Goal: Task Accomplishment & Management: Manage account settings

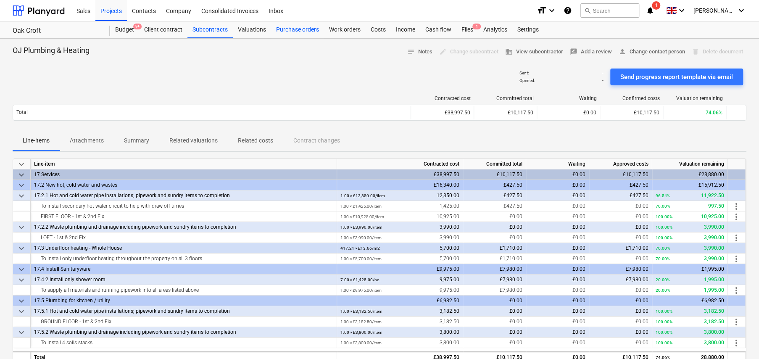
click at [298, 27] on div "Purchase orders" at bounding box center [297, 29] width 53 height 17
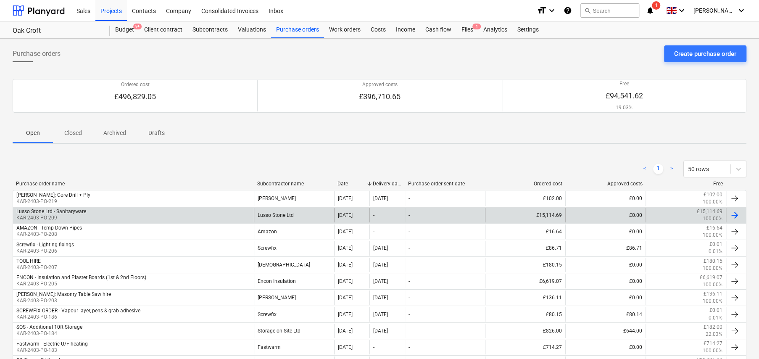
click at [90, 214] on div "Lusso Stone Ltd - Sanitaryware KAR-2403-PO-209" at bounding box center [133, 215] width 241 height 14
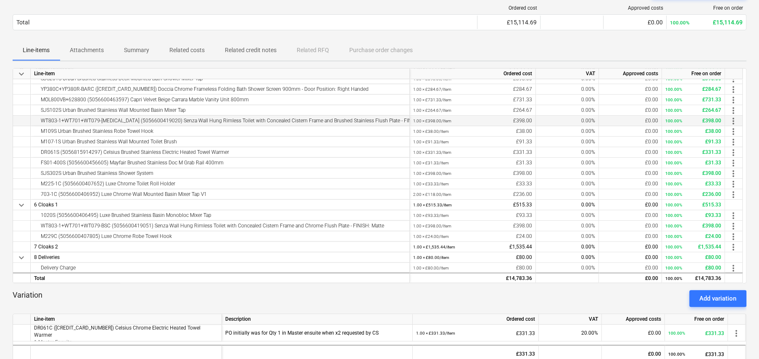
scroll to position [426, 0]
drag, startPoint x: 413, startPoint y: 192, endPoint x: 423, endPoint y: 192, distance: 10.1
click at [423, 192] on div "2.00 × £118.00 / Item £236.00" at bounding box center [473, 194] width 126 height 11
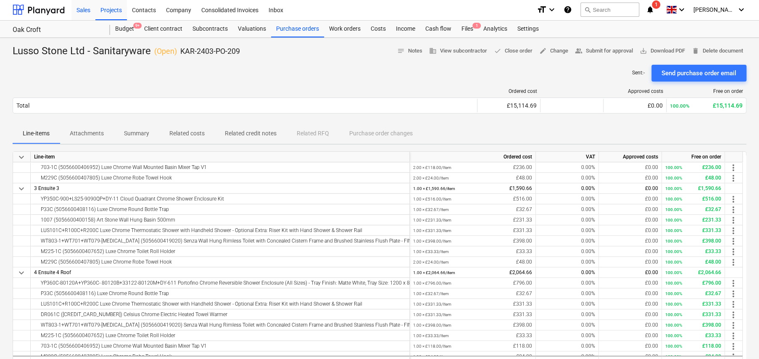
scroll to position [0, 0]
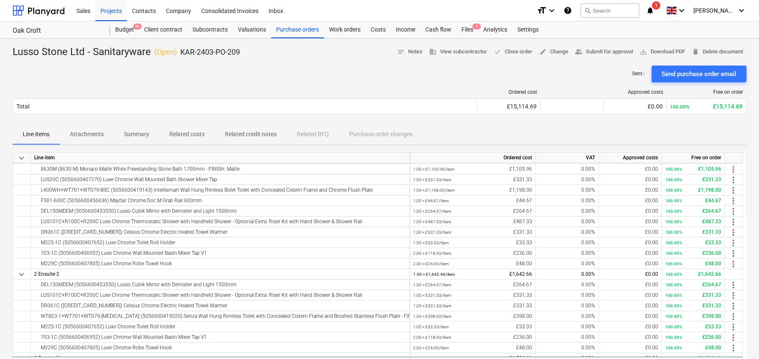
scroll to position [42, 0]
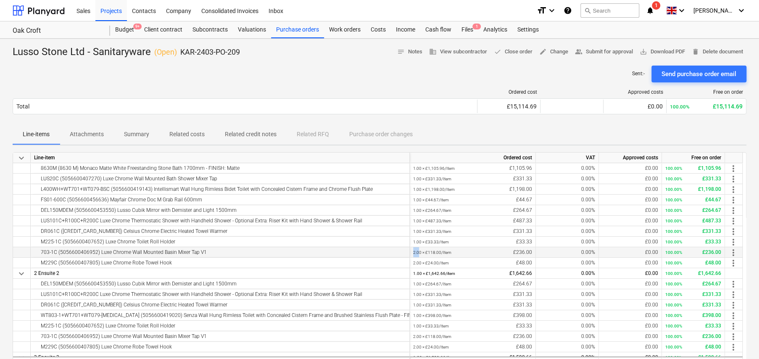
drag, startPoint x: 413, startPoint y: 250, endPoint x: 418, endPoint y: 250, distance: 4.6
click at [418, 250] on small "2.00 × £118.00 / Item" at bounding box center [432, 252] width 38 height 5
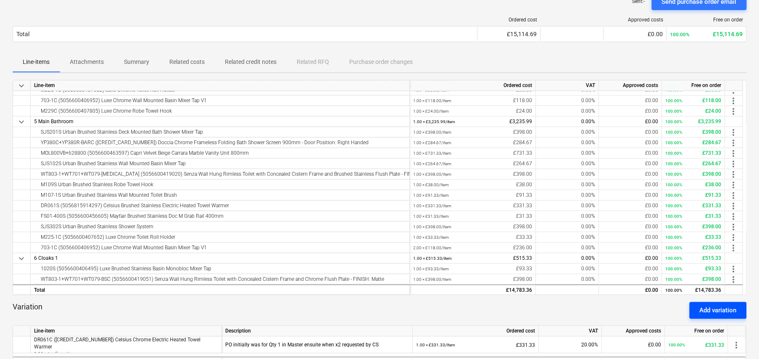
scroll to position [84, 0]
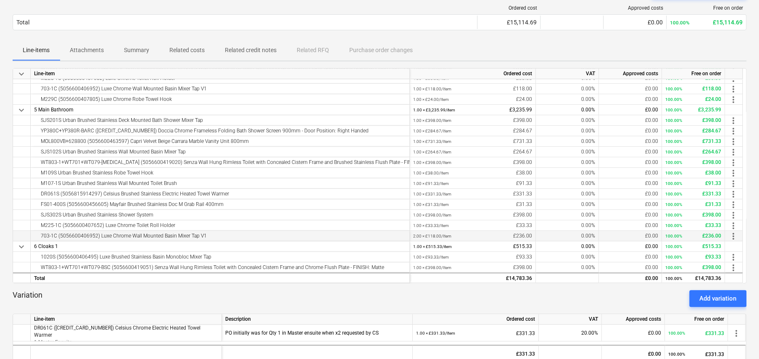
click at [735, 235] on span "more_vert" at bounding box center [733, 236] width 10 height 10
click at [738, 236] on li "Edit" at bounding box center [740, 235] width 25 height 19
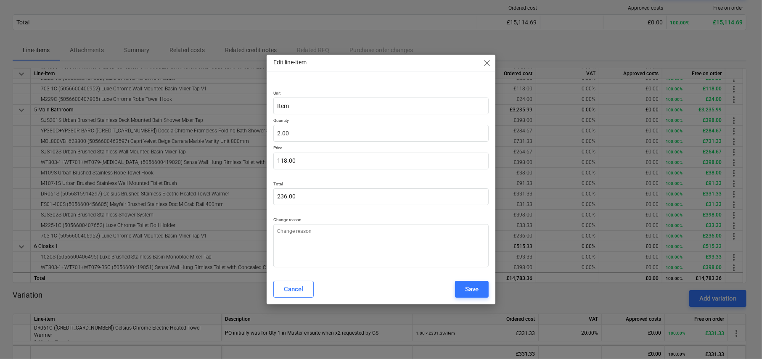
type textarea "x"
click at [299, 135] on input "2" at bounding box center [380, 133] width 215 height 17
type input "1"
type textarea "x"
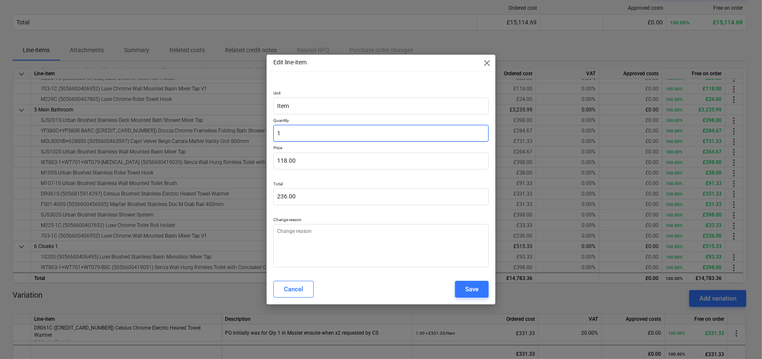
type input "118.00"
type input "1.00"
click at [477, 293] on div "Save" at bounding box center [471, 289] width 13 height 11
type textarea "x"
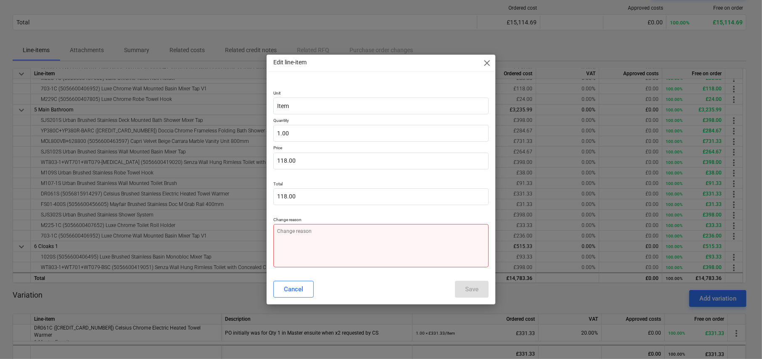
click at [361, 246] on textarea at bounding box center [380, 245] width 215 height 43
type textarea "R"
type textarea "x"
type textarea "Re"
type textarea "x"
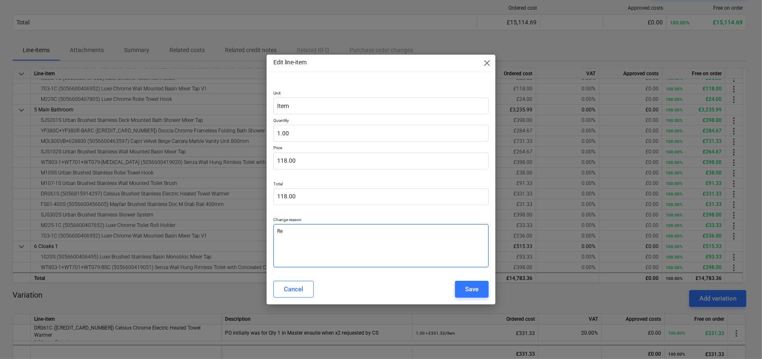
type textarea "Red"
type textarea "x"
type textarea "Redu"
type textarea "x"
type textarea "Reduc"
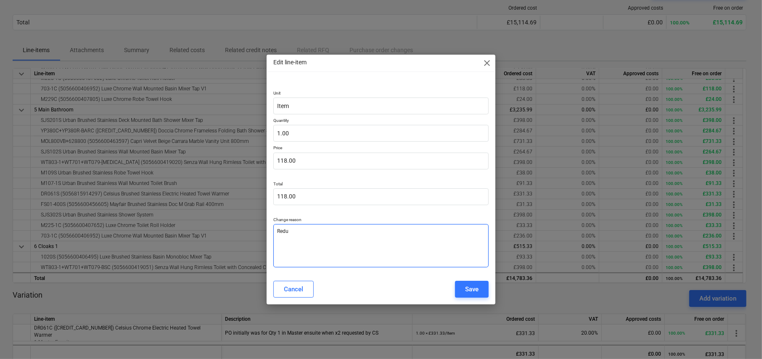
type textarea "x"
type textarea "Reduce"
type textarea "x"
type textarea "Reduced"
type textarea "x"
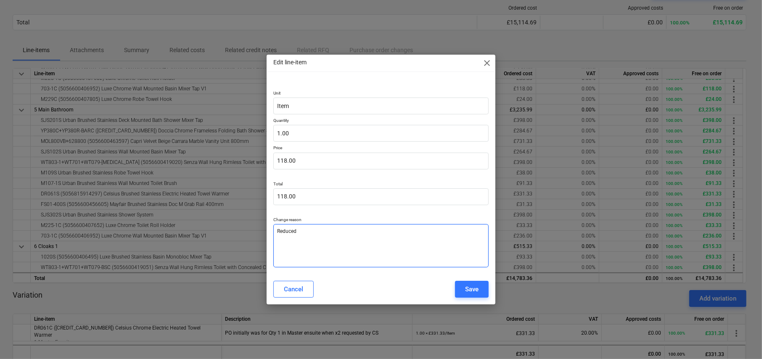
type textarea "Reduced"
type textarea "x"
type textarea "Reduced Q"
type textarea "x"
type textarea "Reduced Qu"
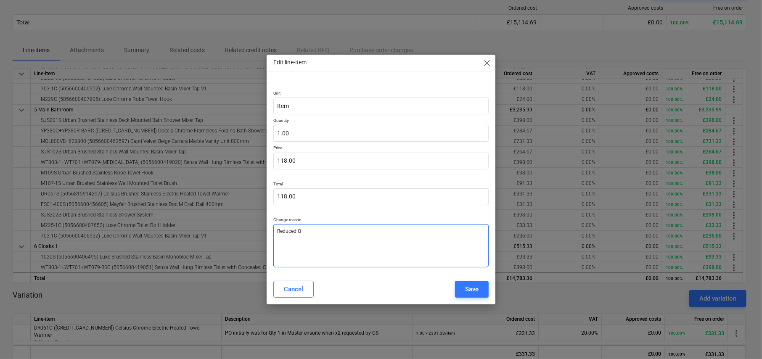
type textarea "x"
type textarea "Reduced Qua"
type textarea "x"
type textarea "Reduced Quan"
type textarea "x"
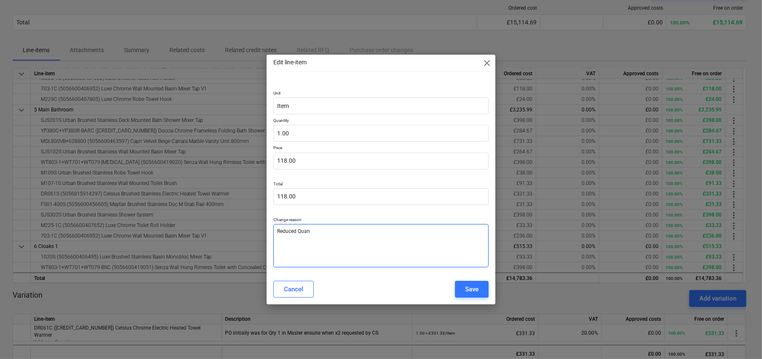
type textarea "Reduced Quant"
type textarea "x"
type textarea "Reduced Quant"
type textarea "x"
type textarea "Reduced Quant"
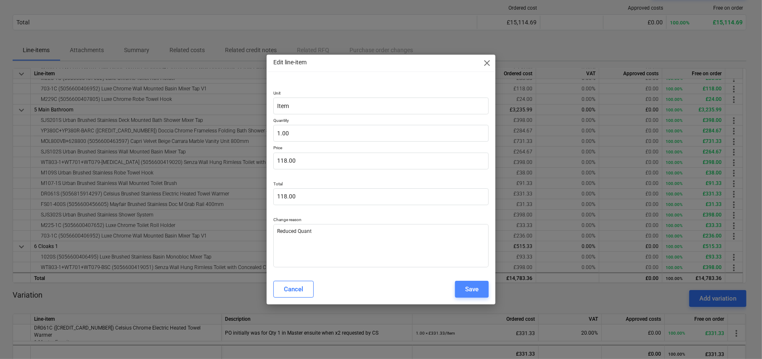
click at [466, 288] on div "Save" at bounding box center [471, 289] width 13 height 11
type textarea "x"
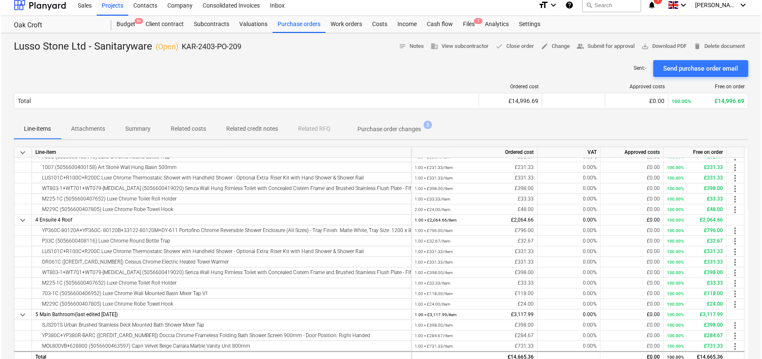
scroll to position [0, 0]
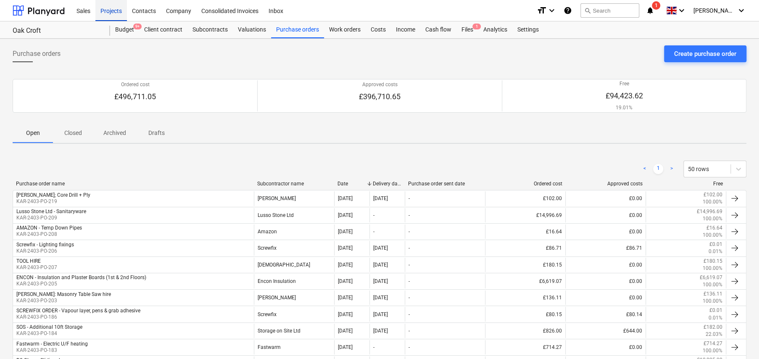
click at [113, 9] on div "Projects" at bounding box center [111, 10] width 32 height 21
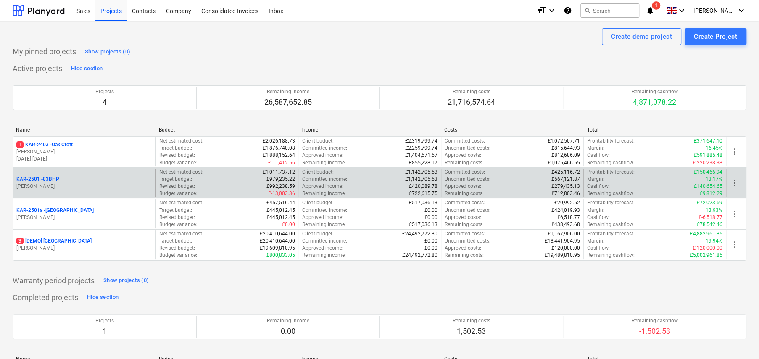
click at [48, 179] on p "KAR-2501 - 83BHP" at bounding box center [37, 179] width 43 height 7
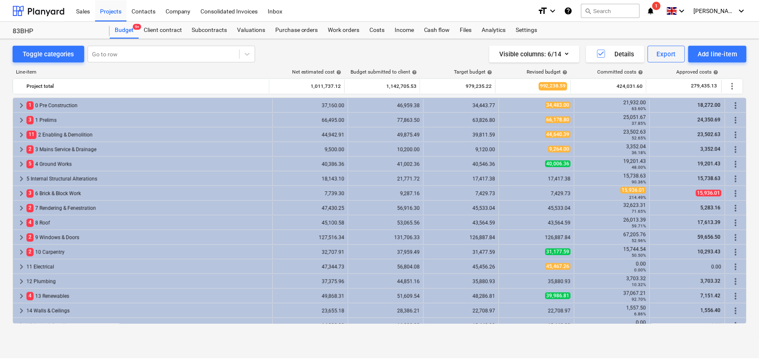
scroll to position [84, 0]
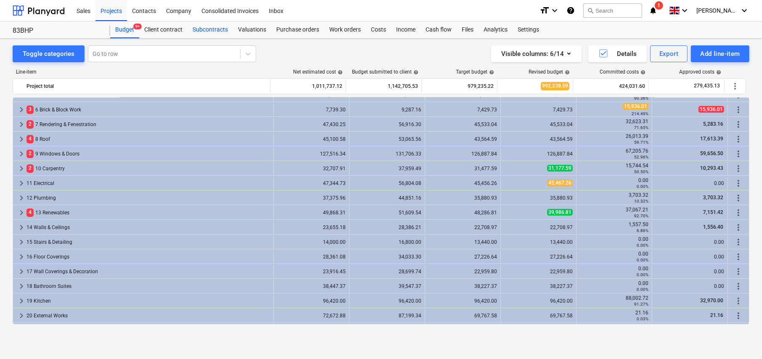
click at [201, 30] on div "Subcontracts" at bounding box center [209, 29] width 45 height 17
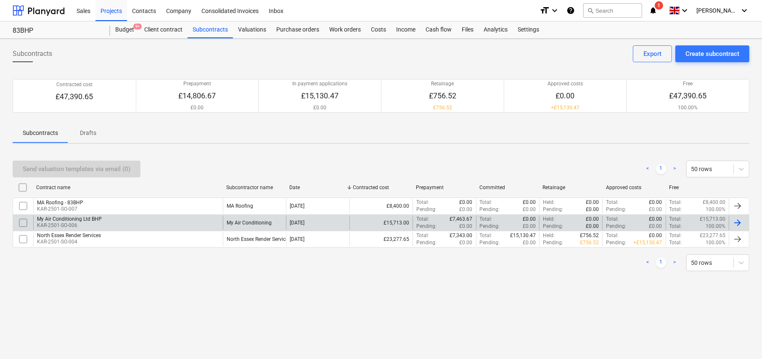
click at [111, 219] on div "My Air Conditioning Ltd BHP KAR-2501-SO-006" at bounding box center [128, 223] width 190 height 14
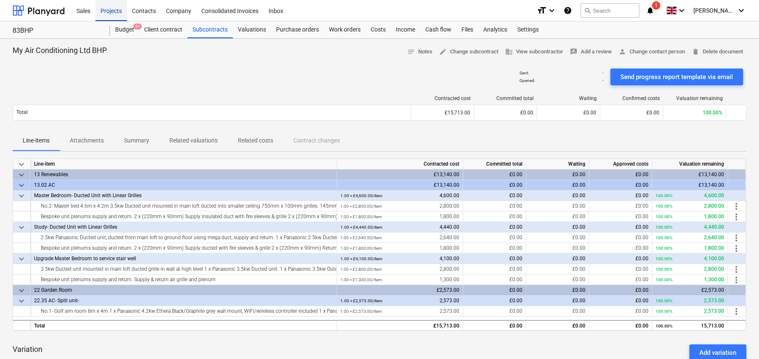
click at [114, 11] on div "Projects" at bounding box center [111, 10] width 32 height 21
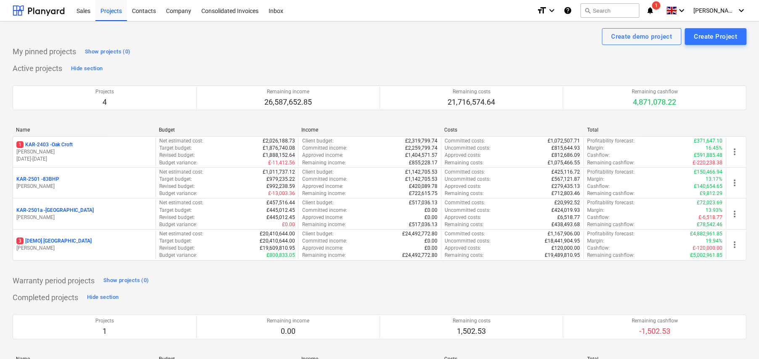
click at [71, 145] on p "1 KAR-2403 - Oak Croft" at bounding box center [44, 144] width 56 height 7
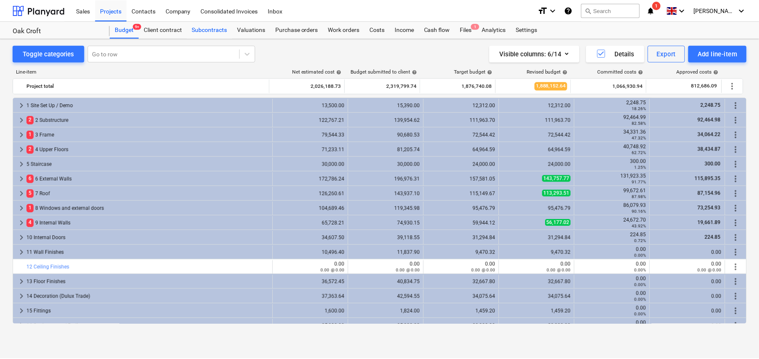
scroll to position [42, 0]
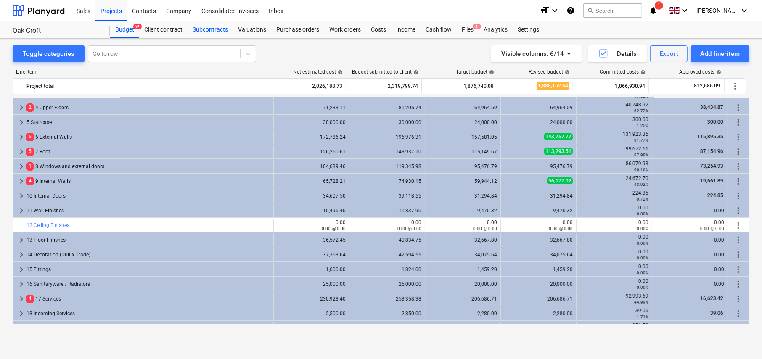
click at [208, 29] on div "Subcontracts" at bounding box center [209, 29] width 45 height 17
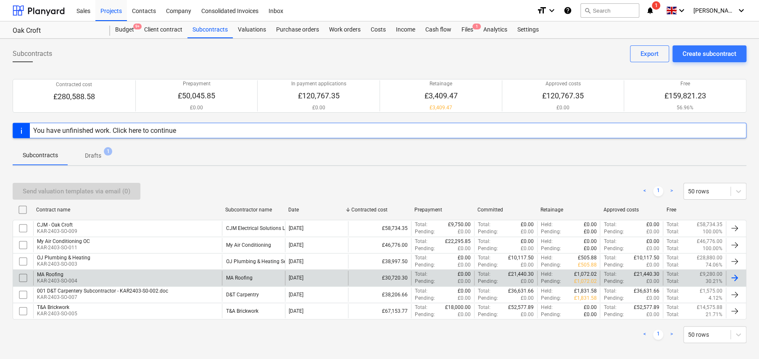
click at [124, 277] on div "MA Roofing KAR-2403-SO-004" at bounding box center [127, 278] width 189 height 14
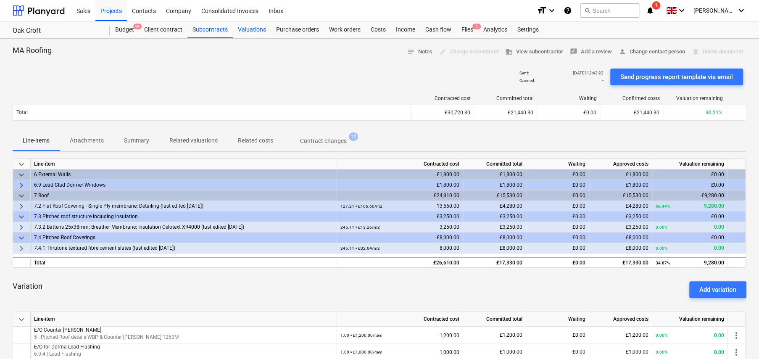
click at [249, 28] on div "Valuations" at bounding box center [252, 29] width 38 height 17
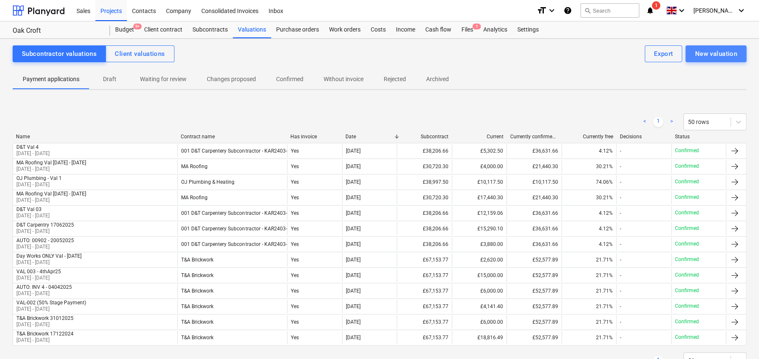
click at [710, 55] on div "New valuation" at bounding box center [716, 53] width 42 height 11
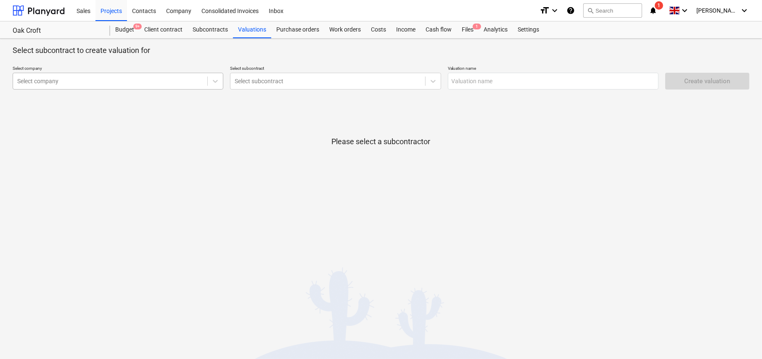
click at [48, 80] on div at bounding box center [110, 81] width 186 height 8
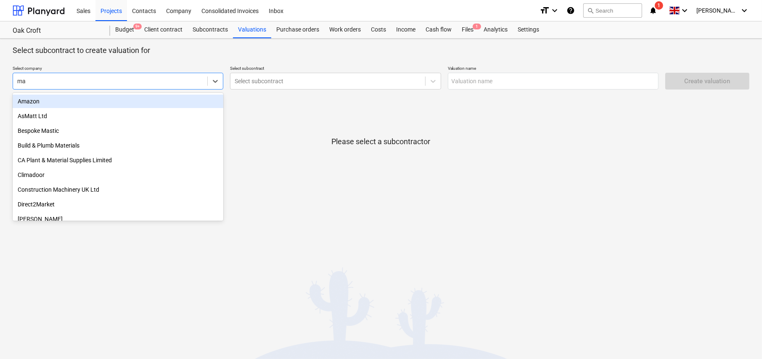
type input "ma r"
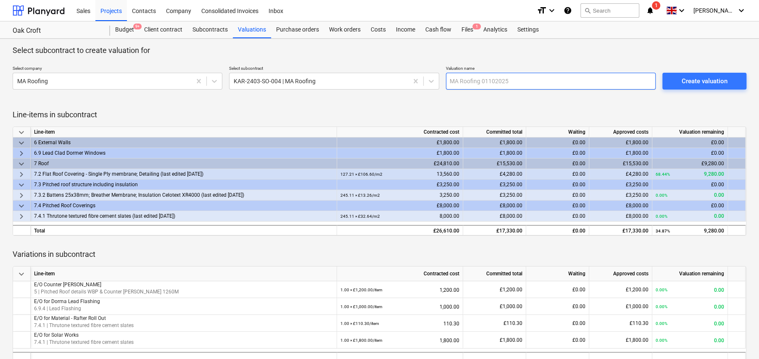
click at [502, 82] on input "text" at bounding box center [551, 81] width 210 height 17
type input "MA Roofing Val 3"
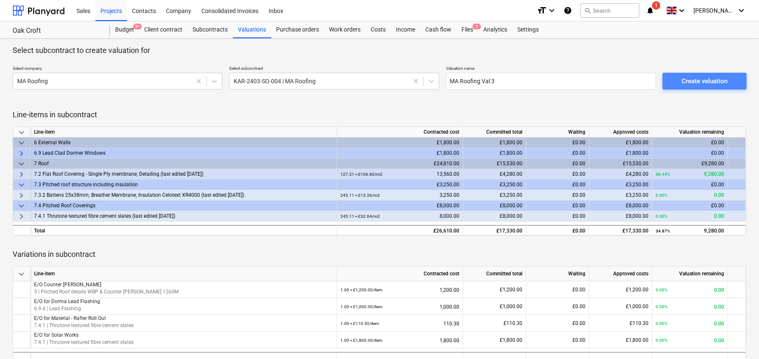
click at [697, 86] on div "Create valuation" at bounding box center [704, 81] width 46 height 11
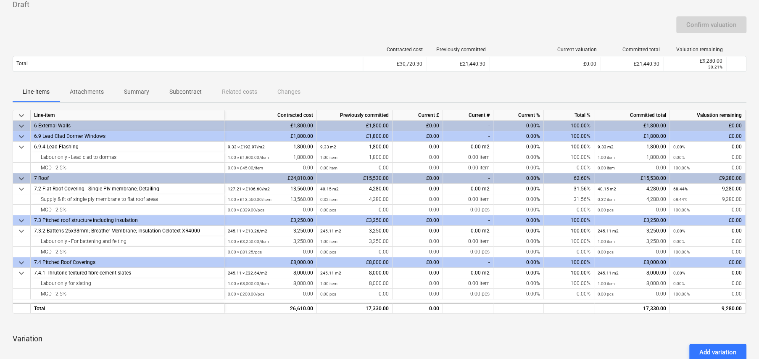
scroll to position [55, 0]
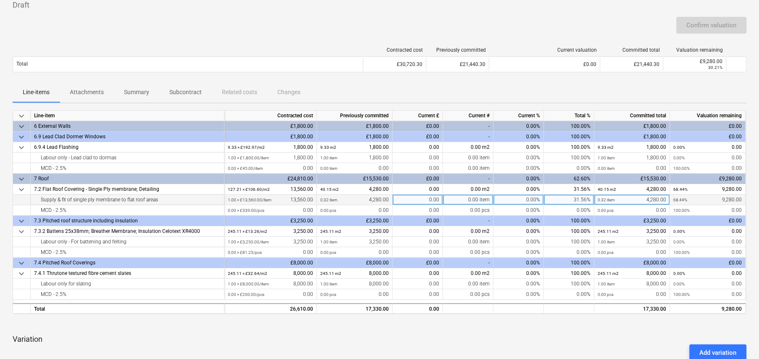
click at [580, 198] on div "31.56%" at bounding box center [569, 200] width 50 height 11
type input "100"
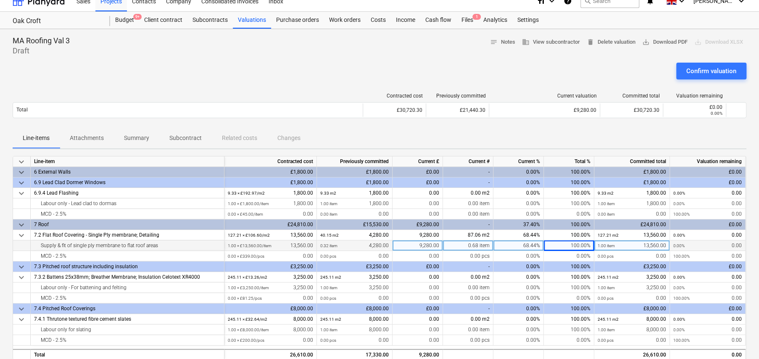
scroll to position [0, 0]
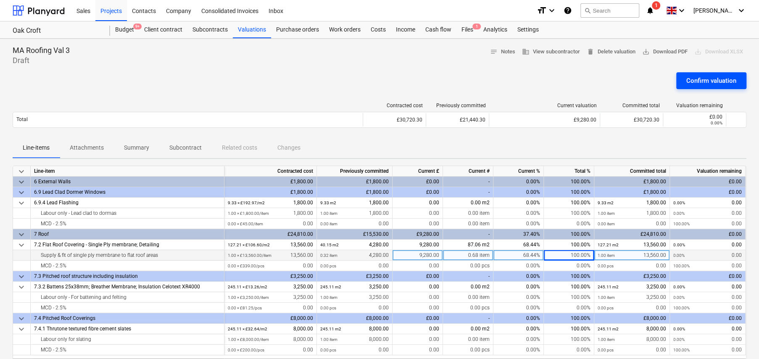
click at [707, 80] on div "Confirm valuation" at bounding box center [711, 80] width 50 height 11
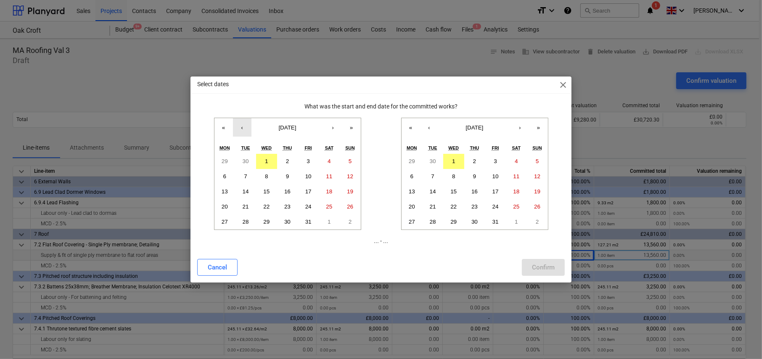
click at [238, 127] on button "‹" at bounding box center [242, 127] width 18 height 18
click at [228, 171] on button "8" at bounding box center [224, 176] width 21 height 15
click at [223, 160] on abbr "1" at bounding box center [224, 161] width 3 height 6
click at [498, 175] on abbr "10" at bounding box center [495, 176] width 6 height 6
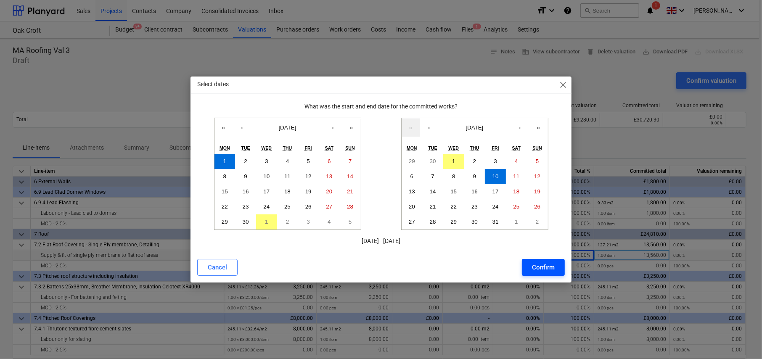
click at [546, 272] on button "Confirm" at bounding box center [543, 267] width 43 height 17
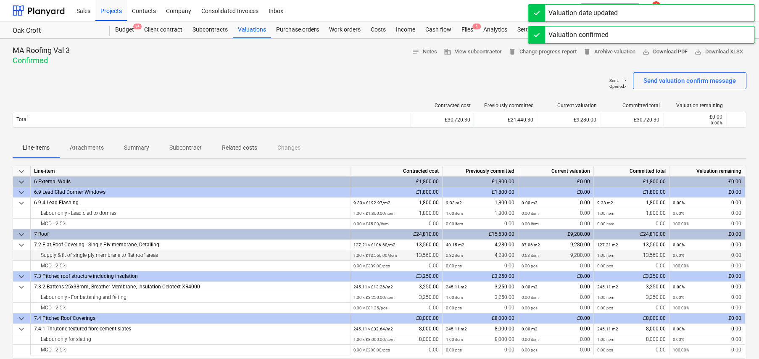
click at [650, 51] on span "save_alt Download PDF" at bounding box center [664, 52] width 45 height 10
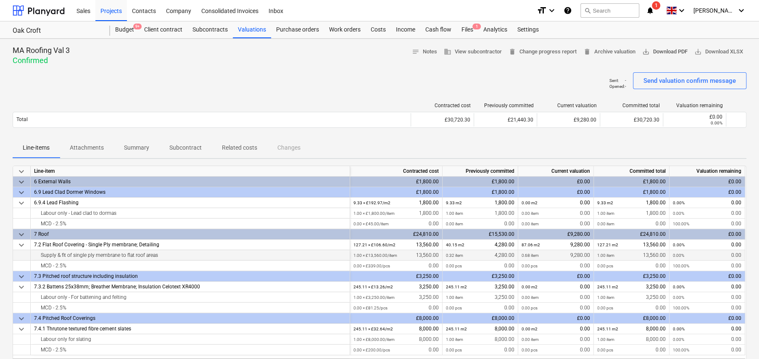
click at [672, 53] on span "save_alt Download PDF" at bounding box center [664, 52] width 45 height 10
click at [311, 28] on div "Purchase orders" at bounding box center [297, 29] width 53 height 17
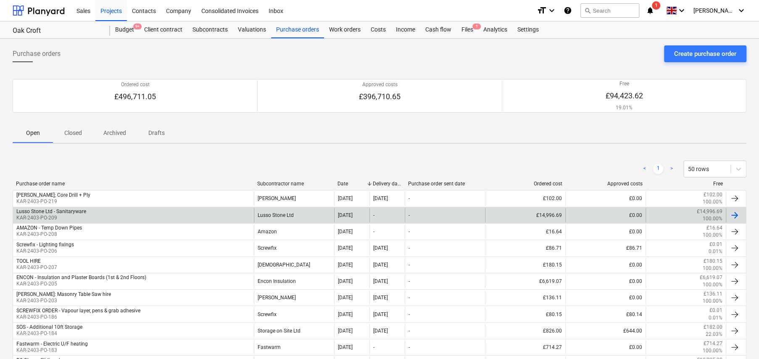
click at [53, 216] on p "KAR-2403-PO-209" at bounding box center [51, 217] width 70 height 7
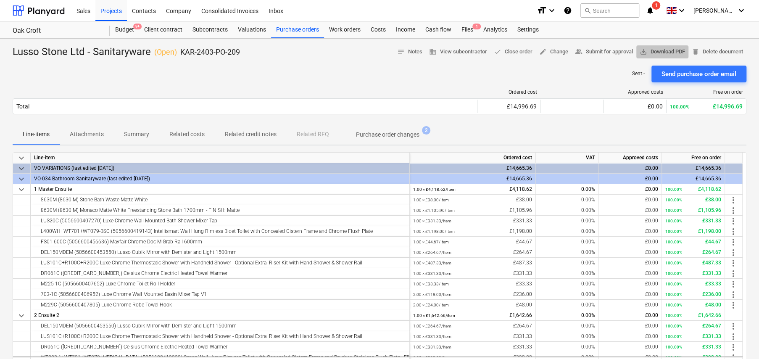
click at [651, 52] on span "save_alt Download PDF" at bounding box center [662, 52] width 45 height 10
click at [254, 71] on div "Sent : - Send purchase order email" at bounding box center [380, 74] width 734 height 17
click at [546, 52] on span "edit Change" at bounding box center [553, 52] width 29 height 10
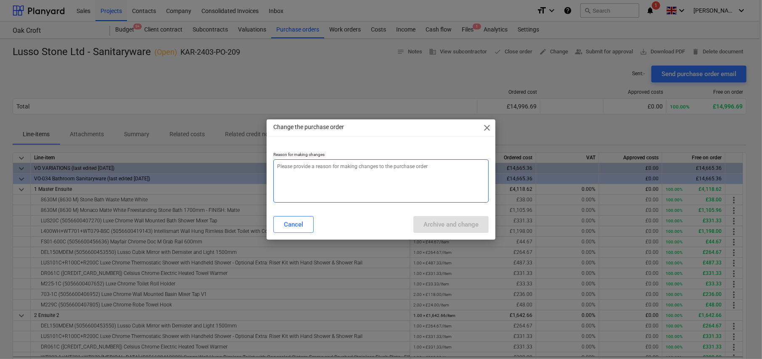
click at [315, 174] on textarea at bounding box center [380, 180] width 215 height 43
type textarea "x"
type textarea "C"
type textarea "x"
type textarea "Ch"
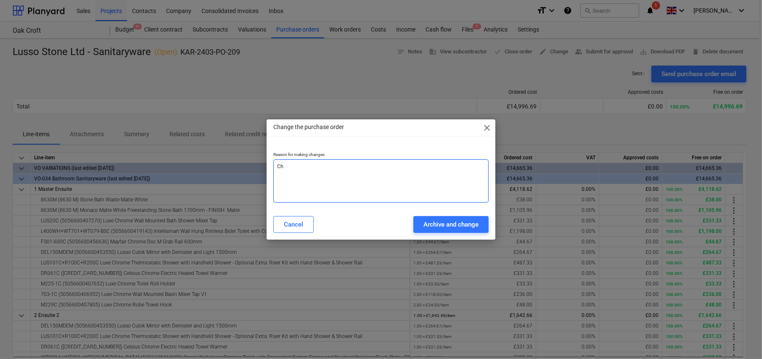
type textarea "x"
type textarea "Cha"
type textarea "x"
type textarea "Chan"
type textarea "x"
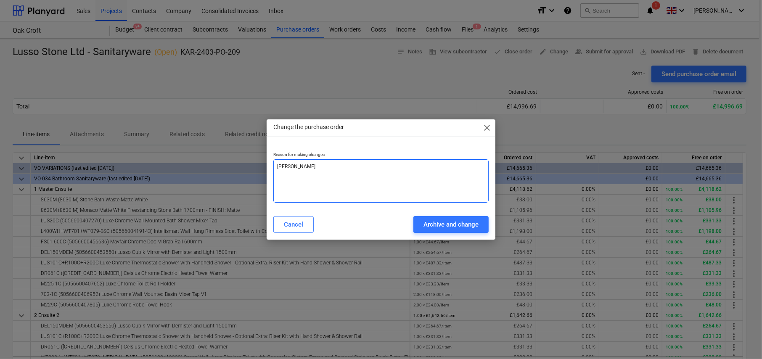
type textarea "Chang"
type textarea "x"
type textarea "Change"
type textarea "x"
type textarea "Changed"
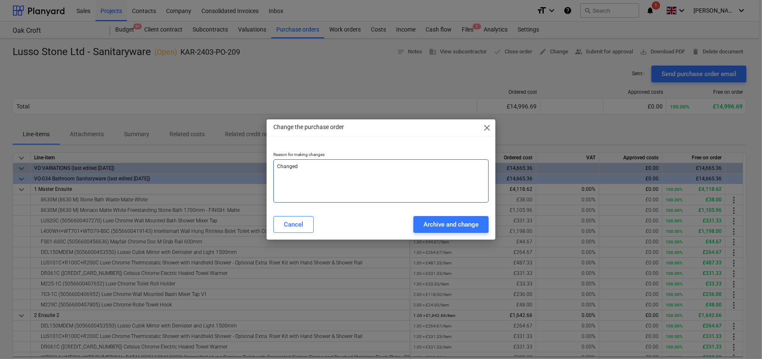
type textarea "x"
type textarea "Changed"
type textarea "x"
type textarea "Changed L"
type textarea "x"
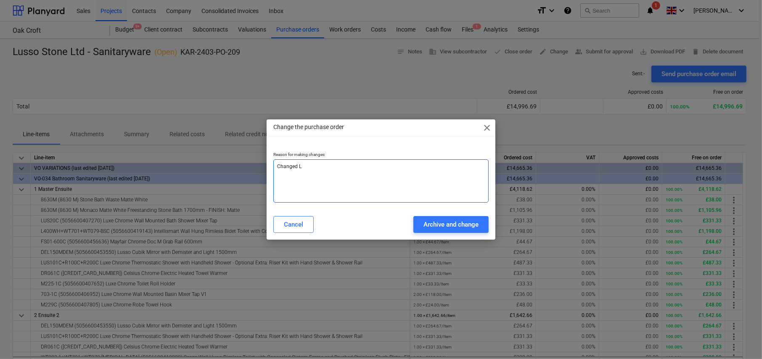
type textarea "Changed Li"
type textarea "x"
type textarea "Changed Lin"
type textarea "x"
type textarea "Changed Line"
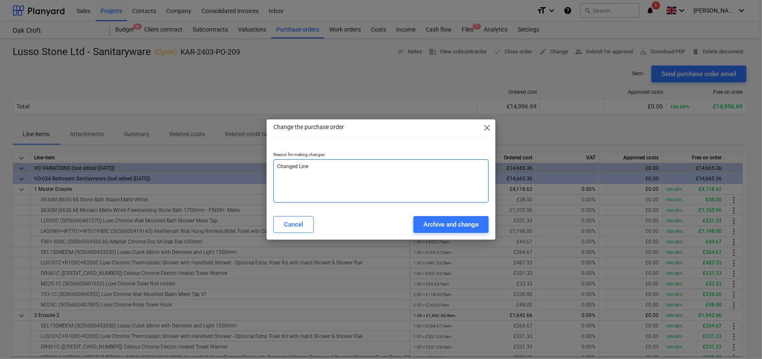
type textarea "x"
type textarea "Changed Line"
type textarea "x"
type textarea "Changed Line i"
type textarea "x"
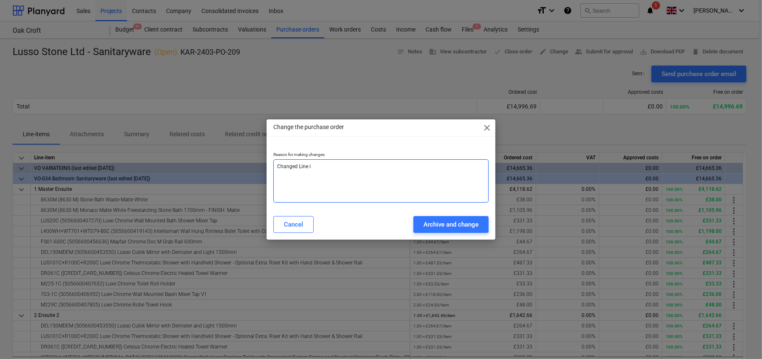
type textarea "Changed Line it"
type textarea "x"
type textarea "Changed Line ite"
type textarea "x"
type textarea "Changed Line item"
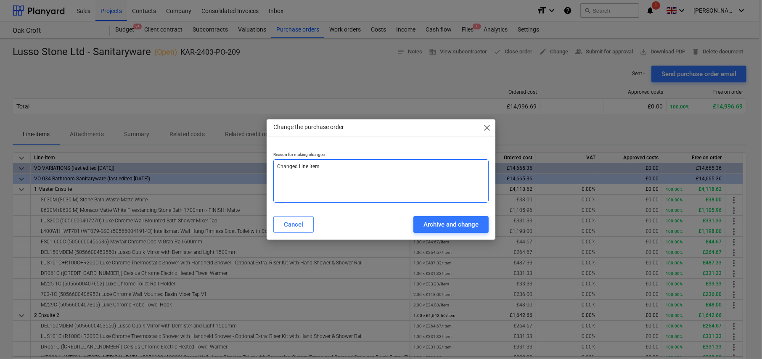
type textarea "x"
type textarea "Changed Line items"
click at [458, 222] on div "Archive and change" at bounding box center [450, 224] width 55 height 11
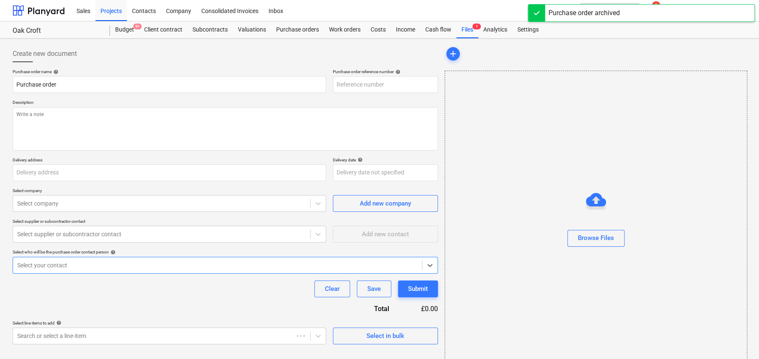
type textarea "x"
type input "KAR-2403-PO-220"
type textarea "x"
type input "Lusso Stone Ltd - Sanitaryware"
type input "KAR-2403-PO-209"
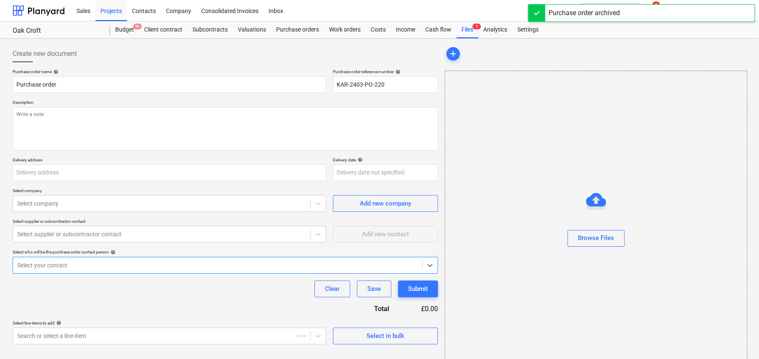
type textarea "For supply of sanitaryware at Oakcroft. Quote ref ; QU81736 Contact ; Jay@lusso…"
type input "Oak Croft, West Heath Lane, Sevenoaks TN13 1TA"
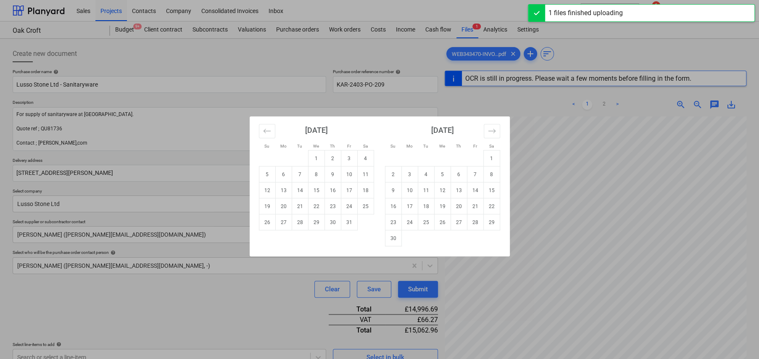
click at [376, 169] on body "Sales Projects Contacts Company Consolidated Invoices Inbox format_size keyboar…" at bounding box center [379, 179] width 759 height 359
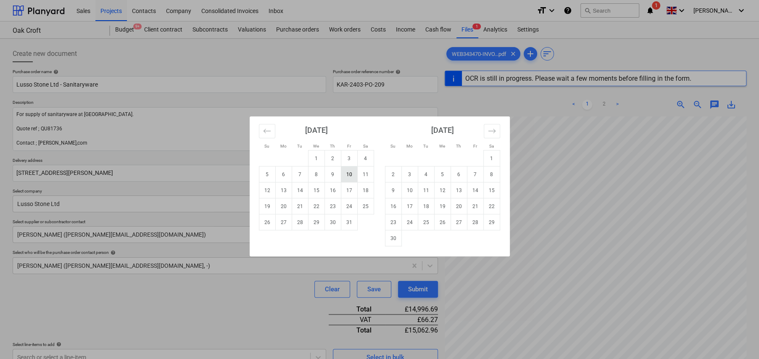
click at [351, 173] on td "10" at bounding box center [349, 174] width 16 height 16
type textarea "x"
type input "10 Oct 2025"
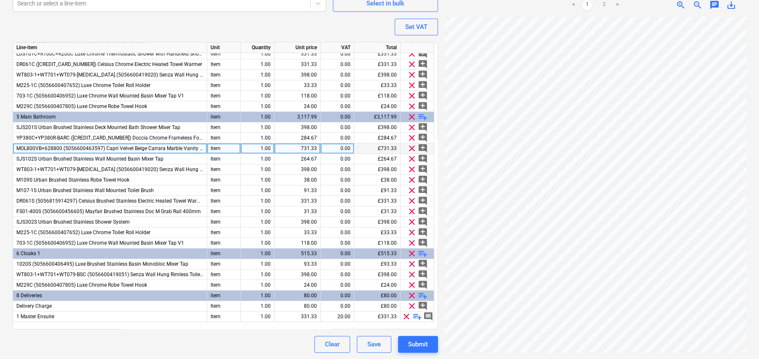
scroll to position [333, 0]
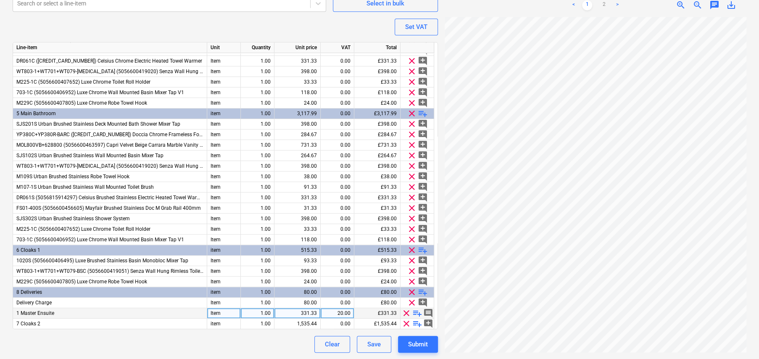
click at [416, 313] on span "playlist_add" at bounding box center [417, 313] width 10 height 10
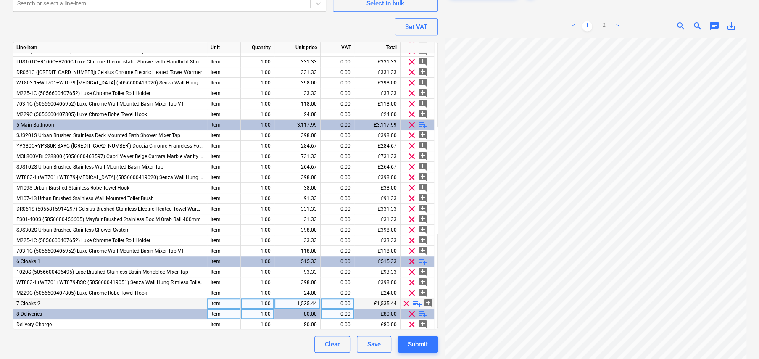
scroll to position [343, 0]
click at [422, 313] on span "playlist_add" at bounding box center [423, 313] width 10 height 10
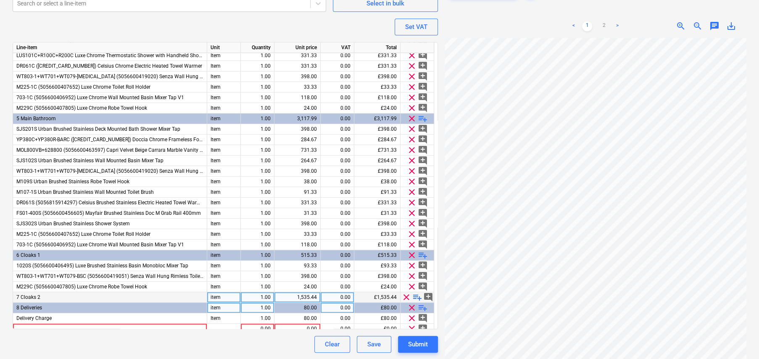
scroll to position [354, 0]
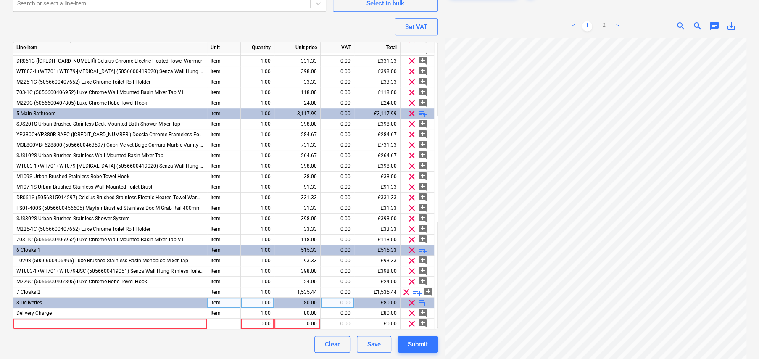
click at [416, 291] on span "playlist_add" at bounding box center [417, 292] width 10 height 10
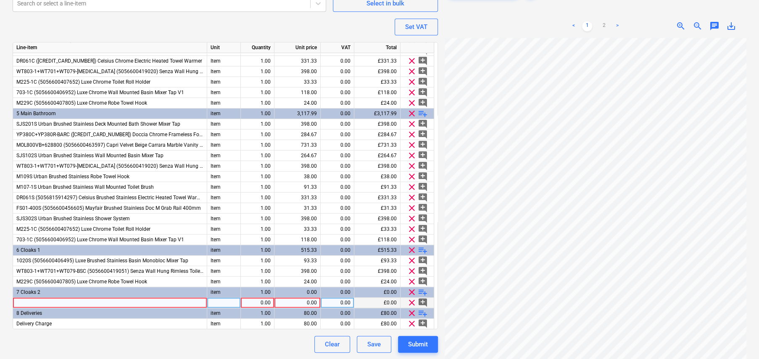
scroll to position [364, 0]
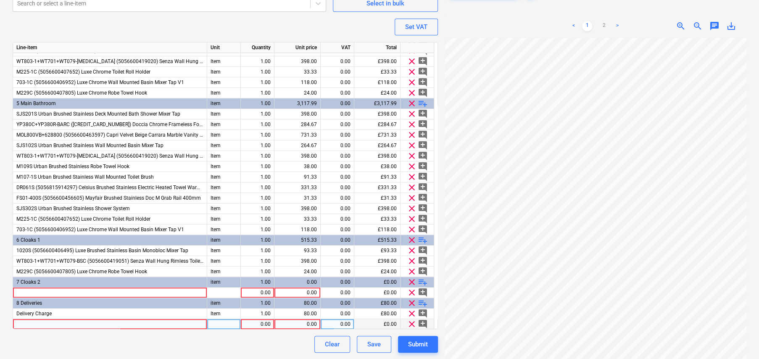
click at [409, 325] on span "clear" at bounding box center [412, 324] width 10 height 10
type textarea "x"
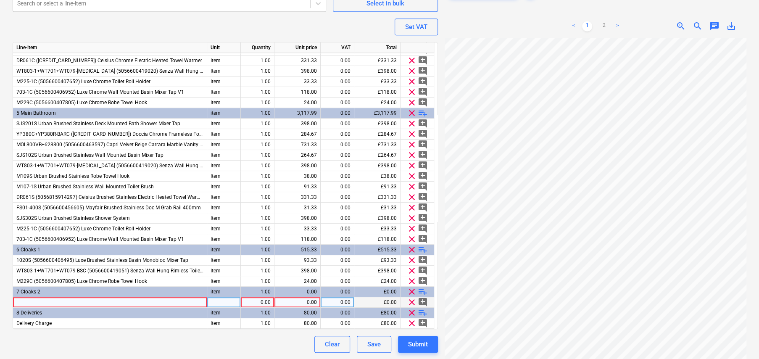
scroll to position [354, 0]
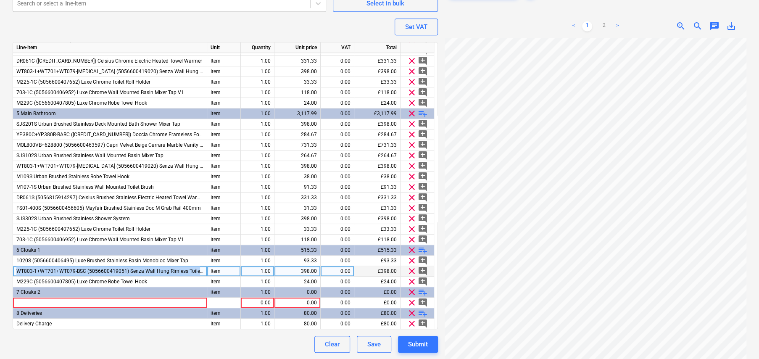
drag, startPoint x: 16, startPoint y: 270, endPoint x: 211, endPoint y: 268, distance: 195.0
click at [0, 0] on div "WT803-1+WT701+WT079-BSC (5056600419051) Senza Wall Hung Rimless Toilet with Con…" at bounding box center [0, 0] width 0 height 0
click at [127, 272] on span "WT803-1+WT701+WT079-BSC (5056600419051) Senza Wall Hung Rimless Toilet with Con…" at bounding box center [189, 271] width 346 height 6
click at [127, 272] on input "WT803-1+WT701+WT079-BSC (5056600419051) Senza Wall Hung Rimless Toilet with Con…" at bounding box center [110, 271] width 194 height 10
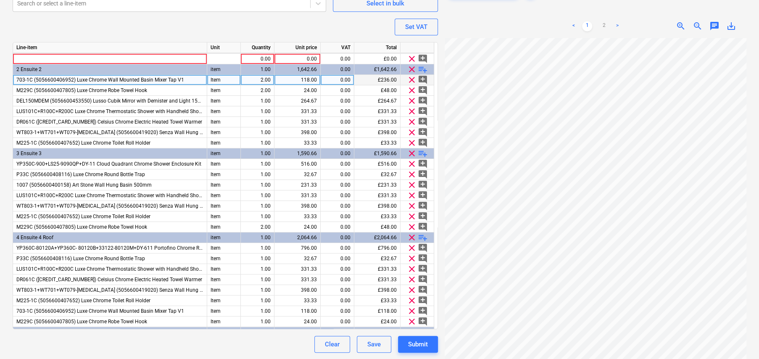
scroll to position [102, 0]
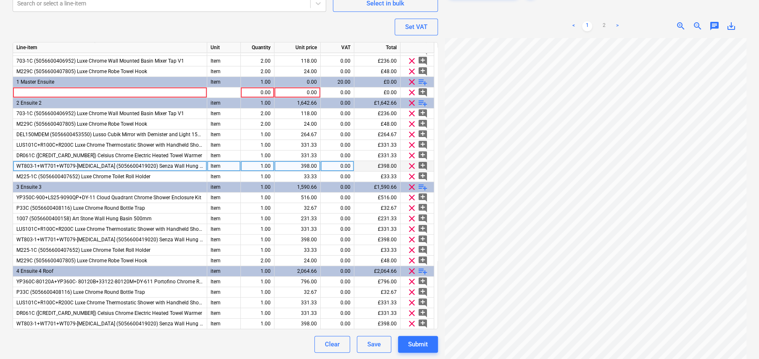
click at [77, 164] on span "WT803-1+WT701+WT079-BSS (5056600419020) Senza Wall Hung Rimless Toilet with Con…" at bounding box center [215, 166] width 398 height 6
type input "WT803-1+WT701+WT079-BSC (5056600419051) Senza Wall Hung Rimless Toilet with Con…"
type textarea "x"
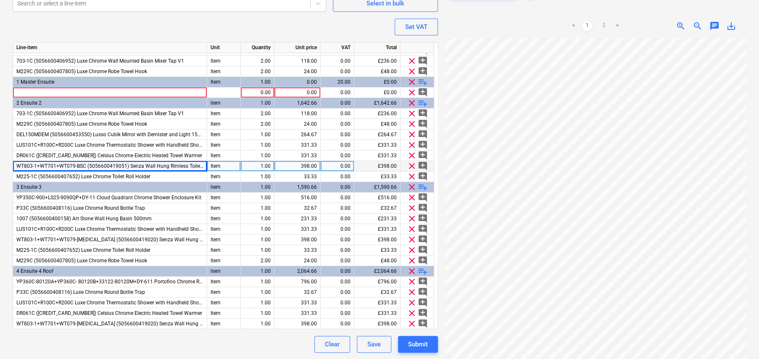
click at [77, 164] on span "WT803-1+WT701+WT079-BSC (5056600419051) Senza Wall Hung Rimless Toilet with Con…" at bounding box center [189, 166] width 346 height 6
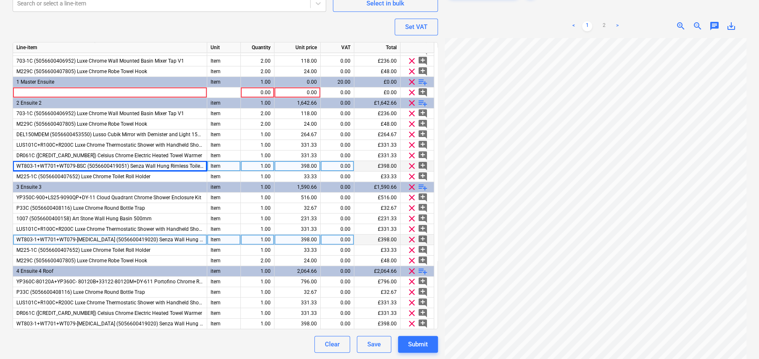
click at [82, 239] on span "WT803-1+WT701+WT079-BSS (5056600419020) Senza Wall Hung Rimless Toilet with Con…" at bounding box center [215, 240] width 398 height 6
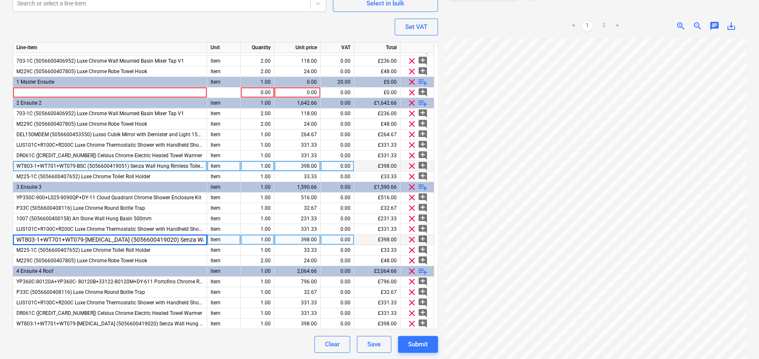
scroll to position [0, 235]
click at [65, 240] on input "WT803-1+WT701+WT079-BSS (5056600419020) Senza Wall Hung Rimless Toilet with Con…" at bounding box center [110, 240] width 194 height 10
type input "WT803-1+WT701+WT079-BSC (5056600419051) Senza Wall Hung Rimless Toilet with Con…"
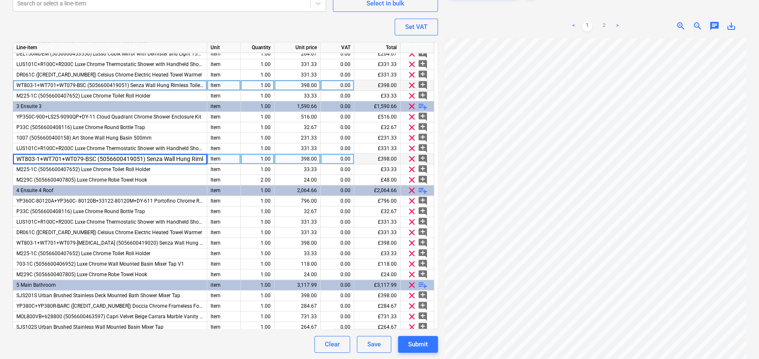
scroll to position [186, 0]
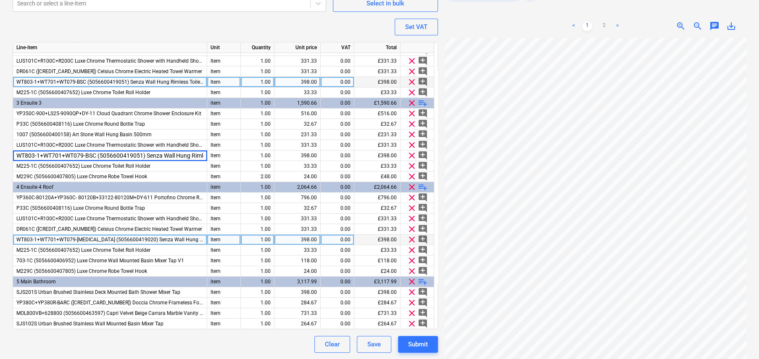
click at [76, 238] on span "WT803-1+WT701+WT079-BSS (5056600419020) Senza Wall Hung Rimless Toilet with Con…" at bounding box center [215, 240] width 398 height 6
type textarea "x"
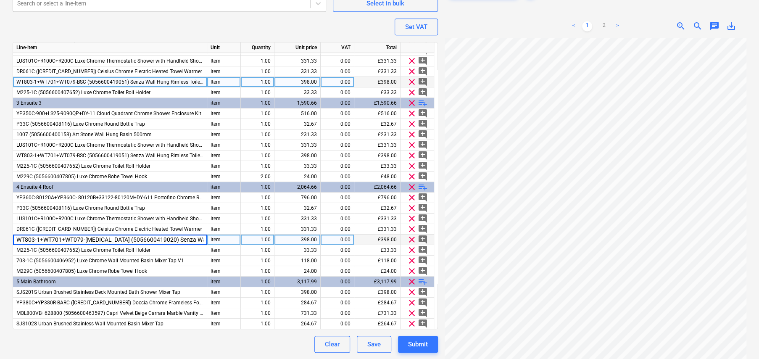
scroll to position [0, 235]
type input "WT803-1+WT701+WT079-BSC (5056600419051) Senza Wall Hung Rimless Toilet with Con…"
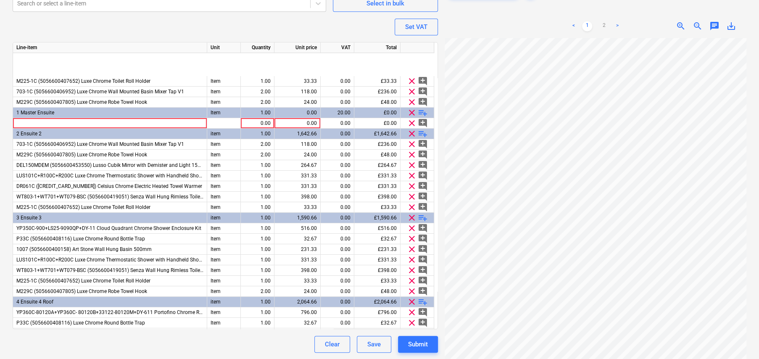
scroll to position [0, 0]
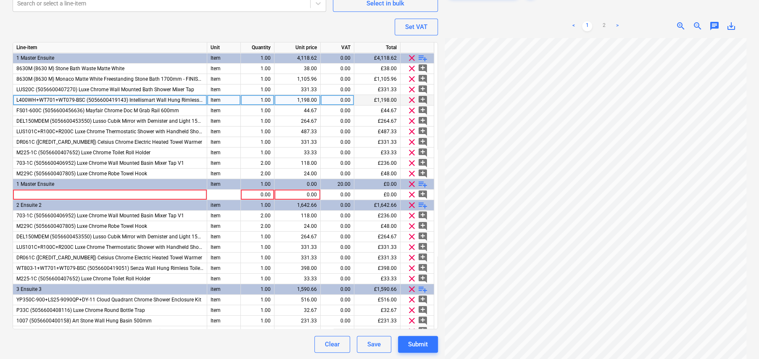
click at [40, 98] on span "L400WH+WT701+WT079-BSC (5056600419143) Intellismart Wall Hung Rimless Bidet Toi…" at bounding box center [183, 100] width 335 height 6
click at [74, 98] on input "L400WH+WT701+WT079-BSC (5056600419143) Intellismart Wall Hung Rimless Bidet Toi…" at bounding box center [110, 100] width 194 height 10
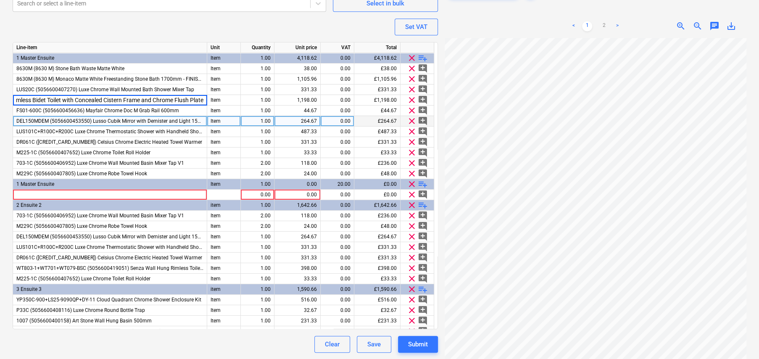
click at [117, 117] on div "DEL150MDEM (5056600453550) Lusso Cubik Mirror with Demister and Light 1500mm" at bounding box center [110, 121] width 194 height 11
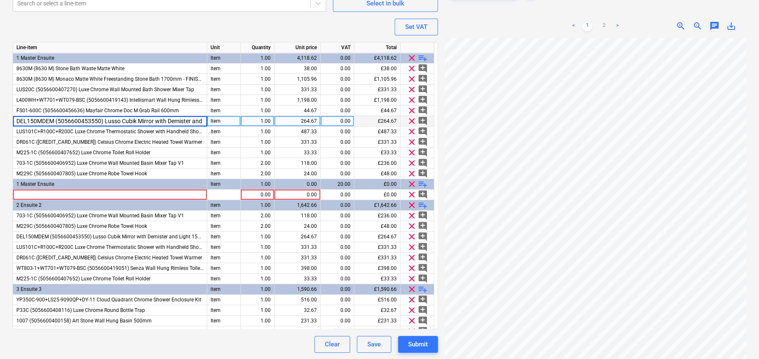
scroll to position [0, 38]
click at [166, 24] on div "Purchase order name help Lusso Stone Ltd - Sanitaryware Purchase order referenc…" at bounding box center [225, 44] width 425 height 617
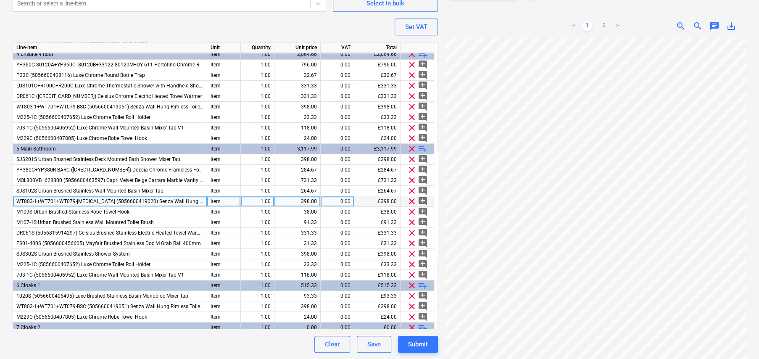
scroll to position [354, 0]
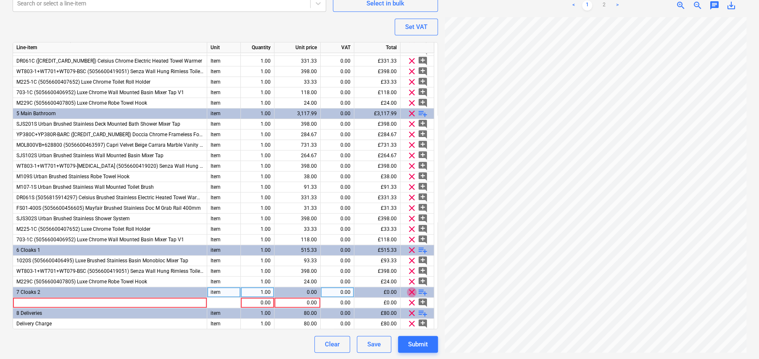
click at [411, 291] on span "clear" at bounding box center [412, 292] width 10 height 10
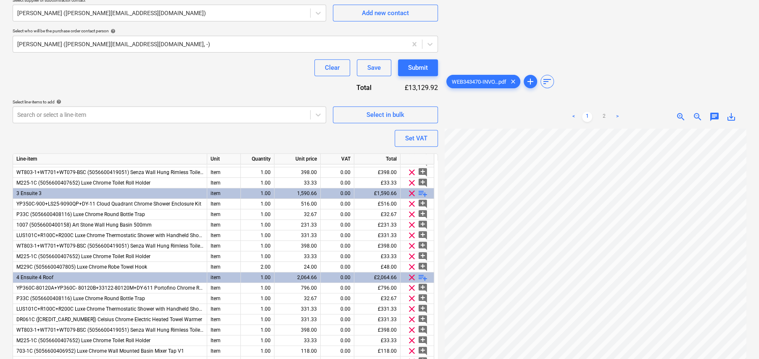
scroll to position [207, 0]
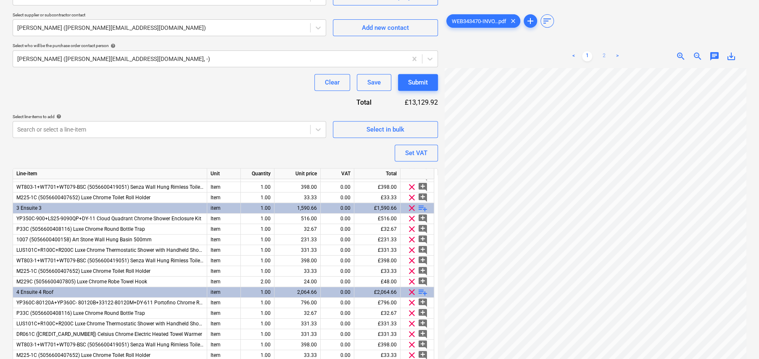
click at [606, 58] on link "2" at bounding box center [604, 56] width 10 height 10
click at [371, 82] on div "Save" at bounding box center [373, 82] width 13 height 11
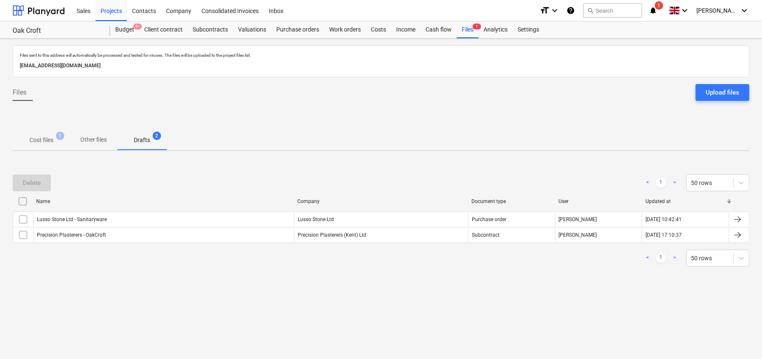
click at [44, 140] on p "Cost files" at bounding box center [41, 140] width 24 height 9
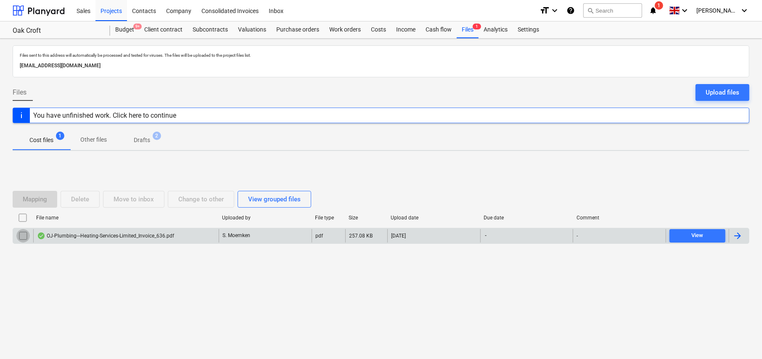
click at [21, 236] on input "checkbox" at bounding box center [22, 235] width 13 height 13
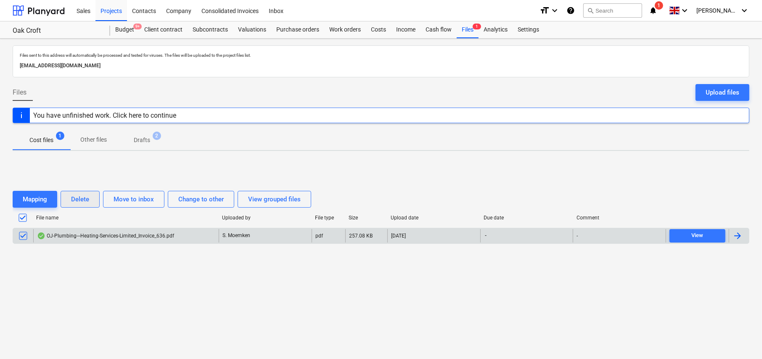
click at [83, 197] on div "Delete" at bounding box center [80, 199] width 18 height 11
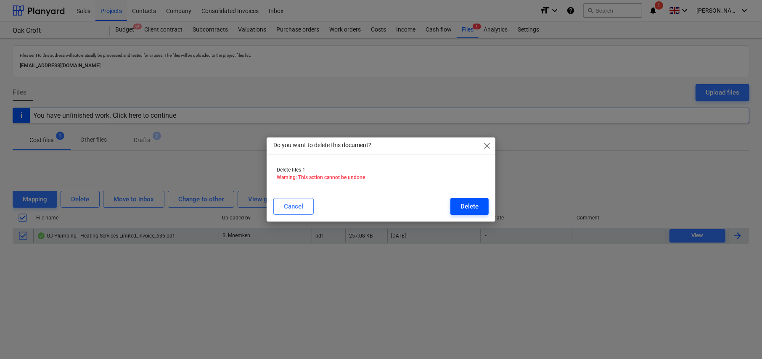
click at [467, 205] on div "Delete" at bounding box center [469, 206] width 18 height 11
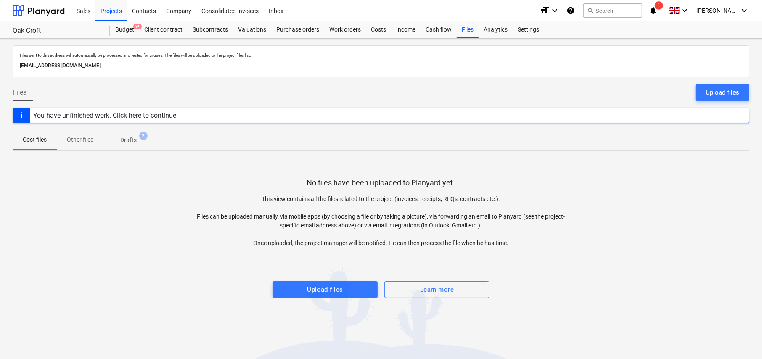
click at [132, 139] on p "Drafts" at bounding box center [128, 140] width 16 height 9
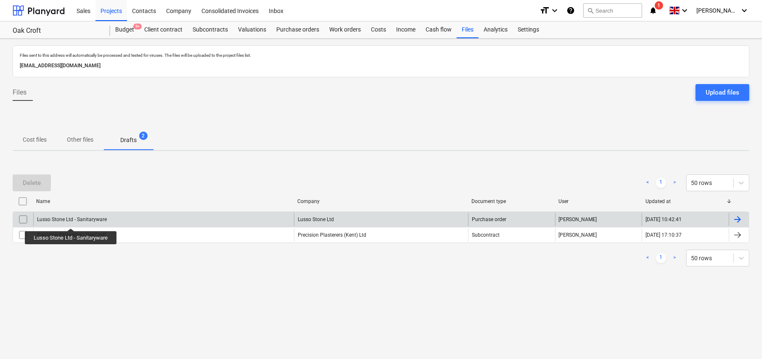
click at [71, 220] on div "Lusso Stone Ltd - Sanitaryware" at bounding box center [72, 219] width 70 height 6
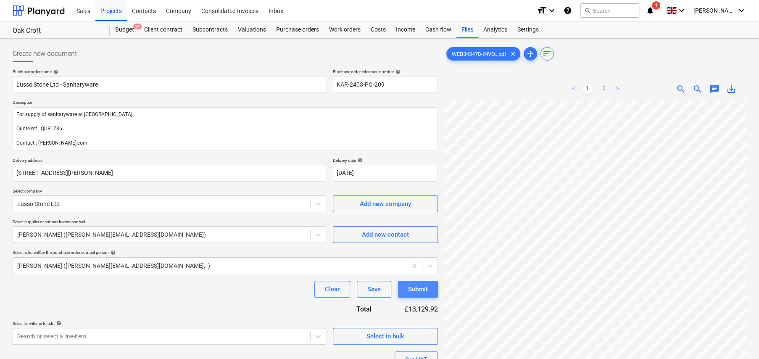
click at [422, 291] on div "Submit" at bounding box center [418, 289] width 20 height 11
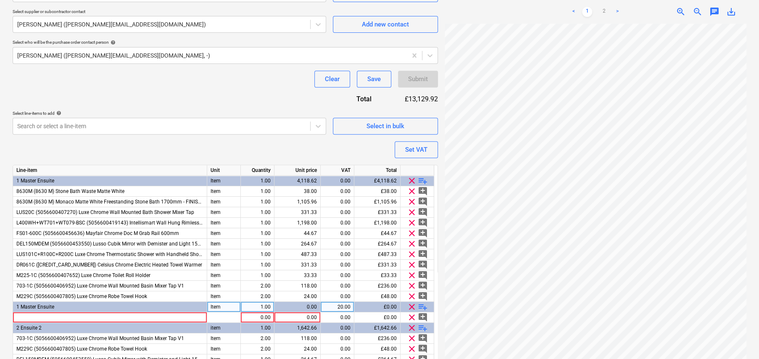
click at [411, 306] on span "clear" at bounding box center [412, 307] width 10 height 10
type textarea "x"
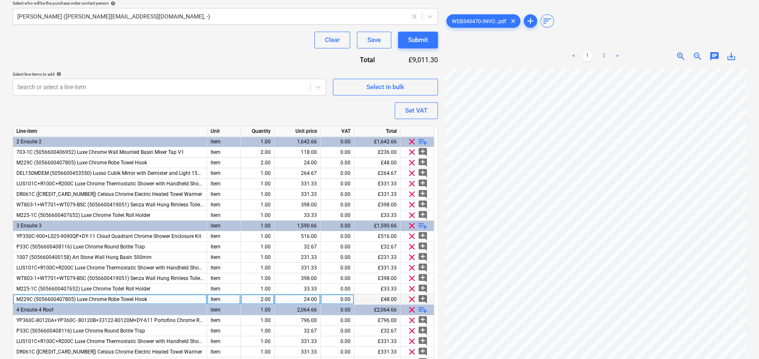
scroll to position [249, 0]
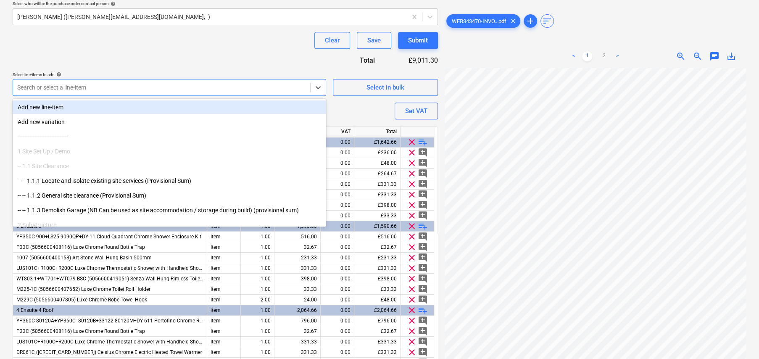
click at [69, 87] on div at bounding box center [161, 87] width 289 height 8
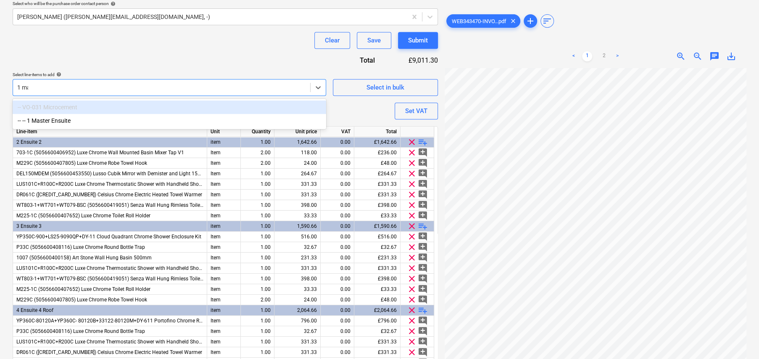
type input "1 mas"
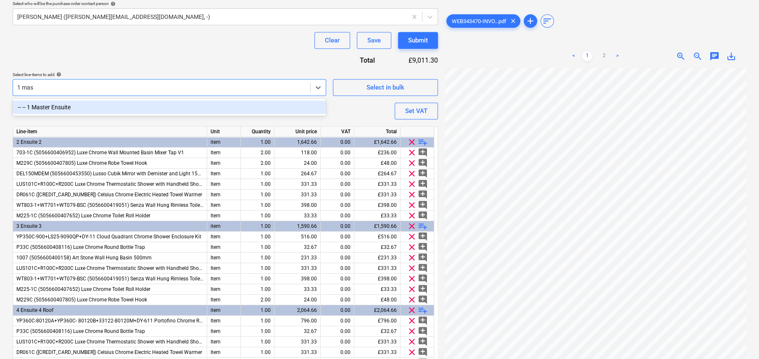
click at [74, 105] on div "-- -- 1 Master Ensuite" at bounding box center [170, 106] width 314 height 13
type textarea "x"
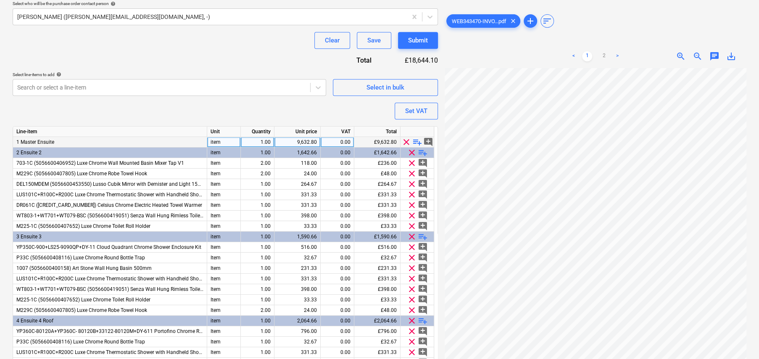
click at [417, 141] on span "playlist_add" at bounding box center [417, 142] width 10 height 10
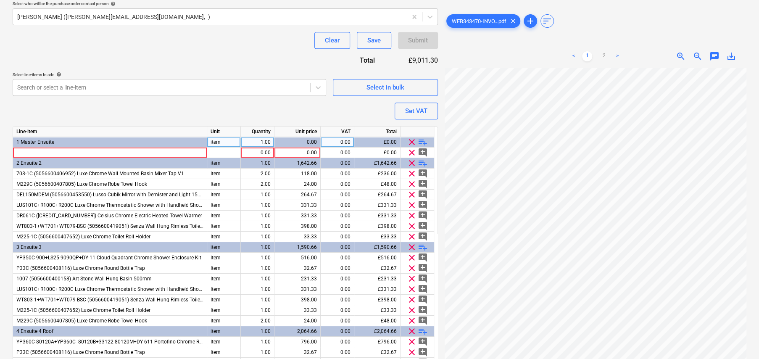
click at [422, 141] on span "playlist_add" at bounding box center [423, 142] width 10 height 10
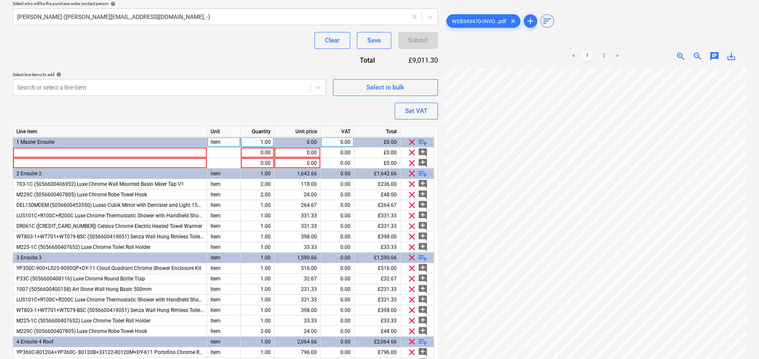
click at [423, 141] on span "playlist_add" at bounding box center [423, 142] width 10 height 10
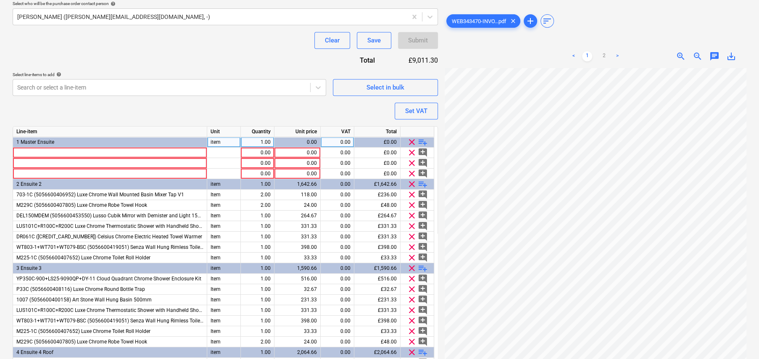
click at [423, 141] on span "playlist_add" at bounding box center [423, 142] width 10 height 10
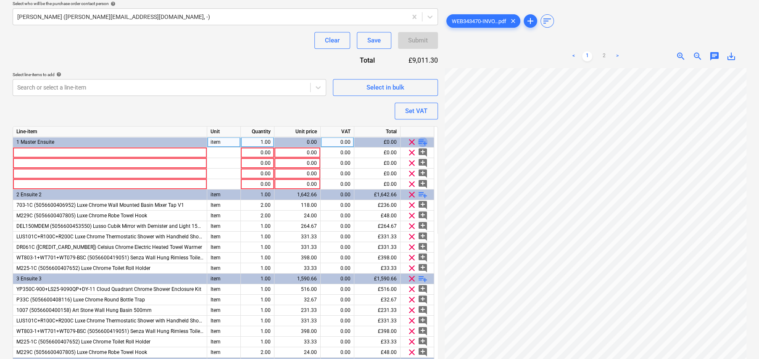
click at [423, 141] on span "playlist_add" at bounding box center [423, 142] width 10 height 10
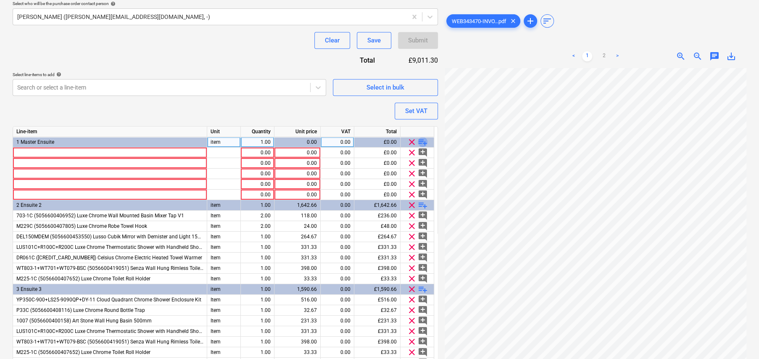
click at [423, 141] on span "playlist_add" at bounding box center [423, 142] width 10 height 10
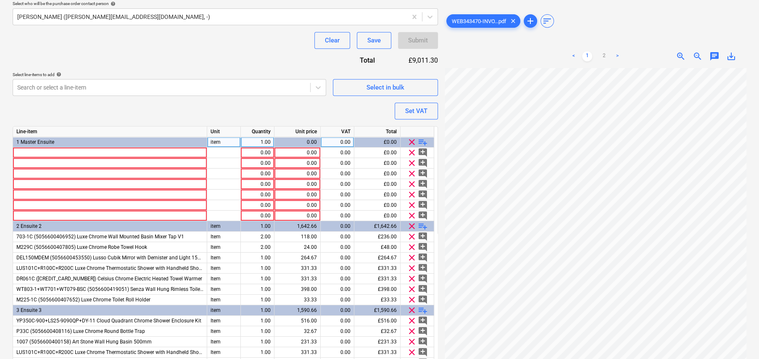
click at [423, 141] on span "playlist_add" at bounding box center [423, 142] width 10 height 10
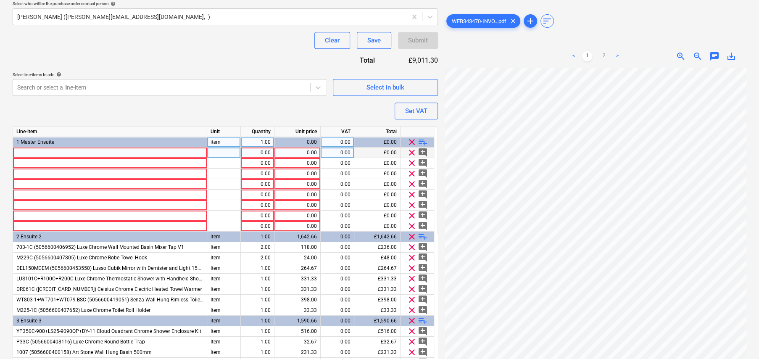
click at [125, 151] on div at bounding box center [110, 153] width 194 height 11
type textarea "x"
type input "8630M (8630 M) Stone Bath Waste Matte White"
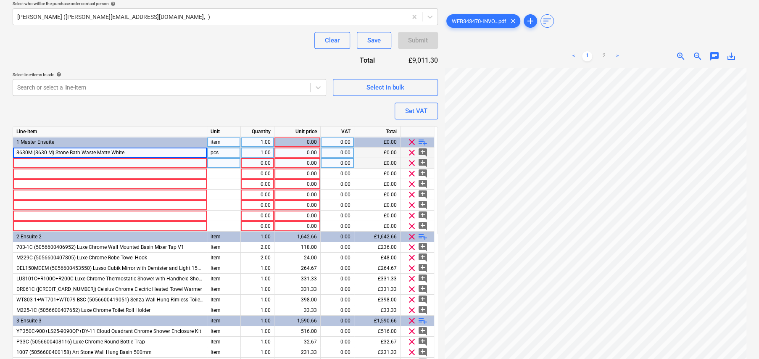
type textarea "x"
click at [126, 163] on div at bounding box center [110, 163] width 194 height 11
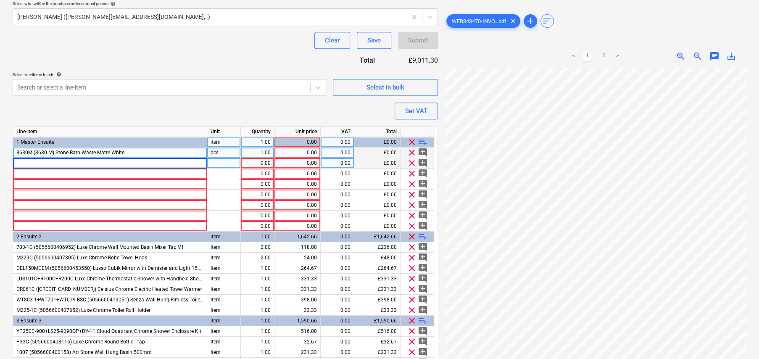
type input "8630M (8630 M) Monaco Matte White Freestanding Stone Bath1700mm - FINISH: Matte"
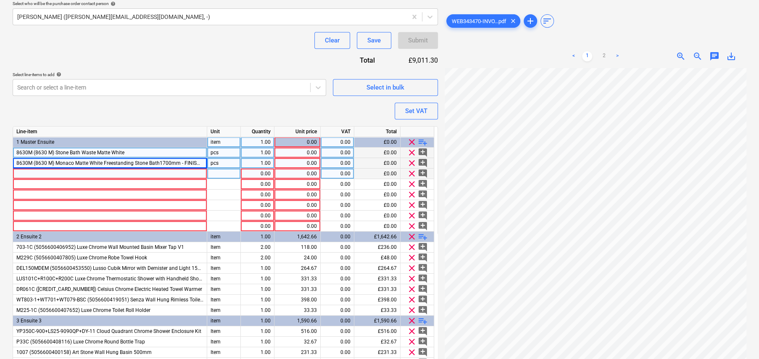
click at [85, 172] on div at bounding box center [110, 174] width 194 height 11
type textarea "x"
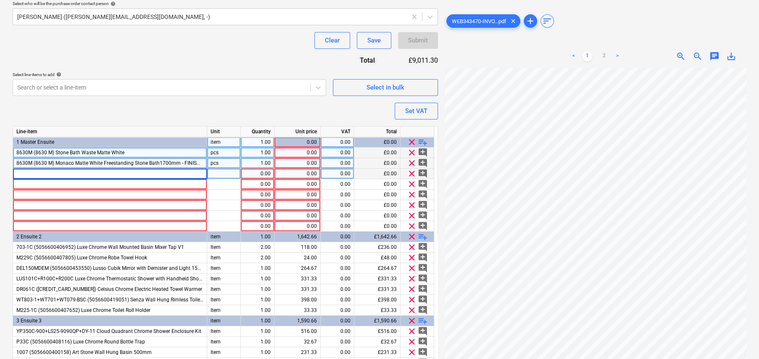
type input "LUS20C (5056600407270) Luxe Chrome Wall Mounted Bath ShowerMixer Tap"
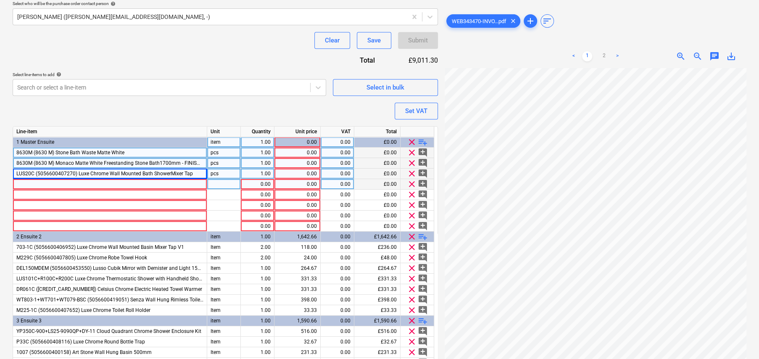
click at [56, 184] on div at bounding box center [110, 184] width 194 height 11
type textarea "x"
type input "L400WH+WT701+WT079-BSC (5056600419143) Intellismart WallHung Rimless Bidet Toil…"
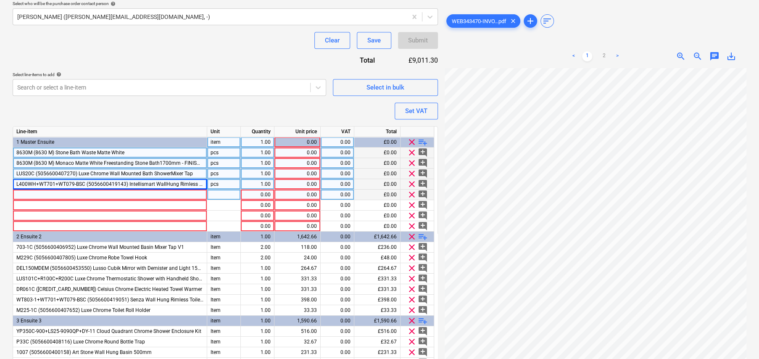
click at [47, 194] on div at bounding box center [110, 195] width 194 height 11
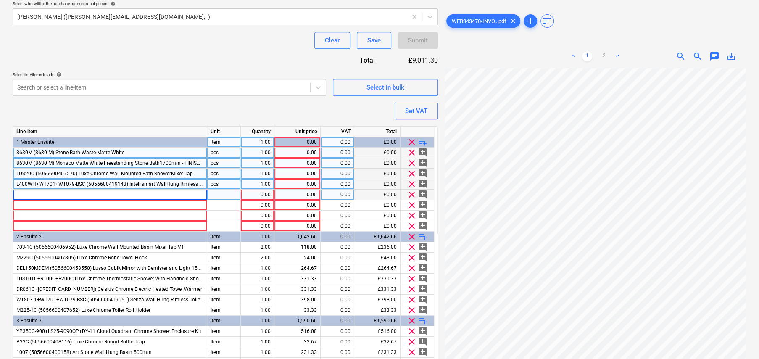
type textarea "x"
type input "FS01-600C (5056600456636) Mayfair Chrome Doc M Grab Rail600mm"
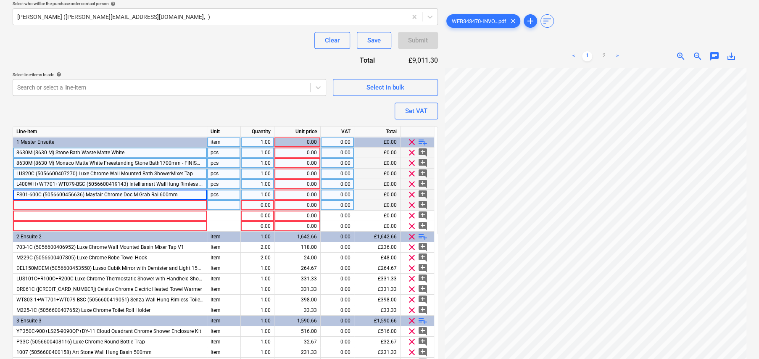
click at [107, 204] on div at bounding box center [110, 205] width 194 height 11
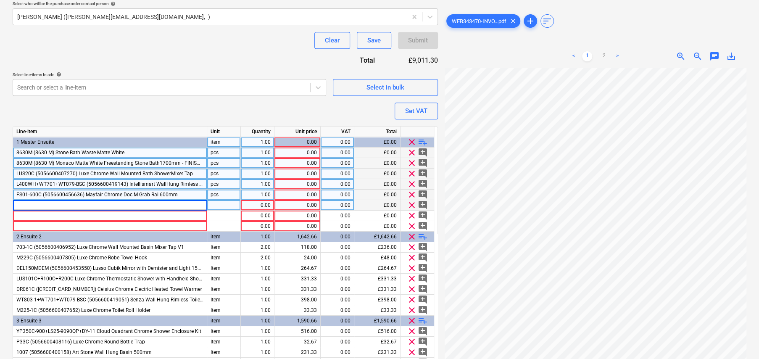
type textarea "x"
type input "DEL150MDEM (5056600453550) Lusso Cubik Mirror with Demisterand Light 1500mm"
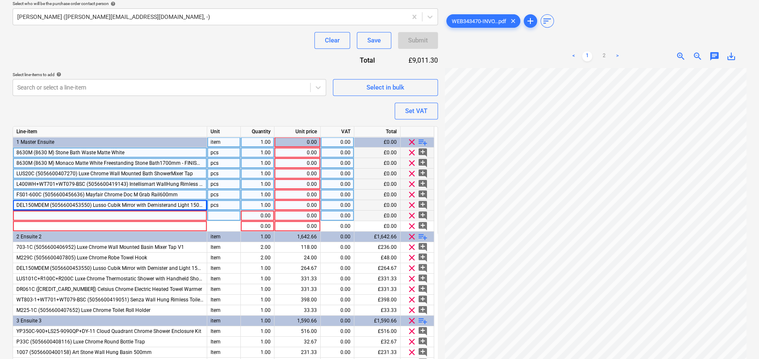
click at [111, 215] on div at bounding box center [110, 216] width 194 height 11
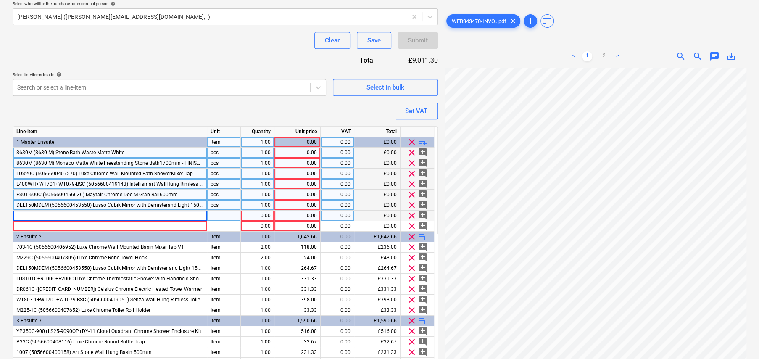
type textarea "x"
type input "LUS101C+R100C+R200C Luxe Chrome Thermostatic Shower withHandheld Shower - Optio…"
click at [422, 140] on span "playlist_add" at bounding box center [423, 142] width 10 height 10
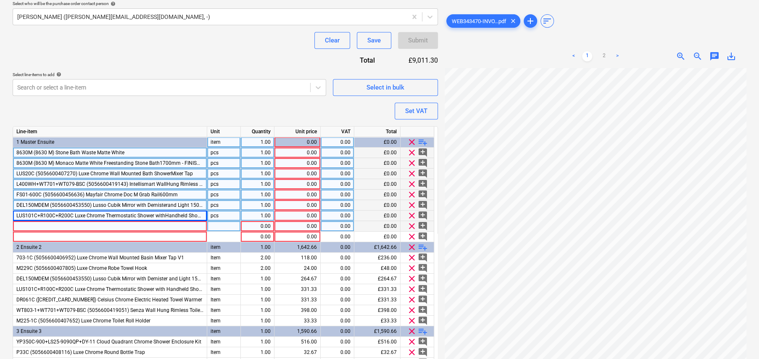
click at [40, 224] on div at bounding box center [110, 226] width 194 height 11
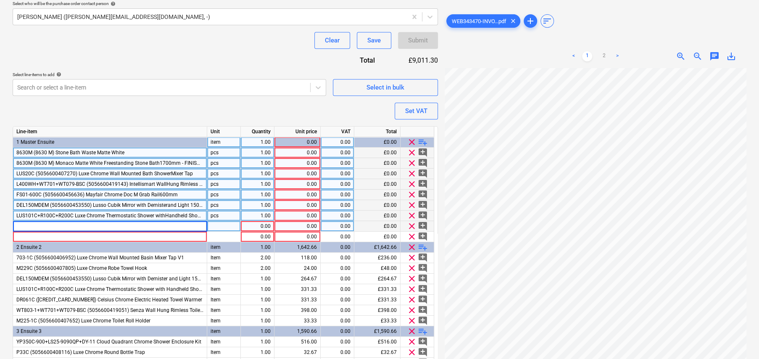
type textarea "x"
type input "DR061C (5056815914327) Celsius Chrome Electric Heated TowelWarmer"
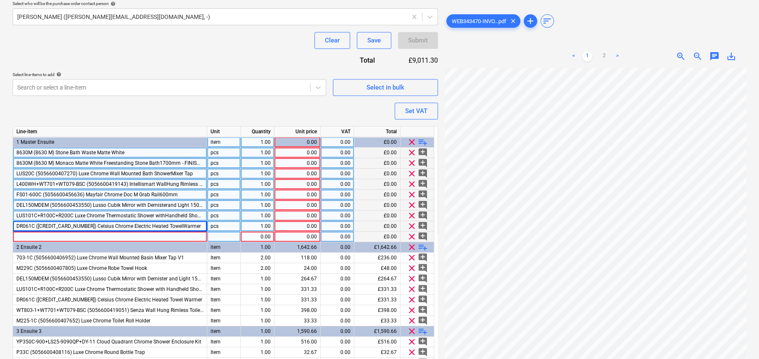
click at [46, 236] on div at bounding box center [110, 237] width 194 height 11
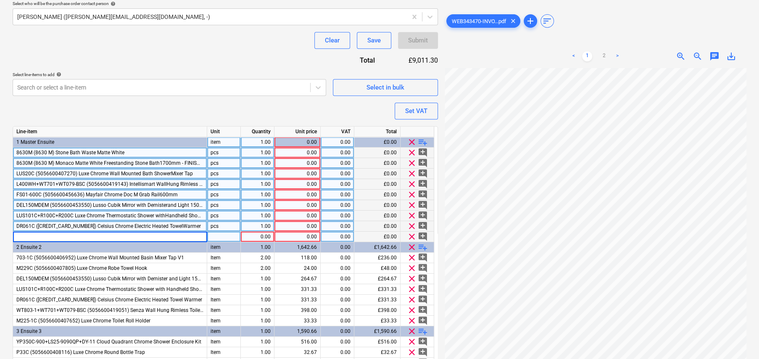
type textarea "x"
type input "M225-1C (5056600407652) Luxe Chrome Toilet Roll Holder"
type textarea "x"
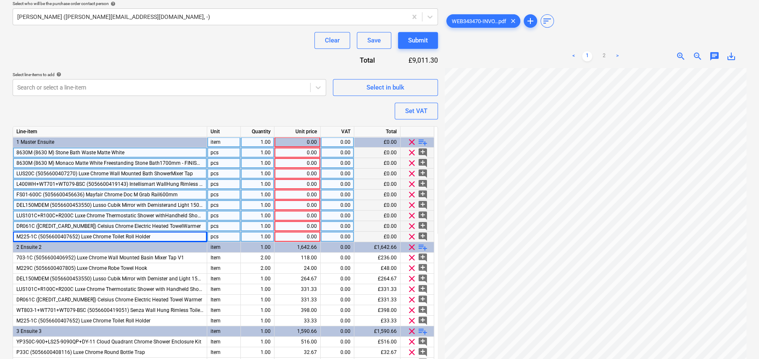
click at [219, 156] on div "pcs" at bounding box center [224, 153] width 34 height 11
type input "Item"
type textarea "x"
type input "38"
type textarea "x"
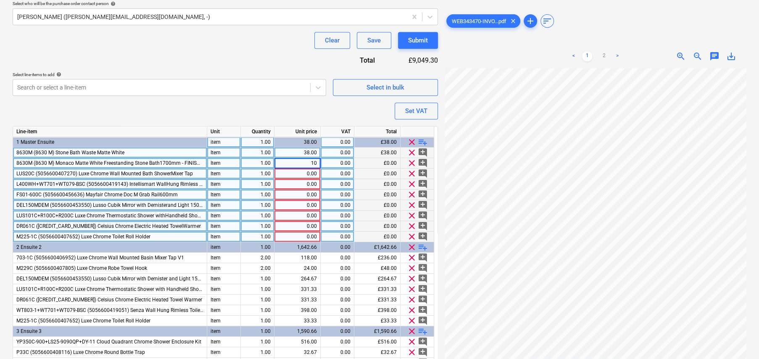
type input "1"
type input "1105.96"
type textarea "x"
type input "331.33"
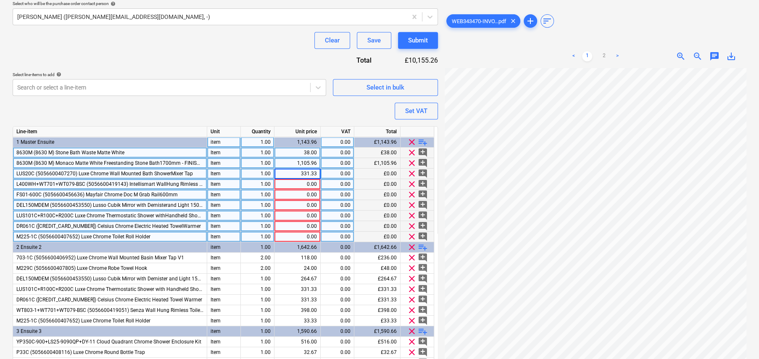
type textarea "x"
type input "1198"
type textarea "x"
type input "4467"
type textarea "x"
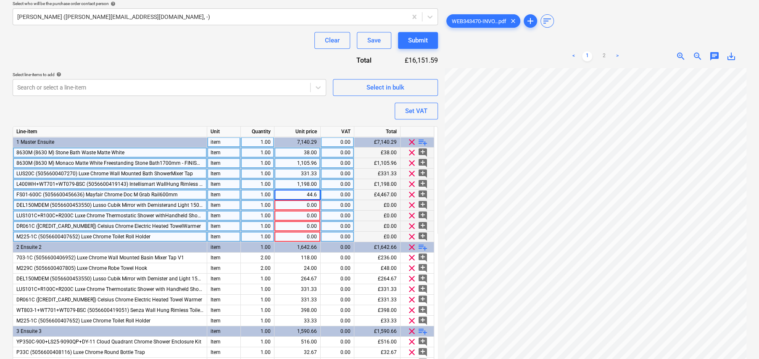
type input "44.67"
type textarea "x"
type input "264.67"
type textarea "x"
type input "487.33"
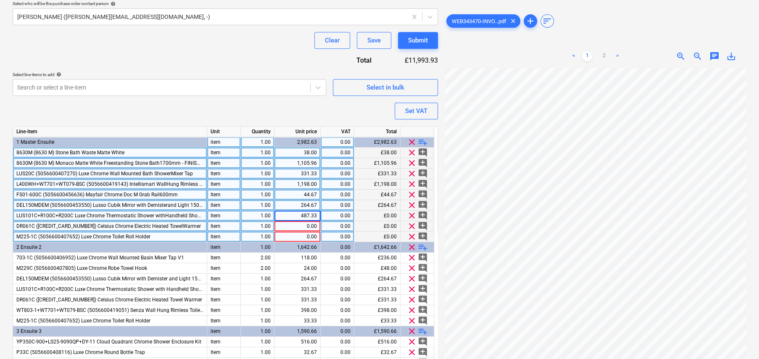
type textarea "x"
type input "331.33"
type textarea "x"
type input "33.33"
type textarea "x"
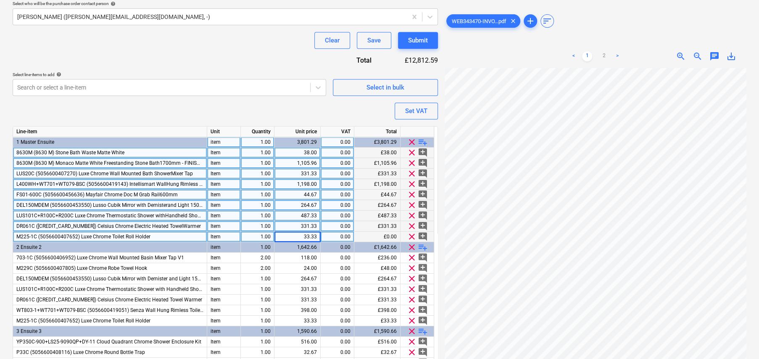
click at [308, 108] on div "Purchase order name help Lusso Stone Ltd - Sanitaryware Purchase order referenc…" at bounding box center [225, 128] width 425 height 617
click at [603, 55] on link "2" at bounding box center [604, 56] width 10 height 10
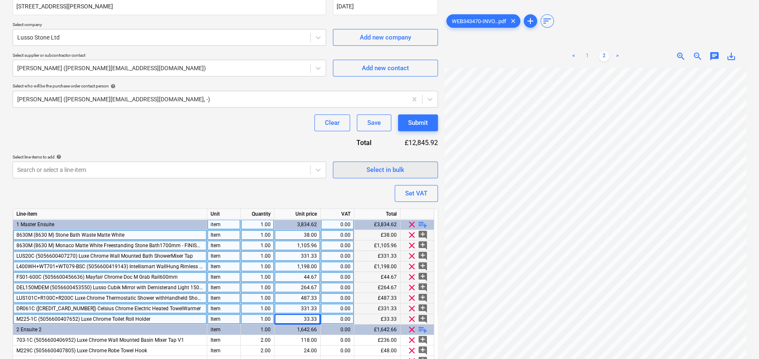
scroll to position [165, 0]
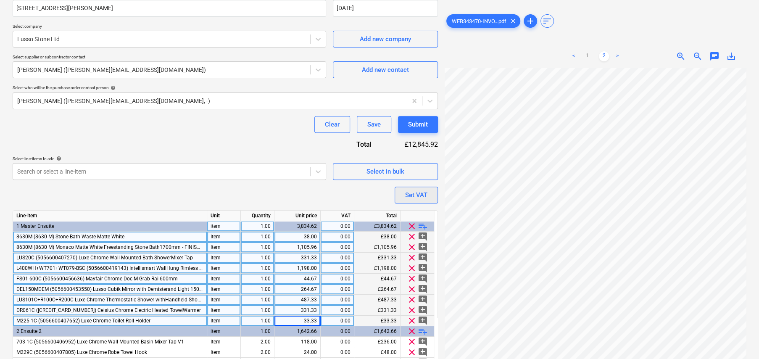
click at [416, 197] on div "Set VAT" at bounding box center [416, 195] width 22 height 11
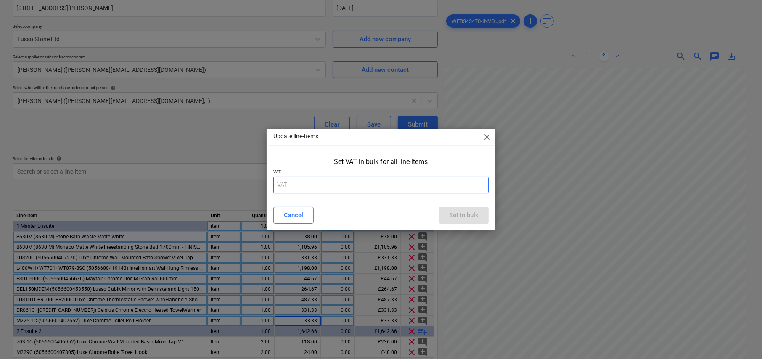
click at [375, 180] on input "text" at bounding box center [380, 185] width 215 height 17
type input "20"
click at [465, 216] on div "Set in bulk" at bounding box center [463, 215] width 29 height 11
type textarea "x"
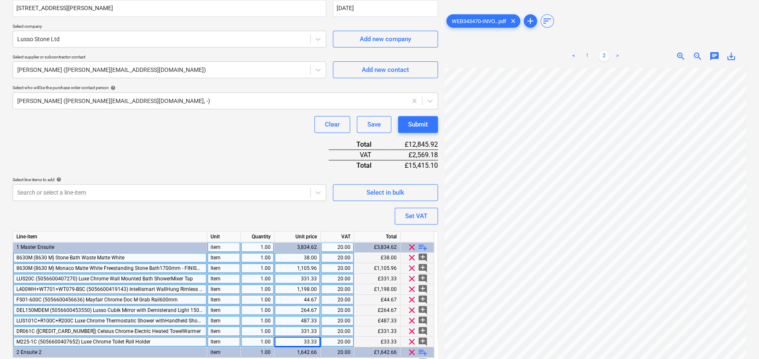
click at [239, 140] on div "Purchase order name help Lusso Stone Ltd - Sanitaryware Purchase order referenc…" at bounding box center [225, 223] width 425 height 638
click at [416, 216] on div "Set VAT" at bounding box center [416, 216] width 22 height 11
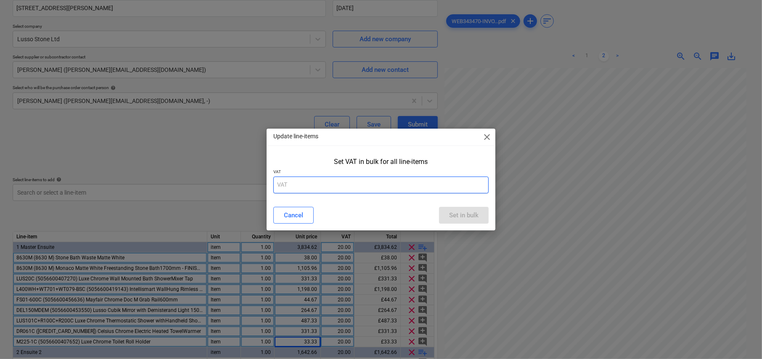
click at [284, 181] on input "text" at bounding box center [380, 185] width 215 height 17
type input "20"
click at [466, 217] on div "Set in bulk" at bounding box center [463, 215] width 29 height 11
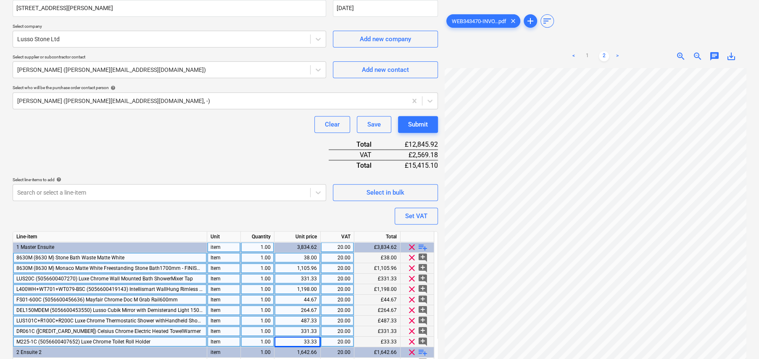
scroll to position [78, 11]
click at [218, 137] on div "Purchase order name help Lusso Stone Ltd - Sanitaryware Purchase order referenc…" at bounding box center [225, 223] width 425 height 638
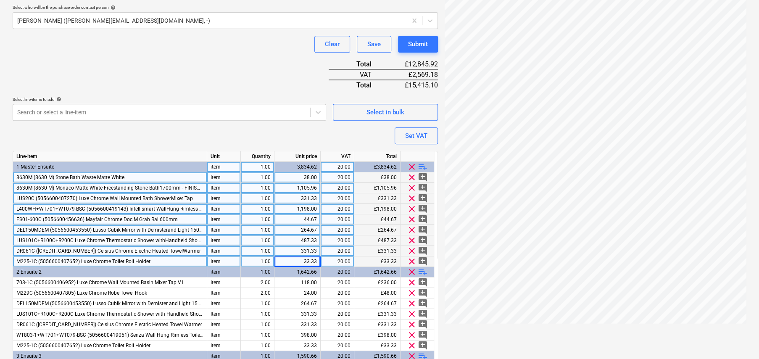
scroll to position [249, 0]
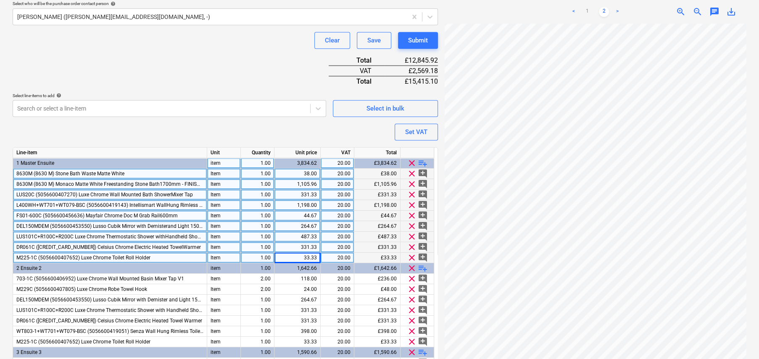
type textarea "x"
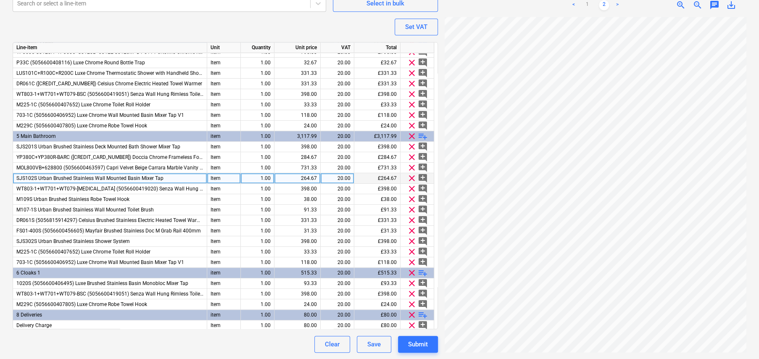
scroll to position [291, 0]
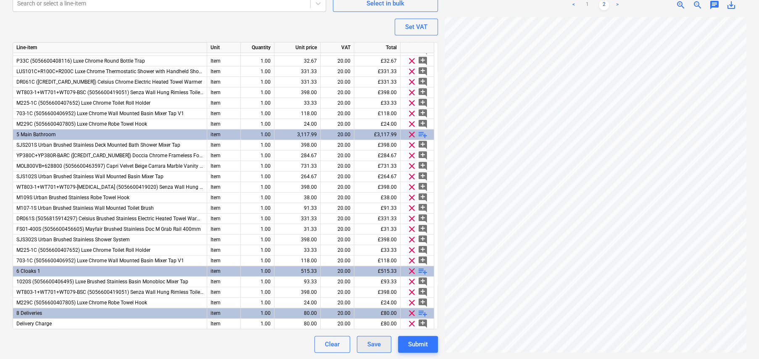
click at [368, 345] on div "Save" at bounding box center [373, 344] width 13 height 11
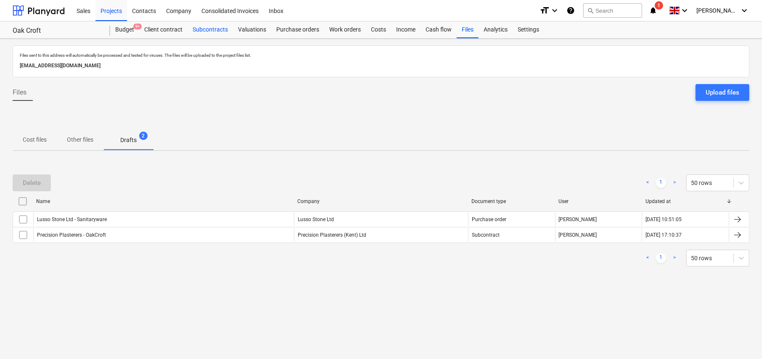
click at [214, 31] on div "Subcontracts" at bounding box center [209, 29] width 45 height 17
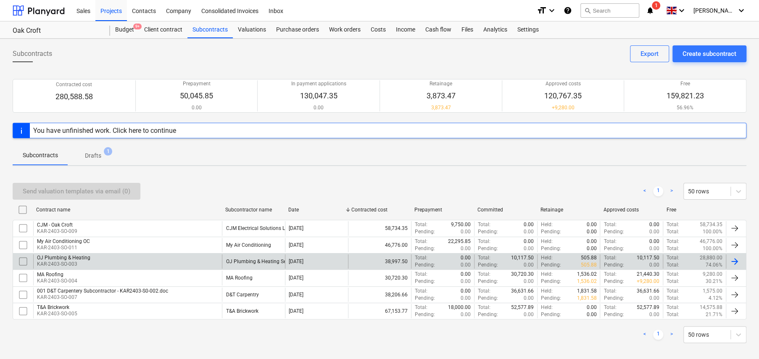
click at [77, 256] on div "OJ Plumbing & Heating" at bounding box center [63, 258] width 53 height 6
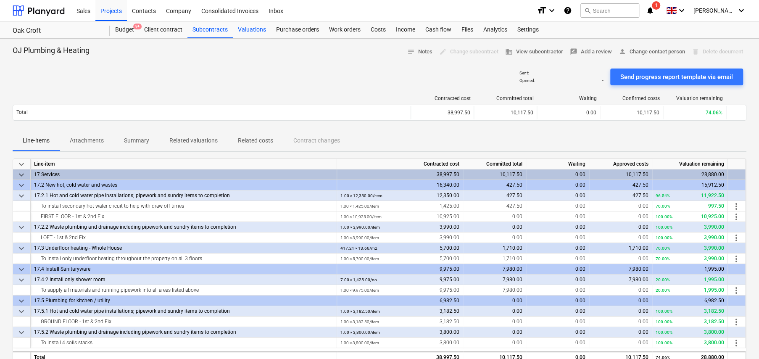
click at [249, 30] on div "Valuations" at bounding box center [252, 29] width 38 height 17
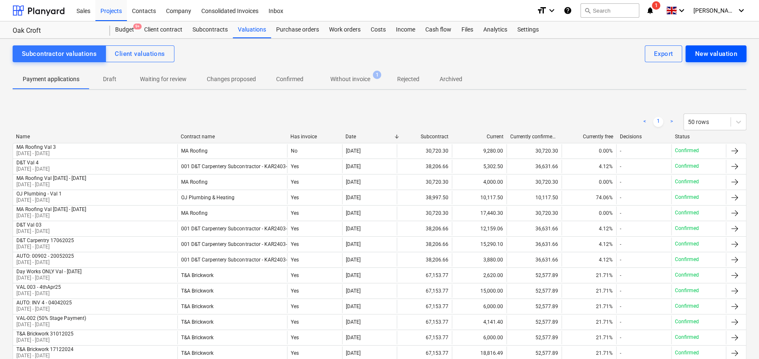
click at [720, 56] on div "New valuation" at bounding box center [716, 53] width 42 height 11
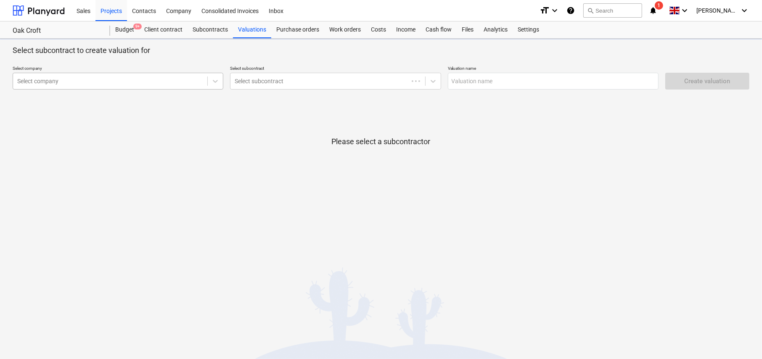
click at [82, 79] on div at bounding box center [110, 81] width 186 height 8
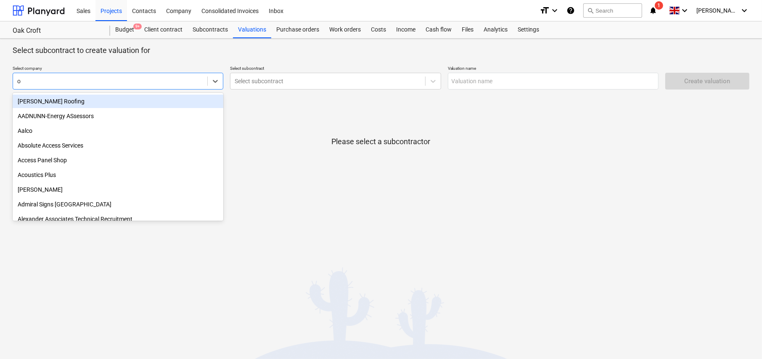
type input "oj"
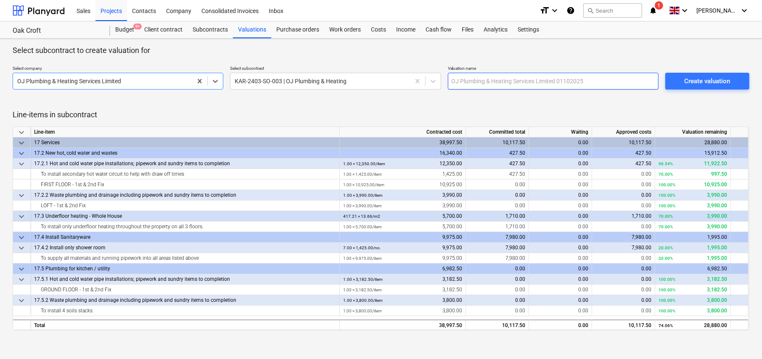
click at [482, 79] on input "text" at bounding box center [553, 81] width 211 height 17
click at [527, 82] on input "text" at bounding box center [553, 81] width 211 height 17
type input "OJ Plumbing - Val 2 11/09/25"
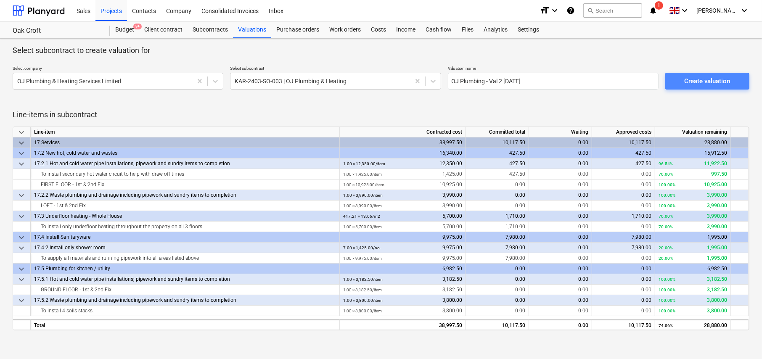
click at [690, 85] on div "Create valuation" at bounding box center [707, 81] width 46 height 11
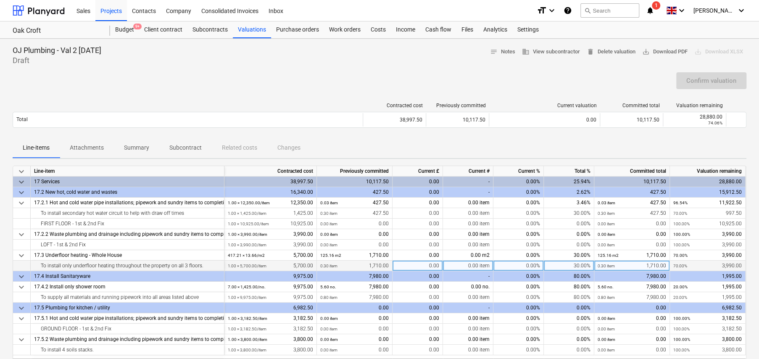
click at [577, 265] on div "30.00%" at bounding box center [569, 266] width 50 height 11
type input "30"
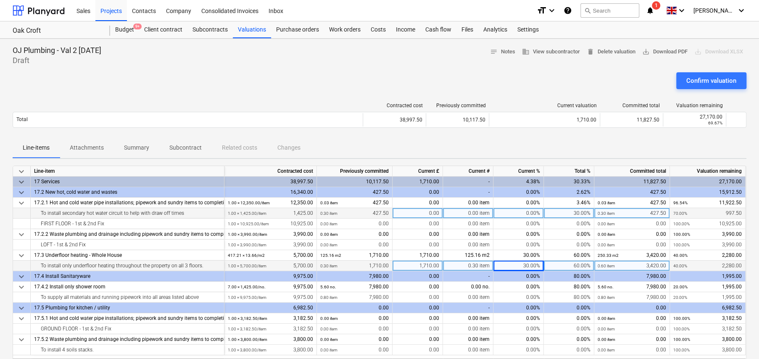
click at [431, 211] on div "0.00" at bounding box center [418, 213] width 50 height 11
type input "712.50"
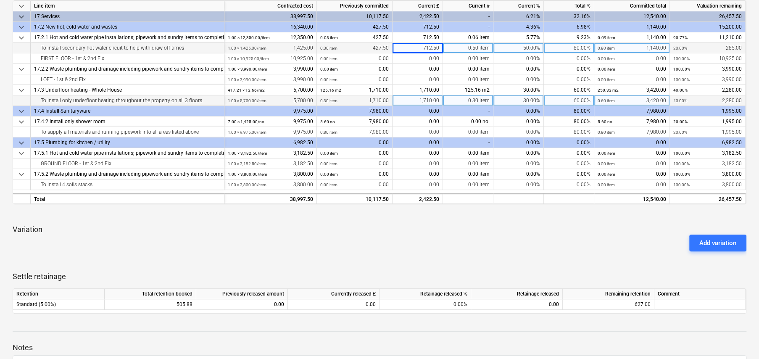
scroll to position [168, 0]
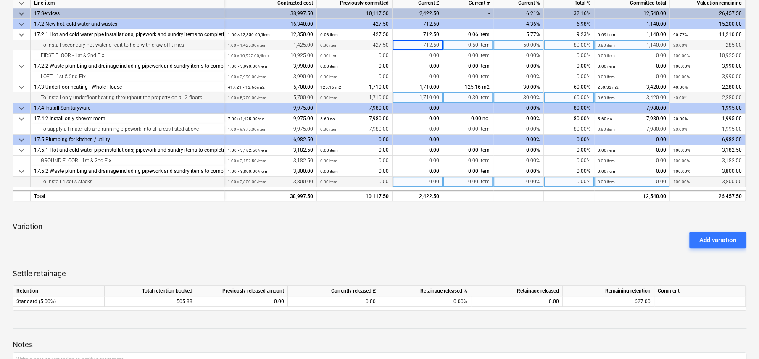
click at [423, 181] on div "0.00" at bounding box center [418, 182] width 50 height 11
type input "2888"
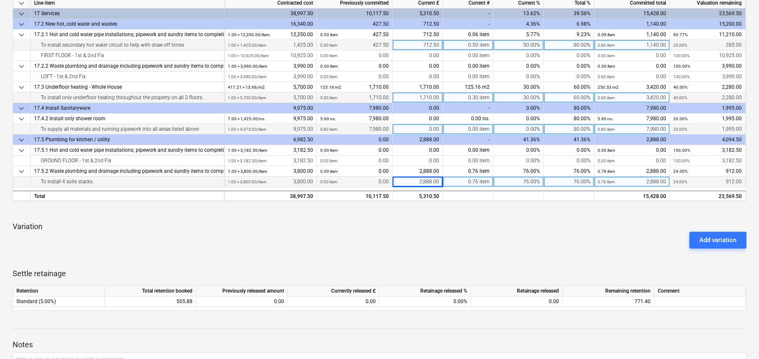
click at [569, 125] on div "80.00%" at bounding box center [569, 129] width 50 height 11
type input "100"
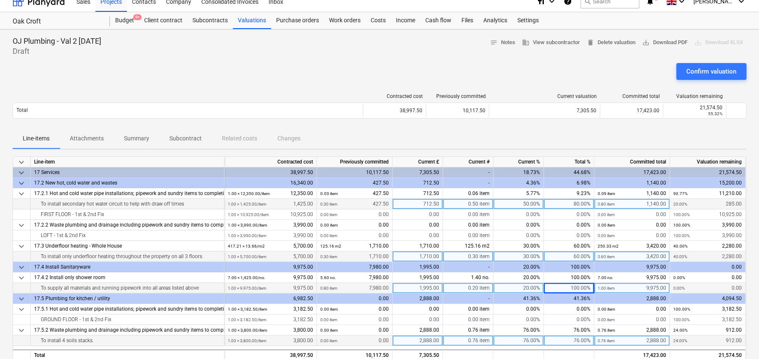
scroll to position [0, 0]
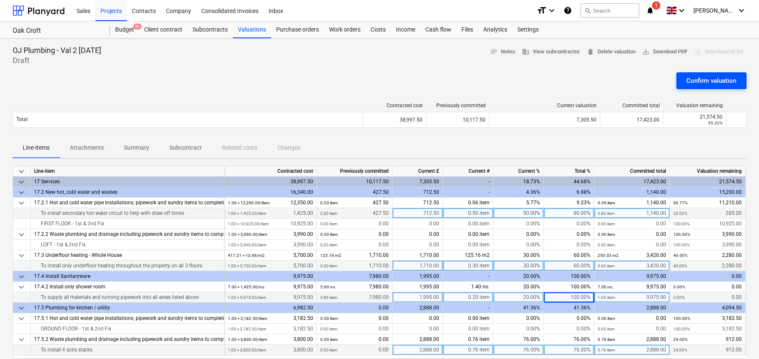
click at [715, 80] on div "Confirm valuation" at bounding box center [711, 80] width 50 height 11
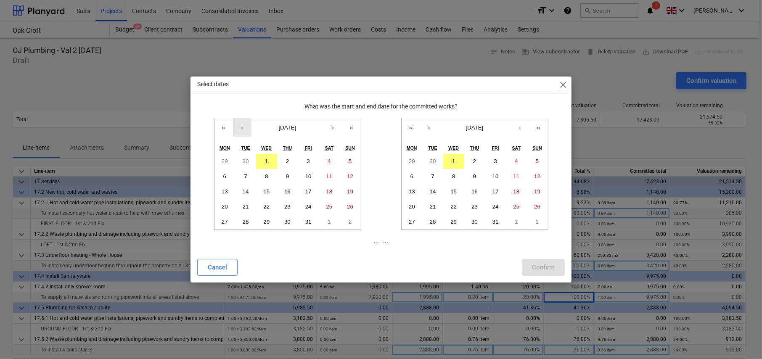
click at [241, 128] on button "‹" at bounding box center [242, 127] width 18 height 18
click at [221, 160] on button "1" at bounding box center [224, 161] width 21 height 15
click at [429, 132] on button "‹" at bounding box center [429, 127] width 18 height 18
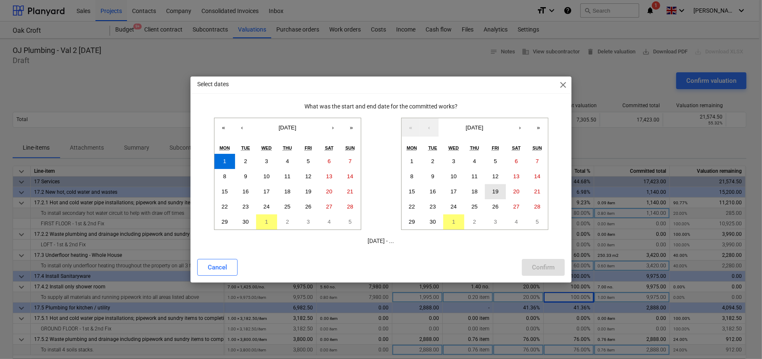
click at [496, 191] on abbr "19" at bounding box center [495, 191] width 6 height 6
click at [549, 265] on div "Confirm" at bounding box center [543, 267] width 23 height 11
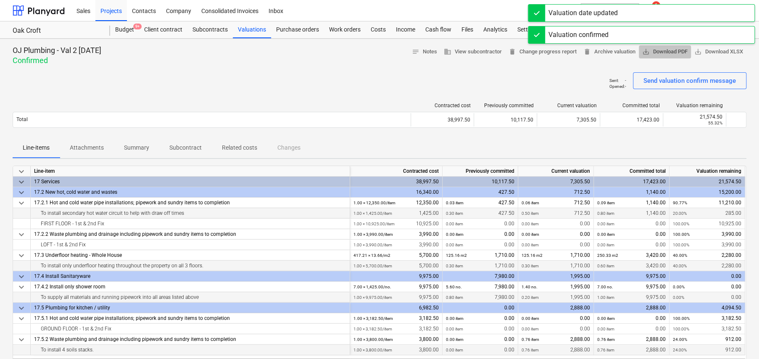
click at [663, 53] on span "save_alt Download PDF" at bounding box center [664, 52] width 45 height 10
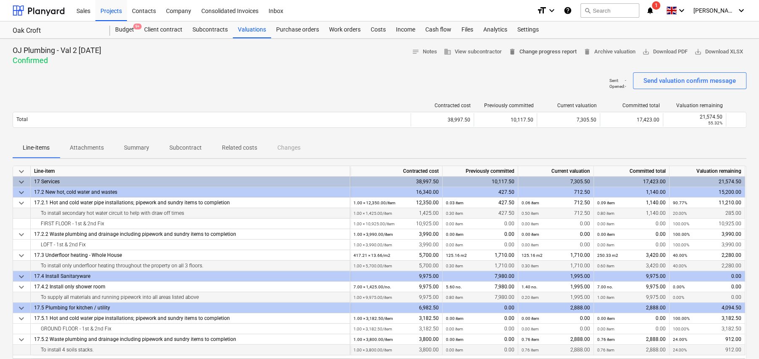
click at [530, 53] on span "delete Change progress report" at bounding box center [543, 52] width 68 height 10
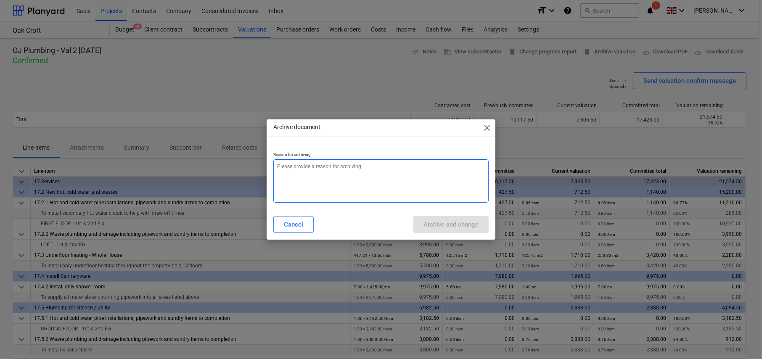
click at [381, 171] on textarea at bounding box center [380, 180] width 215 height 43
type textarea "x"
type textarea "C"
type textarea "x"
type textarea "Co"
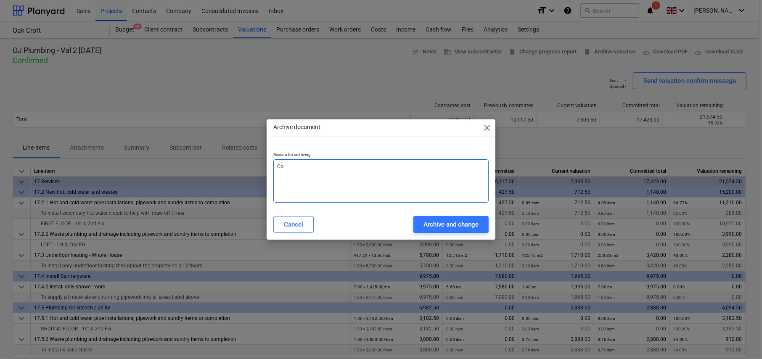
type textarea "x"
type textarea "Col"
type textarea "x"
type textarea "Coli"
type textarea "x"
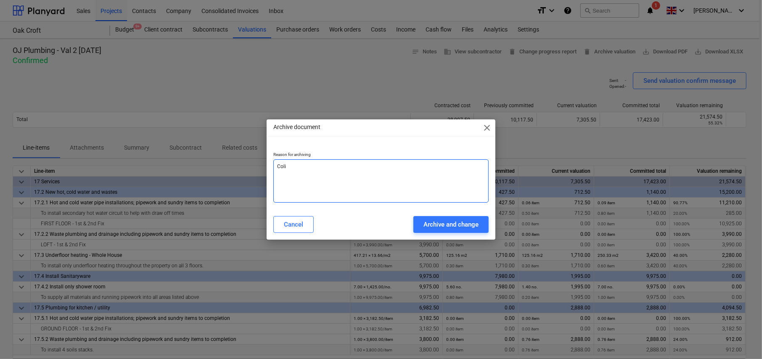
type textarea "Colin"
type textarea "x"
type textarea "Colin."
type textarea "x"
type textarea "Colin.."
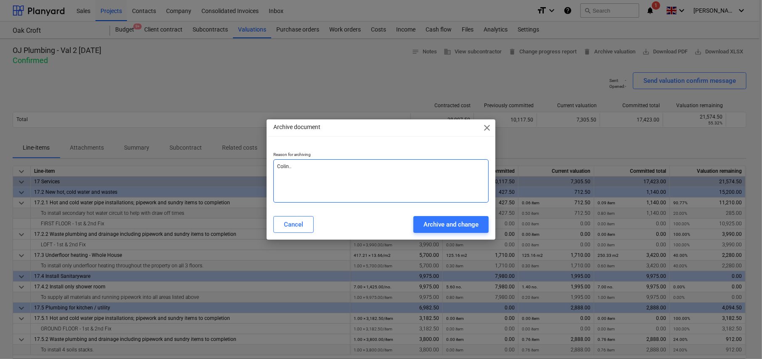
type textarea "x"
type textarea "Colin..."
type textarea "x"
type textarea "Colin...."
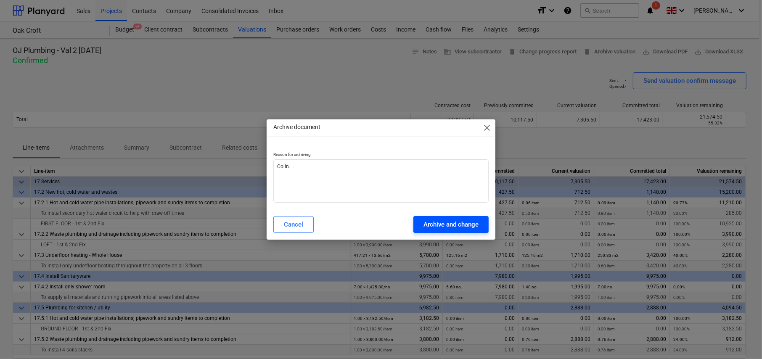
click at [461, 224] on div "Archive and change" at bounding box center [450, 224] width 55 height 11
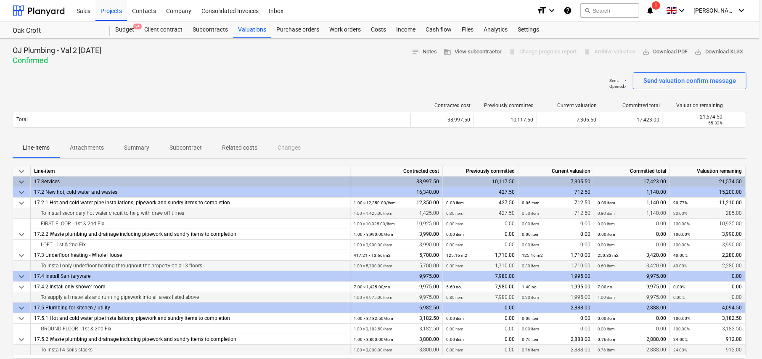
type textarea "x"
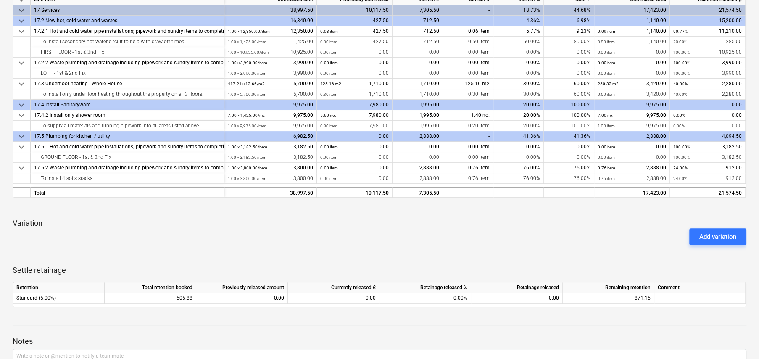
scroll to position [160, 0]
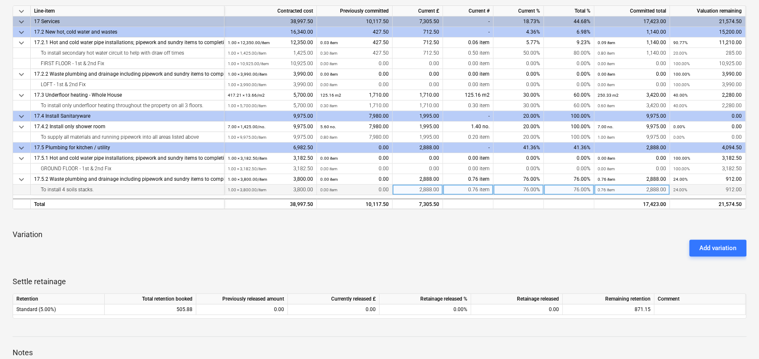
click at [426, 187] on div "2,888.00" at bounding box center [418, 190] width 50 height 11
type input "2660"
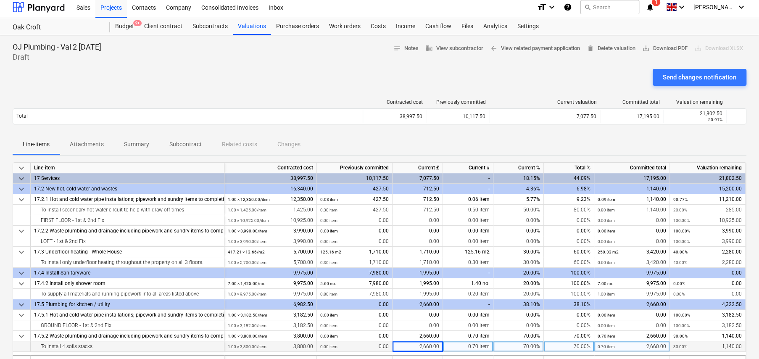
scroll to position [0, 0]
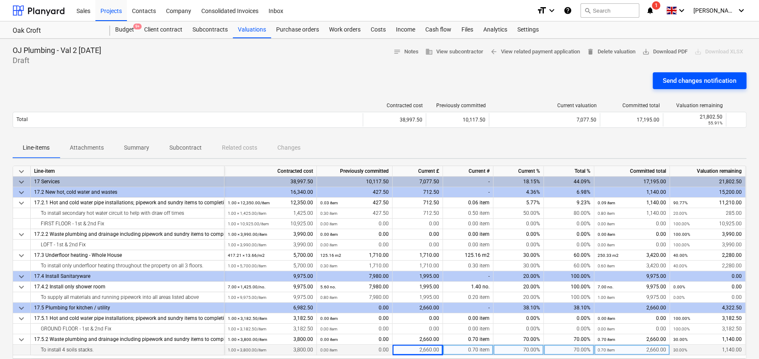
click at [662, 82] on button "Send changes notification" at bounding box center [700, 80] width 94 height 17
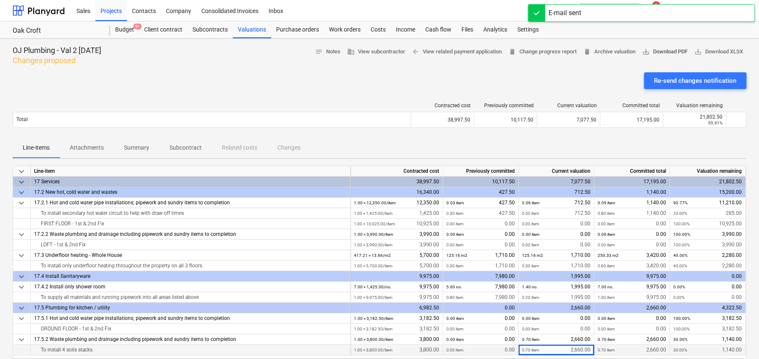
click at [651, 52] on span "save_alt Download PDF" at bounding box center [664, 52] width 45 height 10
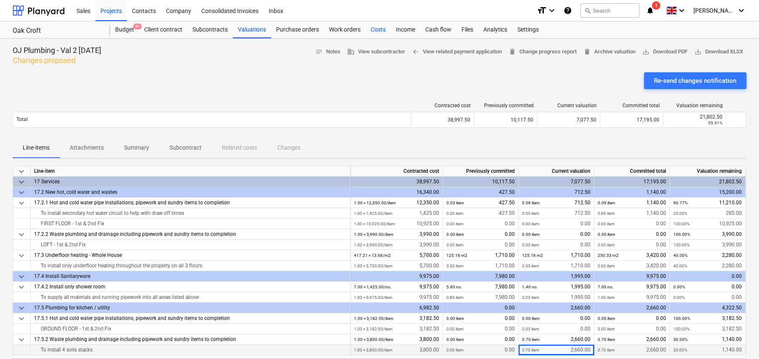
click at [376, 30] on div "Costs" at bounding box center [378, 29] width 25 height 17
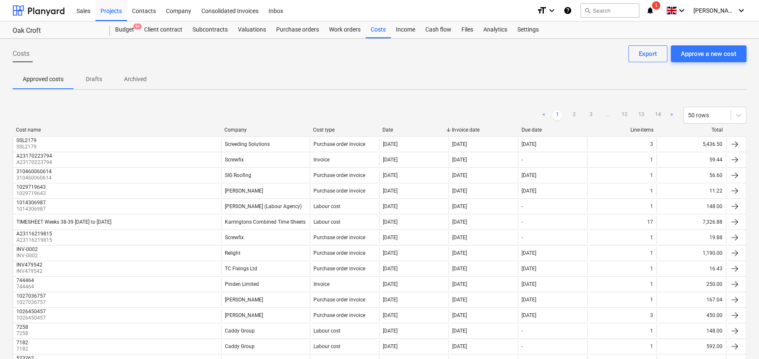
click at [95, 81] on p "Drafts" at bounding box center [94, 79] width 20 height 9
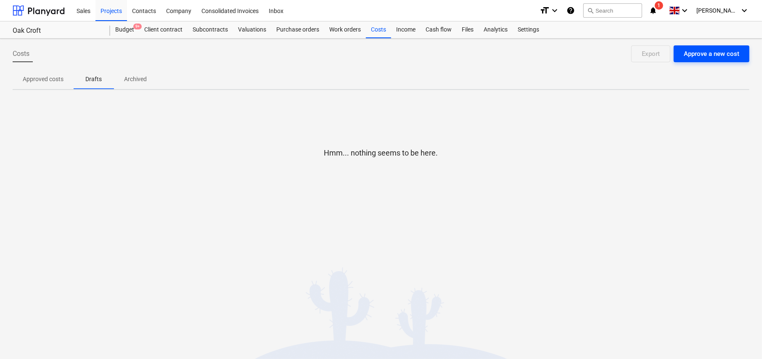
click at [697, 54] on div "Approve a new cost" at bounding box center [710, 53] width 55 height 11
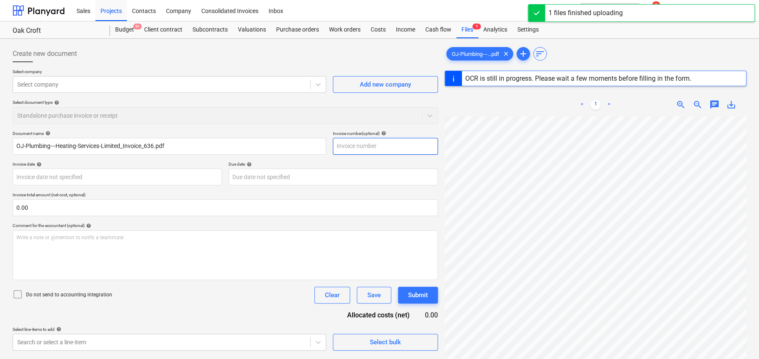
type input "636"
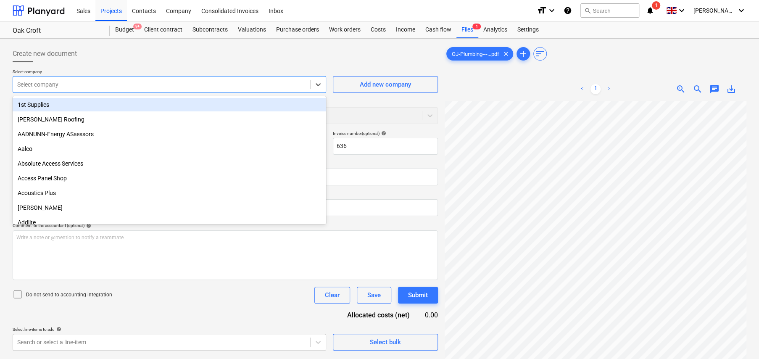
click at [105, 82] on div at bounding box center [161, 84] width 289 height 8
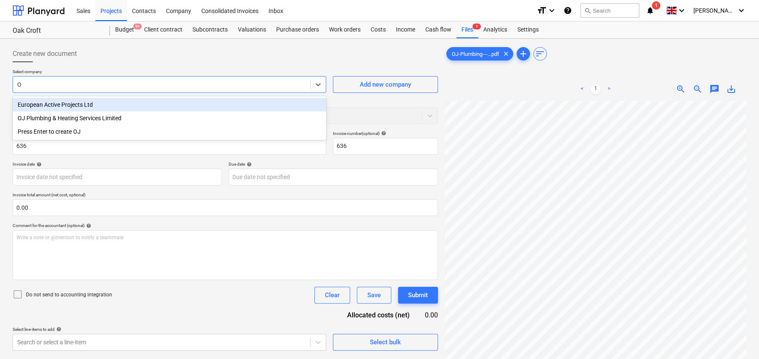
type input "OJ"
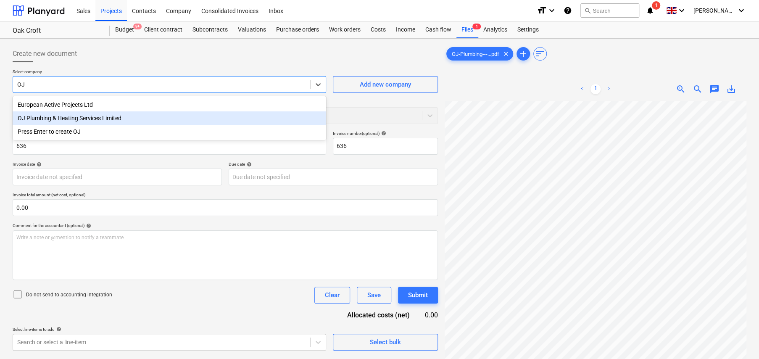
click at [111, 119] on div "OJ Plumbing & Heating Services Limited" at bounding box center [170, 117] width 314 height 13
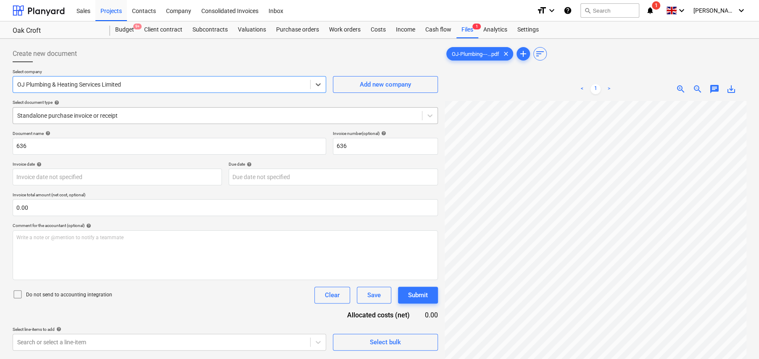
click at [105, 113] on div at bounding box center [217, 115] width 401 height 8
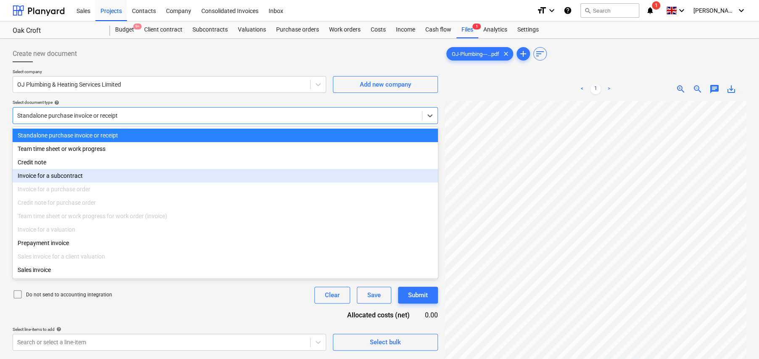
click at [98, 177] on div "Invoice for a subcontract" at bounding box center [225, 175] width 425 height 13
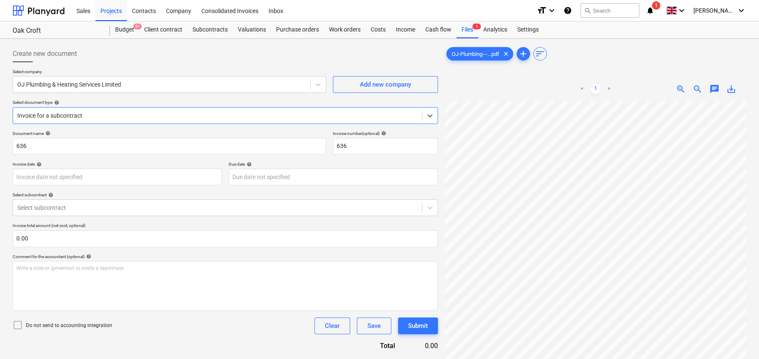
click at [99, 113] on div at bounding box center [217, 115] width 401 height 8
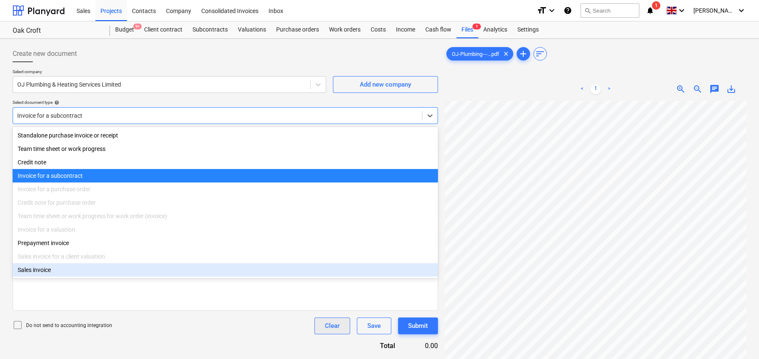
click at [340, 327] on button "Clear" at bounding box center [332, 325] width 36 height 17
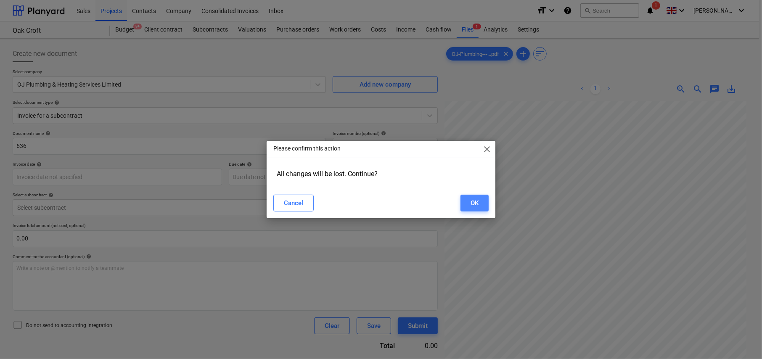
click at [477, 202] on div "OK" at bounding box center [474, 203] width 8 height 11
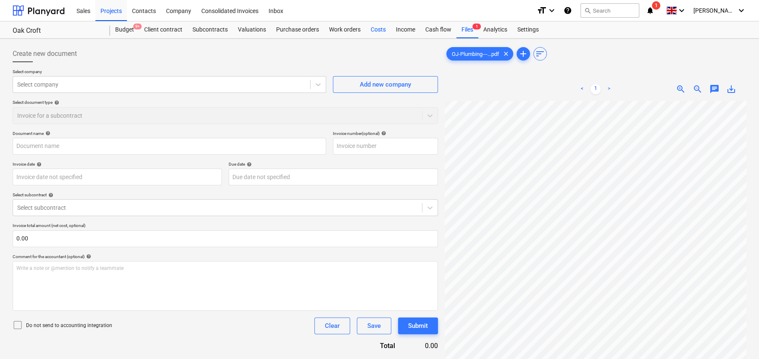
click at [378, 29] on div "Costs" at bounding box center [378, 29] width 25 height 17
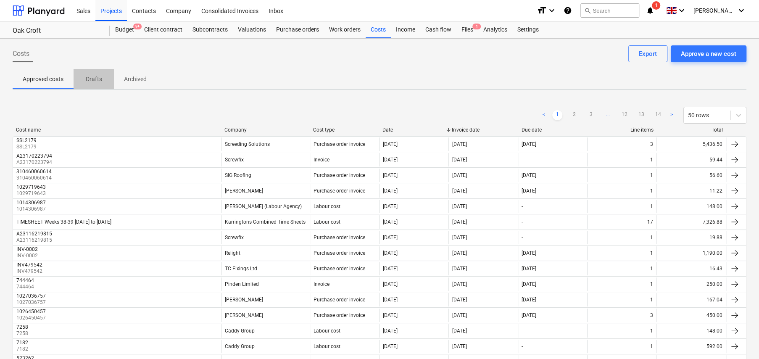
click at [95, 77] on p "Drafts" at bounding box center [94, 79] width 20 height 9
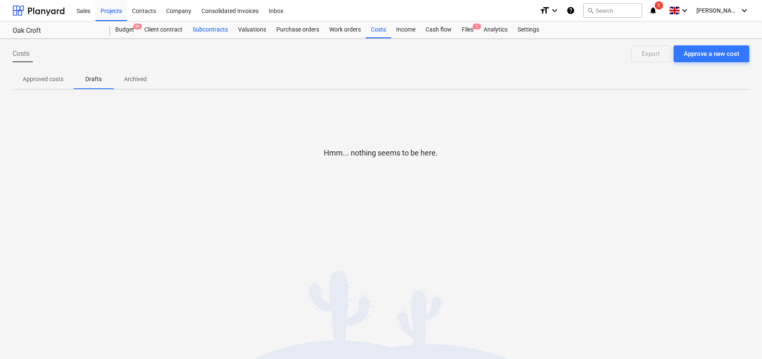
click at [209, 29] on div "Subcontracts" at bounding box center [209, 29] width 45 height 17
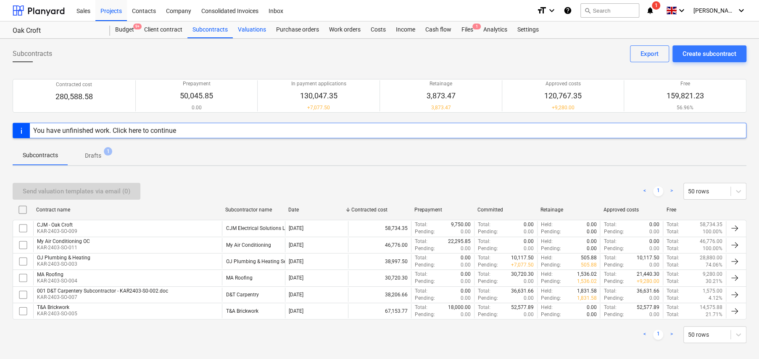
click at [254, 30] on div "Valuations" at bounding box center [252, 29] width 38 height 17
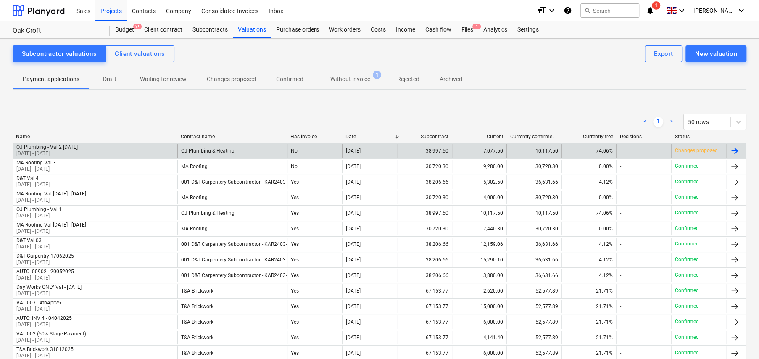
click at [202, 155] on div "OJ Plumbing & Heating" at bounding box center [232, 150] width 110 height 13
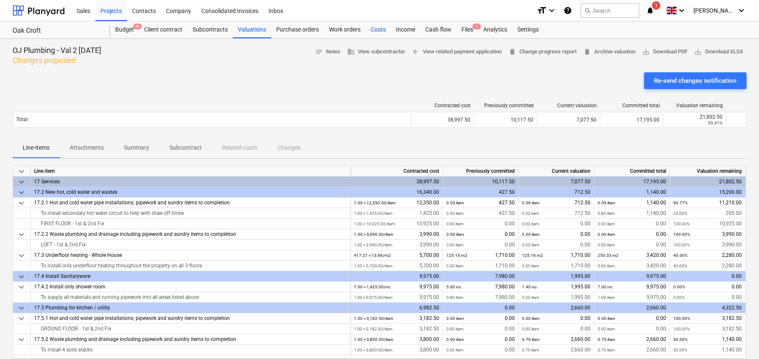
click at [376, 29] on div "Costs" at bounding box center [378, 29] width 25 height 17
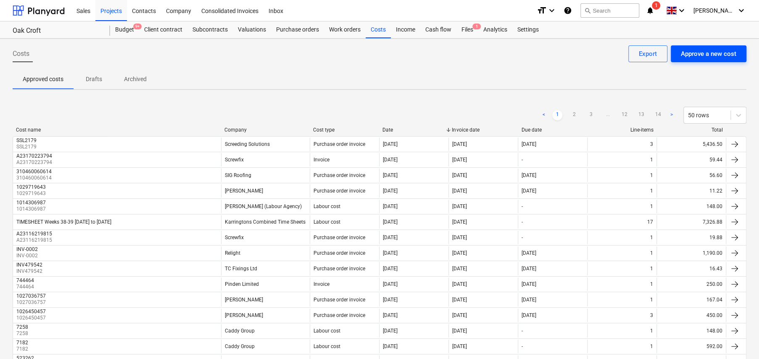
click at [711, 55] on div "Approve a new cost" at bounding box center [708, 53] width 55 height 11
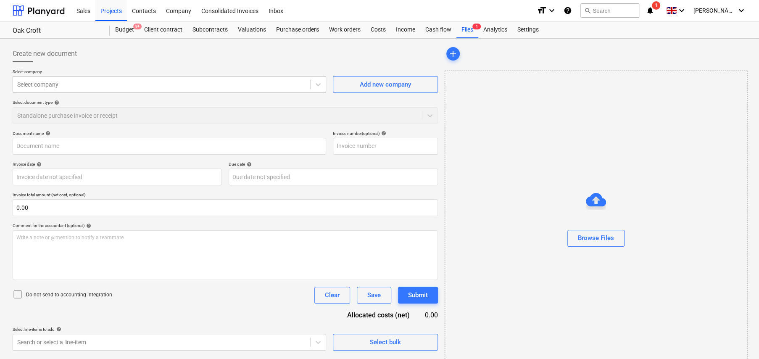
click at [119, 82] on div at bounding box center [161, 84] width 289 height 8
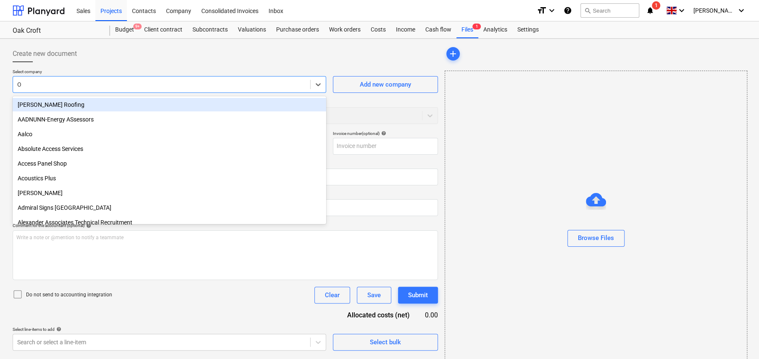
type input "OJ"
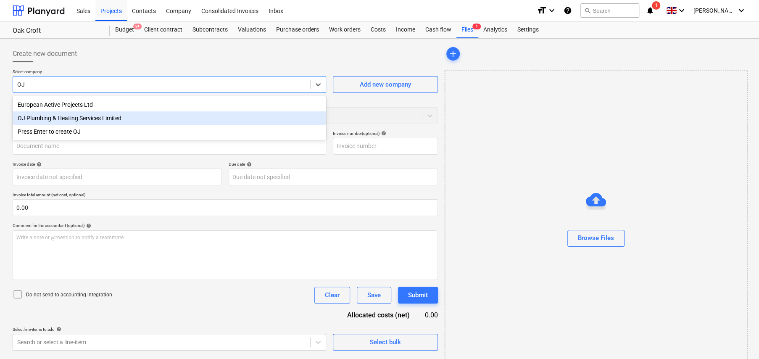
click at [118, 118] on div "OJ Plumbing & Heating Services Limited" at bounding box center [170, 117] width 314 height 13
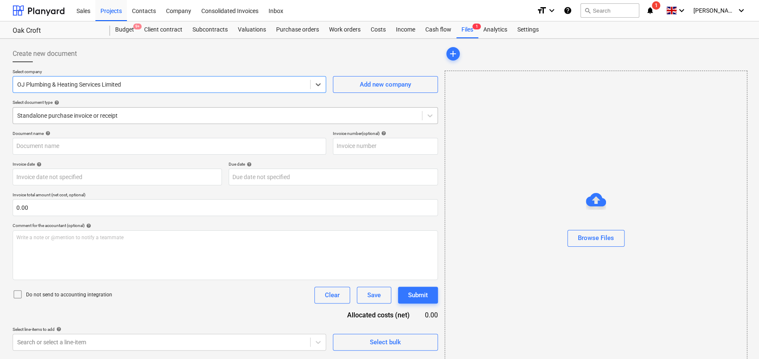
click at [121, 117] on div at bounding box center [217, 115] width 401 height 8
click at [114, 114] on div at bounding box center [217, 115] width 401 height 8
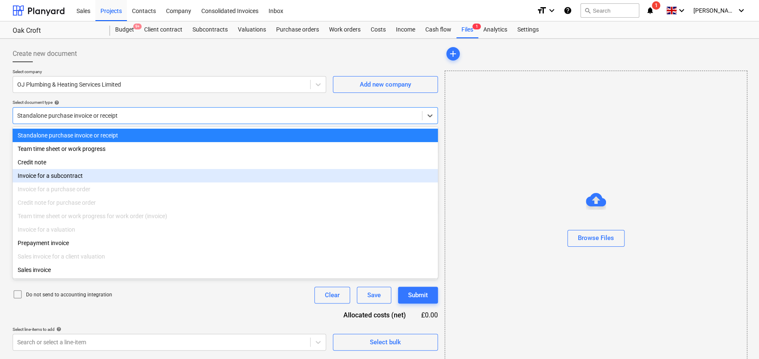
click at [120, 175] on div "Invoice for a subcontract" at bounding box center [225, 175] width 425 height 13
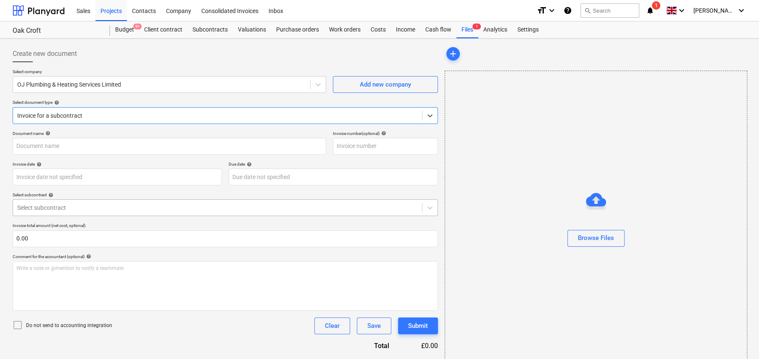
click at [121, 210] on div at bounding box center [217, 207] width 401 height 8
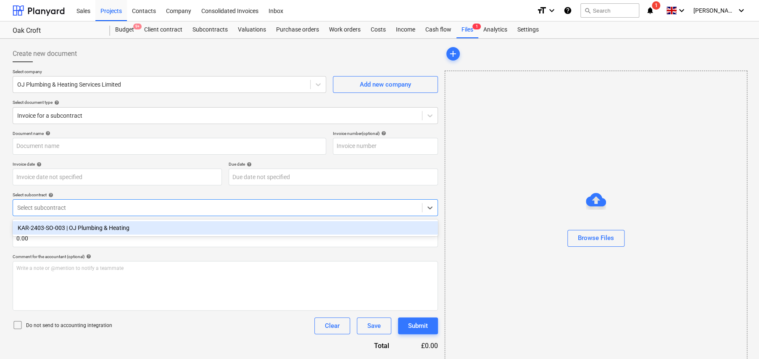
click at [123, 229] on div "KAR-2403-SO-003 | OJ Plumbing & Heating" at bounding box center [225, 227] width 425 height 13
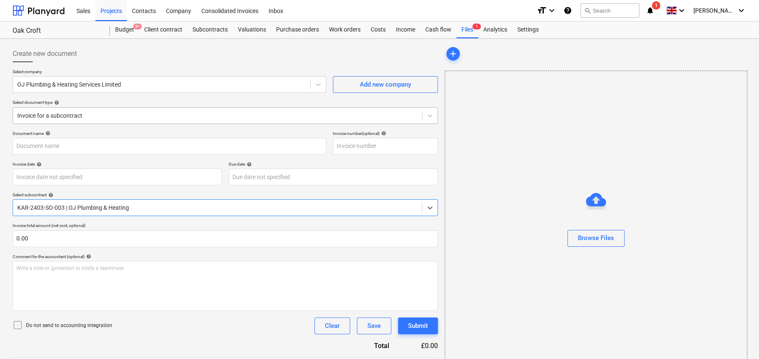
click at [127, 113] on div at bounding box center [217, 115] width 401 height 8
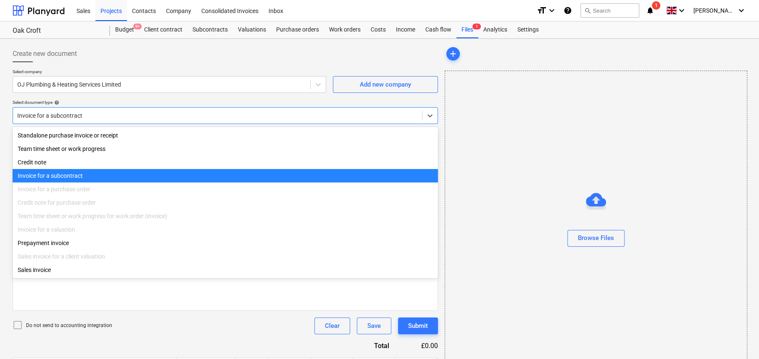
click at [70, 229] on div "Invoice for a valuation" at bounding box center [225, 229] width 425 height 13
click at [71, 232] on div "Invoice for a valuation" at bounding box center [225, 229] width 425 height 13
click at [70, 232] on div "Invoice for a valuation" at bounding box center [225, 229] width 425 height 13
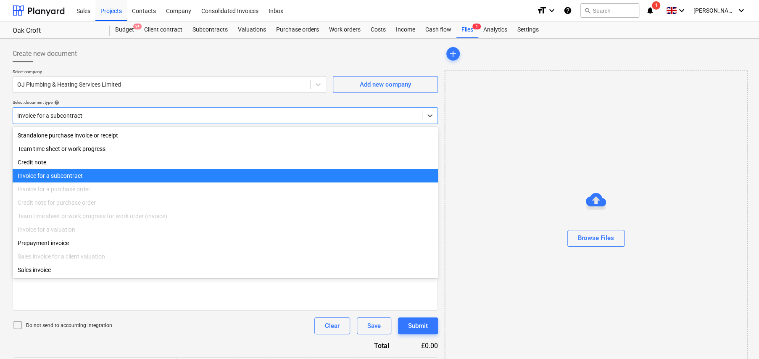
click at [70, 232] on div "Invoice for a valuation" at bounding box center [225, 229] width 425 height 13
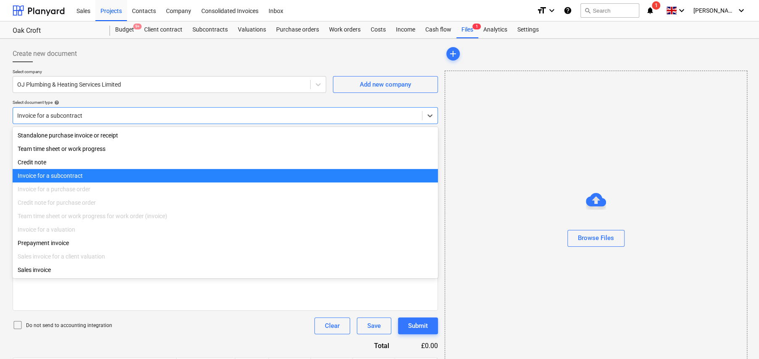
click at [70, 232] on div "Invoice for a valuation" at bounding box center [225, 229] width 425 height 13
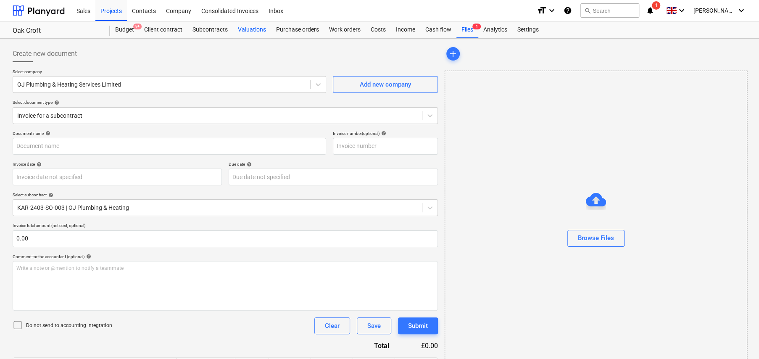
click at [251, 32] on div "Valuations" at bounding box center [252, 29] width 38 height 17
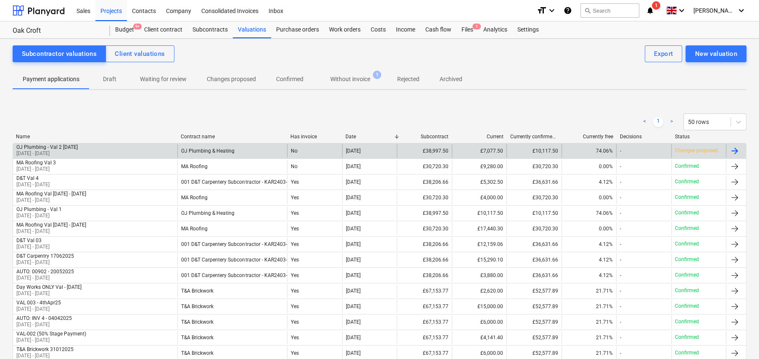
click at [296, 154] on div "No" at bounding box center [314, 150] width 55 height 13
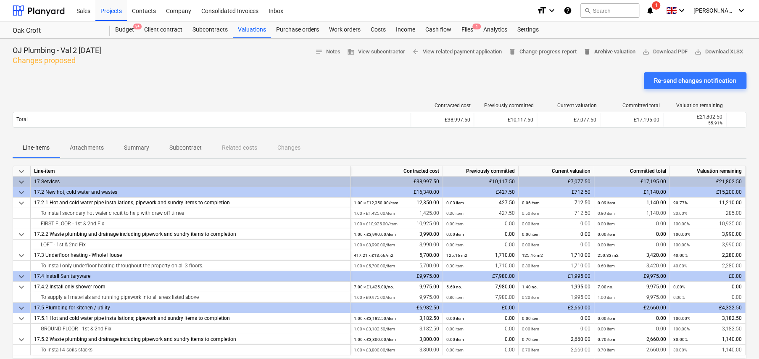
click at [594, 54] on span "delete Archive valuation" at bounding box center [609, 52] width 52 height 10
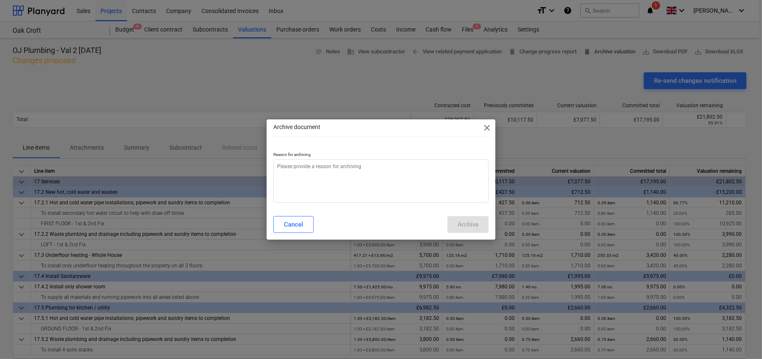
type textarea "x"
click at [361, 174] on textarea at bounding box center [380, 180] width 215 height 43
type textarea "R"
type textarea "x"
type textarea "Re"
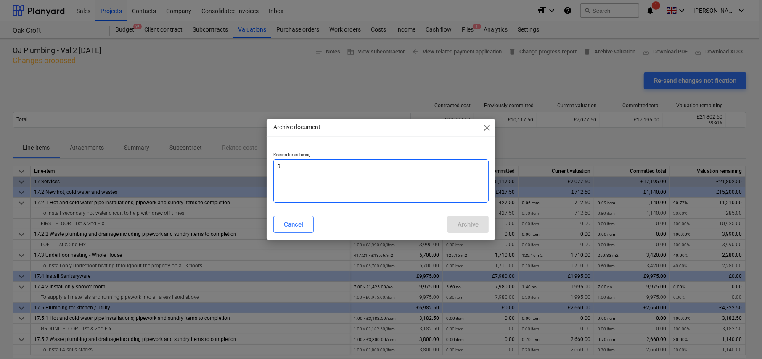
type textarea "x"
type textarea "Red"
type textarea "x"
type textarea "Redu"
type textarea "x"
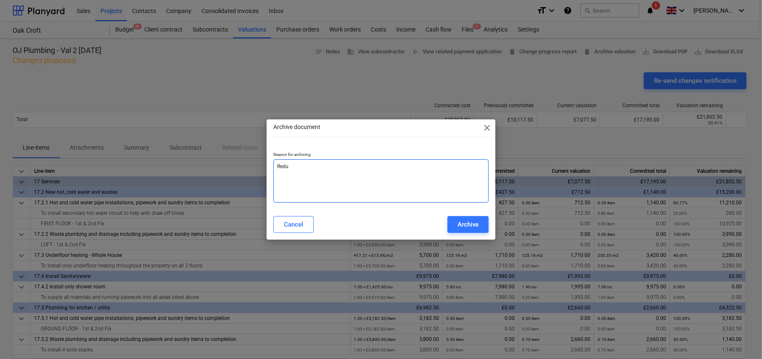
type textarea "Redun"
type textarea "x"
type textarea "Redund"
type textarea "x"
type textarea "Redunda"
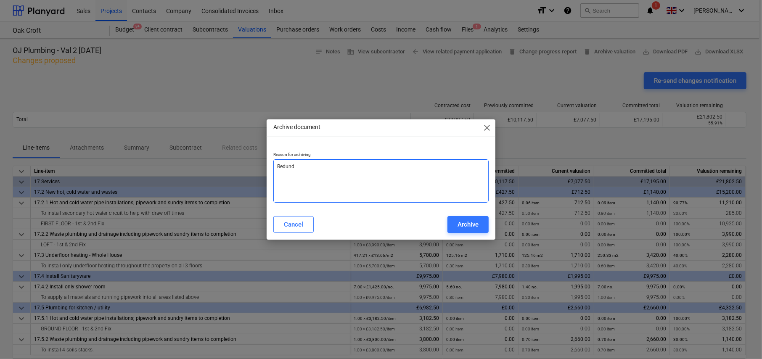
type textarea "x"
type textarea "Redundan"
type textarea "x"
type textarea "Redundant"
type textarea "x"
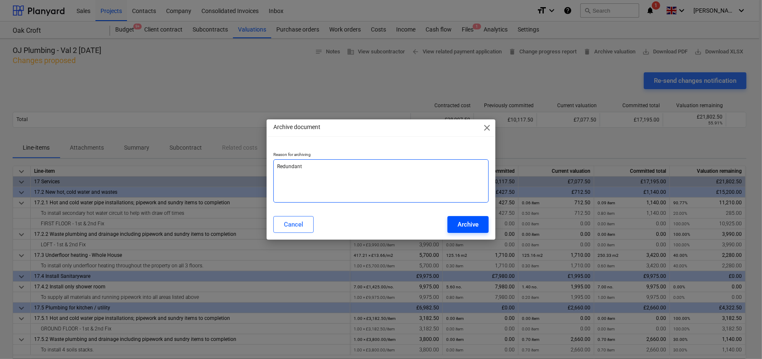
type textarea "Redundant"
click at [469, 231] on button "Archive" at bounding box center [467, 224] width 41 height 17
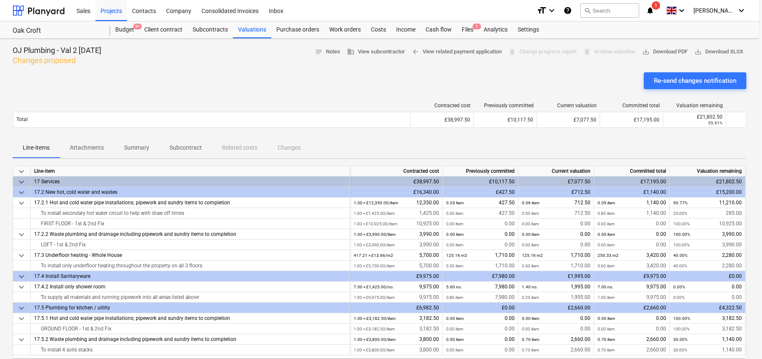
type textarea "x"
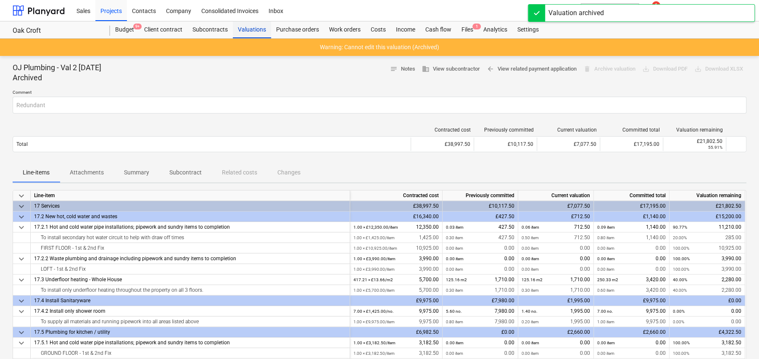
click at [243, 28] on div "Valuations" at bounding box center [252, 29] width 38 height 17
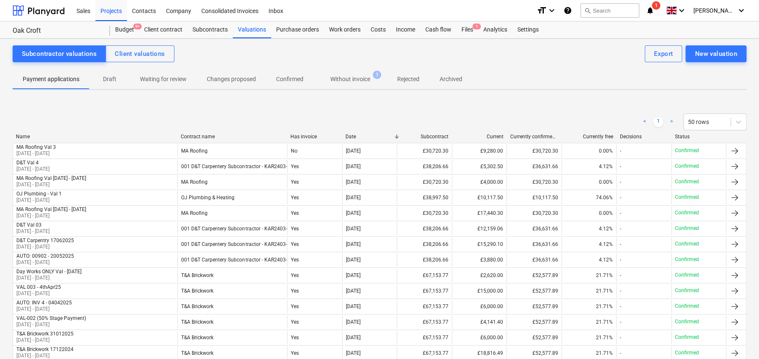
click at [352, 79] on p "Without invoice" at bounding box center [350, 79] width 40 height 9
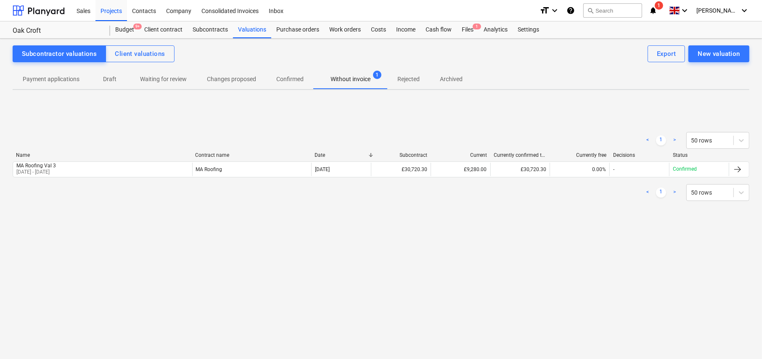
click at [453, 82] on p "Archived" at bounding box center [451, 79] width 23 height 9
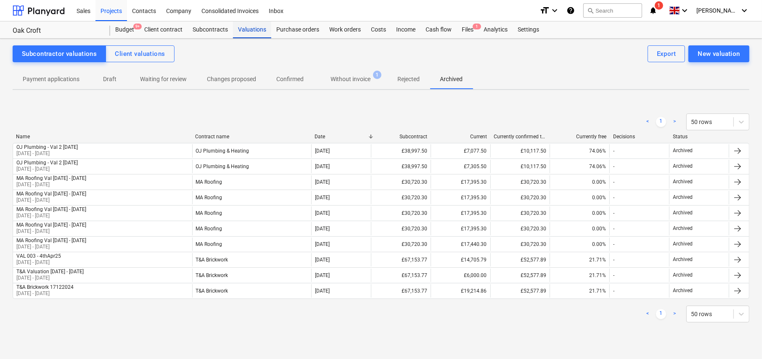
click at [249, 29] on div "Valuations" at bounding box center [252, 29] width 38 height 17
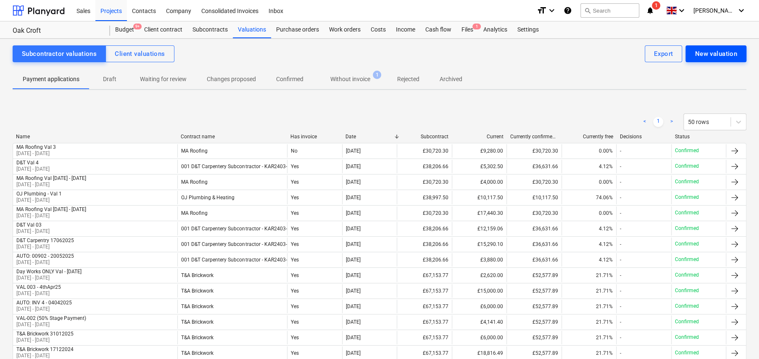
click at [711, 57] on div "New valuation" at bounding box center [716, 53] width 42 height 11
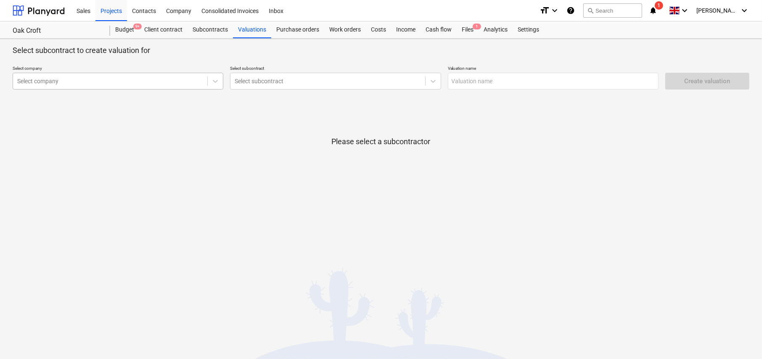
click at [123, 84] on div at bounding box center [110, 81] width 186 height 8
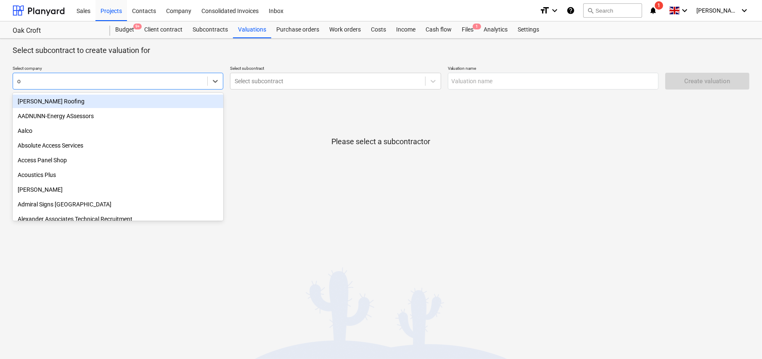
type input "oj"
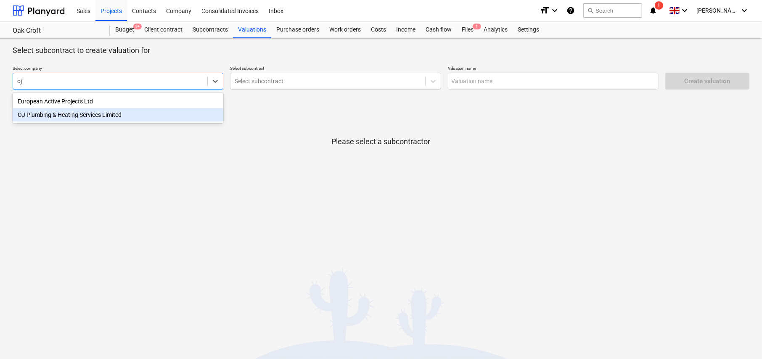
click at [90, 114] on div "OJ Plumbing & Heating Services Limited" at bounding box center [118, 114] width 211 height 13
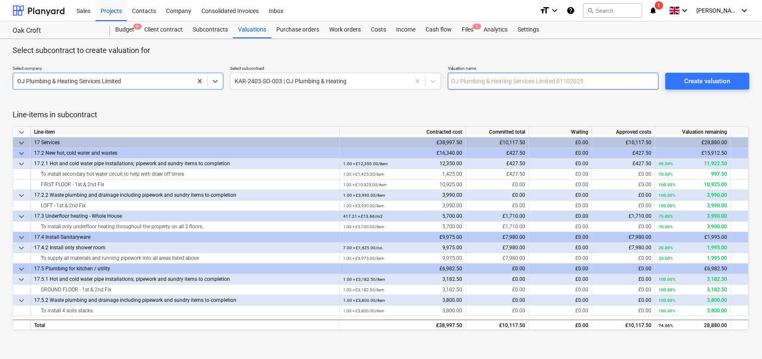
click at [467, 80] on input "text" at bounding box center [553, 81] width 211 height 17
type input "OJ Plumbing - Val 2 11Sept25"
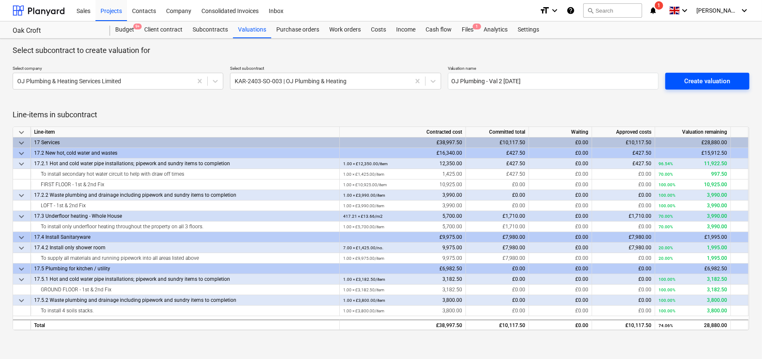
click at [690, 76] on div "Create valuation" at bounding box center [707, 81] width 46 height 11
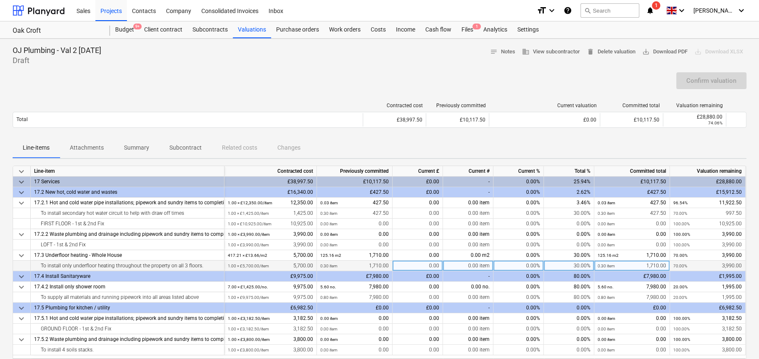
click at [572, 269] on div "30.00%" at bounding box center [569, 266] width 50 height 11
type input "60"
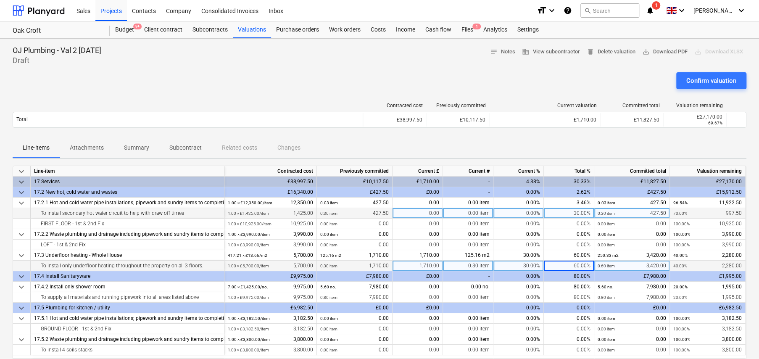
click at [577, 210] on div "30.00%" at bounding box center [569, 213] width 50 height 11
type input "80"
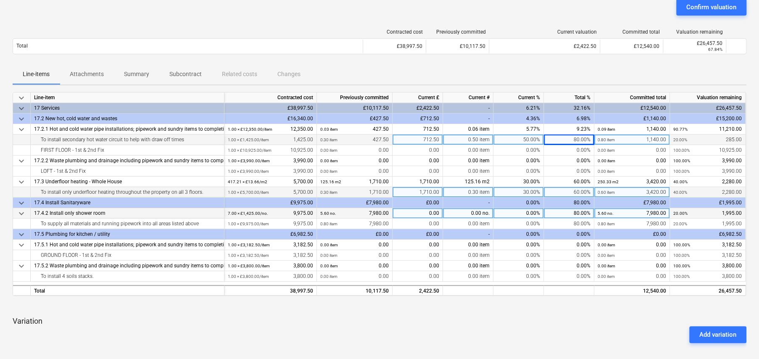
scroll to position [84, 0]
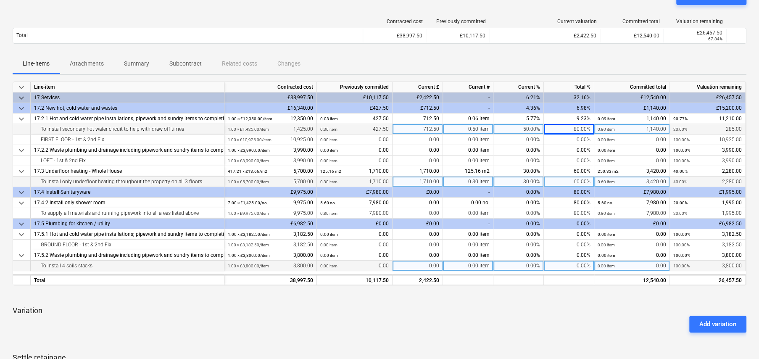
click at [427, 264] on div "0.00" at bounding box center [418, 266] width 50 height 11
type input "2660"
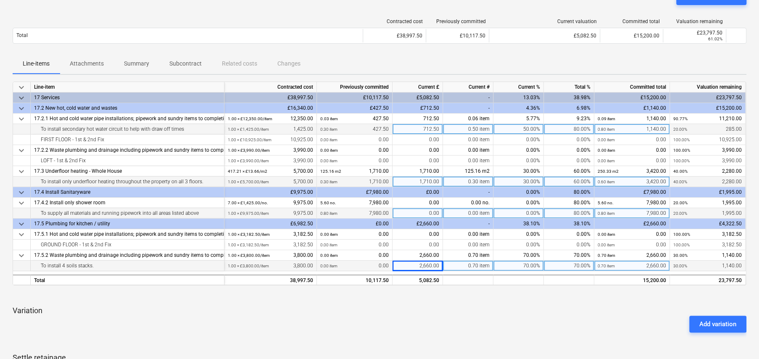
click at [578, 210] on div "80.00%" at bounding box center [569, 213] width 50 height 11
type input "100"
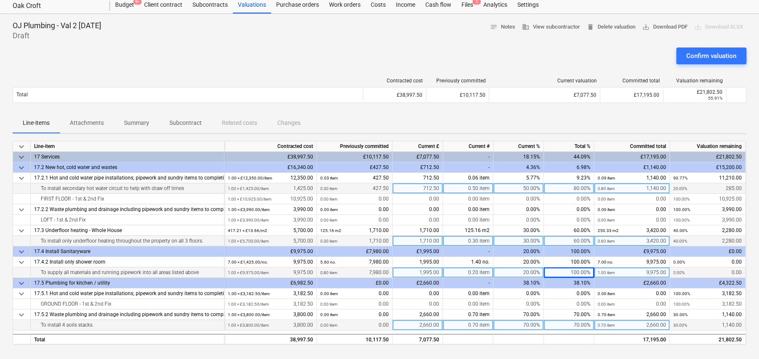
scroll to position [0, 0]
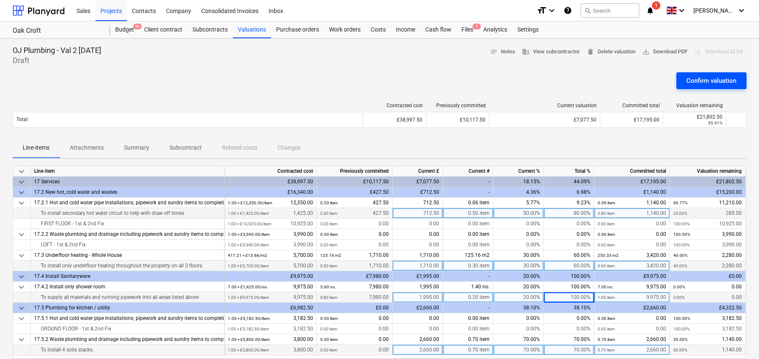
click at [714, 77] on div "Confirm valuation" at bounding box center [711, 80] width 50 height 11
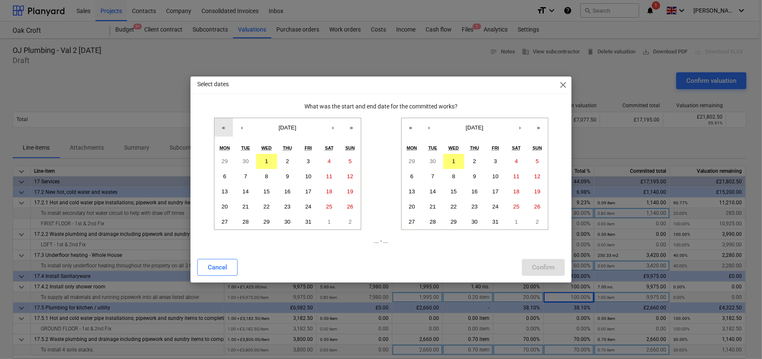
click at [224, 128] on button "«" at bounding box center [223, 127] width 18 height 18
click at [227, 174] on button "7" at bounding box center [224, 176] width 21 height 15
click at [434, 127] on button "‹" at bounding box center [429, 127] width 18 height 18
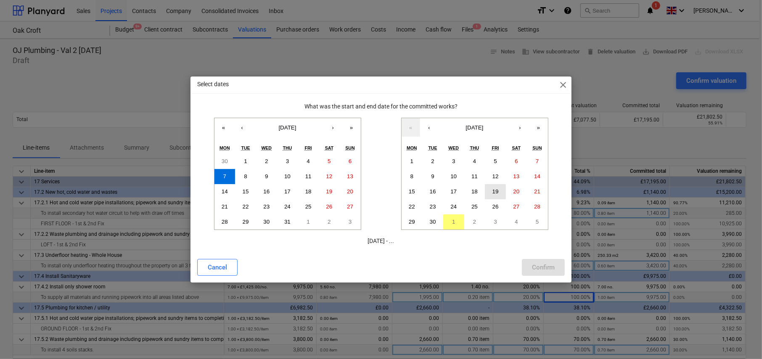
click at [497, 188] on abbr "19" at bounding box center [495, 191] width 6 height 6
click at [547, 266] on div "Confirm" at bounding box center [543, 267] width 23 height 11
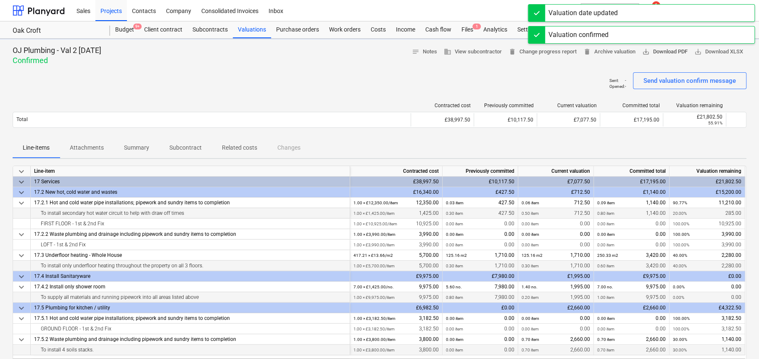
click at [654, 53] on span "save_alt Download PDF" at bounding box center [664, 52] width 45 height 10
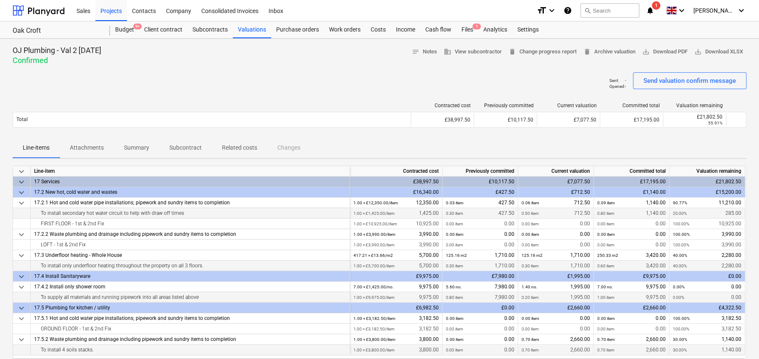
click at [333, 63] on div "OJ Plumbing - Val 2 11Sept25 Confirmed notes Notes business View subcontractor …" at bounding box center [380, 55] width 734 height 20
click at [377, 28] on div "Costs" at bounding box center [378, 29] width 25 height 17
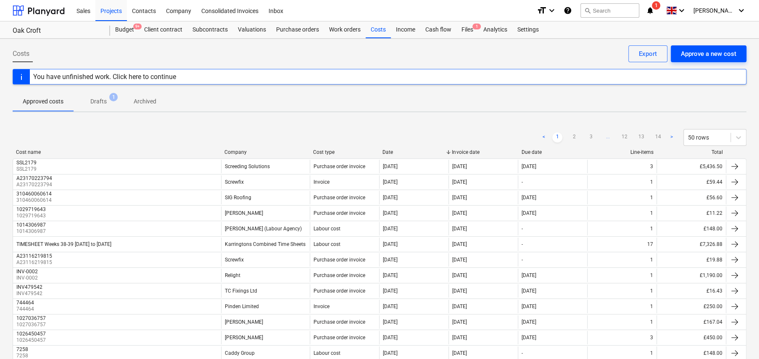
click at [688, 55] on div "Approve a new cost" at bounding box center [708, 53] width 55 height 11
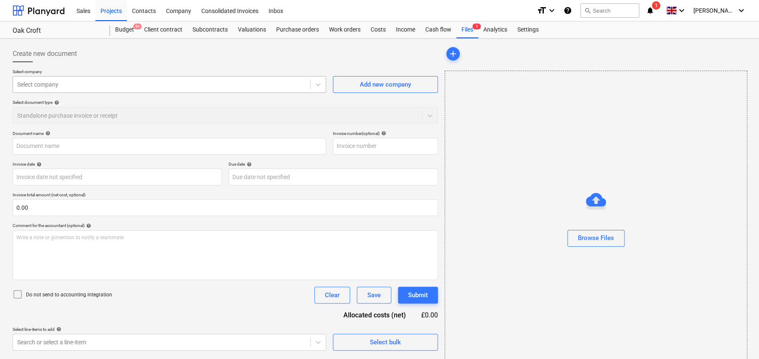
click at [101, 82] on div at bounding box center [161, 84] width 289 height 8
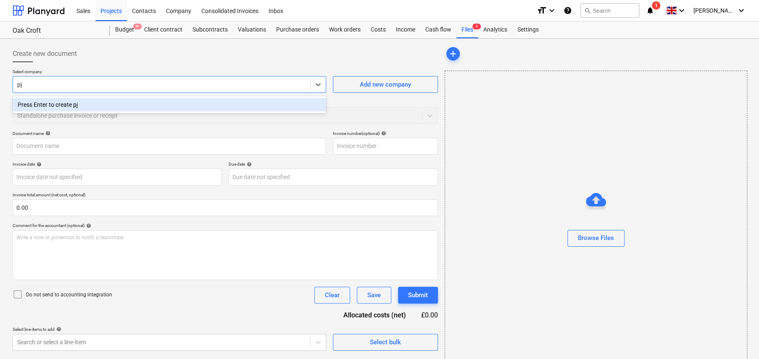
type input "p"
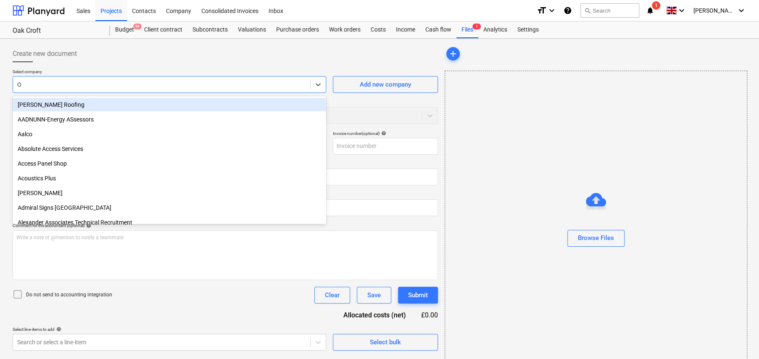
type input "OJ"
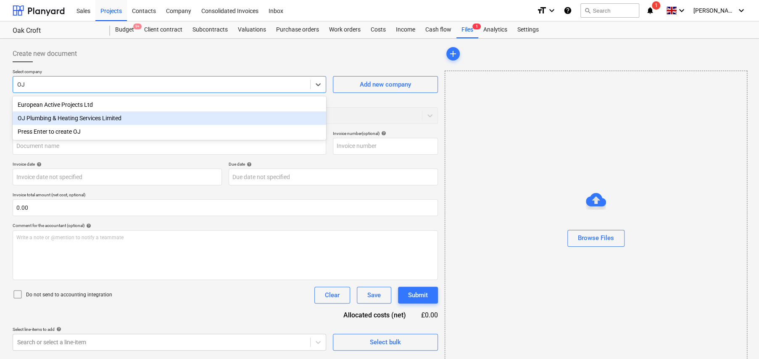
click at [112, 117] on div "OJ Plumbing & Heating Services Limited" at bounding box center [170, 117] width 314 height 13
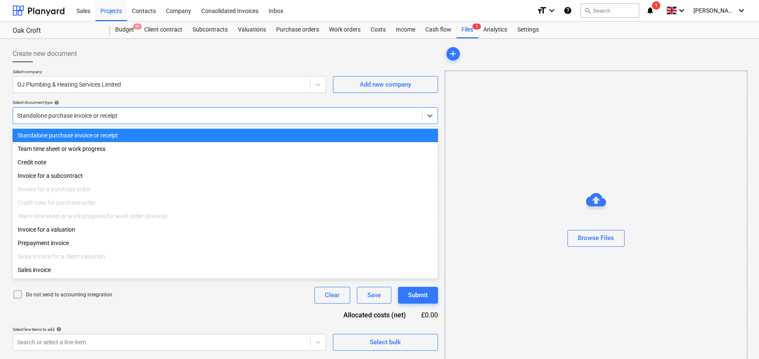
click at [107, 117] on div at bounding box center [217, 115] width 401 height 8
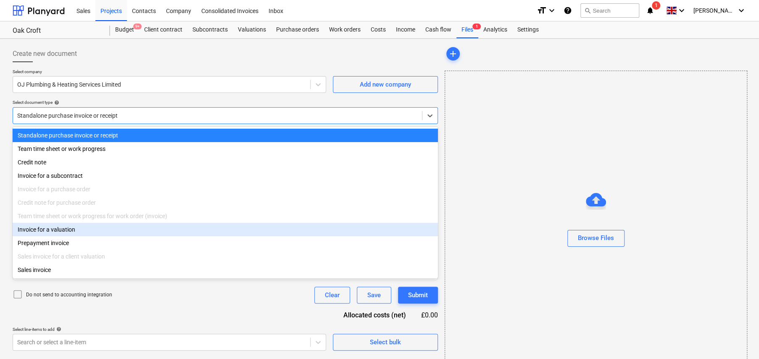
click at [75, 236] on div "Invoice for a valuation" at bounding box center [225, 229] width 425 height 13
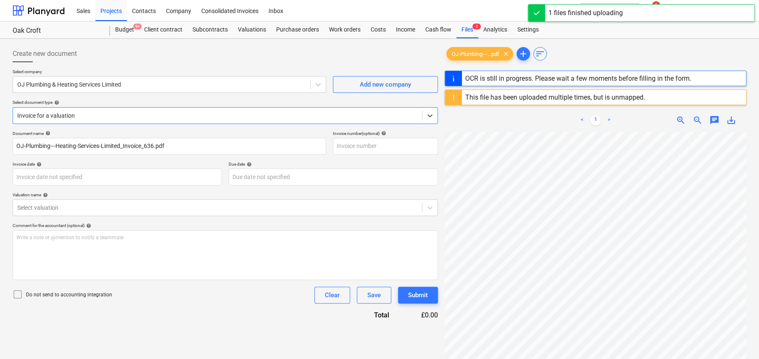
type input "636"
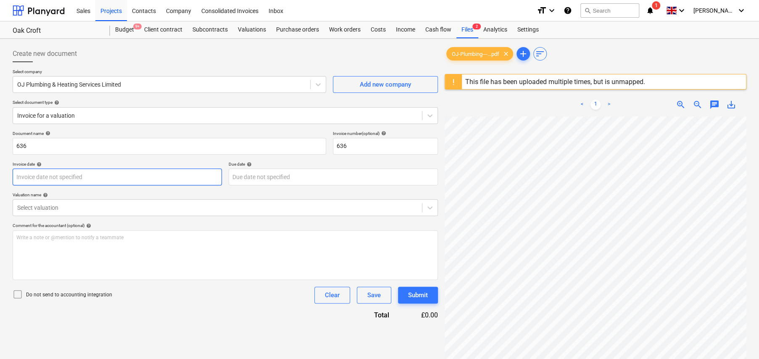
click at [88, 176] on body "Sales Projects Contacts Company Consolidated Invoices Inbox format_size keyboar…" at bounding box center [379, 179] width 759 height 359
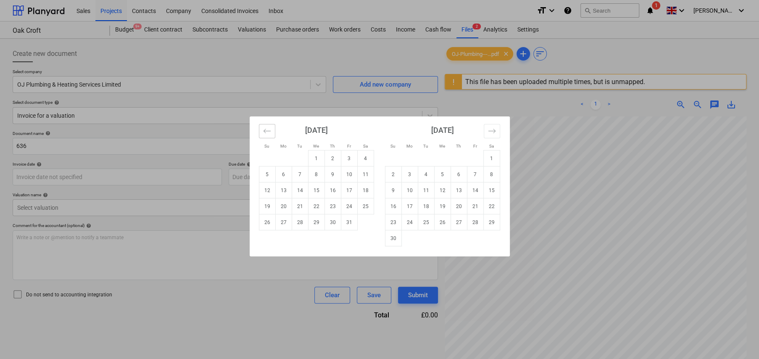
click at [264, 131] on icon "Move backward to switch to the previous month." at bounding box center [267, 131] width 8 height 8
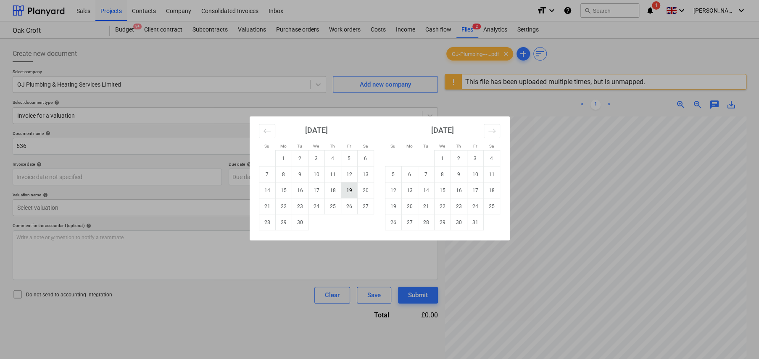
click at [346, 192] on td "19" at bounding box center [349, 190] width 16 height 16
type input "[DATE]"
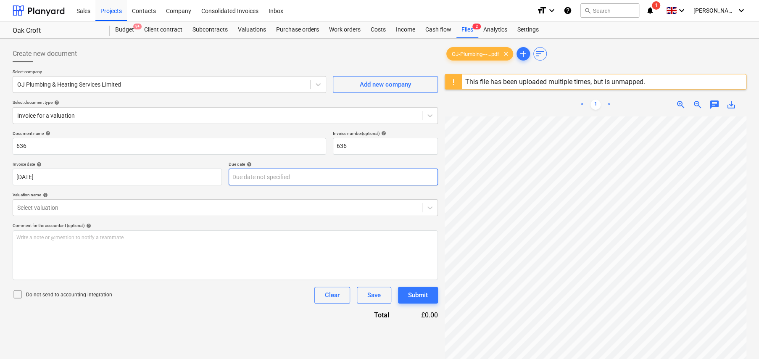
click at [335, 171] on body "Sales Projects Contacts Company Consolidated Invoices Inbox format_size keyboar…" at bounding box center [379, 179] width 759 height 359
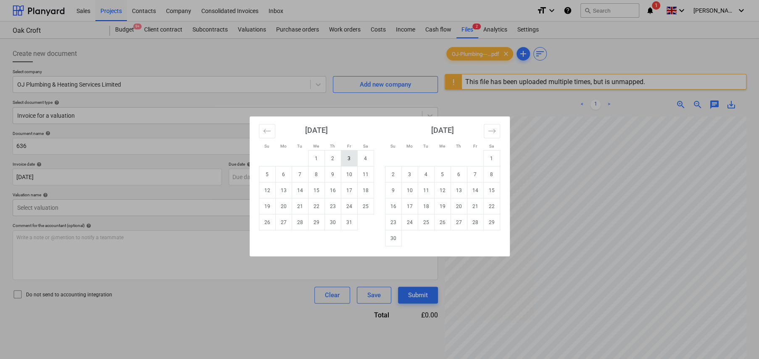
click at [350, 159] on td "3" at bounding box center [349, 158] width 16 height 16
type input "03 Oct 2025"
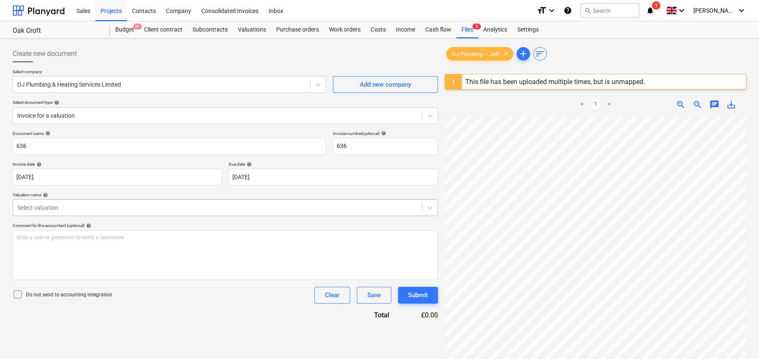
click at [111, 206] on div at bounding box center [217, 207] width 401 height 8
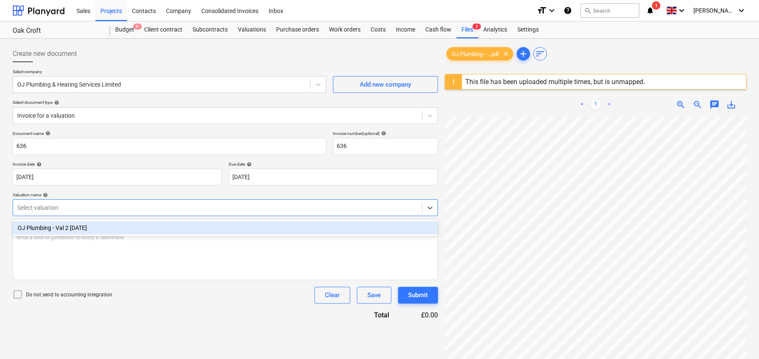
click at [89, 229] on div "OJ Plumbing - Val 2 11Sept25" at bounding box center [225, 227] width 425 height 13
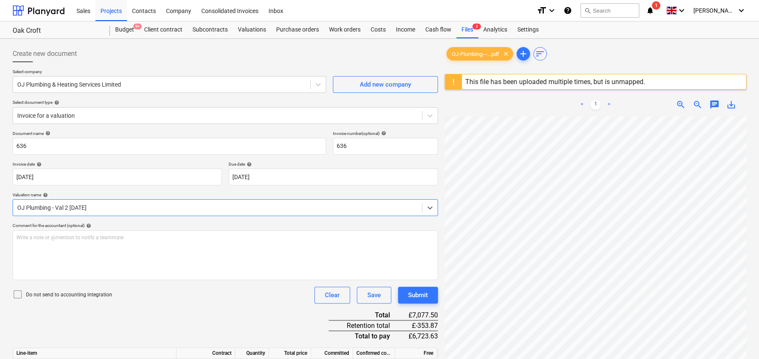
click at [19, 292] on icon at bounding box center [18, 294] width 10 height 10
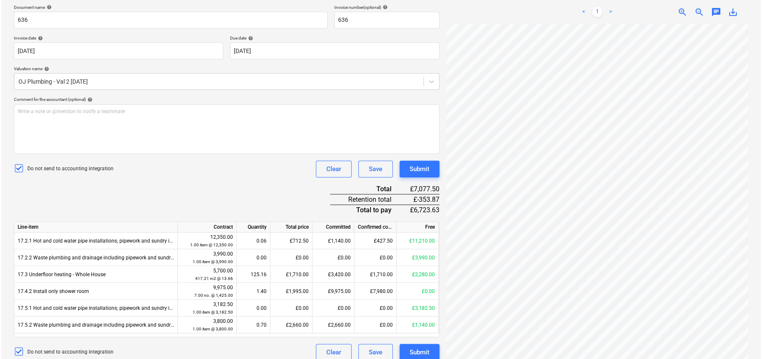
scroll to position [134, 0]
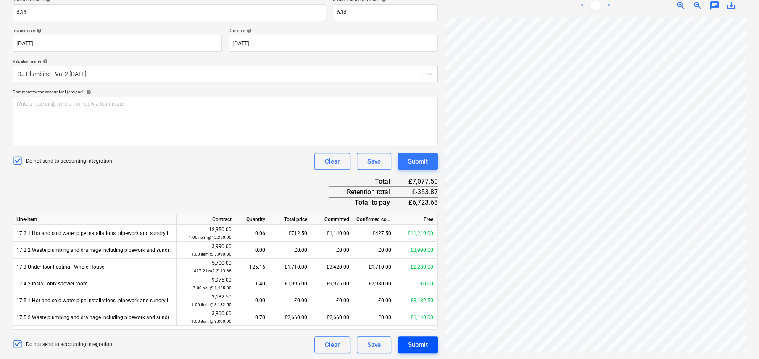
click at [422, 343] on div "Submit" at bounding box center [418, 344] width 20 height 11
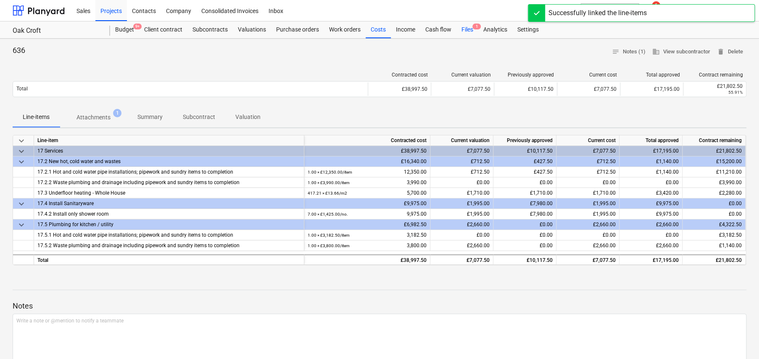
click at [463, 28] on div "Files 1" at bounding box center [467, 29] width 22 height 17
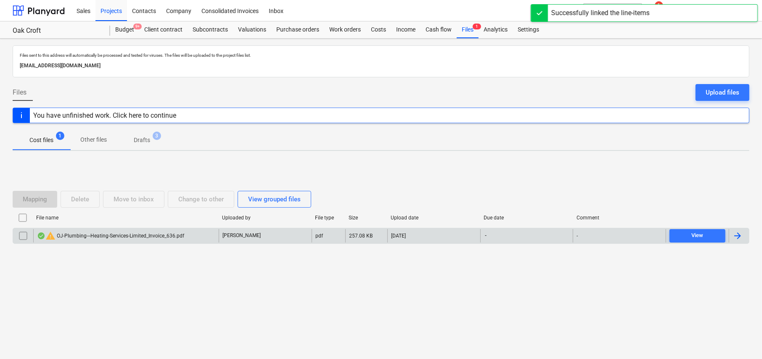
click at [24, 236] on input "checkbox" at bounding box center [22, 235] width 13 height 13
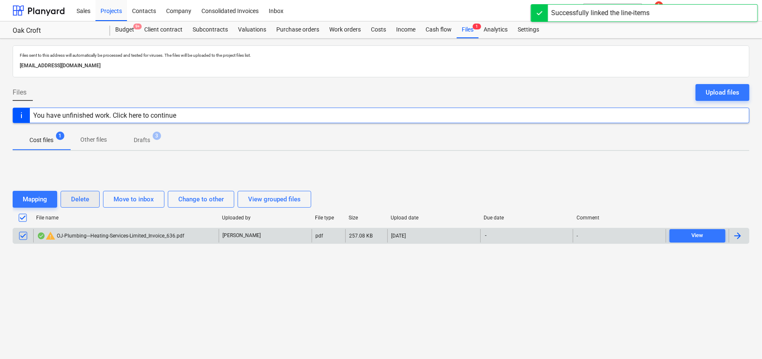
click at [83, 198] on div "Delete" at bounding box center [80, 199] width 18 height 11
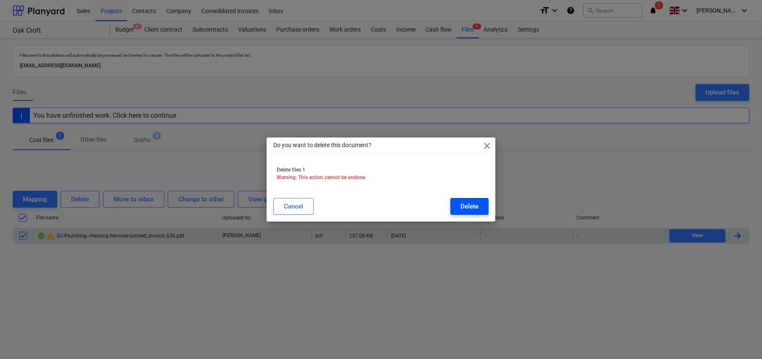
click at [485, 206] on button "Delete" at bounding box center [469, 206] width 38 height 17
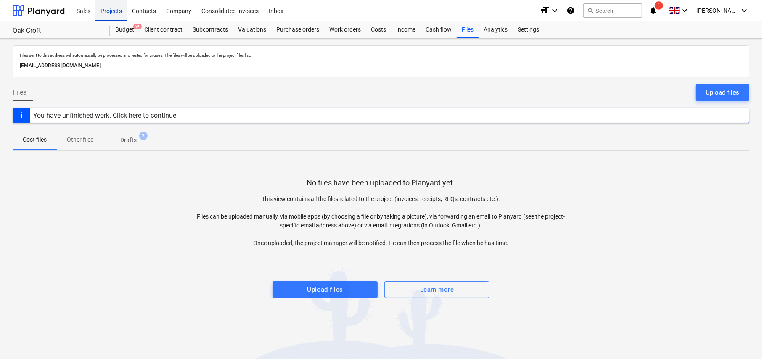
click at [111, 13] on div "Projects" at bounding box center [111, 10] width 32 height 21
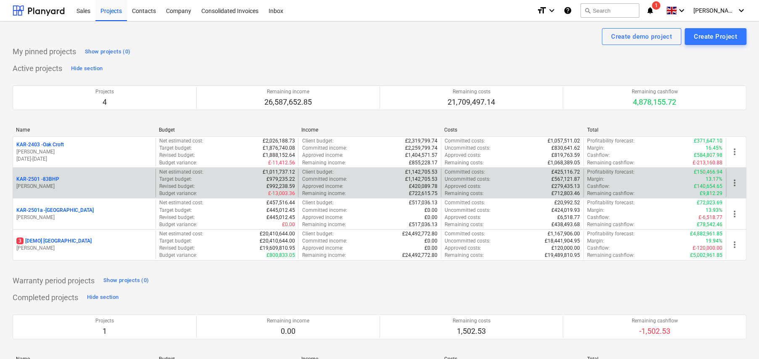
click at [53, 178] on p "KAR-2501 - 83BHP" at bounding box center [37, 179] width 43 height 7
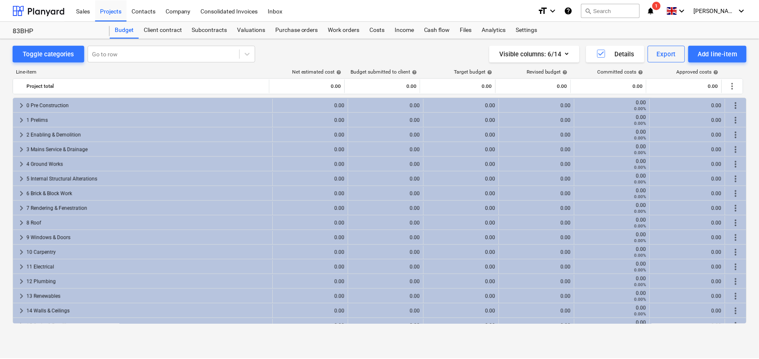
scroll to position [84, 0]
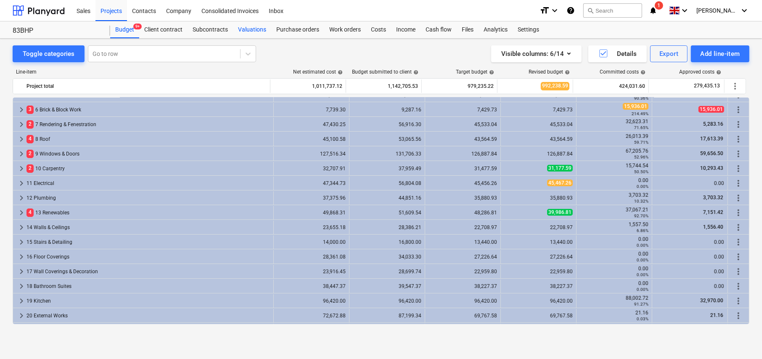
click at [256, 33] on div "Valuations" at bounding box center [252, 29] width 38 height 17
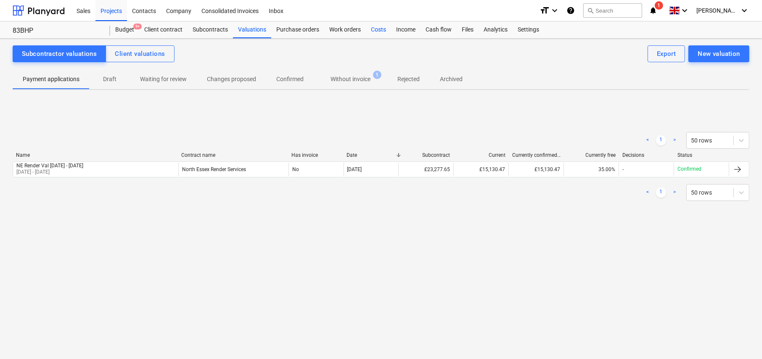
click at [377, 30] on div "Costs" at bounding box center [378, 29] width 25 height 17
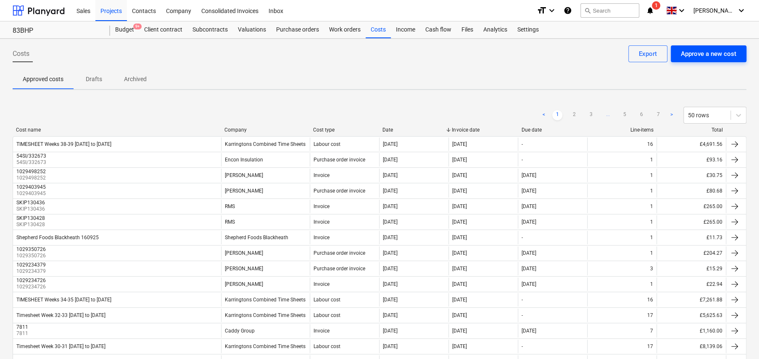
click at [693, 54] on div "Approve a new cost" at bounding box center [708, 53] width 55 height 11
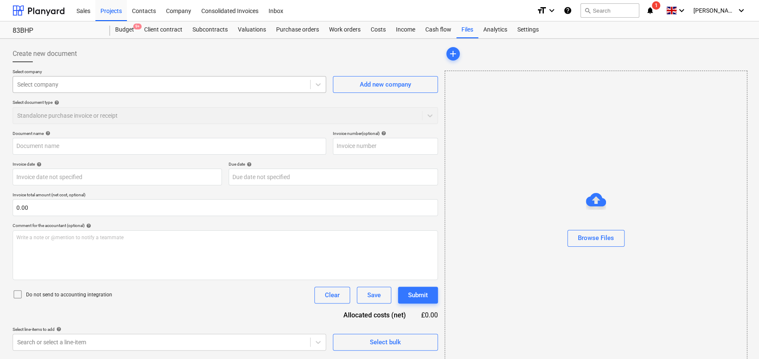
click at [107, 86] on div at bounding box center [161, 84] width 289 height 8
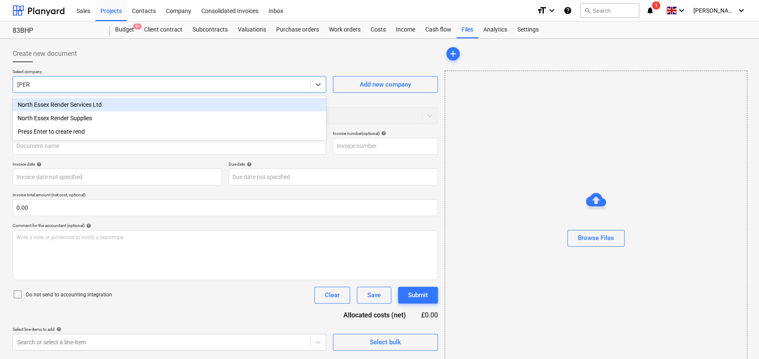
type input "render"
click at [105, 103] on div "North Essex Render Services Ltd" at bounding box center [170, 104] width 314 height 13
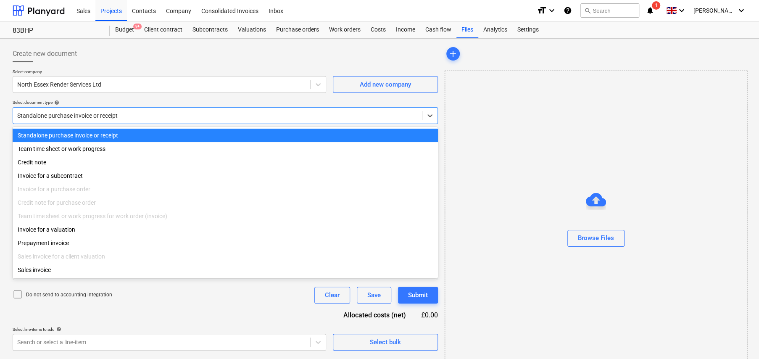
click at [132, 117] on div at bounding box center [217, 115] width 401 height 8
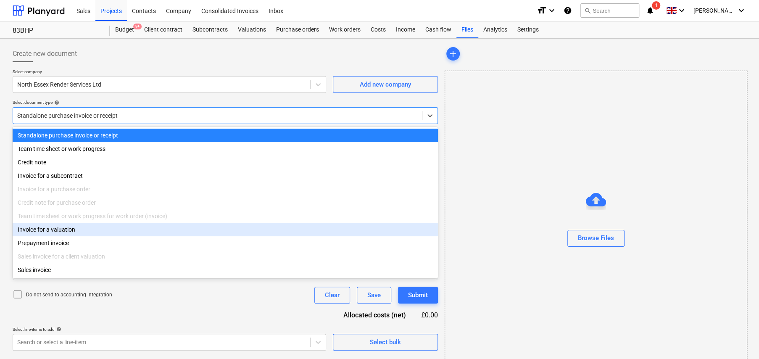
click at [81, 232] on div "Invoice for a valuation" at bounding box center [225, 229] width 425 height 13
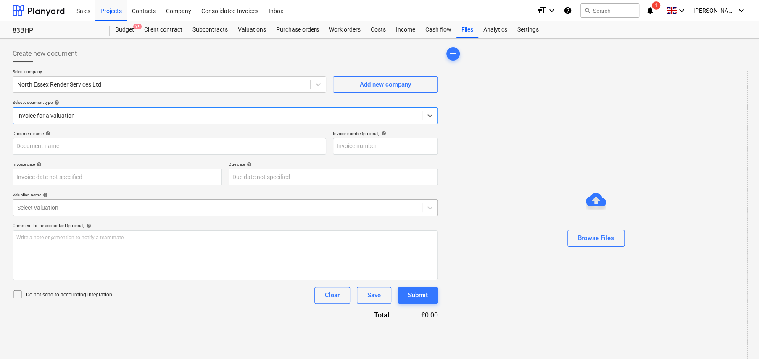
click at [104, 206] on div at bounding box center [217, 207] width 401 height 8
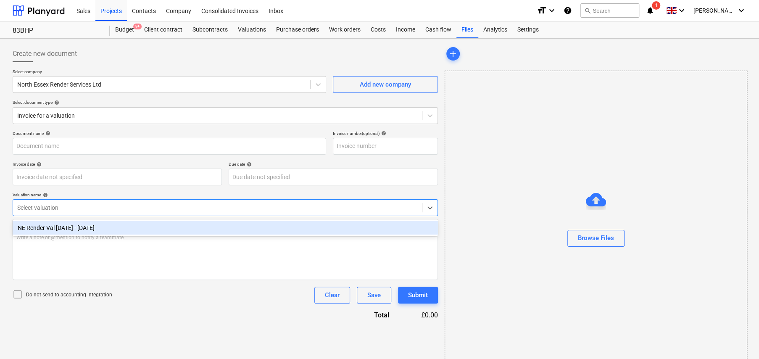
click at [90, 227] on div "NE Render Val 1 - 21Sept25" at bounding box center [225, 227] width 425 height 13
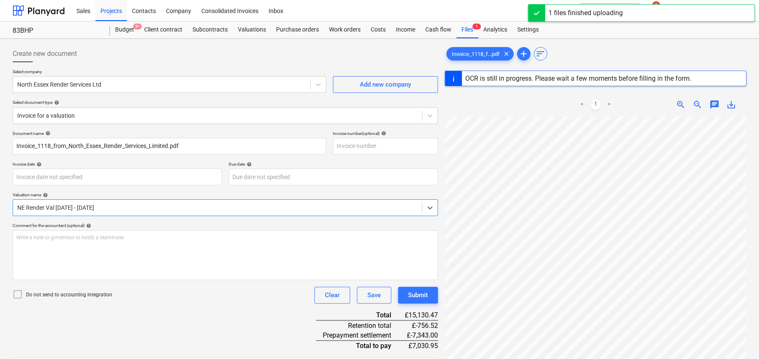
scroll to position [49, 15]
type input "1118"
type input "[DATE]"
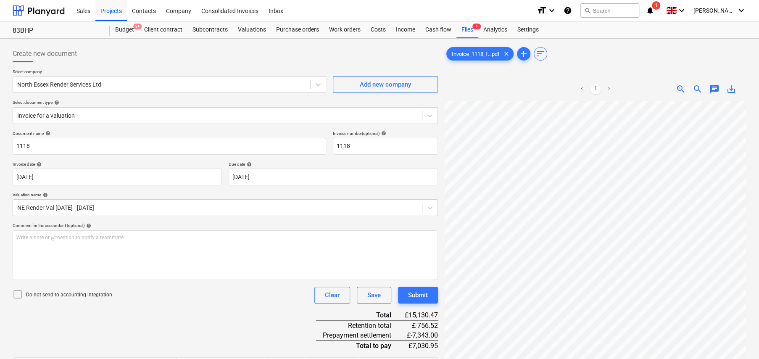
drag, startPoint x: 18, startPoint y: 293, endPoint x: 48, endPoint y: 303, distance: 31.1
click at [18, 293] on icon at bounding box center [18, 294] width 10 height 10
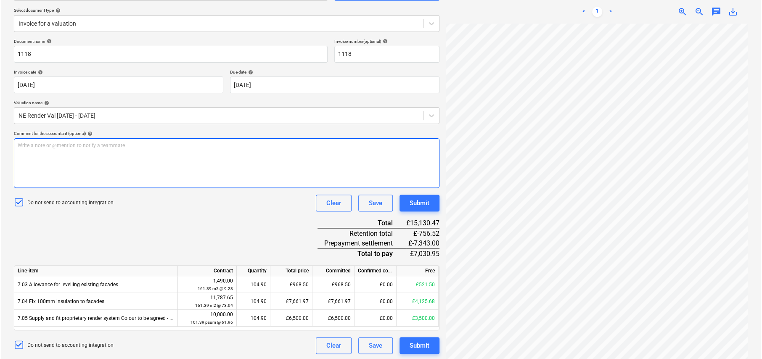
scroll to position [93, 0]
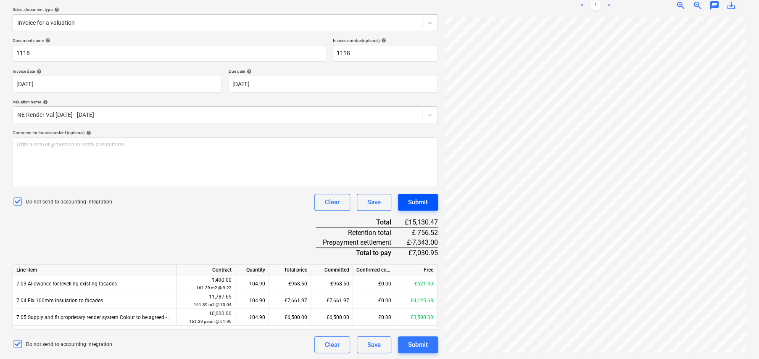
click at [422, 206] on div "Submit" at bounding box center [418, 202] width 20 height 11
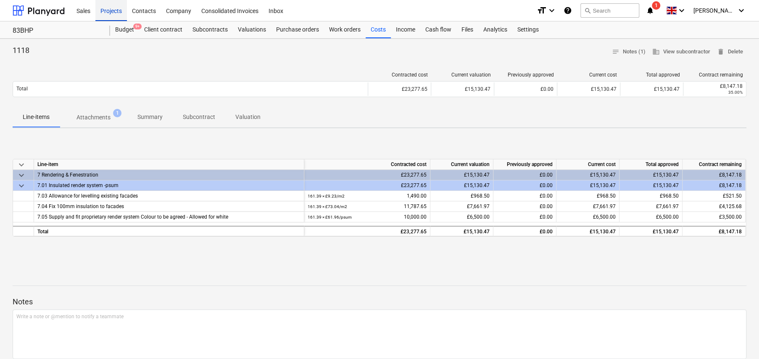
click at [111, 9] on div "Projects" at bounding box center [111, 10] width 32 height 21
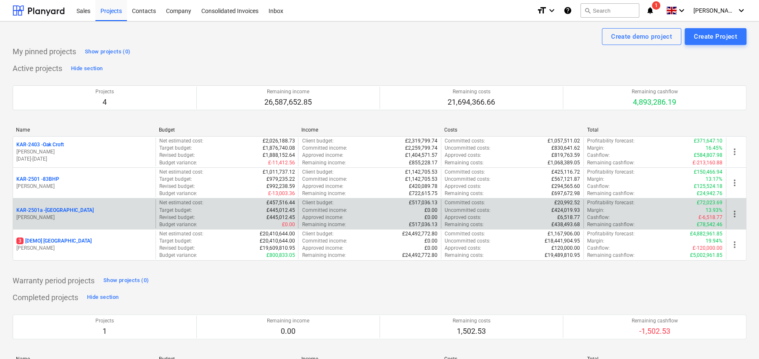
click at [70, 211] on p "KAR-2501a - Little Barn Field" at bounding box center [54, 210] width 77 height 7
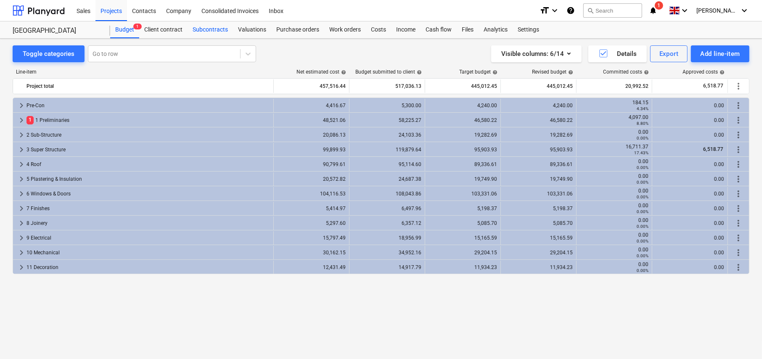
click at [200, 30] on div "Subcontracts" at bounding box center [209, 29] width 45 height 17
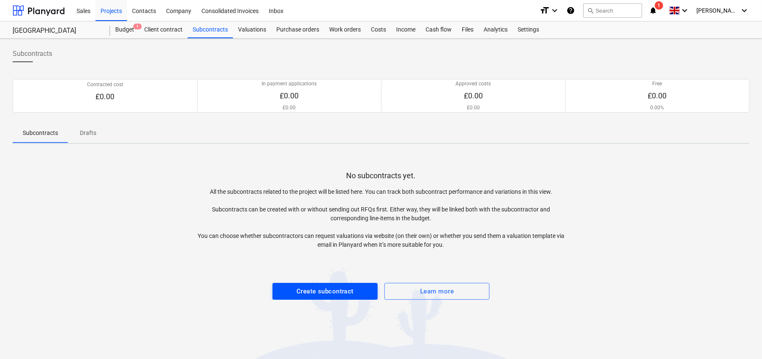
click at [314, 292] on div "Create subcontract" at bounding box center [324, 291] width 57 height 11
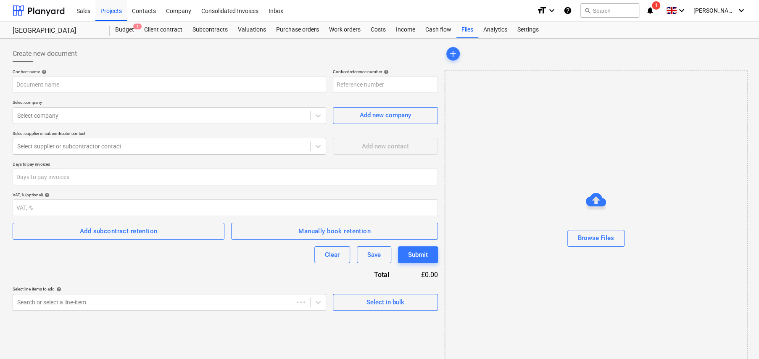
type input "KAR-2501a-SO-001"
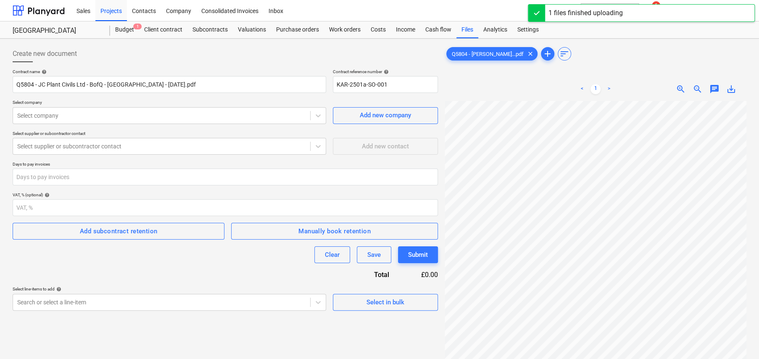
type input "Q5804"
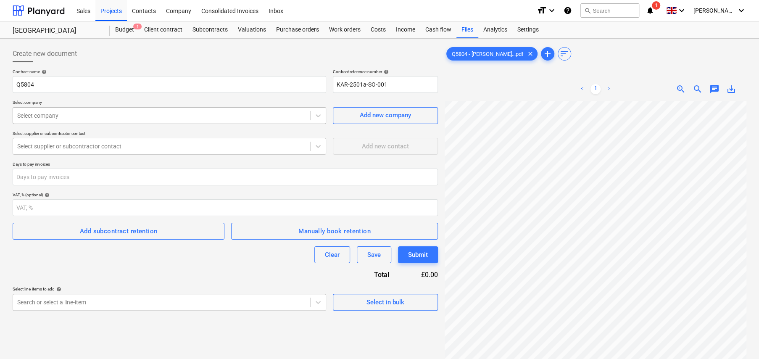
click at [84, 116] on div at bounding box center [161, 115] width 289 height 8
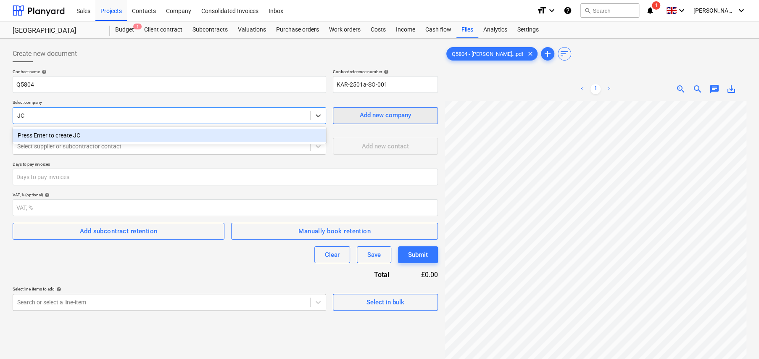
type input "JC"
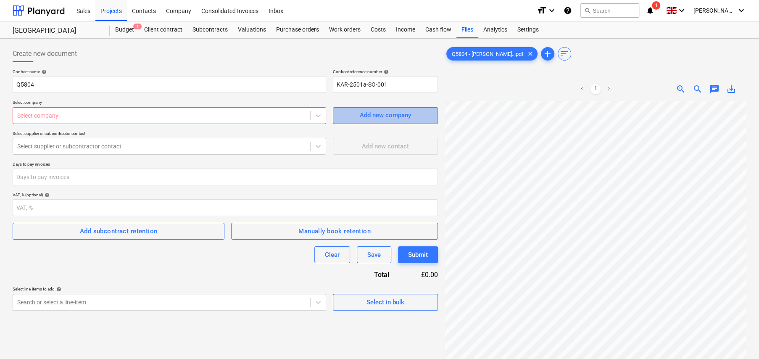
click at [395, 121] on button "Add new company" at bounding box center [385, 115] width 105 height 17
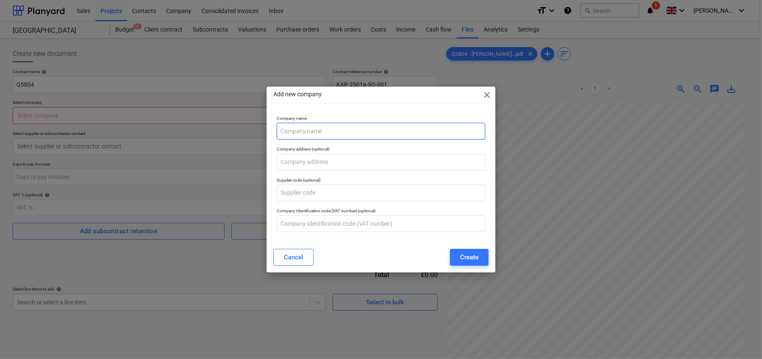
click at [323, 134] on input "text" at bounding box center [381, 131] width 208 height 17
type input "JC Plant & Civils"
click at [490, 95] on span "close" at bounding box center [487, 95] width 10 height 10
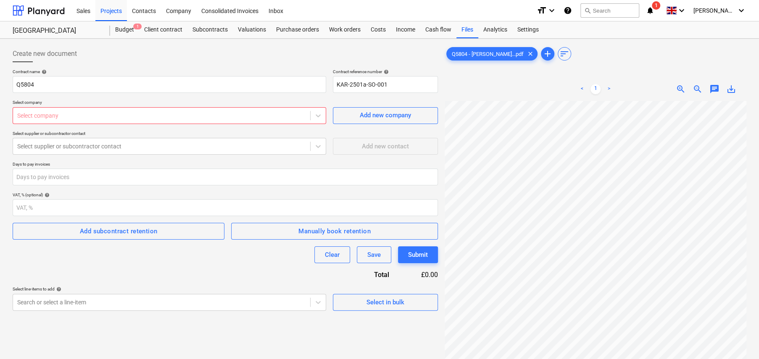
click at [131, 116] on div at bounding box center [161, 115] width 289 height 8
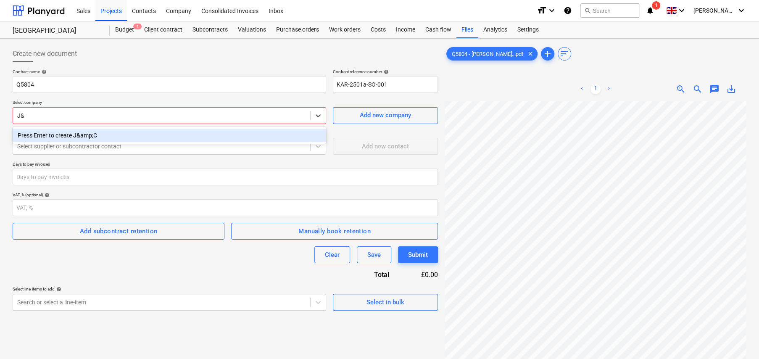
type input "J"
type input "JC Plant and Civils"
click at [114, 136] on div "Press Enter to create JC Plant and Civils" at bounding box center [170, 135] width 314 height 13
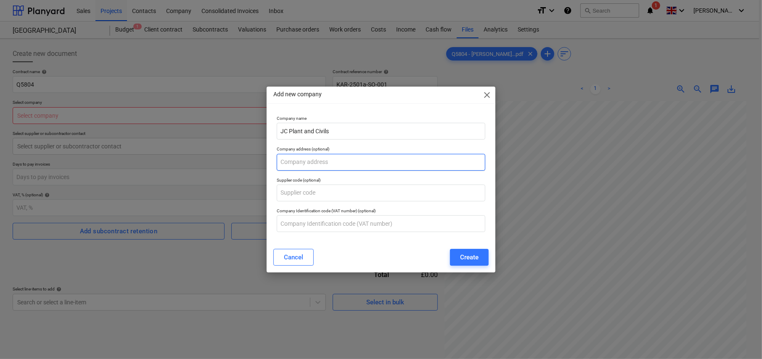
click at [322, 163] on input "text" at bounding box center [381, 162] width 208 height 17
click at [345, 163] on input "text" at bounding box center [381, 162] width 208 height 17
paste input "12 Garlands, Hildenborough, Tonbridge, Kent, TN11 9LS2"
type input "12 Garlands, Hildenborough, Tonbridge, Kent, TN11 9LS2"
click at [468, 253] on div "Create" at bounding box center [469, 257] width 18 height 11
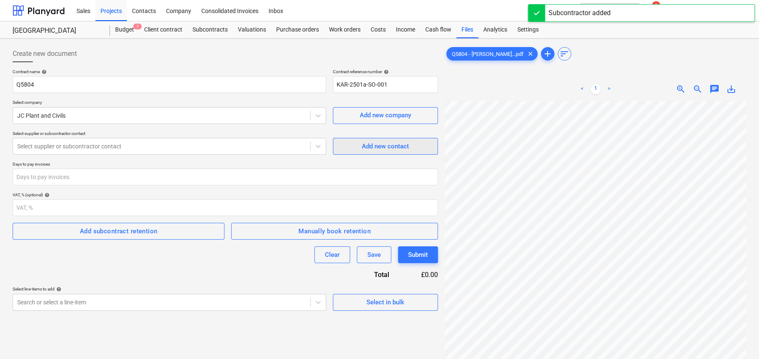
click at [400, 144] on div "Add new contact" at bounding box center [385, 146] width 47 height 11
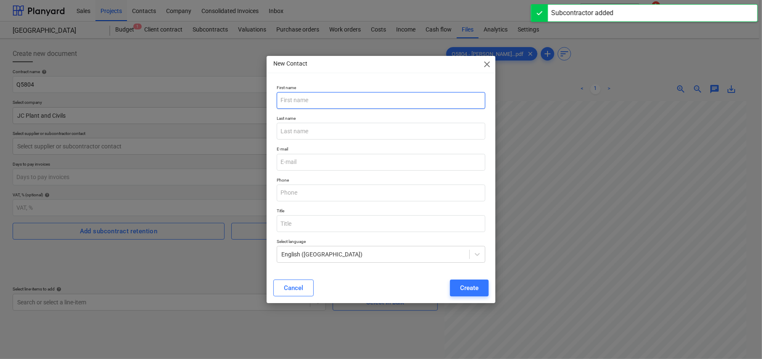
click at [306, 101] on input "text" at bounding box center [381, 100] width 208 height 17
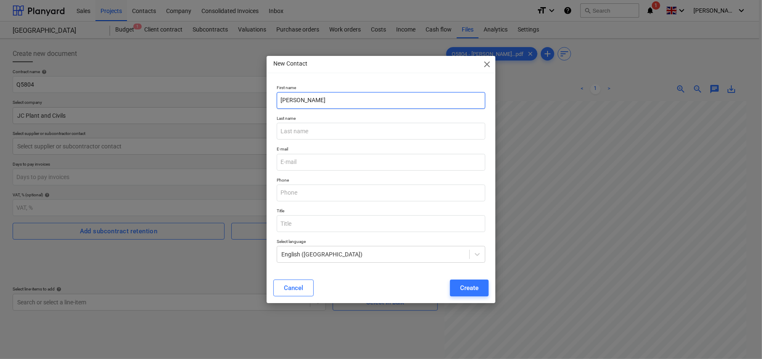
click at [309, 94] on input "Jay" at bounding box center [381, 100] width 208 height 17
type input "Kevin"
type input "Stickland"
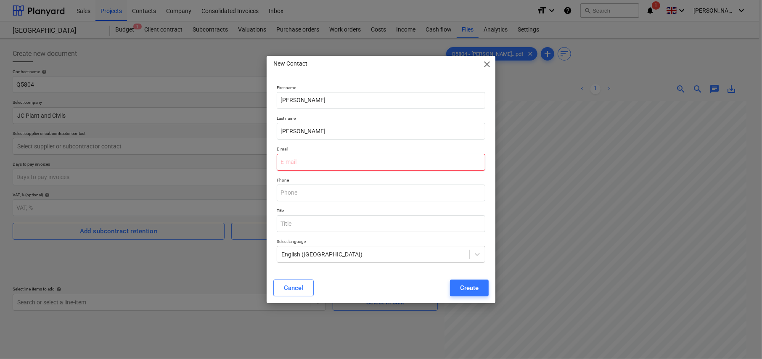
click at [279, 166] on input "email" at bounding box center [381, 162] width 208 height 17
paste input "info@jcplantandcivils.co.uk"
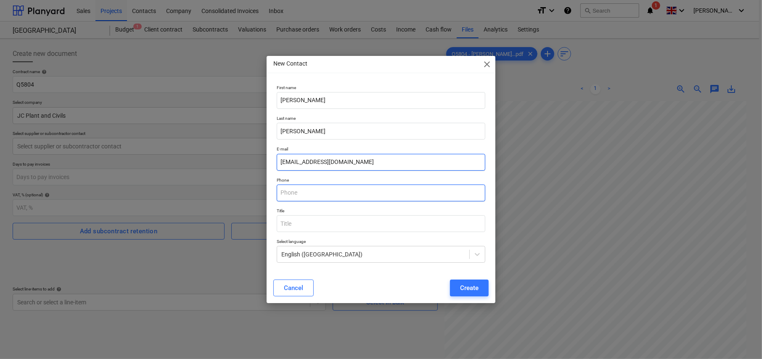
type input "info@jcplantandcivils.co.uk"
click at [366, 194] on input "text" at bounding box center [381, 193] width 208 height 17
type input "07845 023270"
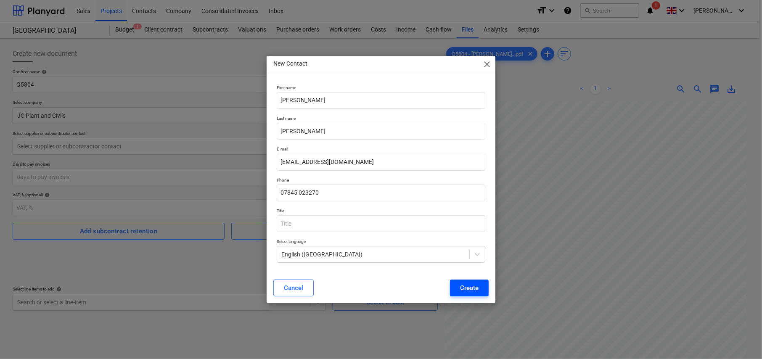
click at [473, 290] on div "Create" at bounding box center [469, 287] width 18 height 11
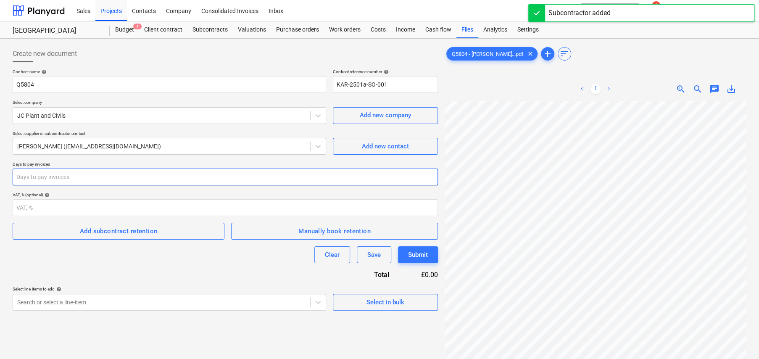
click at [74, 173] on input "number" at bounding box center [225, 177] width 425 height 17
type input "14"
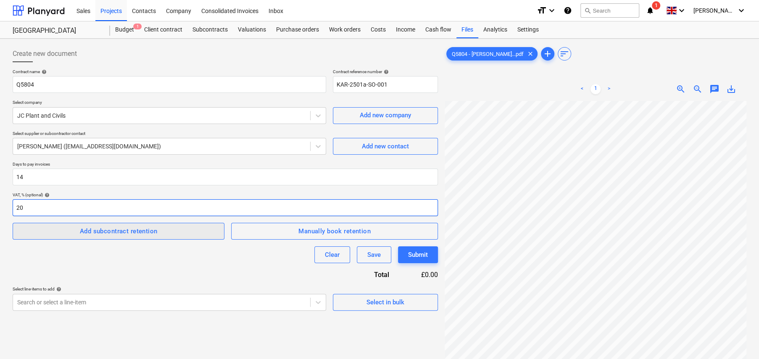
type input "20"
click at [122, 232] on div "Add subcontract retention" at bounding box center [119, 231] width 78 height 11
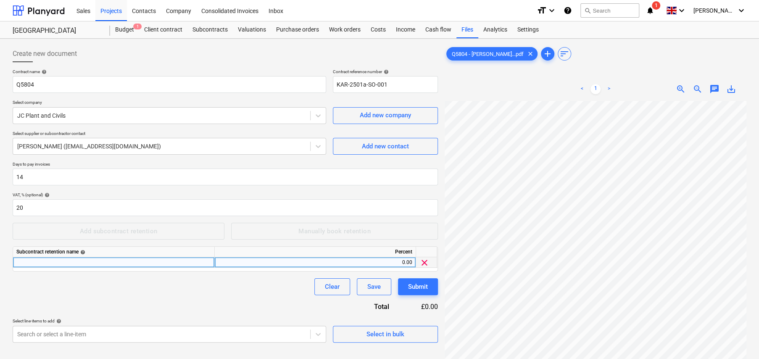
click at [106, 258] on div at bounding box center [114, 262] width 202 height 11
type input "Standard Retention"
click at [543, 54] on span "add" at bounding box center [548, 54] width 10 height 10
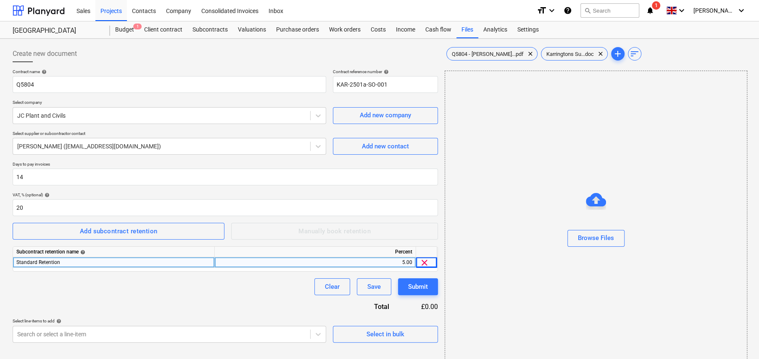
click at [101, 301] on div "Contract name help Q5804 Contract reference number help KAR-2501a-SO-001 Select…" at bounding box center [225, 206] width 425 height 274
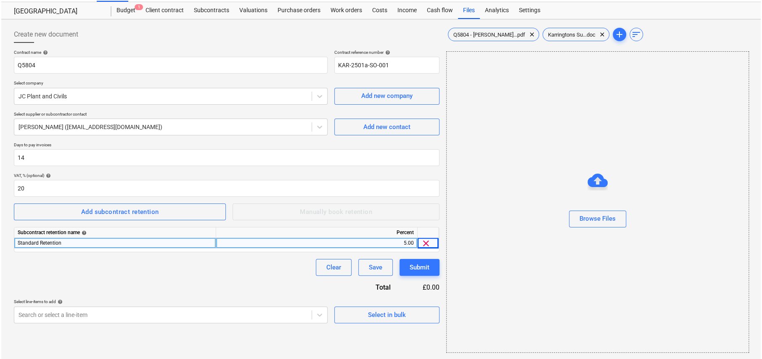
scroll to position [20, 0]
click at [375, 317] on div "Select in bulk" at bounding box center [385, 314] width 38 height 11
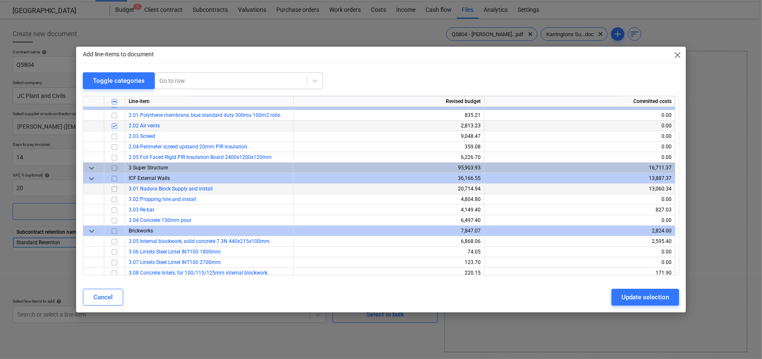
scroll to position [252, 0]
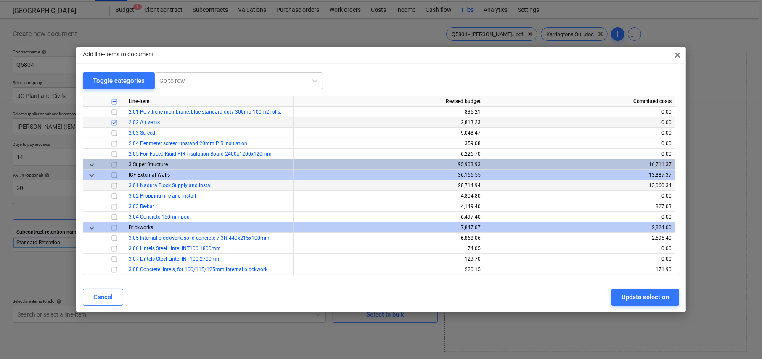
click at [113, 186] on input "checkbox" at bounding box center [114, 186] width 10 height 10
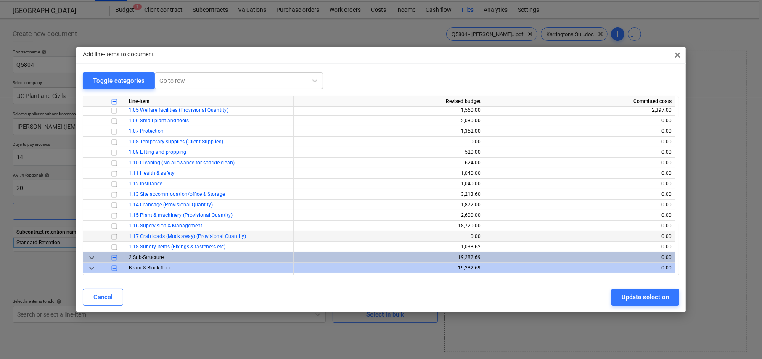
scroll to position [84, 0]
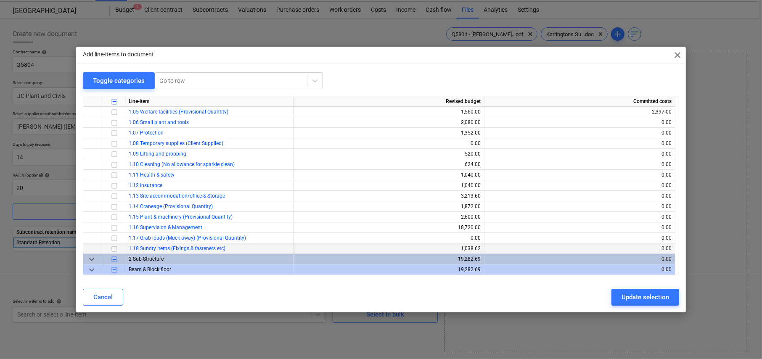
click at [114, 248] on input "checkbox" at bounding box center [114, 249] width 10 height 10
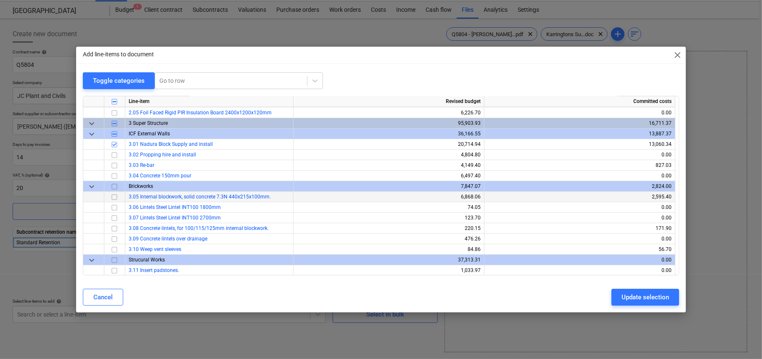
scroll to position [294, 0]
click at [115, 152] on input "checkbox" at bounding box center [114, 154] width 10 height 10
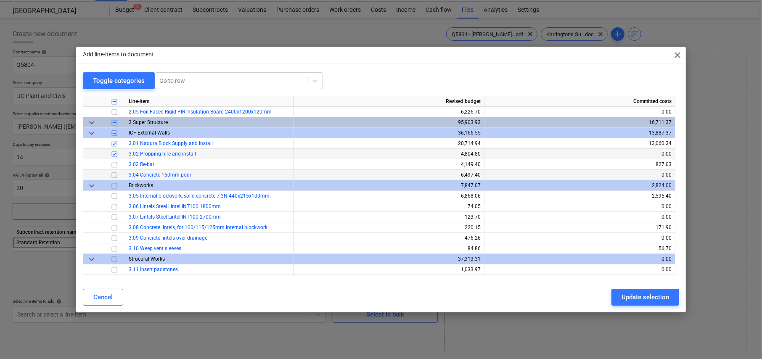
click at [113, 174] on input "checkbox" at bounding box center [114, 175] width 10 height 10
click at [112, 194] on input "checkbox" at bounding box center [114, 196] width 10 height 10
click at [114, 228] on input "checkbox" at bounding box center [114, 228] width 10 height 10
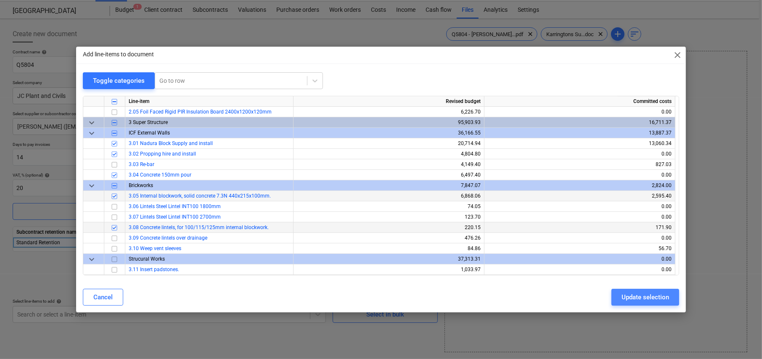
click at [651, 295] on div "Update selection" at bounding box center [644, 297] width 47 height 11
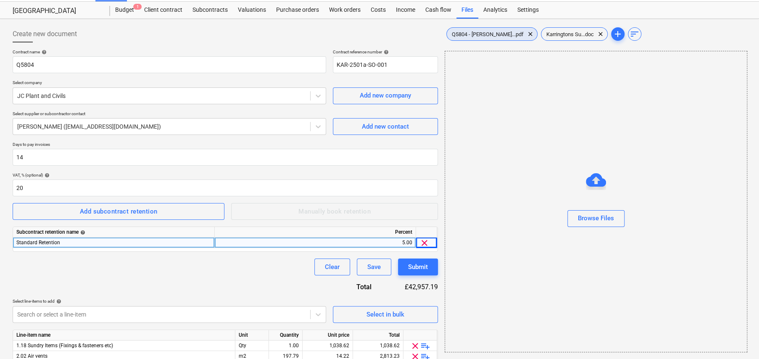
click at [480, 35] on span "Q5804 - JC Pla...pdf" at bounding box center [488, 34] width 82 height 6
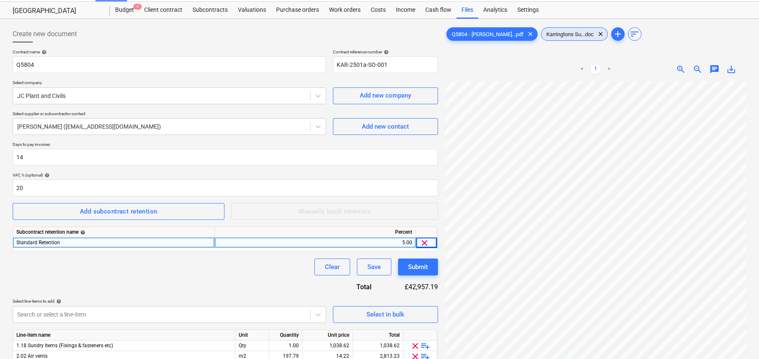
click at [541, 34] on span "Karringtons Su...doc" at bounding box center [570, 34] width 58 height 6
click at [476, 31] on span "Q5804 - JC Pla...pdf" at bounding box center [488, 34] width 82 height 6
click at [543, 34] on span "Karringtons Su...doc" at bounding box center [570, 34] width 58 height 6
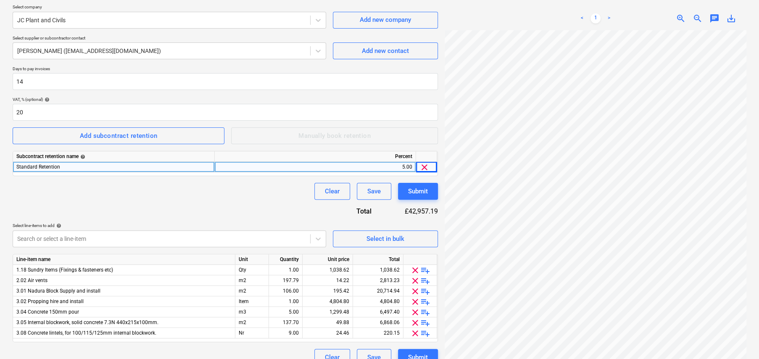
scroll to position [108, 0]
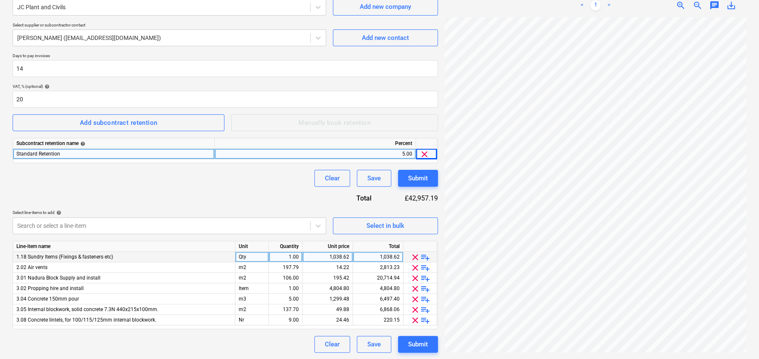
click at [426, 255] on span "playlist_add" at bounding box center [425, 257] width 10 height 10
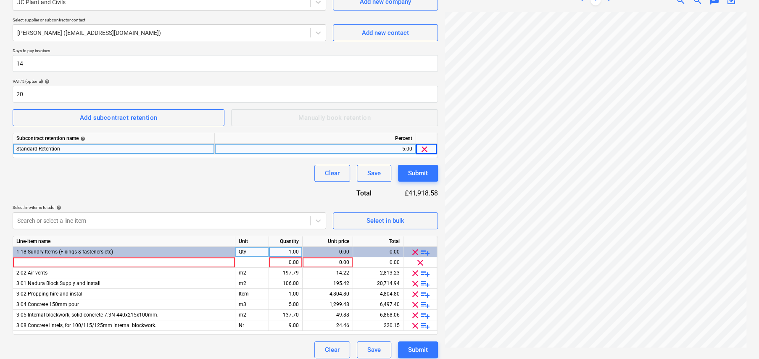
scroll to position [119, 0]
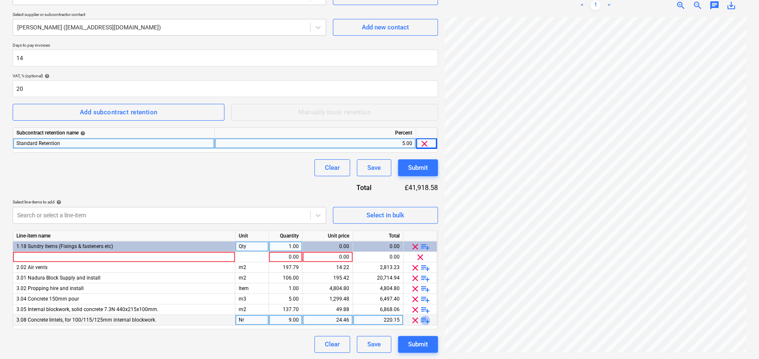
click at [427, 320] on span "playlist_add" at bounding box center [425, 320] width 10 height 10
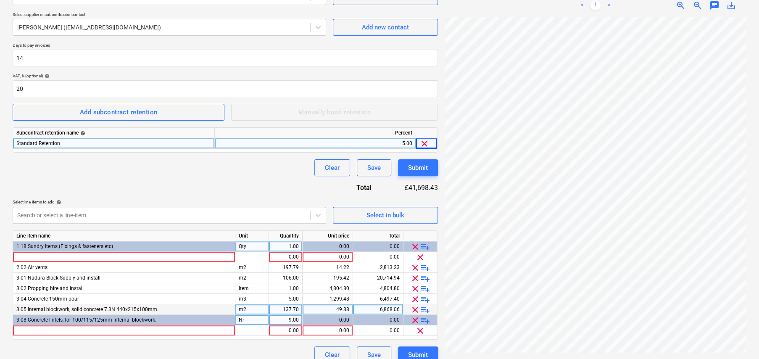
click at [427, 309] on span "playlist_add" at bounding box center [425, 310] width 10 height 10
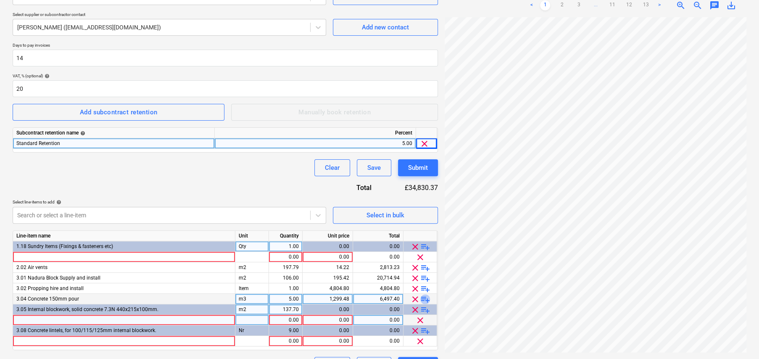
click at [426, 298] on span "playlist_add" at bounding box center [425, 299] width 10 height 10
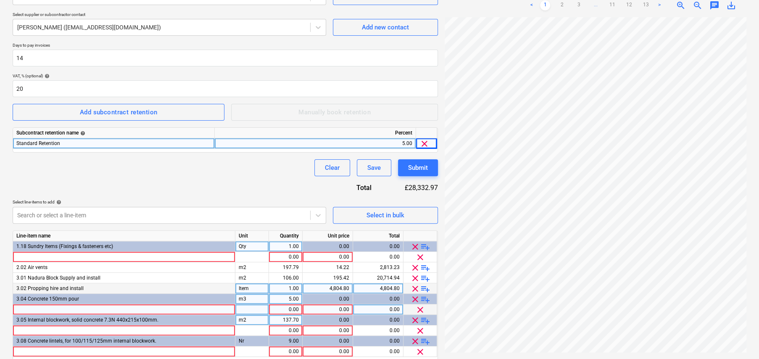
click at [426, 286] on span "playlist_add" at bounding box center [425, 289] width 10 height 10
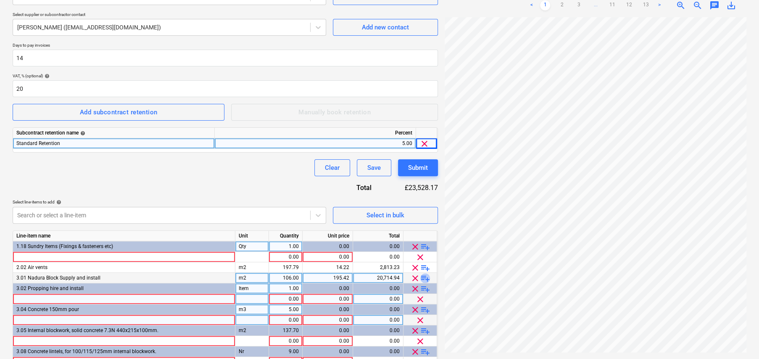
click at [426, 277] on span "playlist_add" at bounding box center [425, 278] width 10 height 10
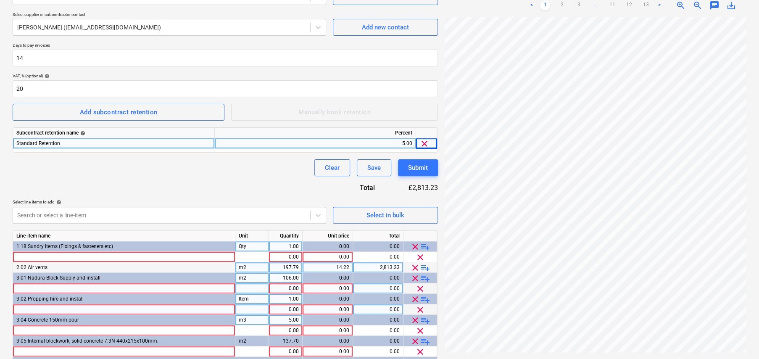
click at [426, 264] on span "playlist_add" at bounding box center [425, 268] width 10 height 10
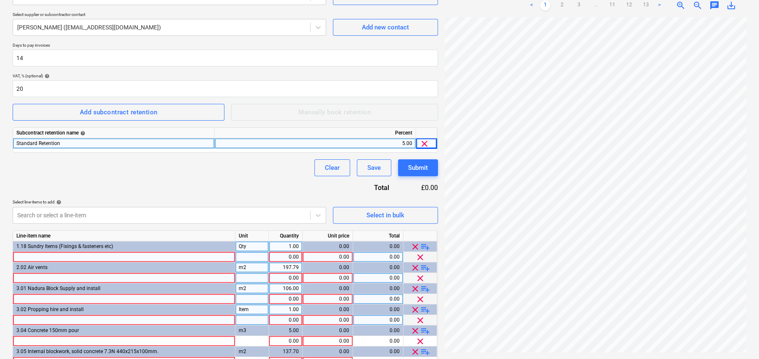
click at [174, 253] on div at bounding box center [124, 257] width 222 height 11
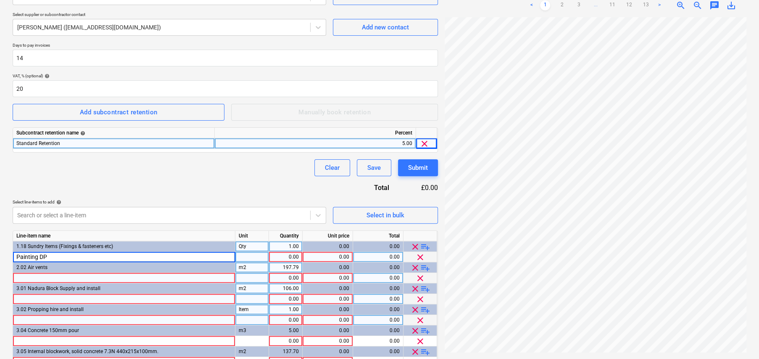
type input "Painting DPC"
type input "item"
type input "180"
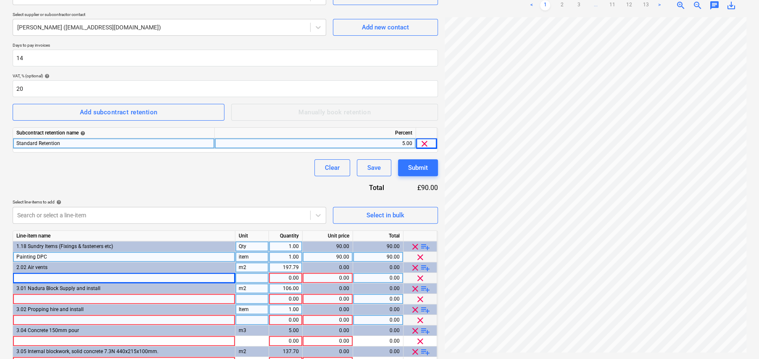
click at [56, 276] on div at bounding box center [124, 278] width 222 height 11
type input "Cranked under floor vents & airbricks"
click at [255, 278] on div at bounding box center [252, 278] width 34 height 11
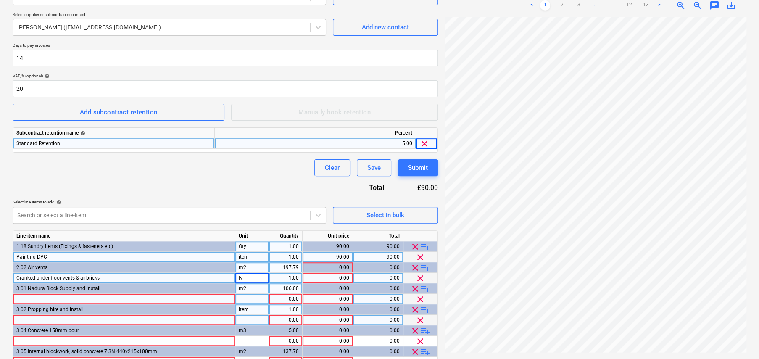
type input "Nr"
type input "39"
click at [427, 289] on span "playlist_add" at bounding box center [425, 289] width 10 height 10
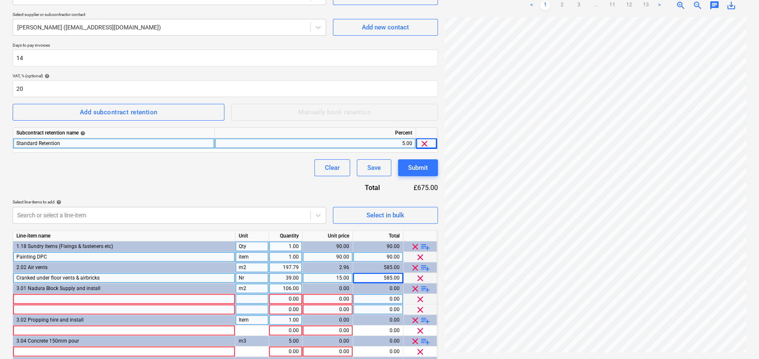
click at [427, 289] on span "playlist_add" at bounding box center [425, 289] width 10 height 10
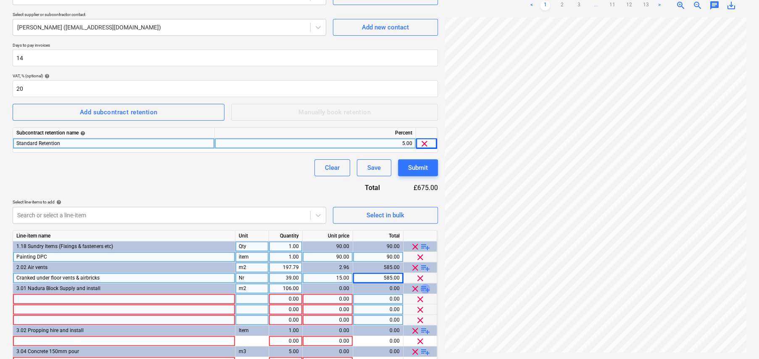
click at [427, 289] on span "playlist_add" at bounding box center [425, 289] width 10 height 10
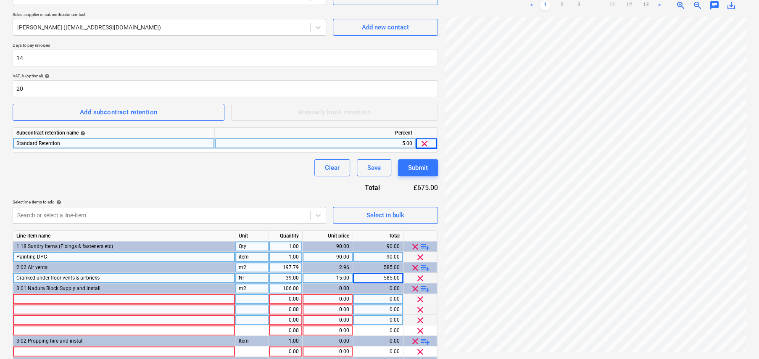
click at [70, 298] on div at bounding box center [124, 299] width 222 height 11
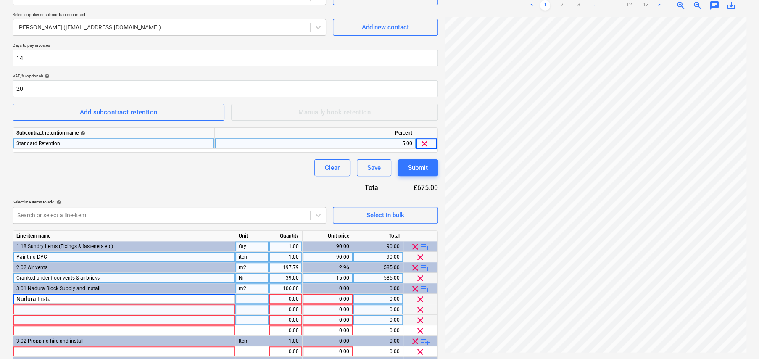
type input "Nudura Instal"
type input "item"
type input "5000"
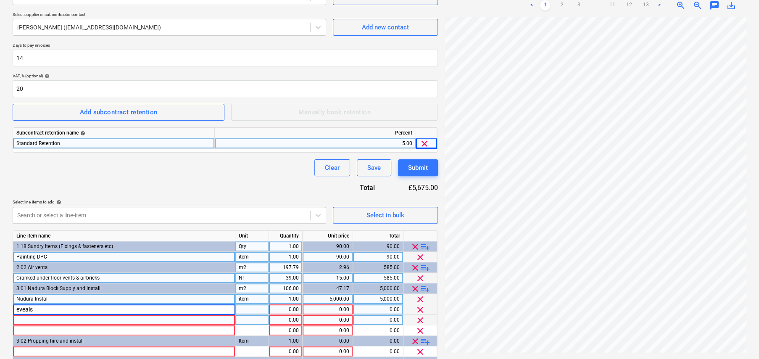
type input "Reveals"
type input "item"
type input "100"
type input "50"
type input "Lm"
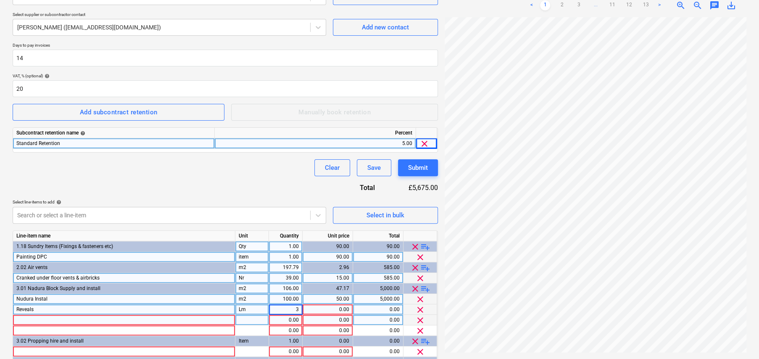
type input "39"
type input "10"
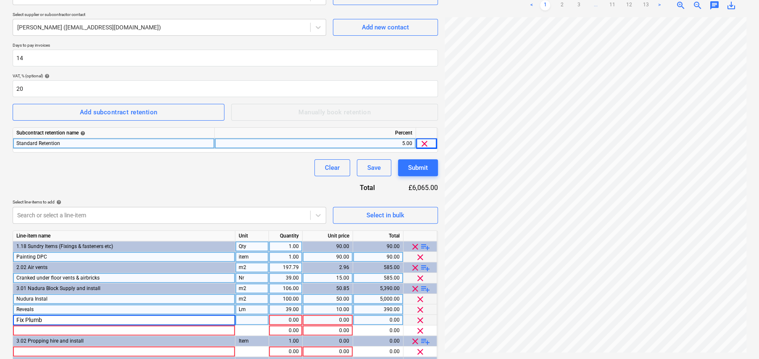
type input "Fix Plumb"
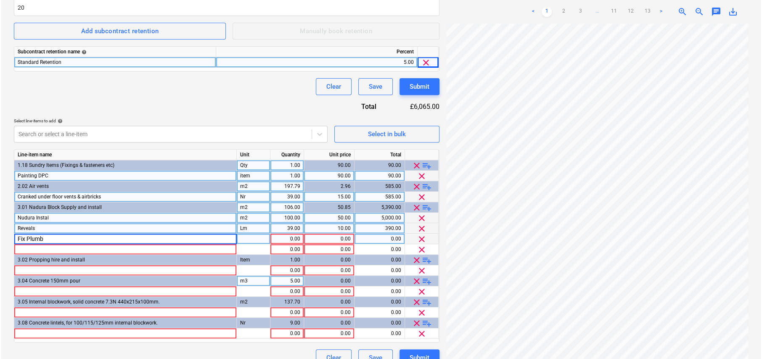
scroll to position [214, 0]
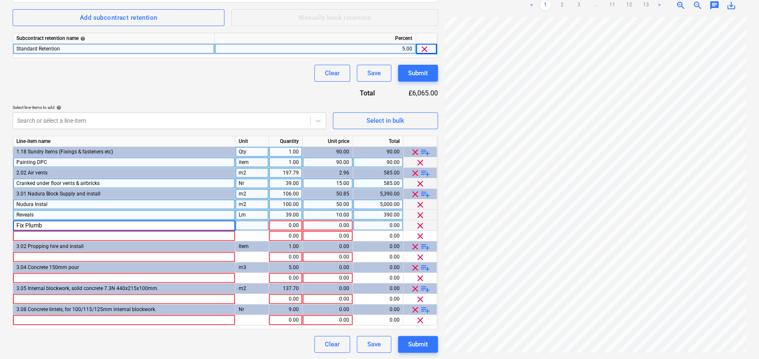
click at [34, 224] on input "Fix Plumb" at bounding box center [124, 225] width 222 height 10
click at [63, 254] on div at bounding box center [124, 257] width 222 height 11
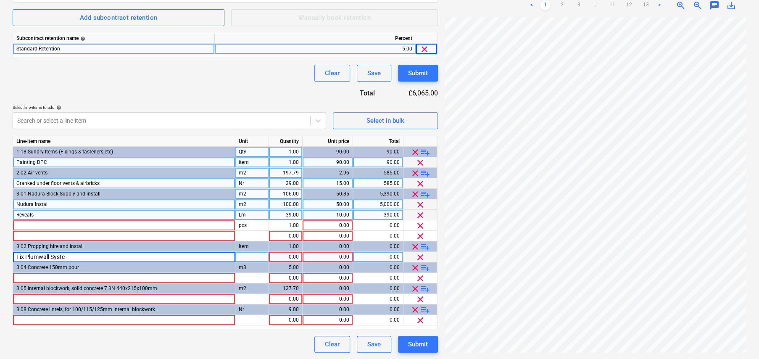
type input "Fix Plumwall System"
type input "100"
type input "m2"
type input "100"
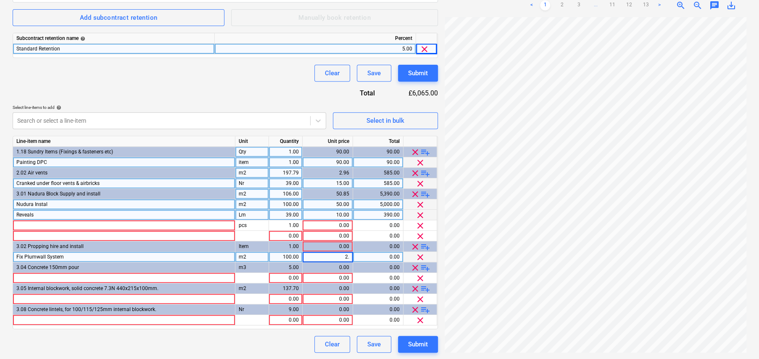
type input "2.5"
click at [68, 275] on div at bounding box center [124, 278] width 222 height 11
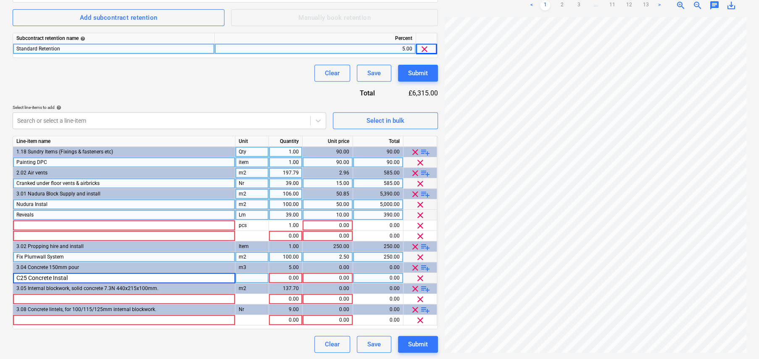
type input "C25 Concrete Install"
type input "m3"
type input "152"
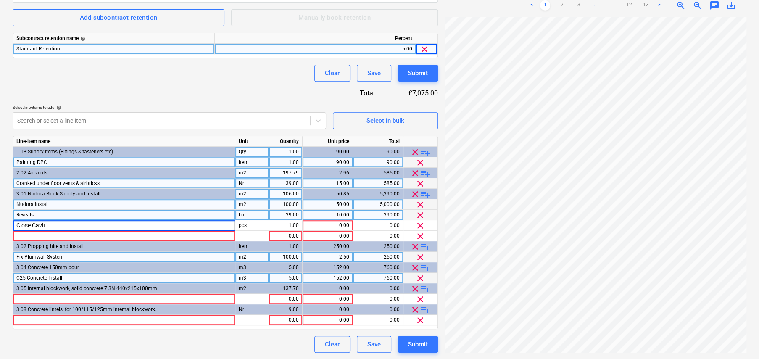
type input "Close Cavity"
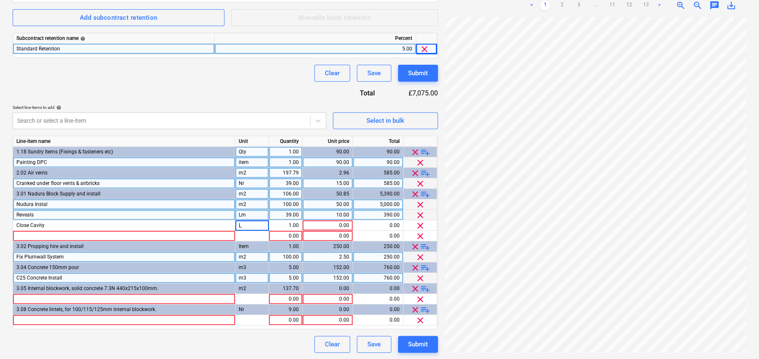
type input "Lm"
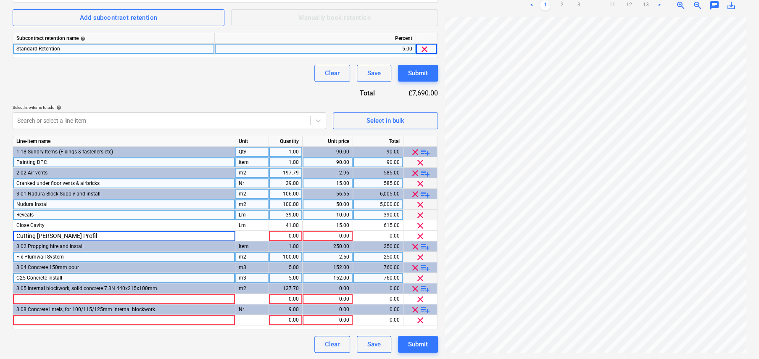
type input "Cutting gable Profile"
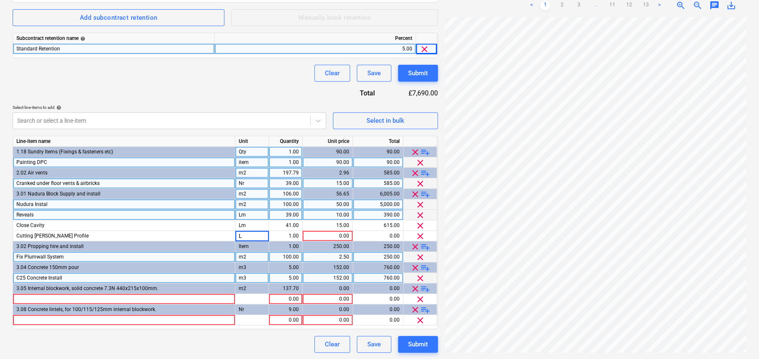
type input "Lm"
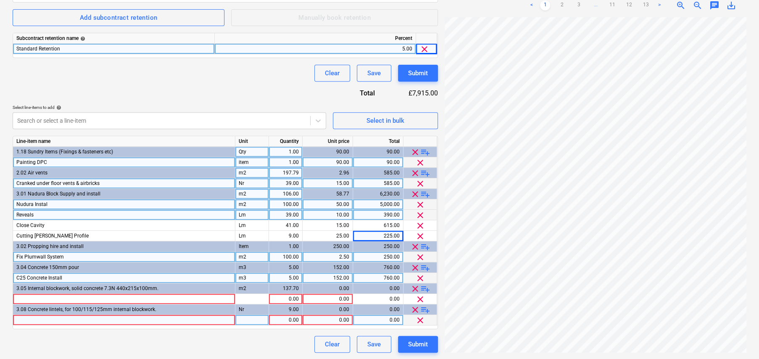
click at [108, 319] on div at bounding box center [124, 320] width 222 height 11
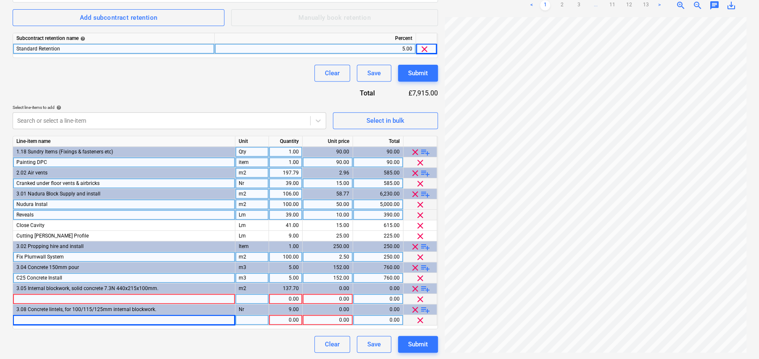
click at [51, 300] on div at bounding box center [124, 299] width 222 height 11
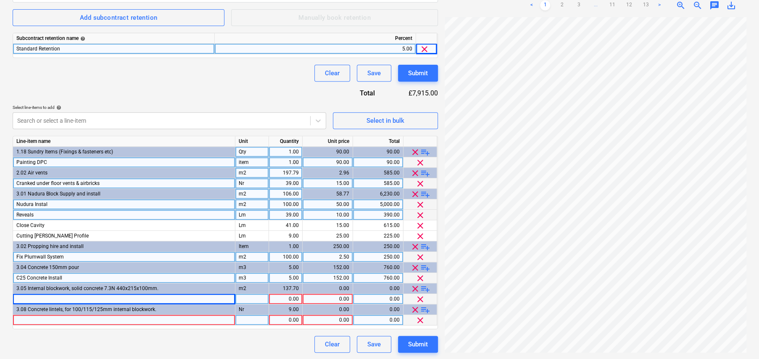
click at [59, 317] on div at bounding box center [124, 320] width 222 height 11
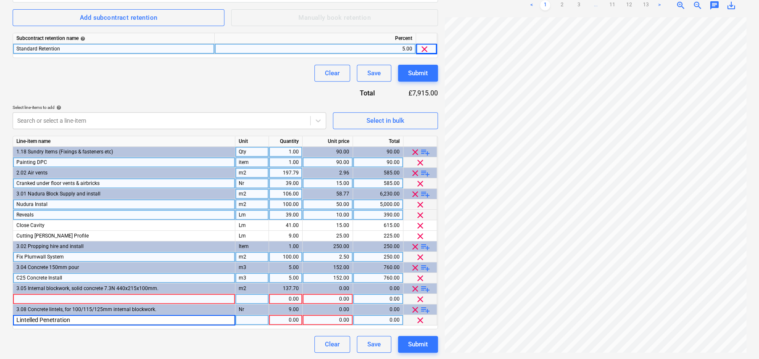
type input "Lintelled Penetrations"
type input "Nr"
type input "30"
click at [368, 118] on div "Select in bulk" at bounding box center [385, 120] width 38 height 11
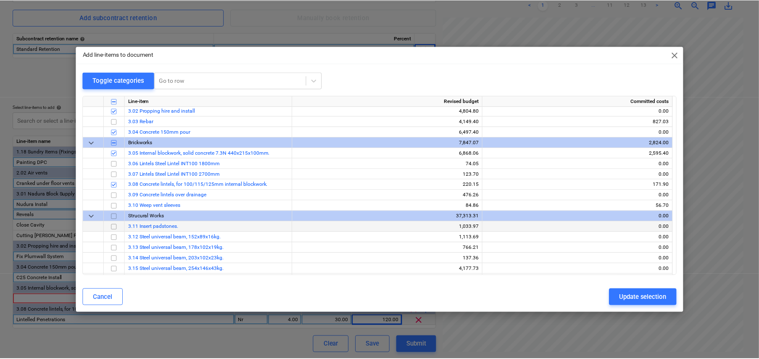
scroll to position [336, 0]
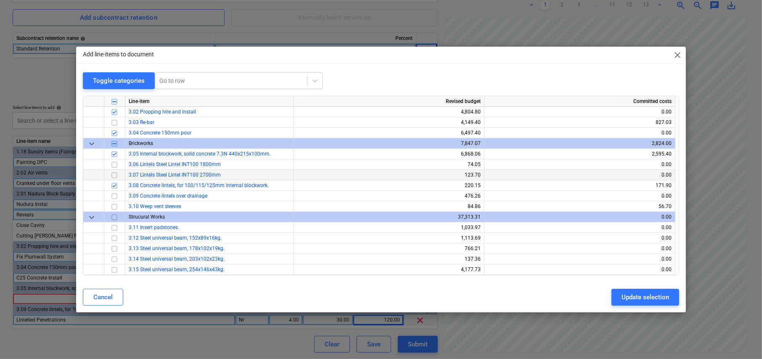
click at [113, 173] on input "checkbox" at bounding box center [114, 175] width 10 height 10
click at [654, 297] on div "Update selection" at bounding box center [644, 297] width 47 height 11
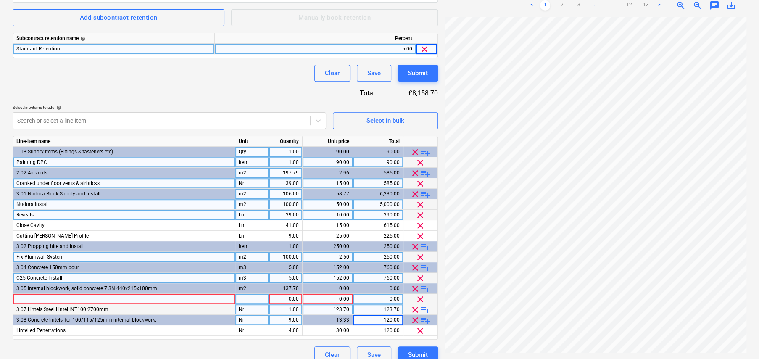
click at [424, 309] on span "playlist_add" at bounding box center [425, 310] width 10 height 10
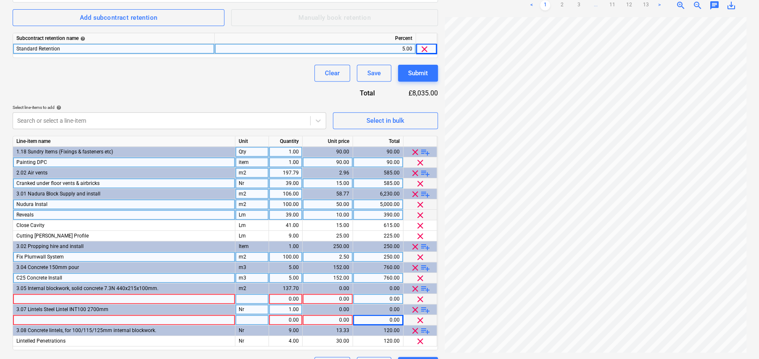
click at [55, 316] on div at bounding box center [124, 320] width 222 height 11
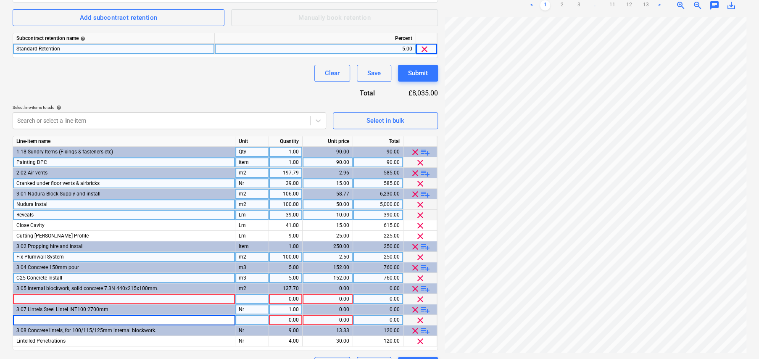
type input "E/O steel to lintels & props"
click at [246, 318] on div at bounding box center [252, 320] width 34 height 11
type input "Lm"
type input "30"
click at [416, 309] on span "clear" at bounding box center [415, 310] width 10 height 10
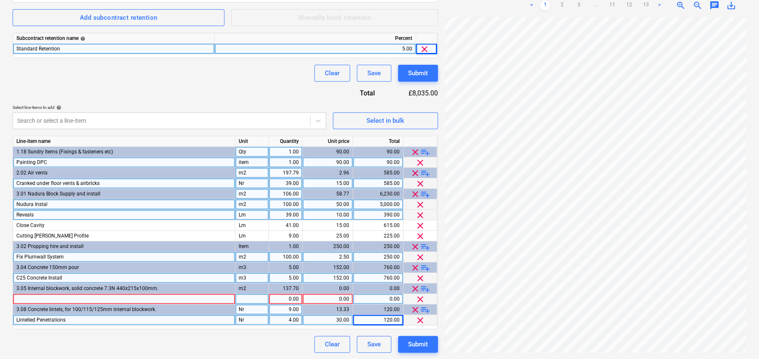
click at [427, 194] on span "playlist_add" at bounding box center [425, 194] width 10 height 10
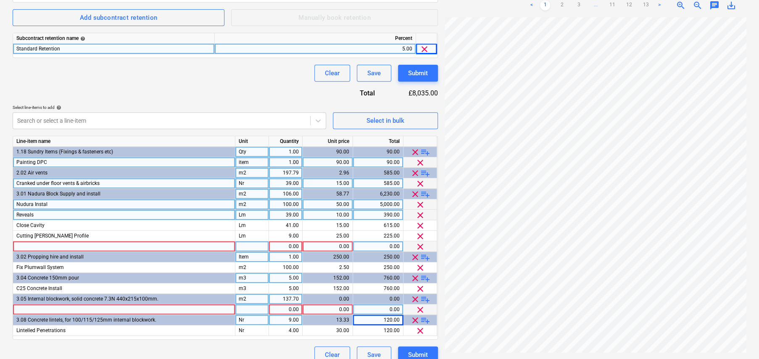
click at [50, 246] on div at bounding box center [124, 246] width 222 height 11
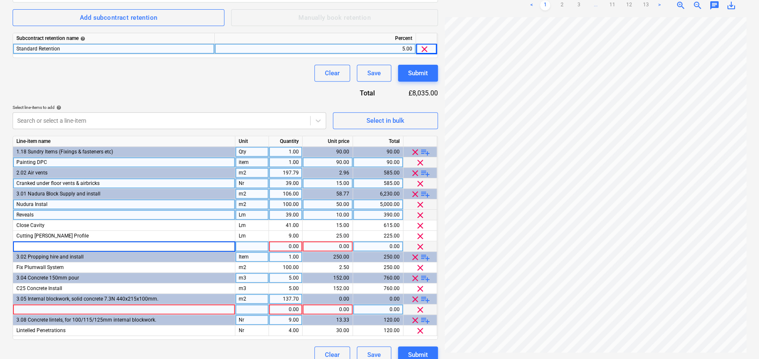
type input "E/O steel to lintels & props"
type input "Lm"
type input "30"
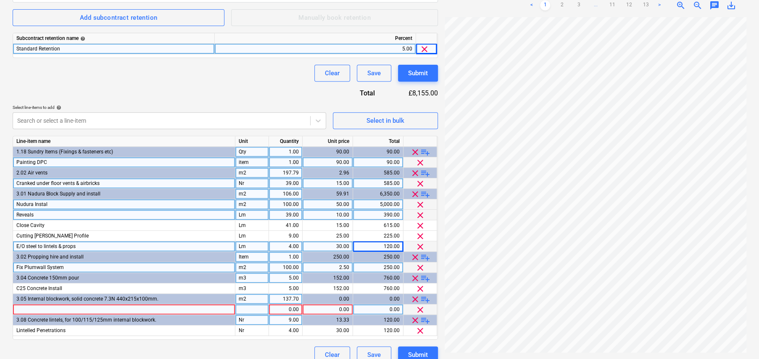
scroll to position [224, 0]
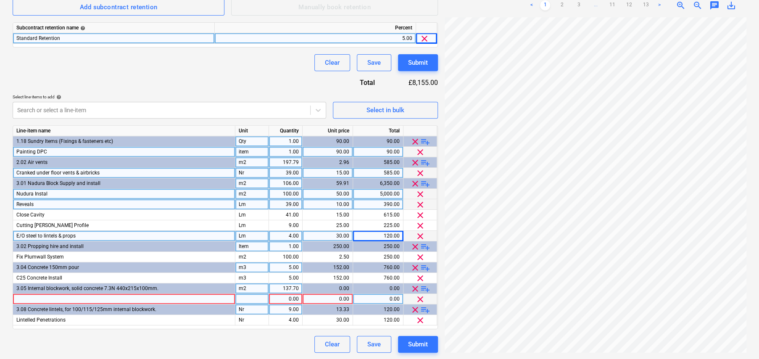
click at [76, 296] on div at bounding box center [124, 299] width 222 height 11
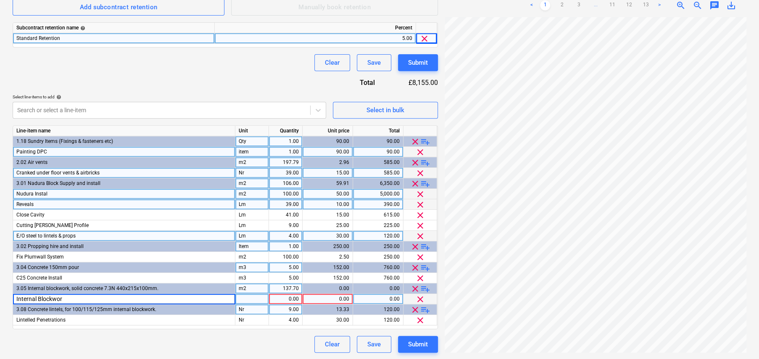
type input "Internal Blockwork"
type input "m2"
type input "130"
type input "263.50"
type input "26.50"
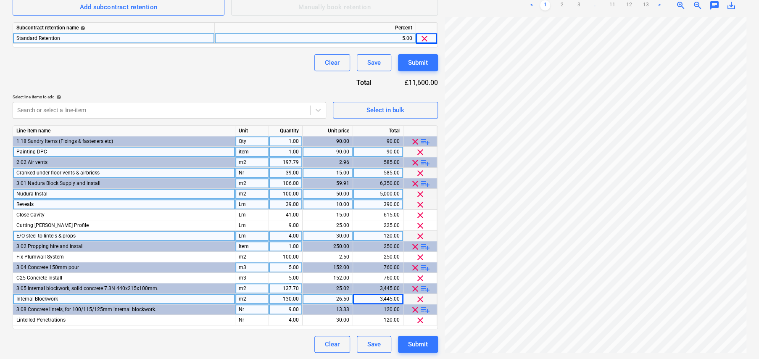
click at [424, 182] on span "playlist_add" at bounding box center [425, 184] width 10 height 10
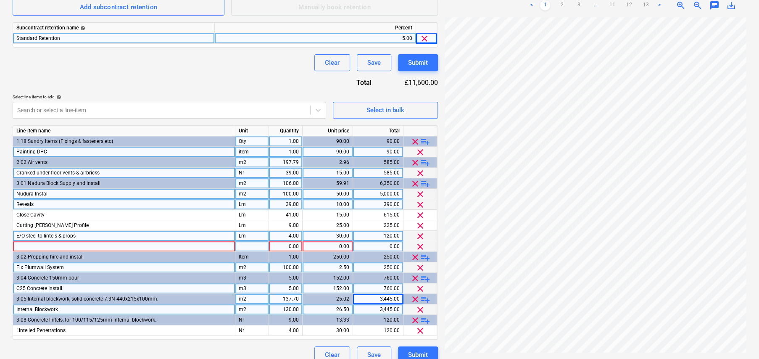
click at [46, 243] on div at bounding box center [124, 246] width 222 height 11
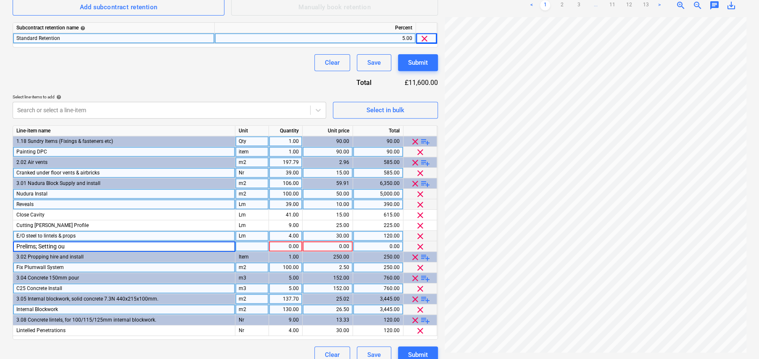
type input "Prelims; Setting out"
type input "item"
type input "580"
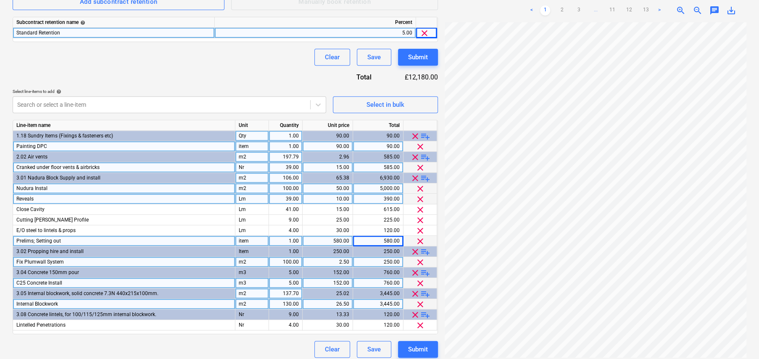
scroll to position [235, 0]
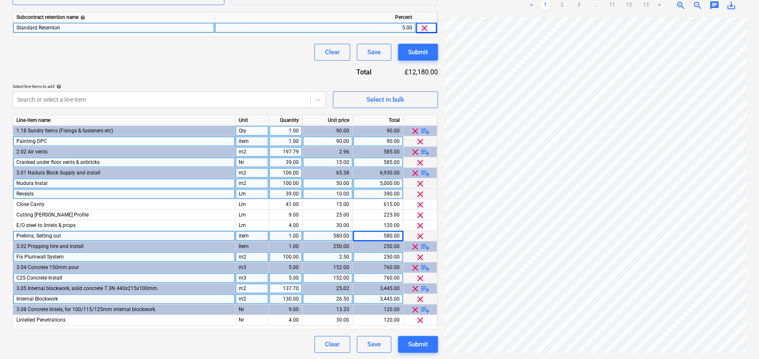
click at [204, 58] on div "Clear Save Submit" at bounding box center [225, 52] width 425 height 17
click at [415, 310] on span "clear" at bounding box center [415, 310] width 10 height 10
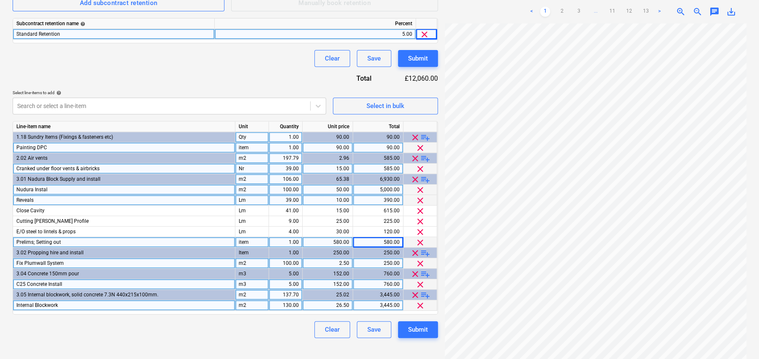
scroll to position [228, 0]
click at [426, 181] on span "playlist_add" at bounding box center [425, 180] width 10 height 10
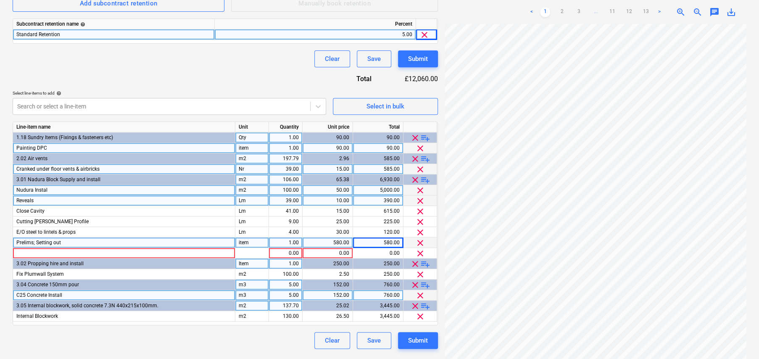
click at [79, 242] on div "Prelims; Setting out" at bounding box center [124, 242] width 222 height 11
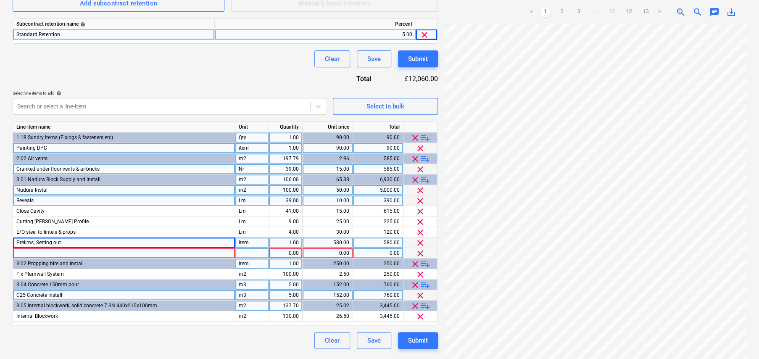
click at [81, 251] on div at bounding box center [124, 253] width 222 height 11
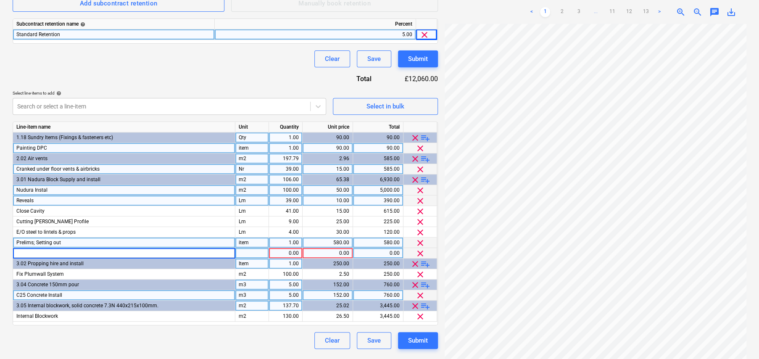
type input "Prelims; Setting out"
click at [259, 253] on div "pcs" at bounding box center [252, 253] width 34 height 11
type input "item"
type input "580"
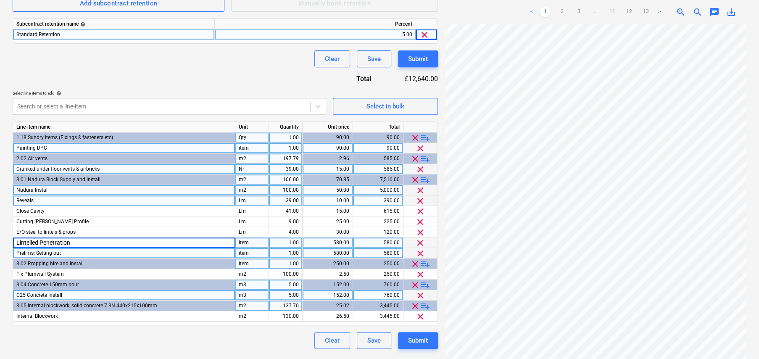
type input "Lintelled Penetrations"
type input "Nr"
type input "30"
click at [420, 337] on div "Submit" at bounding box center [418, 340] width 20 height 11
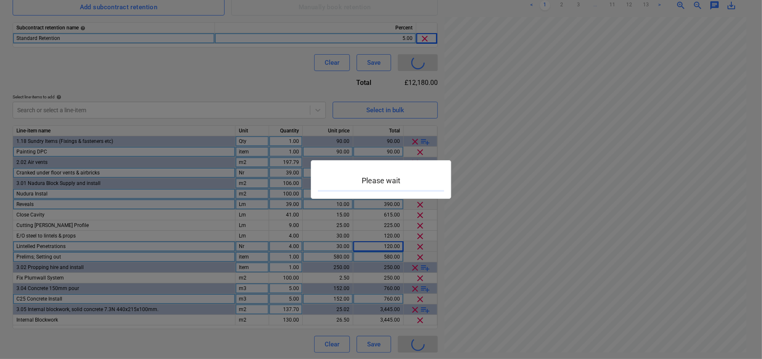
type input "KAR-2501a-SO-001"
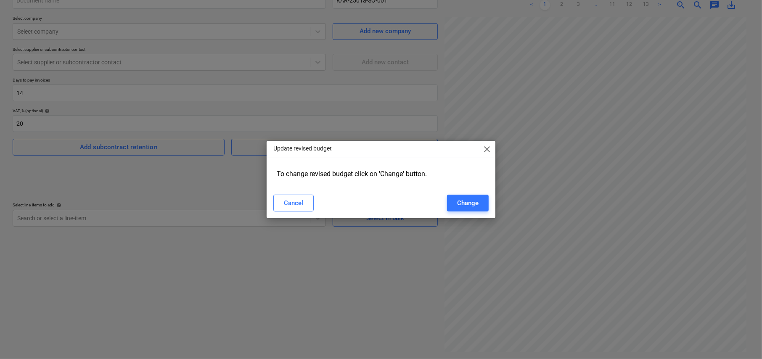
scroll to position [84, 0]
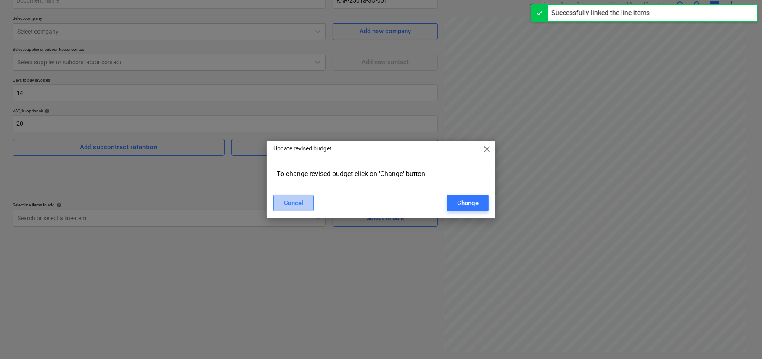
click at [305, 202] on button "Cancel" at bounding box center [293, 203] width 40 height 17
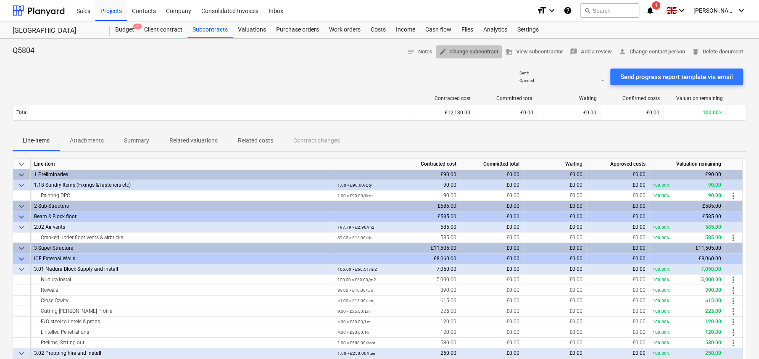
click at [441, 52] on span "edit" at bounding box center [443, 52] width 8 height 8
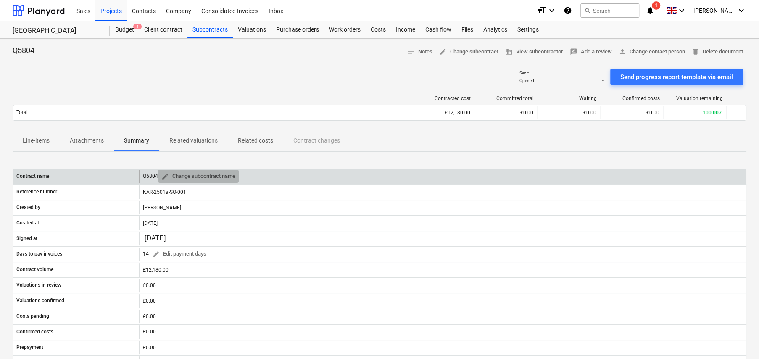
click at [166, 176] on span "edit" at bounding box center [165, 177] width 8 height 8
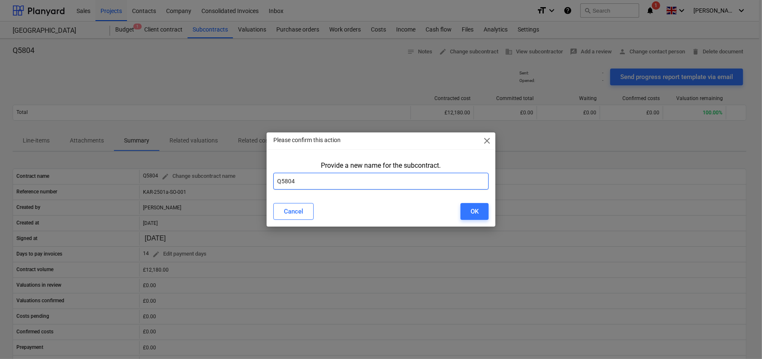
drag, startPoint x: 276, startPoint y: 179, endPoint x: 287, endPoint y: 179, distance: 11.4
click at [277, 179] on input "Q5804" at bounding box center [380, 181] width 215 height 17
type input "JC Plant & Civils - Little Barn Field - Q5804"
click at [482, 214] on button "OK" at bounding box center [474, 211] width 28 height 17
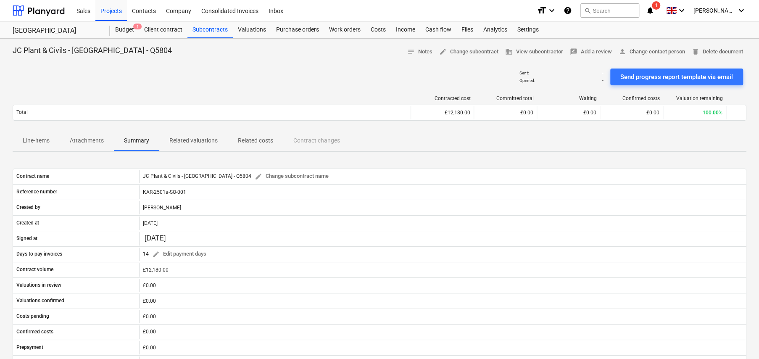
click at [37, 142] on p "Line-items" at bounding box center [36, 140] width 27 height 9
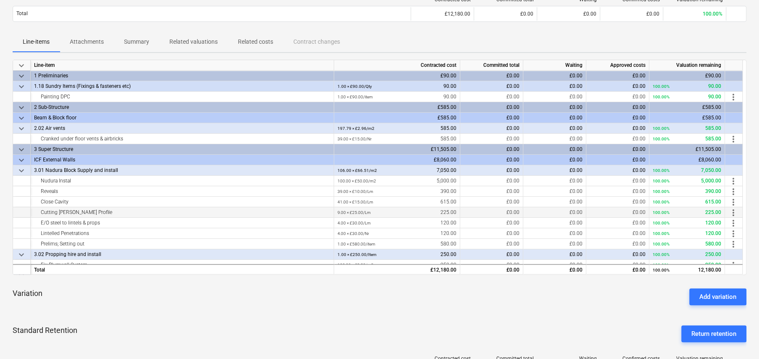
scroll to position [84, 0]
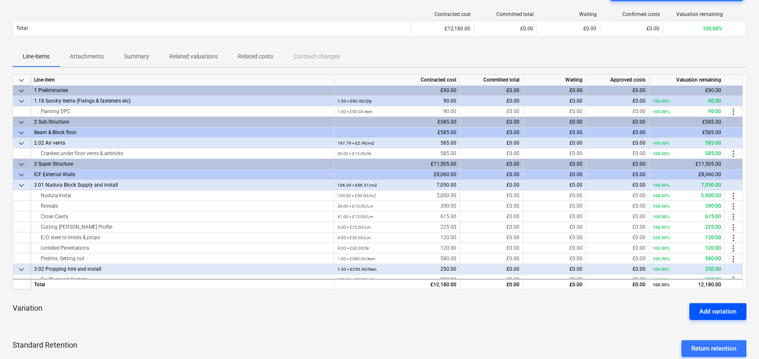
click at [712, 312] on div "Add variation" at bounding box center [717, 311] width 37 height 11
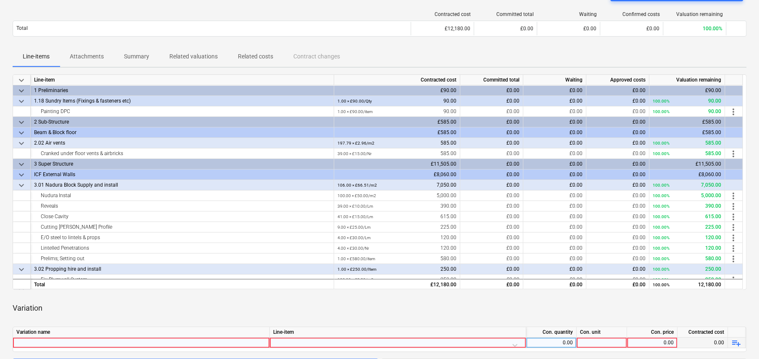
click at [202, 339] on div at bounding box center [141, 342] width 250 height 10
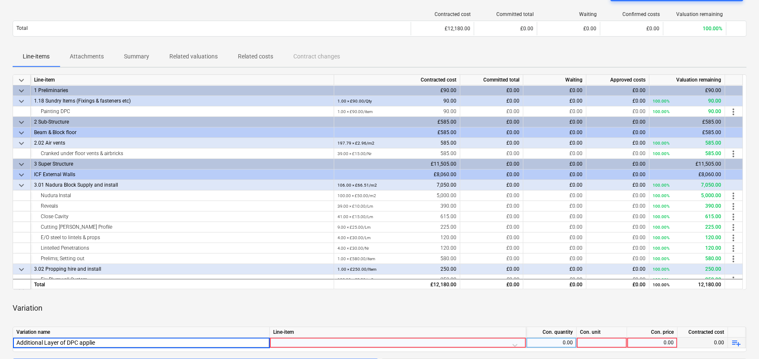
type input "Additional Layer of DPC applied"
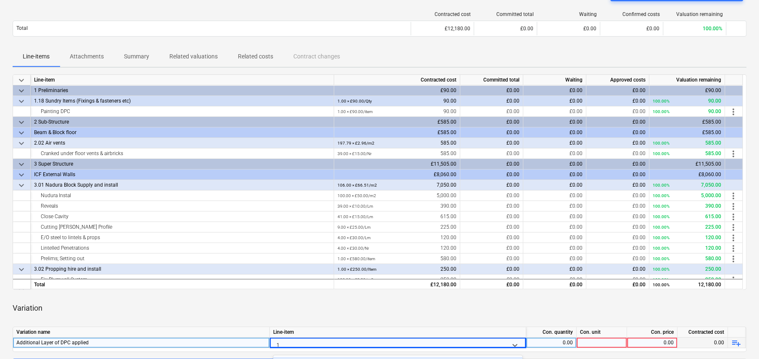
scroll to position [211, 0]
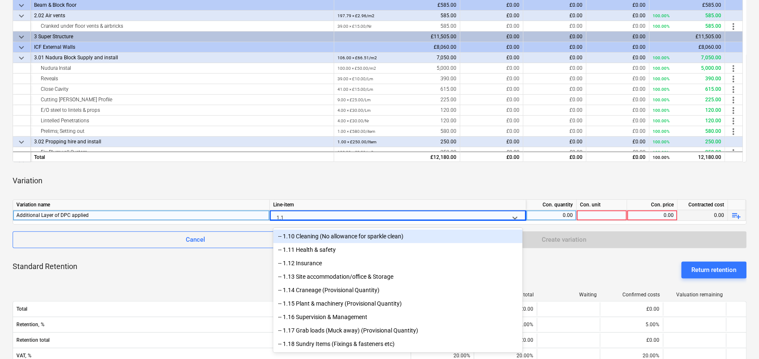
type input "1.18"
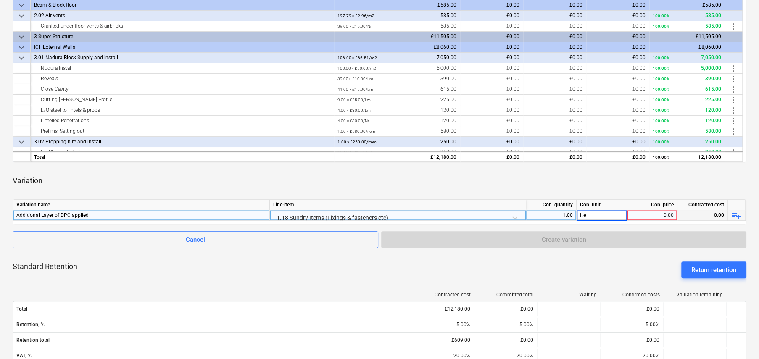
type input "item"
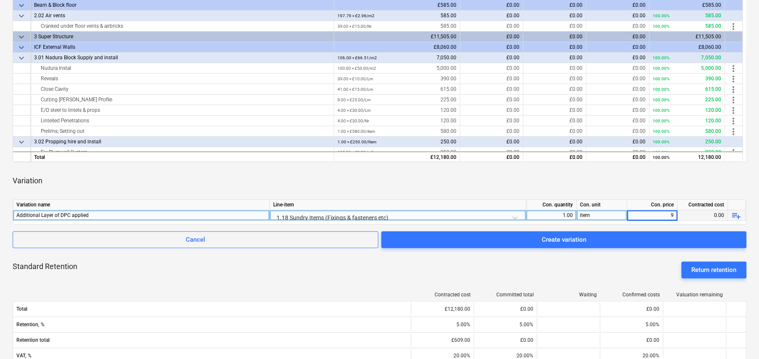
type input "90"
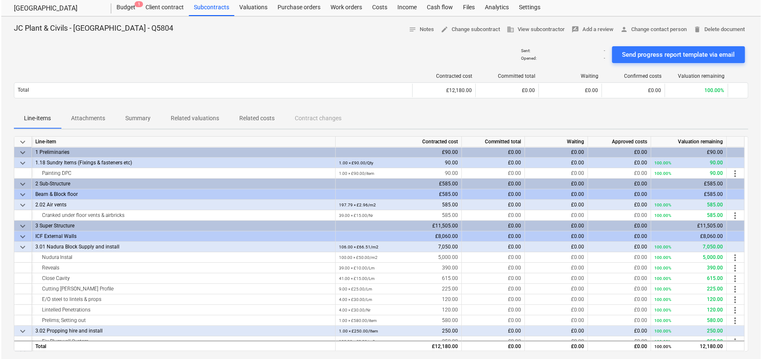
scroll to position [1, 0]
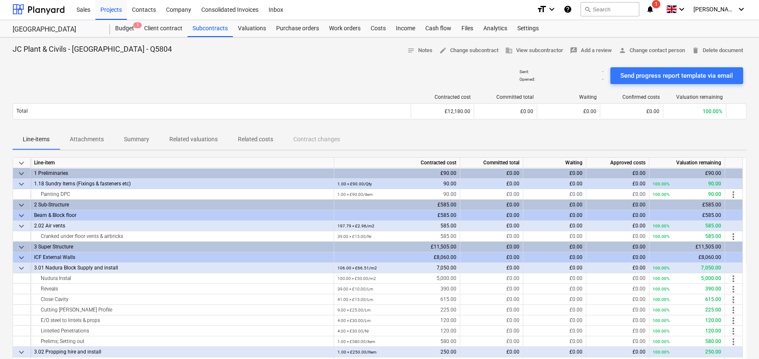
click at [87, 137] on p "Attachments" at bounding box center [87, 139] width 34 height 9
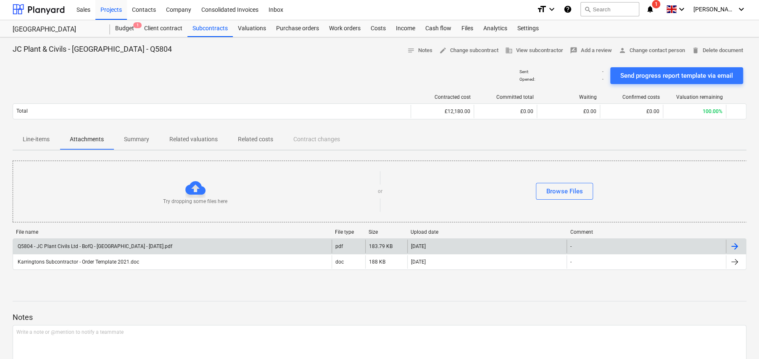
click at [117, 248] on div "Q5804 - JC Plant Civils Ltd - BofQ - Little Barn Field - 20.08.25.pdf" at bounding box center [94, 246] width 156 height 6
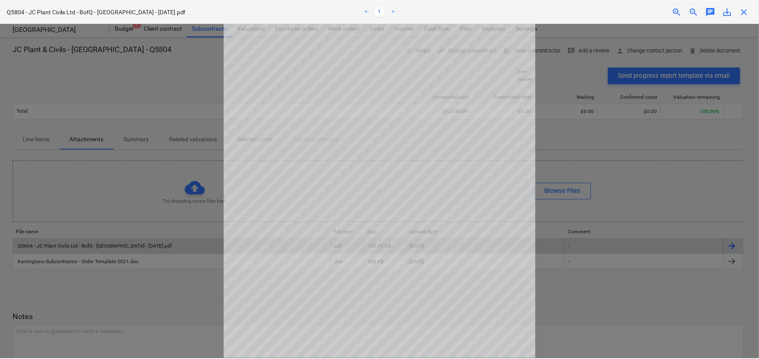
scroll to position [108, 0]
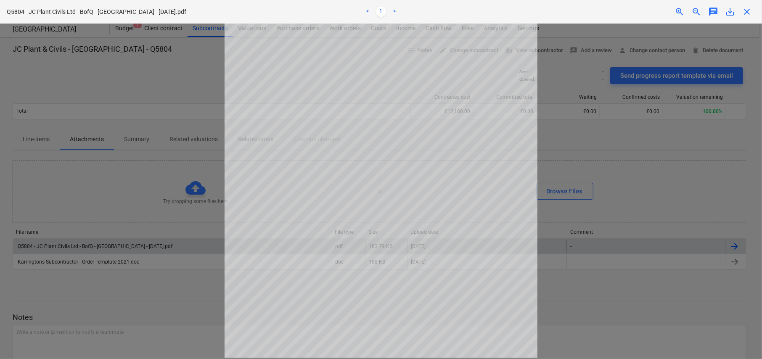
click at [747, 12] on span "close" at bounding box center [746, 12] width 10 height 10
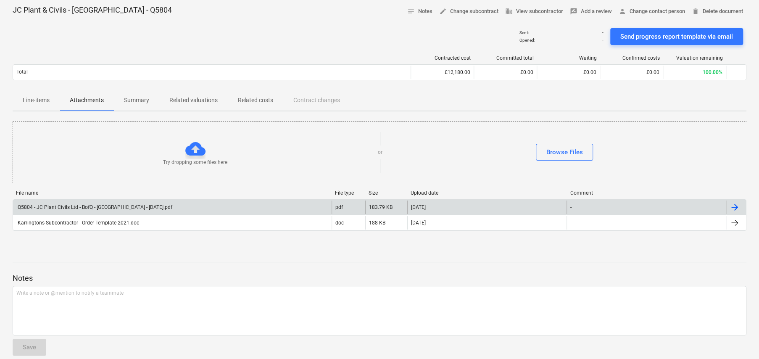
scroll to position [50, 0]
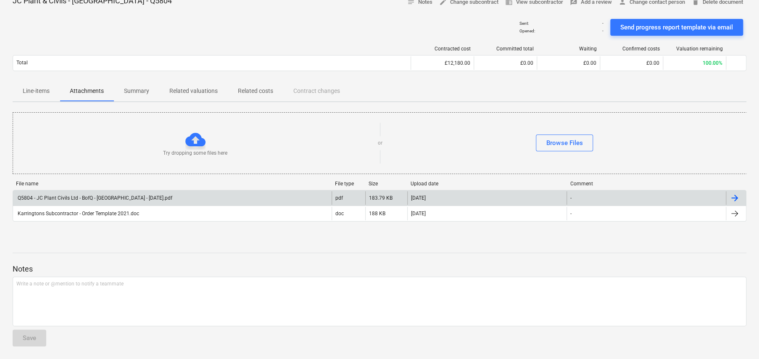
click at [45, 87] on p "Line-items" at bounding box center [36, 91] width 27 height 9
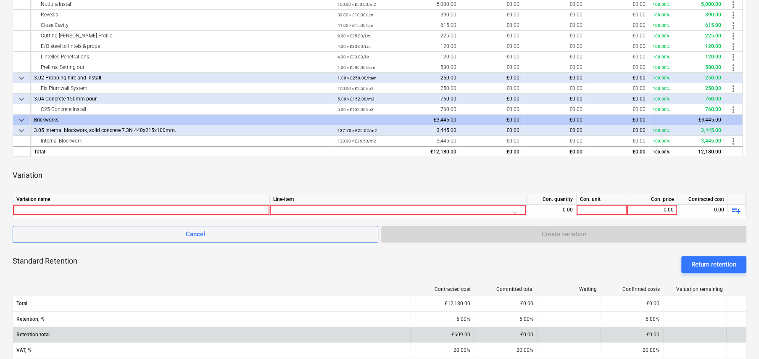
scroll to position [218, 0]
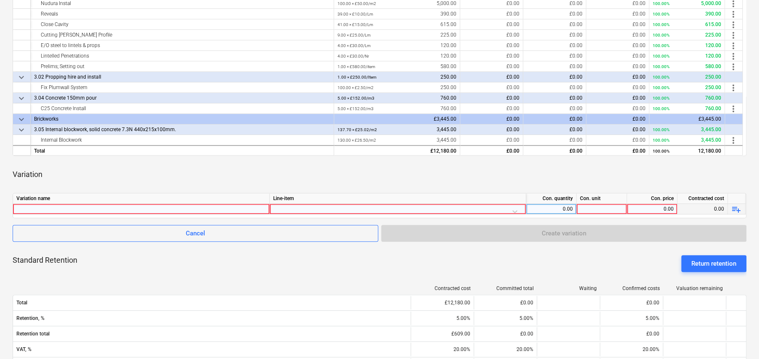
click at [112, 207] on div at bounding box center [141, 209] width 250 height 10
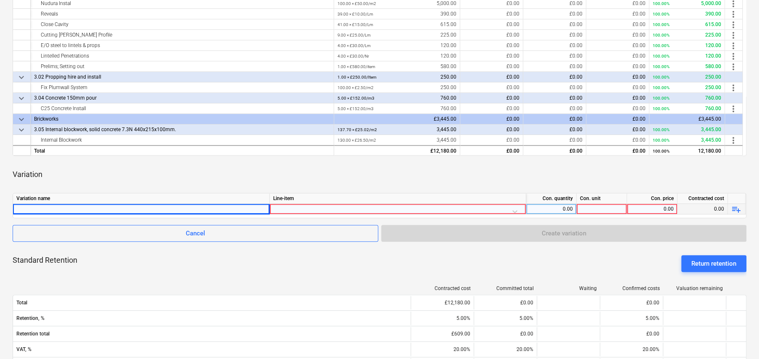
click at [71, 206] on div at bounding box center [141, 209] width 250 height 10
type input "Substructure Nurdra - perimeter under doors as well x 525mm"
click at [308, 209] on div at bounding box center [397, 211] width 249 height 15
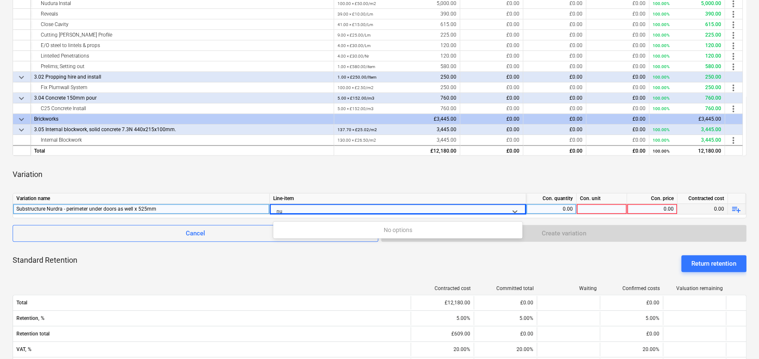
type input "n"
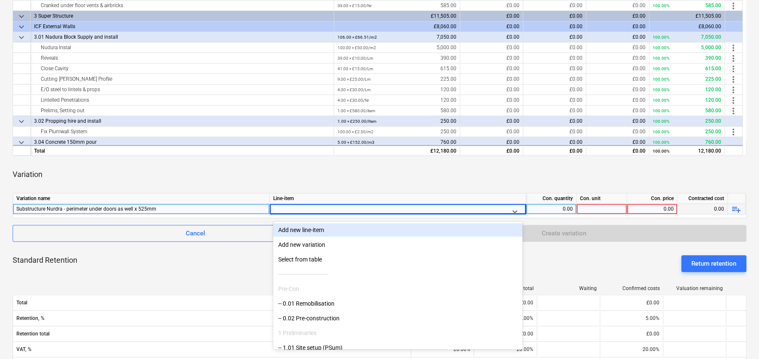
scroll to position [0, 0]
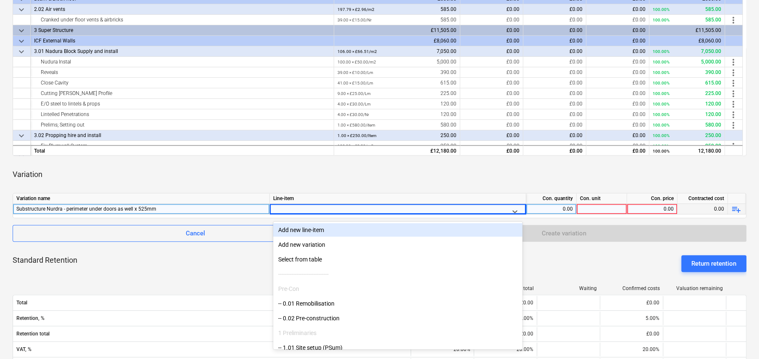
click at [323, 206] on div at bounding box center [390, 211] width 227 height 11
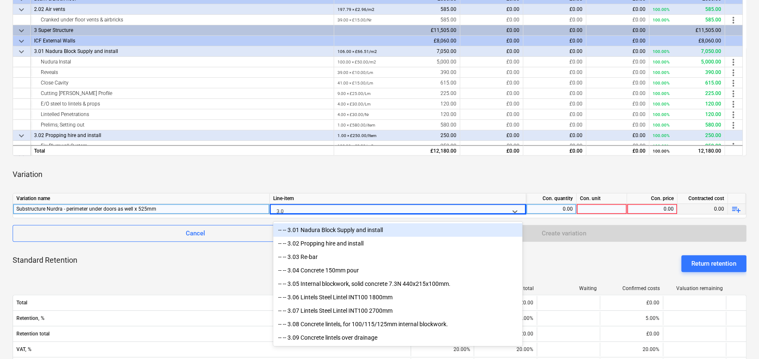
type input "3.01"
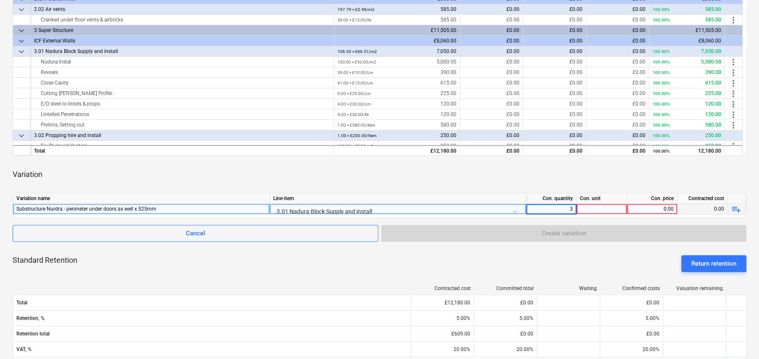
type input "39"
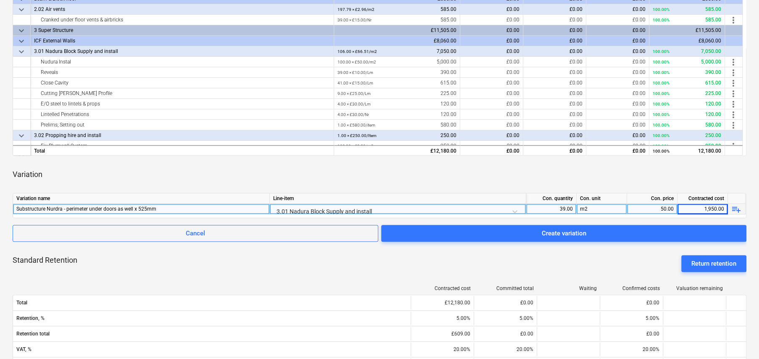
click at [735, 210] on span "playlist_add" at bounding box center [736, 209] width 10 height 10
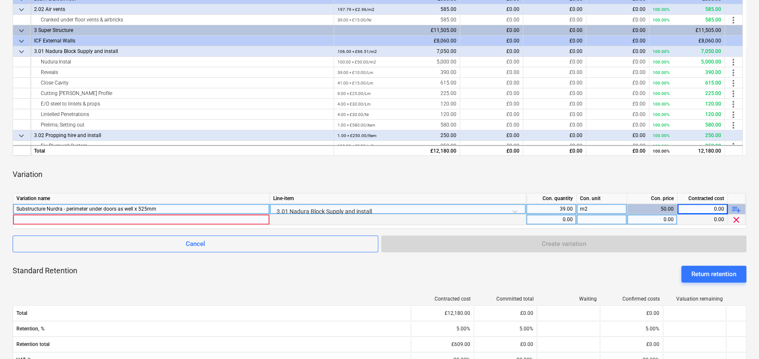
click at [154, 217] on div at bounding box center [141, 219] width 250 height 10
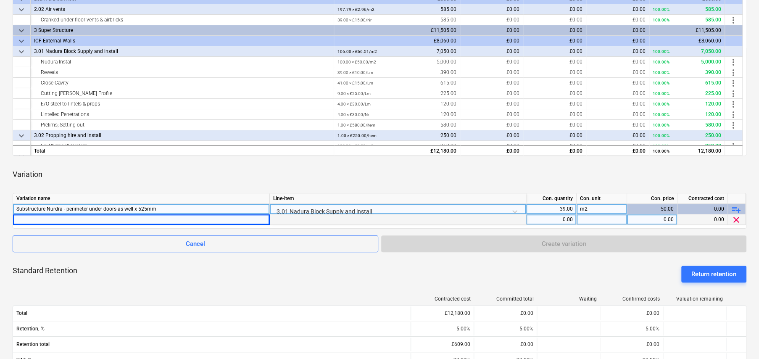
click at [142, 217] on div at bounding box center [141, 219] width 250 height 10
type input "C25 Conc infill - Upto DPC + floor make up"
click at [345, 216] on div at bounding box center [398, 219] width 256 height 11
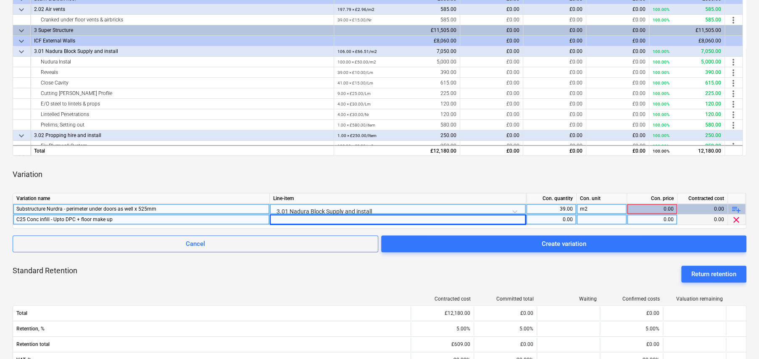
click at [345, 216] on div at bounding box center [398, 219] width 256 height 11
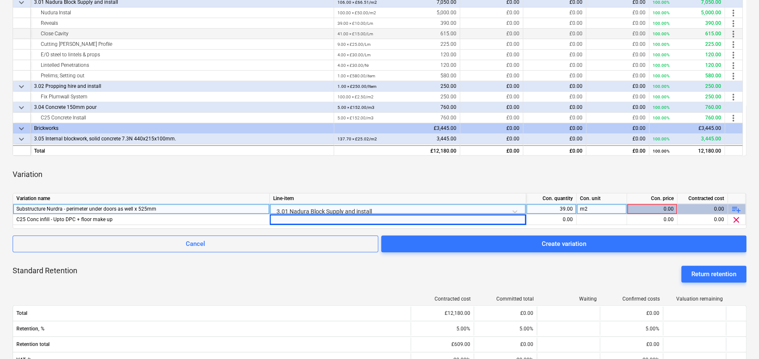
scroll to position [58, 0]
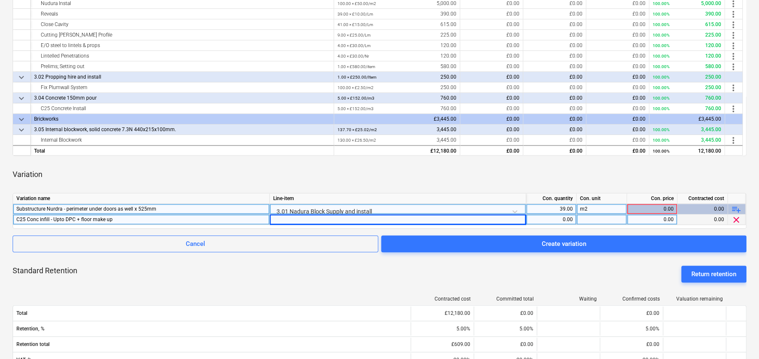
click at [316, 215] on div at bounding box center [398, 219] width 256 height 11
click at [298, 219] on div at bounding box center [398, 219] width 256 height 11
click at [285, 218] on div at bounding box center [398, 219] width 256 height 11
click at [538, 216] on div "0.00" at bounding box center [551, 219] width 43 height 11
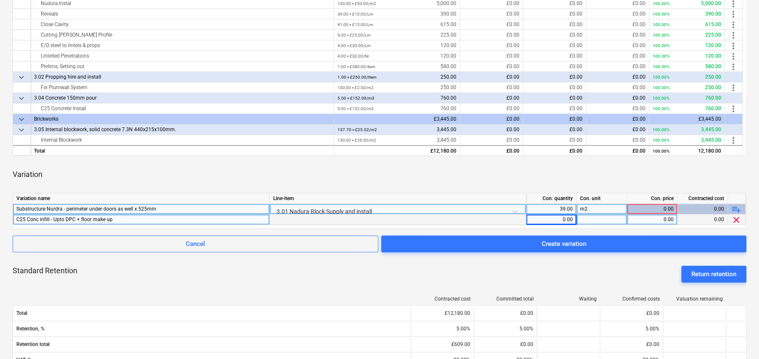
click at [463, 220] on div at bounding box center [398, 219] width 256 height 11
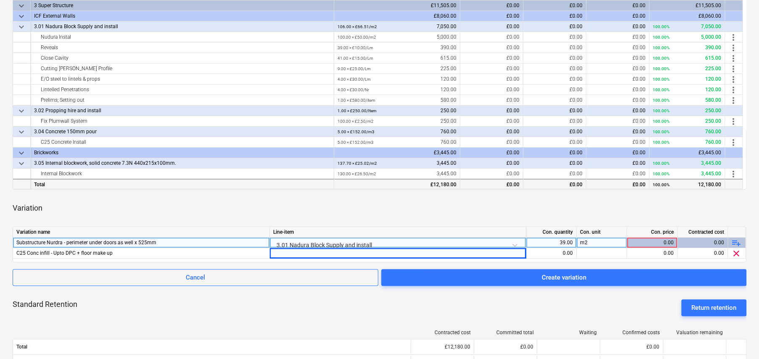
scroll to position [176, 0]
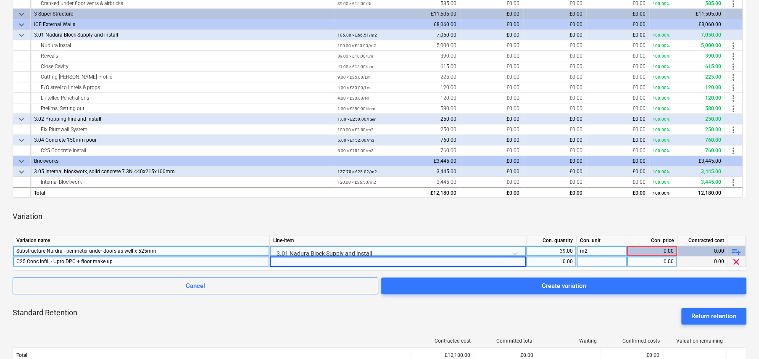
click at [736, 260] on span "clear" at bounding box center [736, 262] width 10 height 10
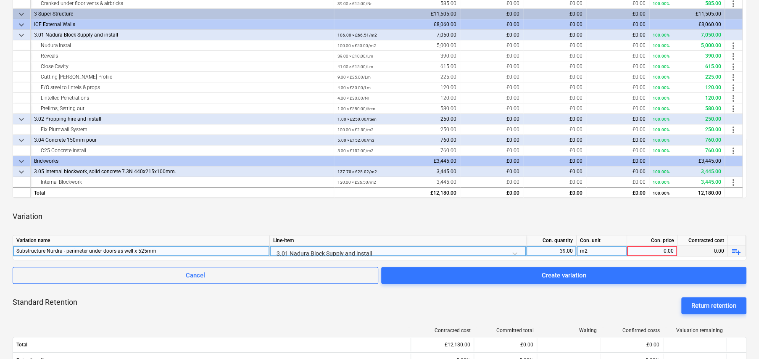
click at [666, 250] on div "0.00" at bounding box center [651, 251] width 43 height 11
type input "50"
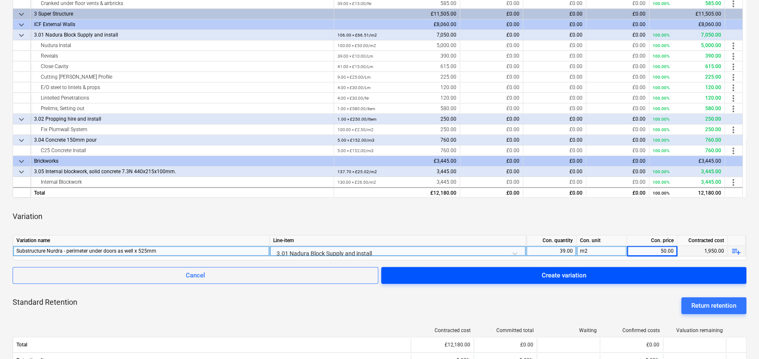
click at [452, 274] on span "Create variation" at bounding box center [563, 275] width 345 height 11
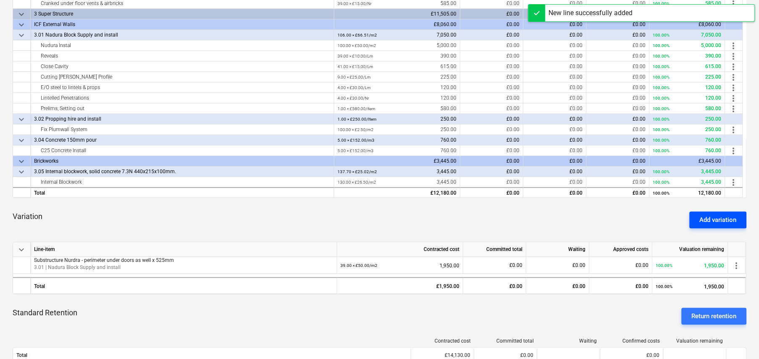
click at [704, 218] on div "Add variation" at bounding box center [717, 219] width 37 height 11
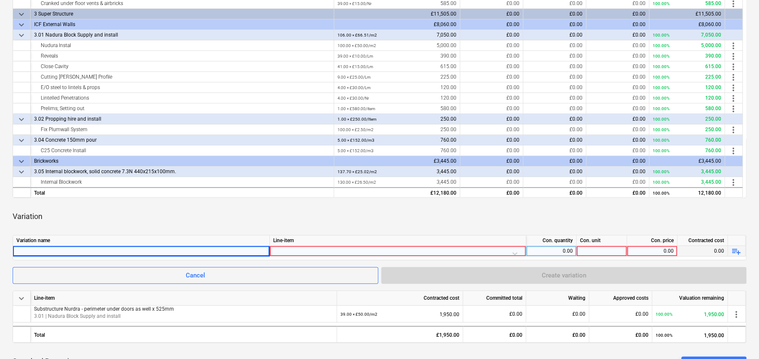
click at [66, 247] on div at bounding box center [141, 251] width 250 height 10
type input "C25 Conc infill - Upto DPC + floor make up"
click at [308, 249] on div at bounding box center [397, 253] width 249 height 15
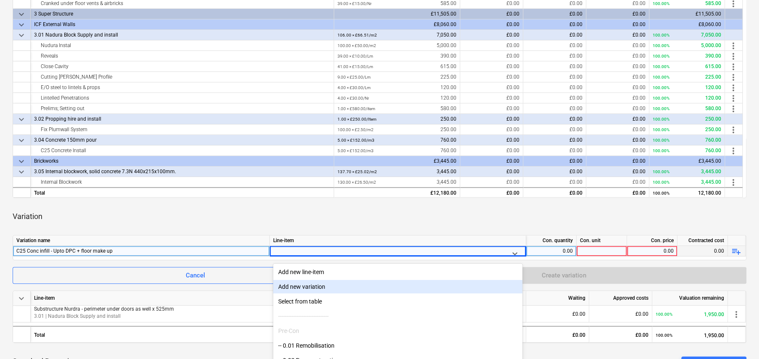
scroll to position [211, 0]
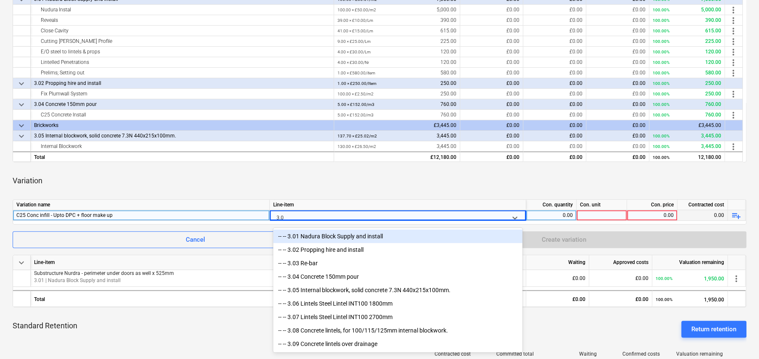
type input "3.04"
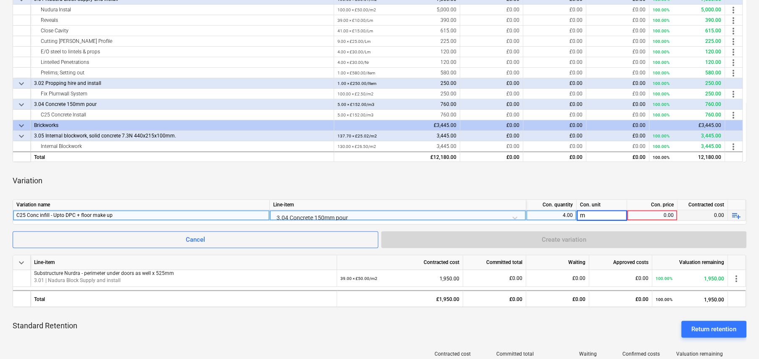
type input "m3"
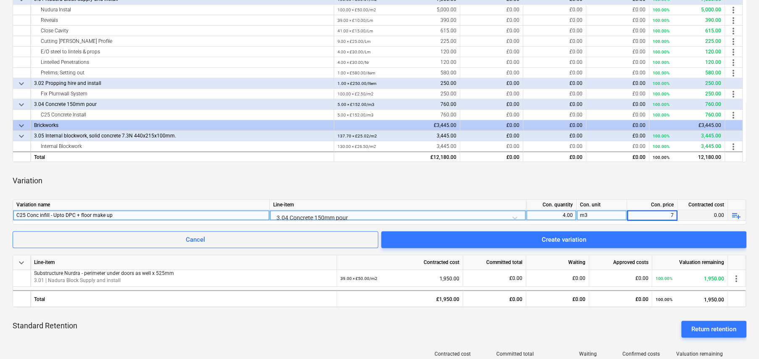
type input "75"
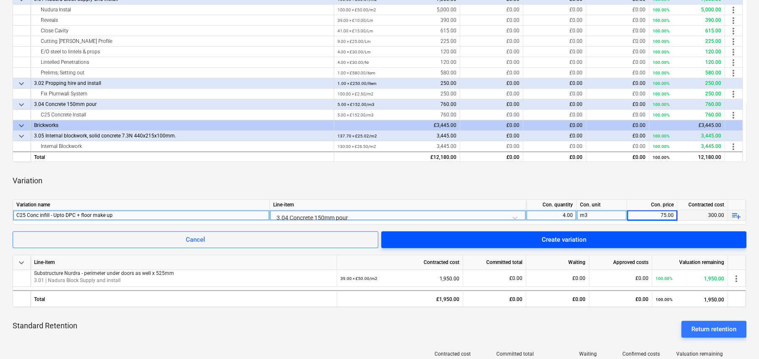
click at [532, 240] on span "Create variation" at bounding box center [563, 239] width 345 height 11
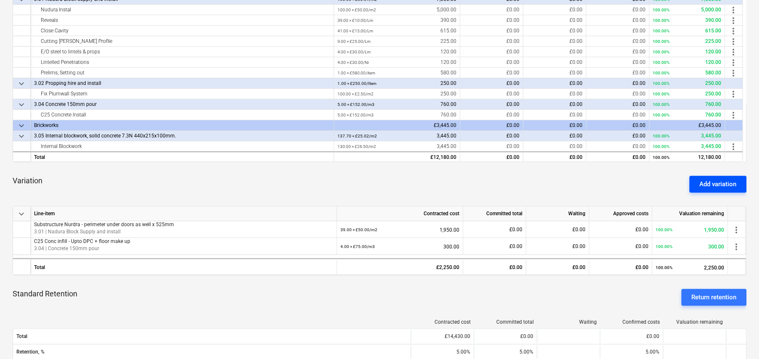
click at [707, 187] on div "Add variation" at bounding box center [717, 184] width 37 height 11
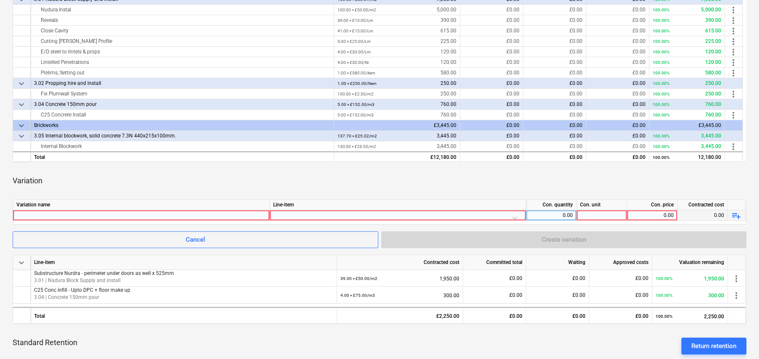
click at [76, 215] on div at bounding box center [141, 215] width 250 height 10
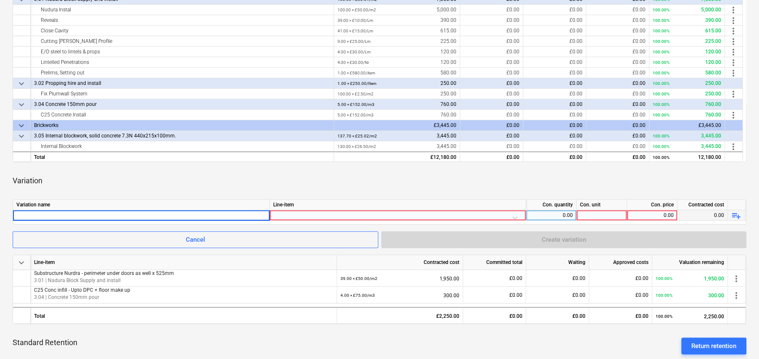
type input "C25 Conc infill - on top of floor make up 74m x 200mm x 150mm"
type input "3.04"
type input "C25 Conc infill - on top of floor make up 74m x 200mm x 150mm"
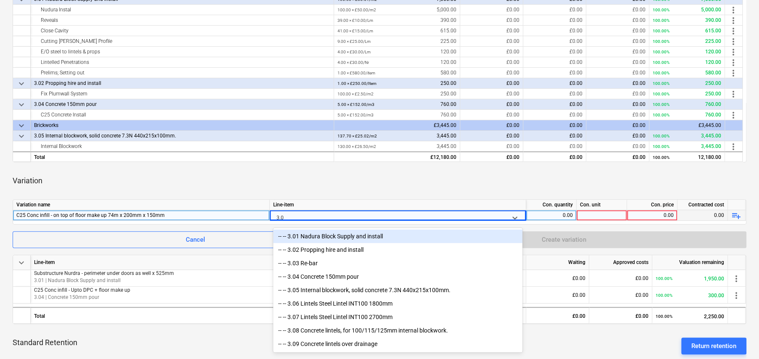
type input "3.04"
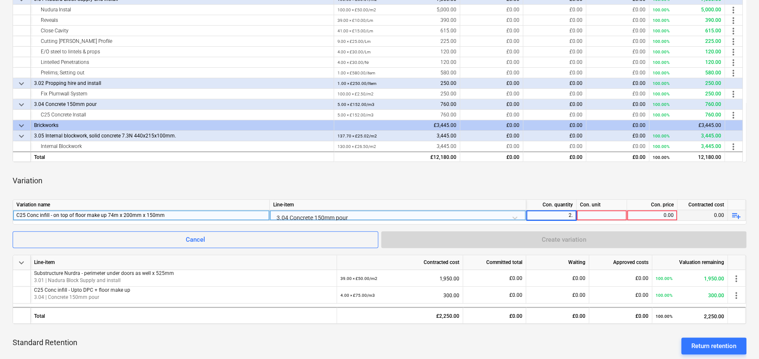
type input "2.2"
type input "m3"
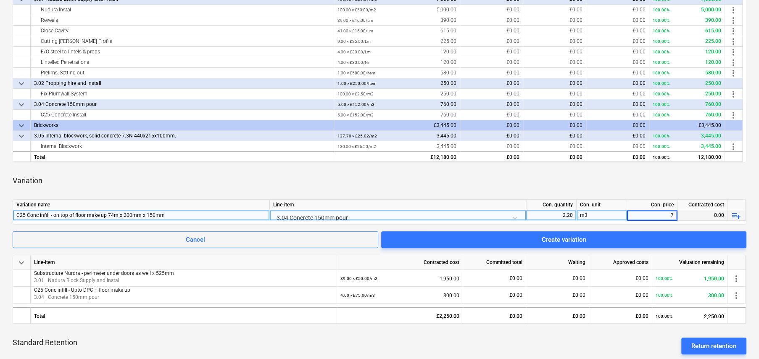
type input "75"
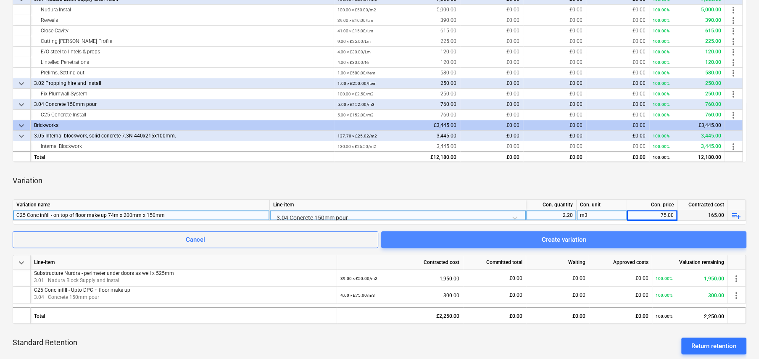
click at [584, 236] on div "Create variation" at bounding box center [564, 239] width 45 height 11
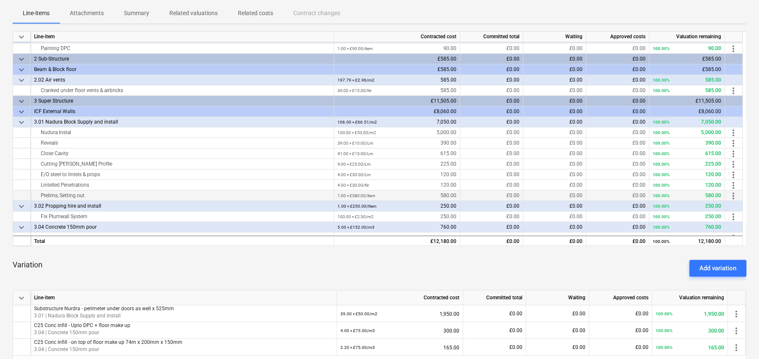
scroll to position [16, 0]
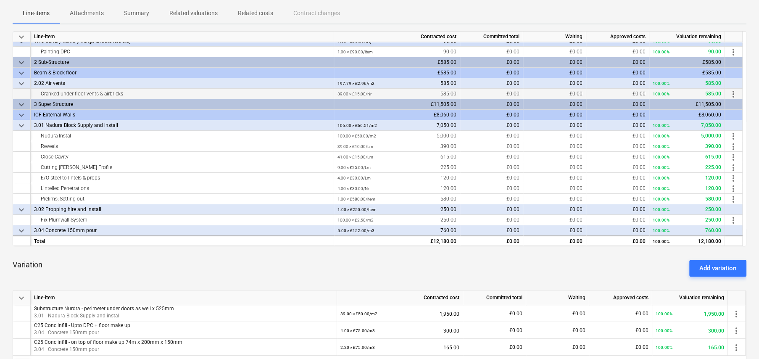
click at [735, 92] on span "more_vert" at bounding box center [733, 94] width 10 height 10
click at [736, 92] on li "Edit" at bounding box center [740, 93] width 25 height 19
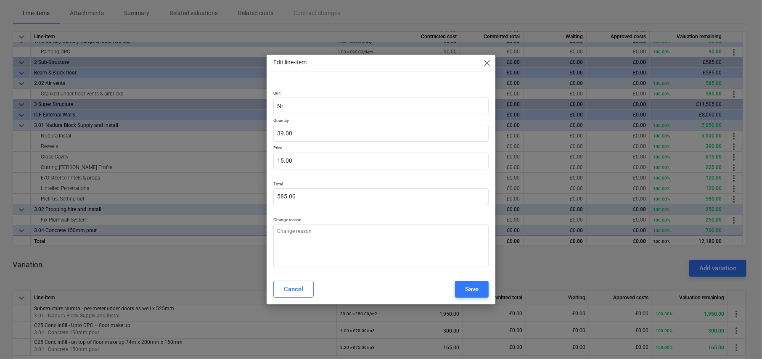
type textarea "x"
type input "39"
click at [324, 134] on input "39" at bounding box center [380, 133] width 215 height 17
type textarea "x"
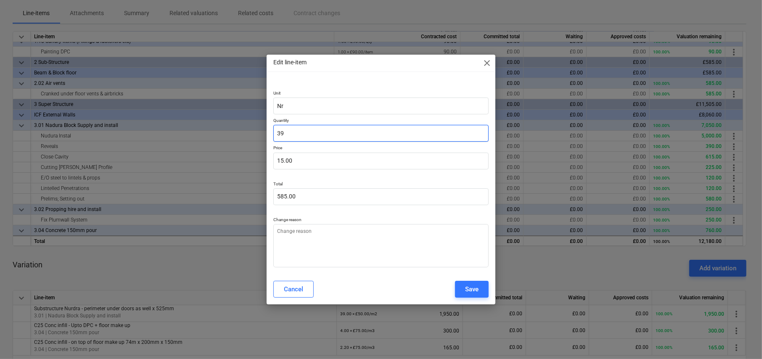
type input "2"
type input "30.00"
type textarea "x"
type input "27"
type input "405.00"
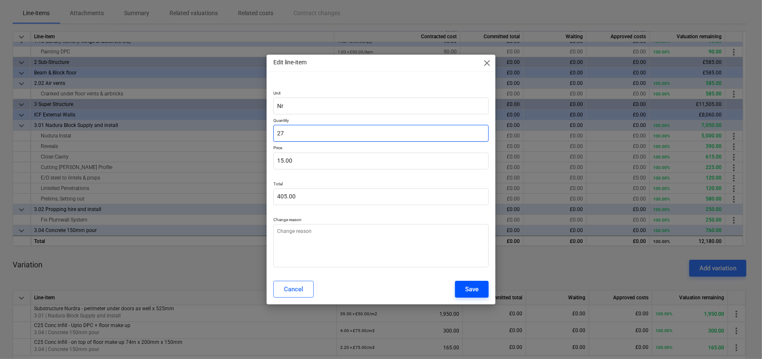
type input "27"
type textarea "x"
type input "27.00"
click at [469, 285] on div "Save" at bounding box center [471, 289] width 13 height 11
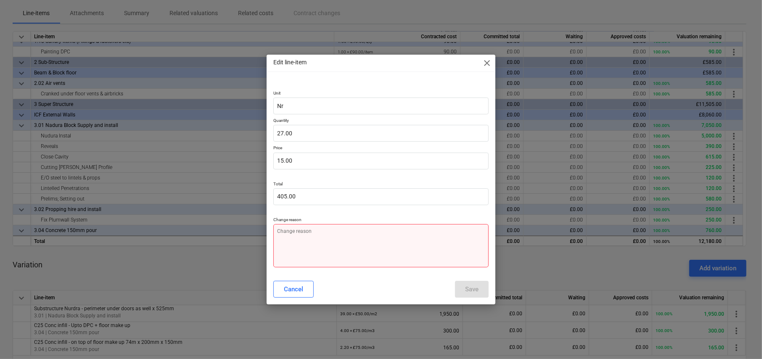
click at [364, 247] on textarea at bounding box center [380, 245] width 215 height 43
type textarea "x"
type textarea "."
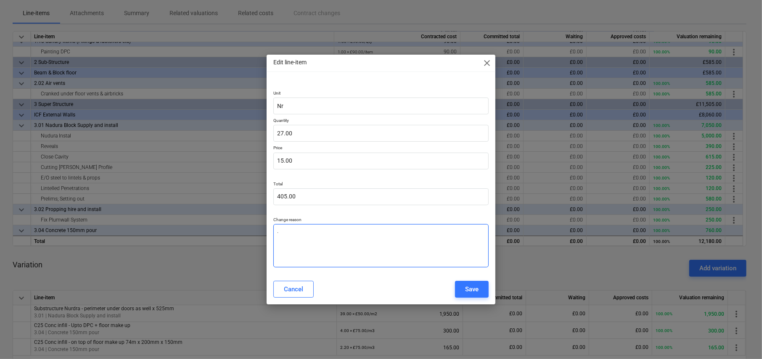
type textarea "x"
type textarea "."
click at [464, 291] on button "Save" at bounding box center [472, 289] width 34 height 17
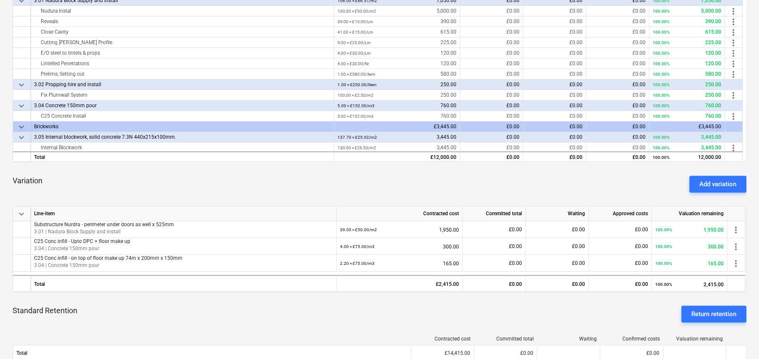
scroll to position [58, 0]
click at [735, 145] on span "more_vert" at bounding box center [733, 147] width 10 height 10
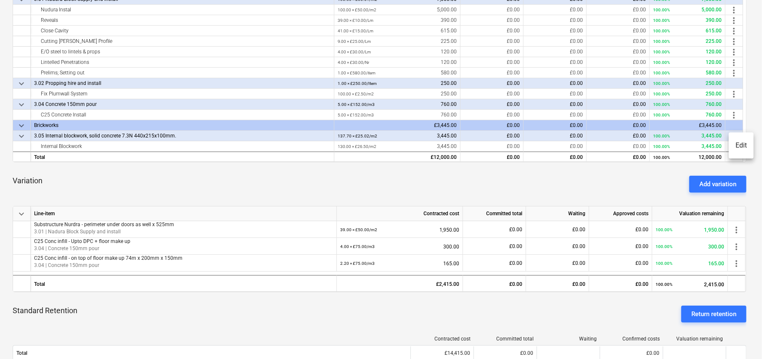
click at [742, 145] on li "Edit" at bounding box center [740, 145] width 25 height 19
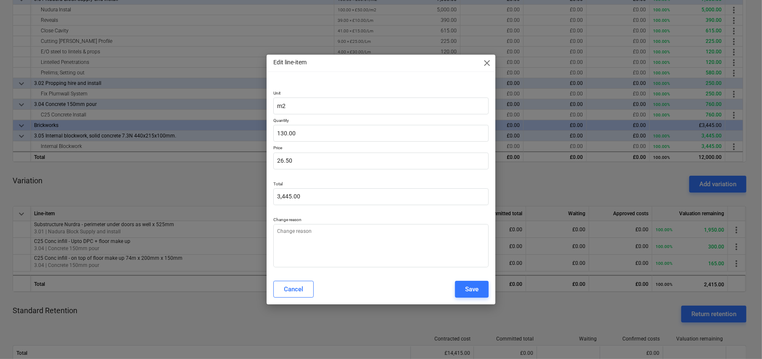
type textarea "x"
type input "130"
click at [308, 132] on input "130" at bounding box center [380, 133] width 215 height 17
type textarea "x"
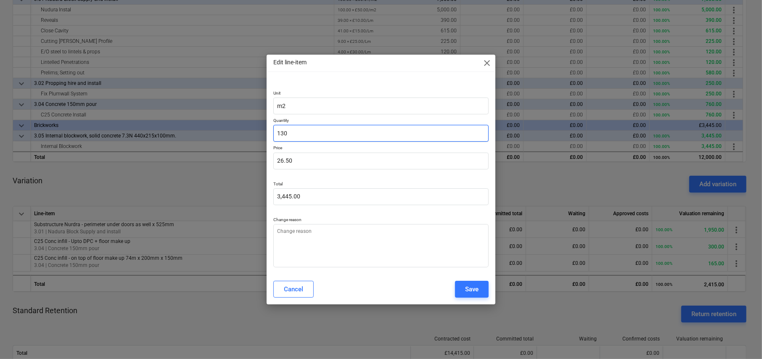
type input "1"
type input "26.50"
type textarea "x"
type input "19"
type input "503.50"
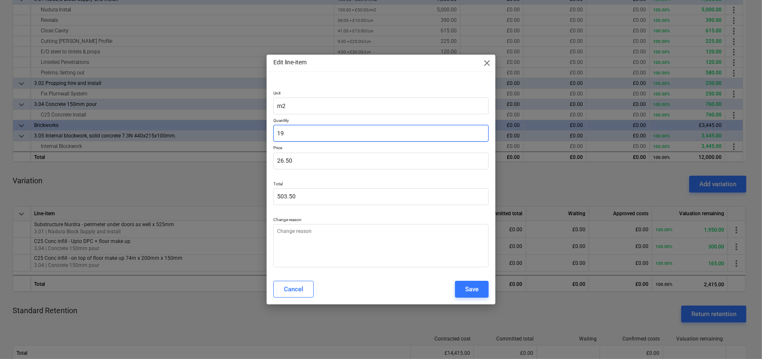
type textarea "x"
type input "199"
type input "5,273.50"
type input "199"
type textarea "x"
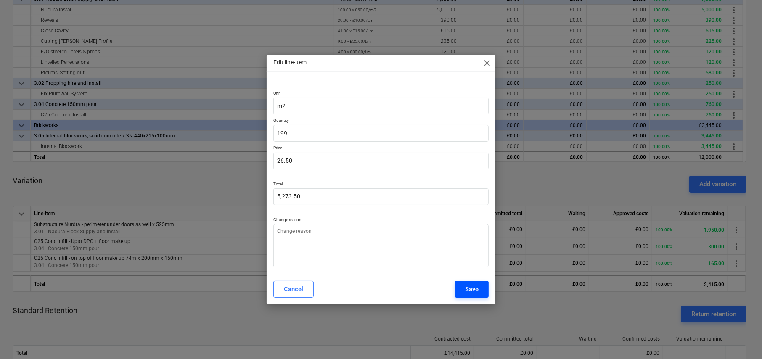
type input "199.00"
click at [469, 286] on div "Save" at bounding box center [471, 289] width 13 height 11
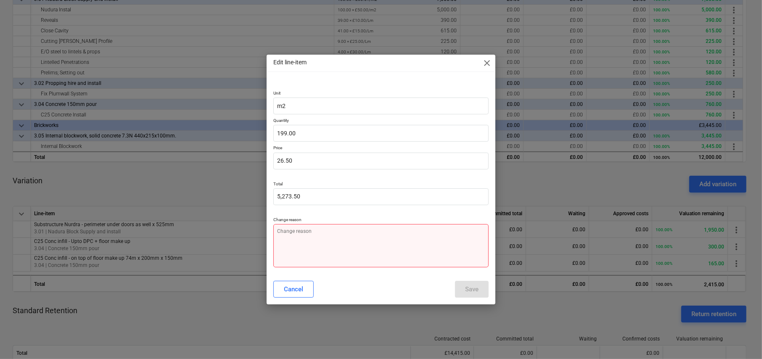
click at [353, 241] on textarea at bounding box center [380, 245] width 215 height 43
type textarea "x"
type textarea "R"
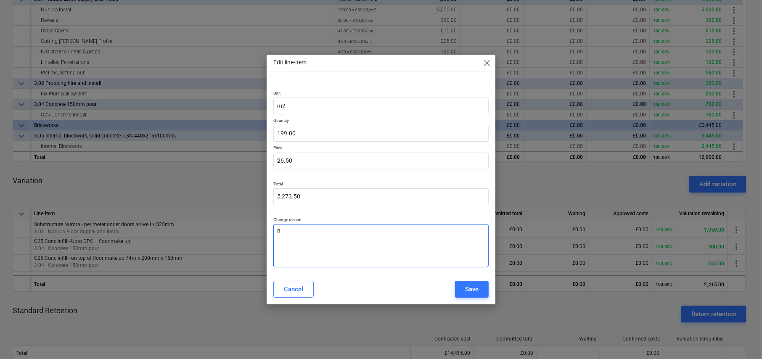
type textarea "x"
type textarea "Re"
type textarea "x"
type textarea "Re-"
type textarea "x"
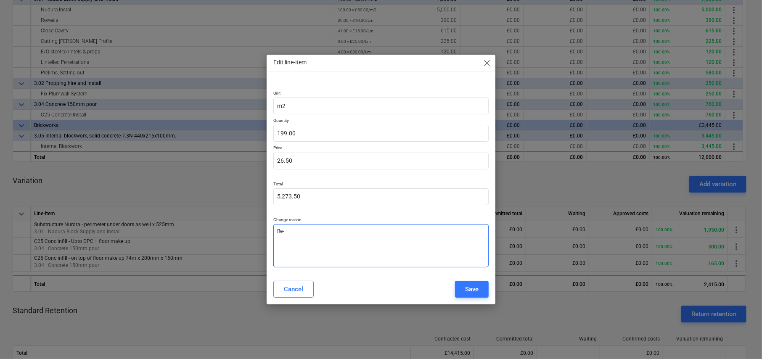
type textarea "Re-m"
type textarea "x"
type textarea "Re-me"
type textarea "x"
type textarea "Re-mea"
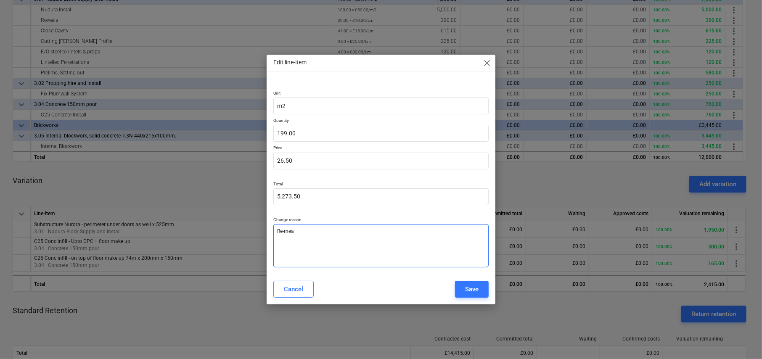
type textarea "x"
type textarea "Re-meas"
type textarea "x"
type textarea "Re-measu"
type textarea "x"
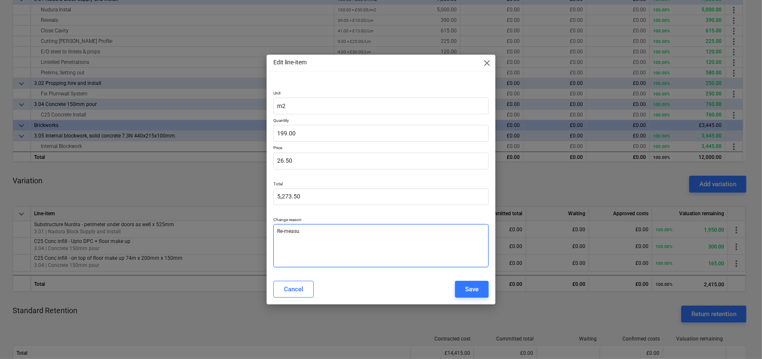
type textarea "Re-measur"
type textarea "x"
type textarea "Re-measure"
type textarea "x"
type textarea "Re-measured"
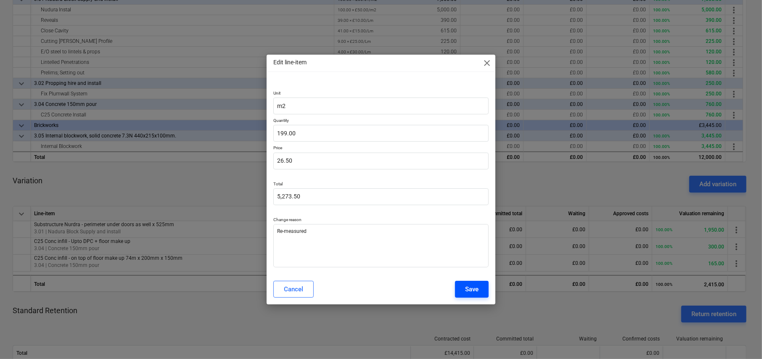
click at [473, 287] on div "Save" at bounding box center [471, 289] width 13 height 11
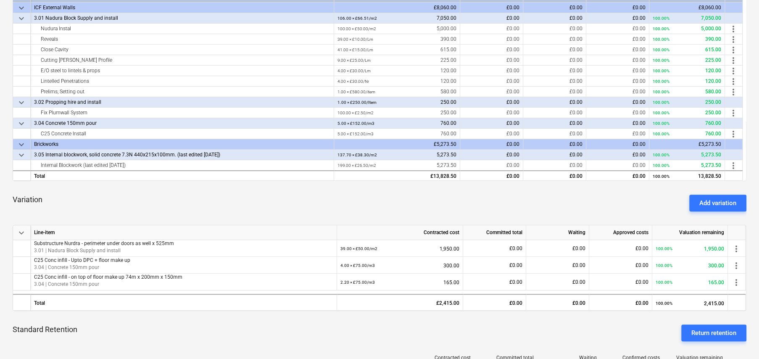
scroll to position [169, 0]
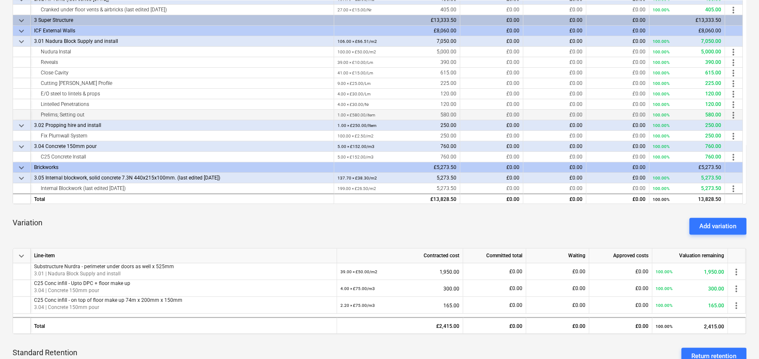
click at [734, 113] on span "more_vert" at bounding box center [733, 115] width 10 height 10
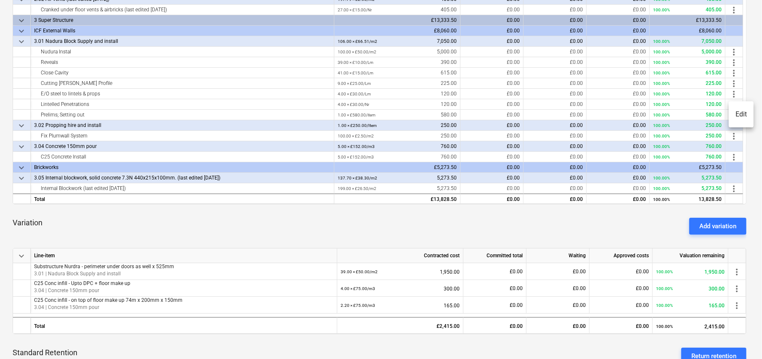
click at [741, 114] on li "Edit" at bounding box center [740, 114] width 25 height 19
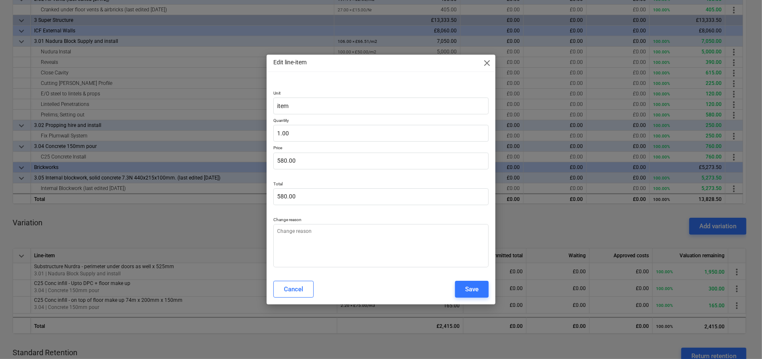
type textarea "x"
type input "1"
click at [362, 127] on input "1" at bounding box center [380, 133] width 215 height 17
type textarea "x"
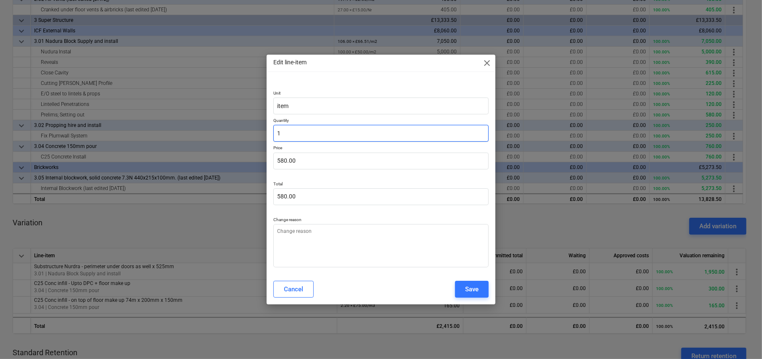
type input "0"
type input "0.00"
type input "0"
type textarea "x"
type input "0.00"
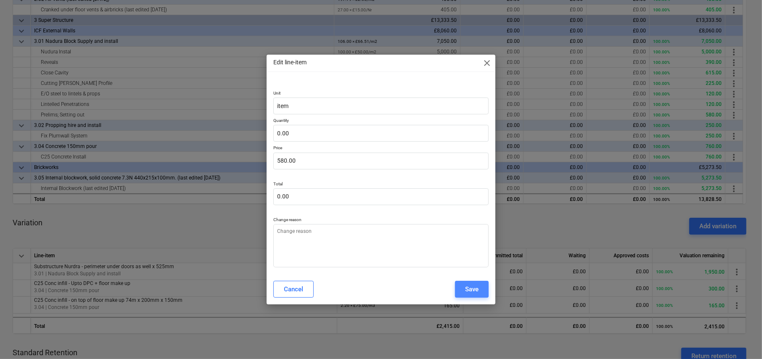
click at [476, 289] on div "Save" at bounding box center [471, 289] width 13 height 11
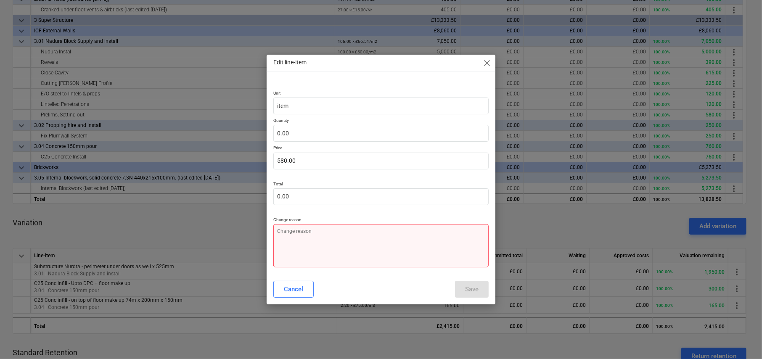
click at [356, 228] on textarea at bounding box center [380, 245] width 215 height 43
type textarea "x"
type textarea "R"
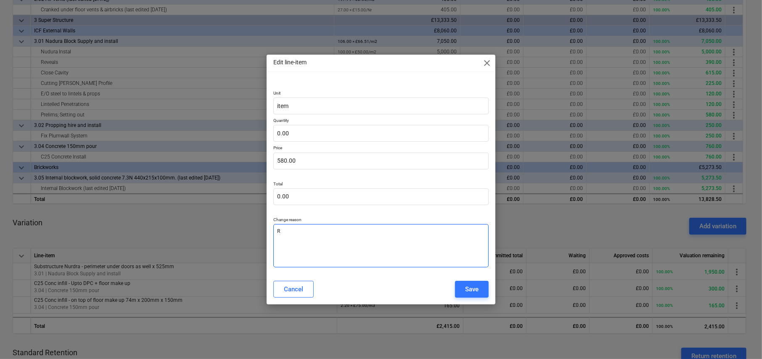
type textarea "x"
type textarea "Re"
type textarea "x"
type textarea "Rem"
type textarea "x"
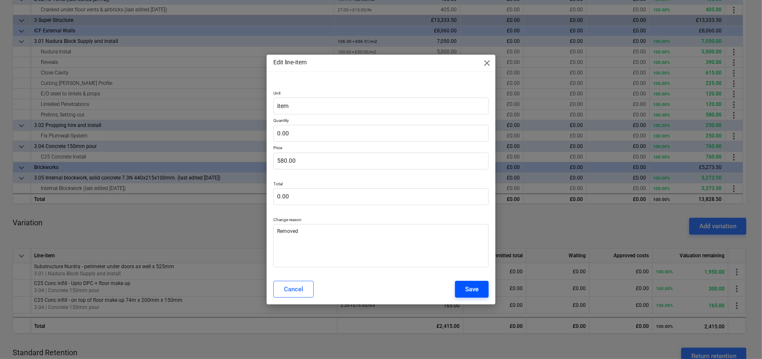
click at [477, 288] on div "Save" at bounding box center [471, 289] width 13 height 11
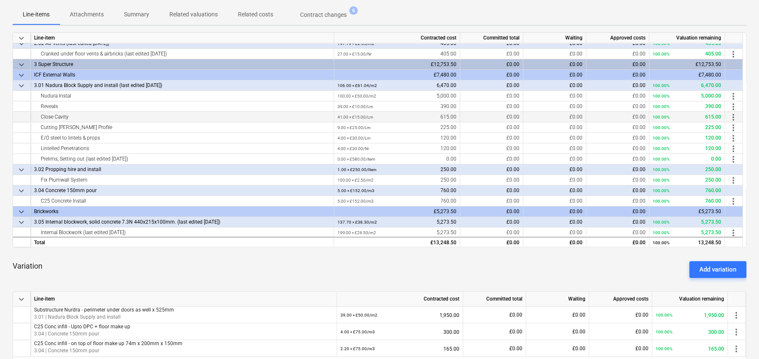
scroll to position [58, 0]
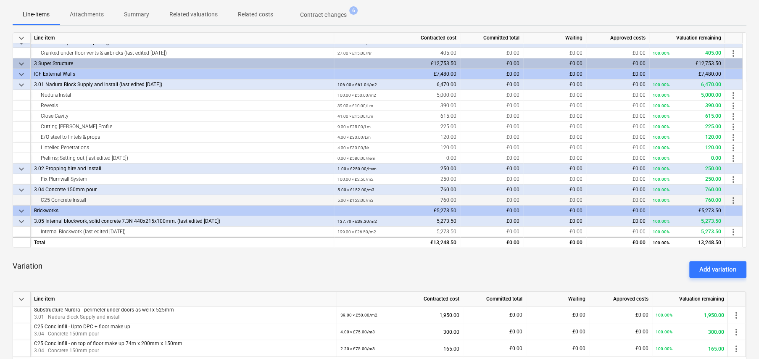
click at [731, 200] on span "more_vert" at bounding box center [733, 200] width 10 height 10
click at [739, 199] on li "Edit" at bounding box center [740, 199] width 25 height 19
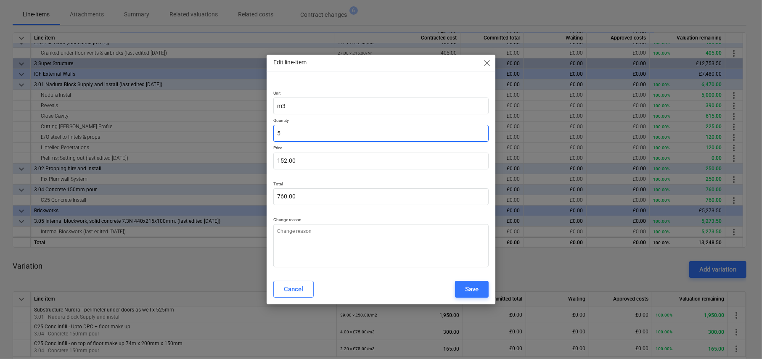
click at [337, 138] on input "5" at bounding box center [380, 133] width 215 height 17
click at [462, 289] on button "Save" at bounding box center [472, 289] width 34 height 17
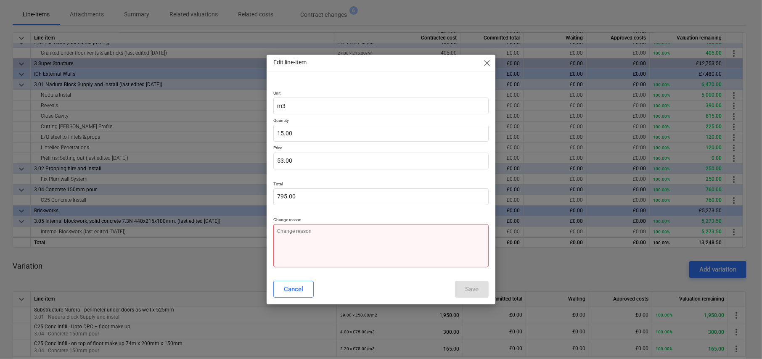
click at [387, 237] on textarea at bounding box center [380, 245] width 215 height 43
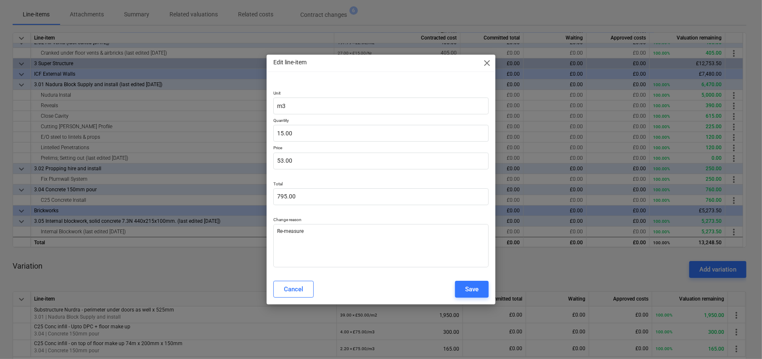
click at [472, 284] on div "Save" at bounding box center [471, 289] width 13 height 11
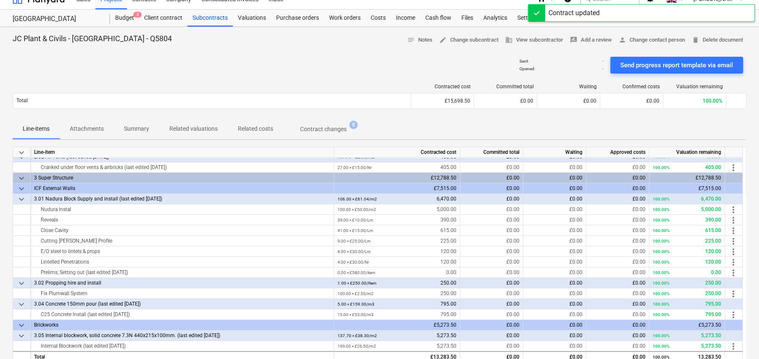
scroll to position [0, 0]
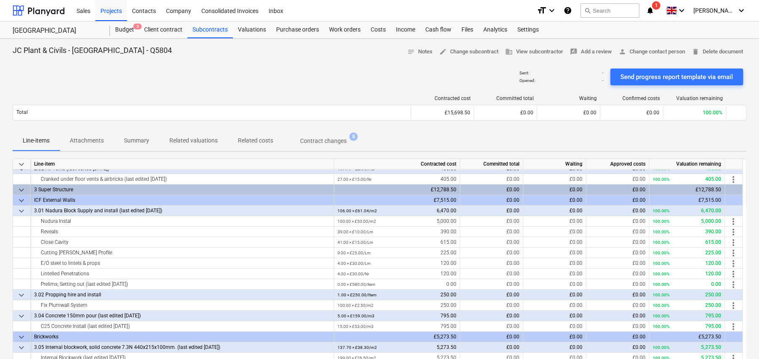
click at [359, 65] on div "Sent : - Opened : - Send progress report template via email" at bounding box center [380, 77] width 734 height 24
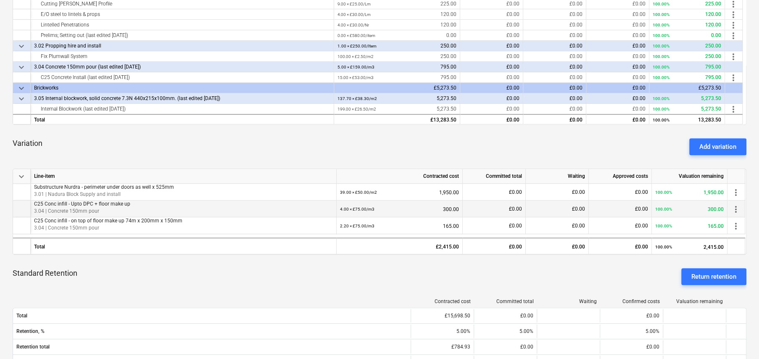
scroll to position [252, 0]
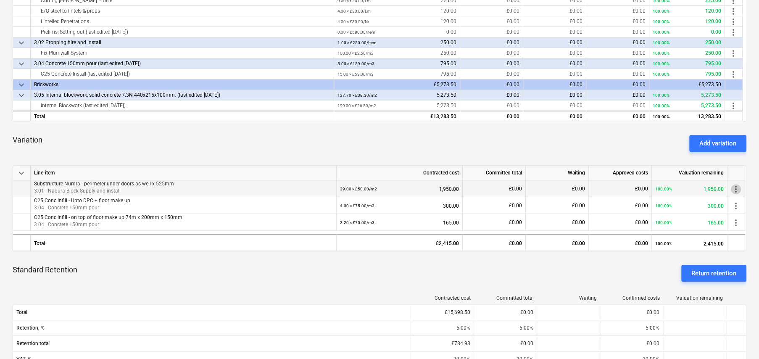
click at [737, 188] on span "more_vert" at bounding box center [736, 189] width 10 height 10
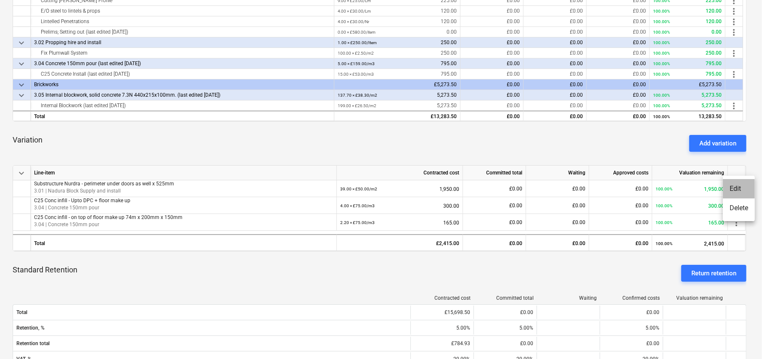
click at [736, 190] on li "Edit" at bounding box center [738, 188] width 32 height 19
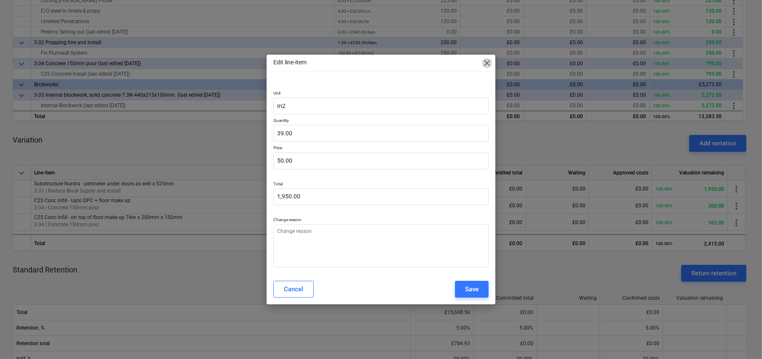
click at [487, 62] on span "close" at bounding box center [487, 63] width 10 height 10
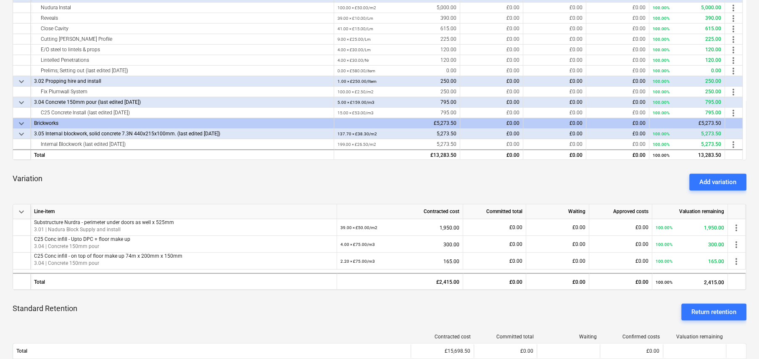
scroll to position [294, 0]
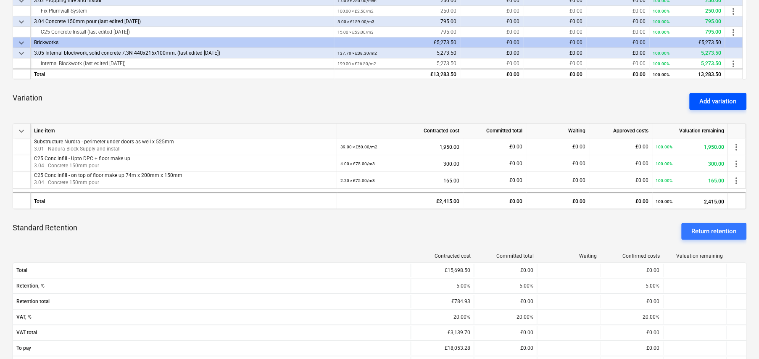
click at [717, 104] on div "Add variation" at bounding box center [717, 101] width 37 height 11
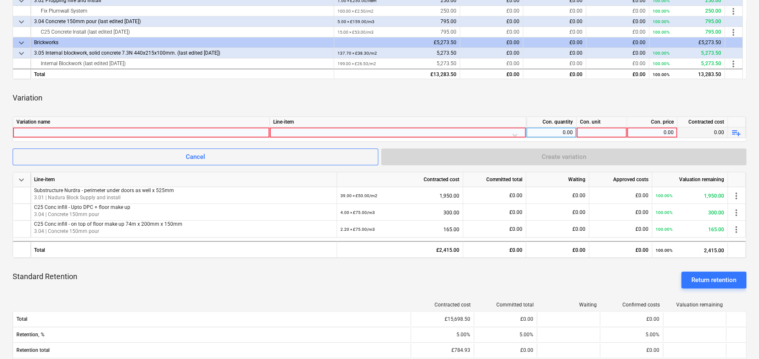
click at [78, 130] on div at bounding box center [141, 132] width 250 height 10
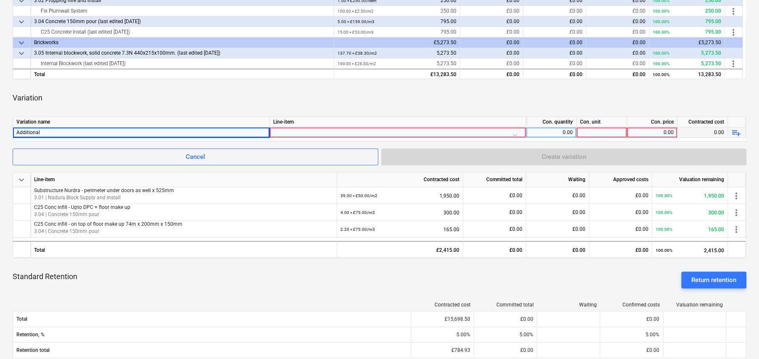
click at [708, 92] on div "Variation" at bounding box center [380, 98] width 734 height 24
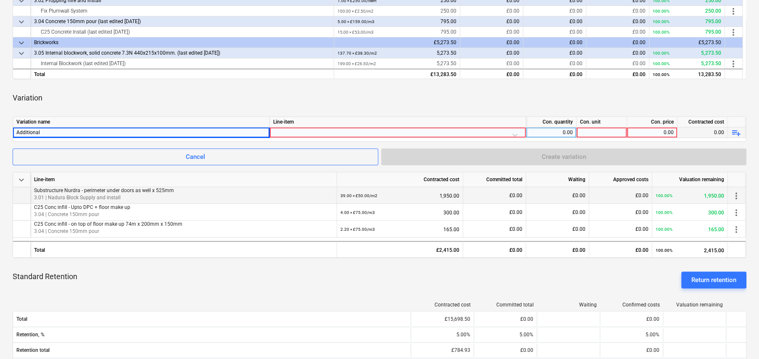
click at [735, 194] on span "more_vert" at bounding box center [736, 196] width 10 height 10
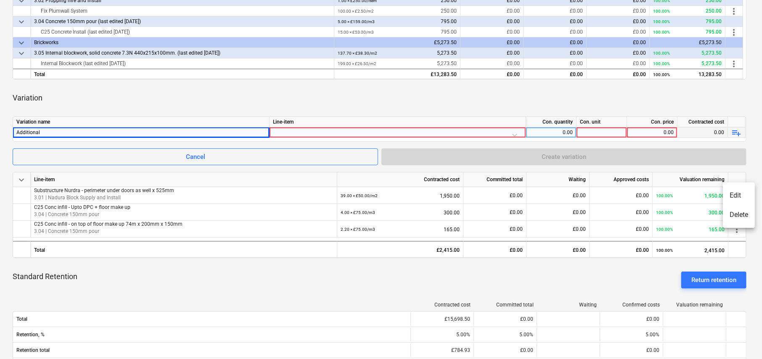
click at [599, 90] on div at bounding box center [381, 179] width 762 height 359
click at [120, 131] on div "Additional" at bounding box center [140, 132] width 249 height 10
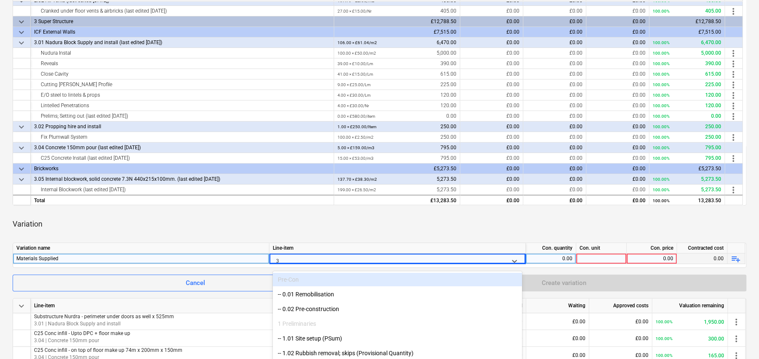
scroll to position [211, 0]
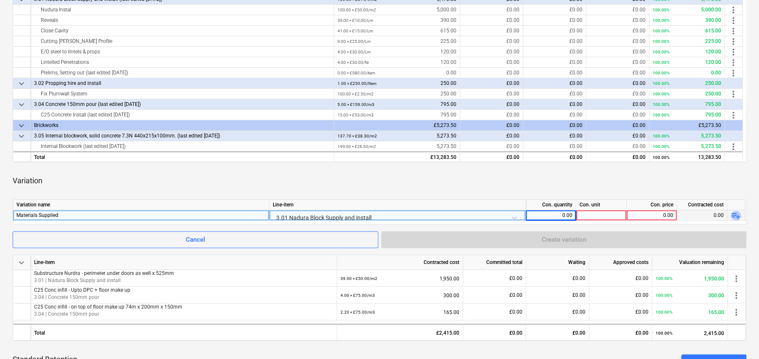
click at [736, 215] on span "playlist_add" at bounding box center [736, 216] width 10 height 10
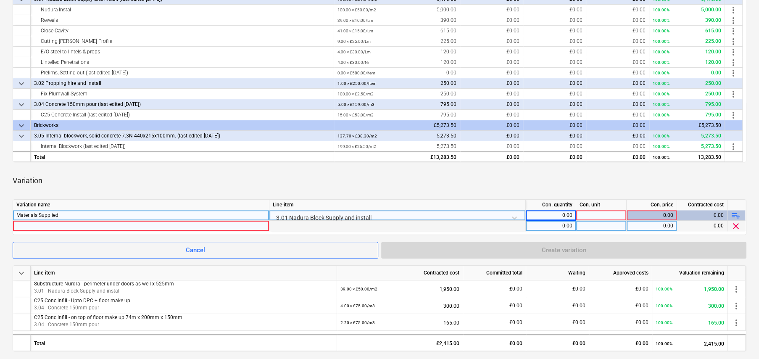
click at [82, 221] on div at bounding box center [140, 226] width 249 height 10
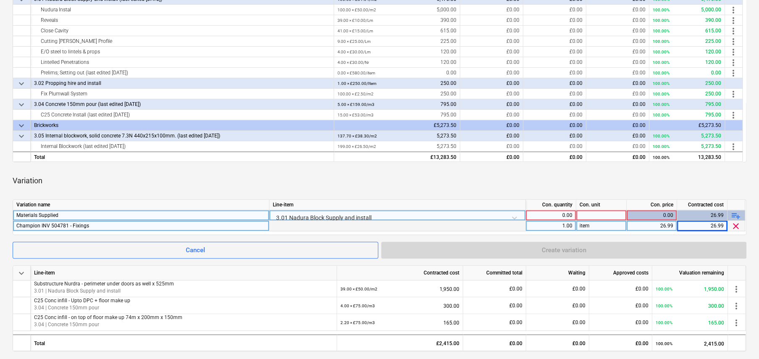
click at [736, 214] on span "playlist_add" at bounding box center [736, 216] width 10 height 10
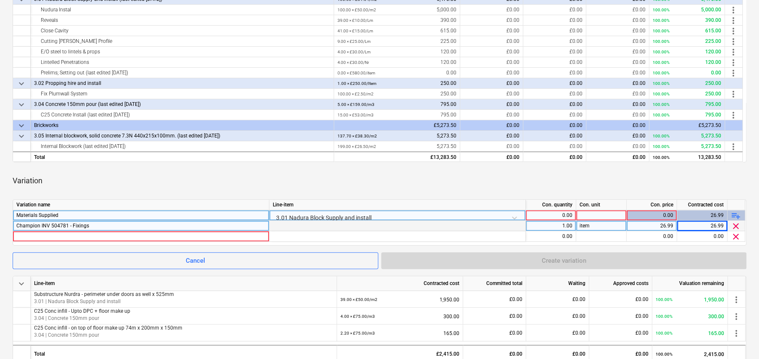
click at [736, 214] on span "playlist_add" at bounding box center [736, 216] width 10 height 10
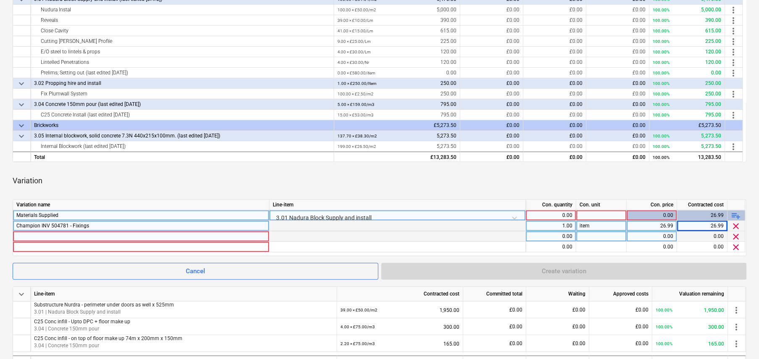
click at [95, 234] on div at bounding box center [140, 236] width 249 height 10
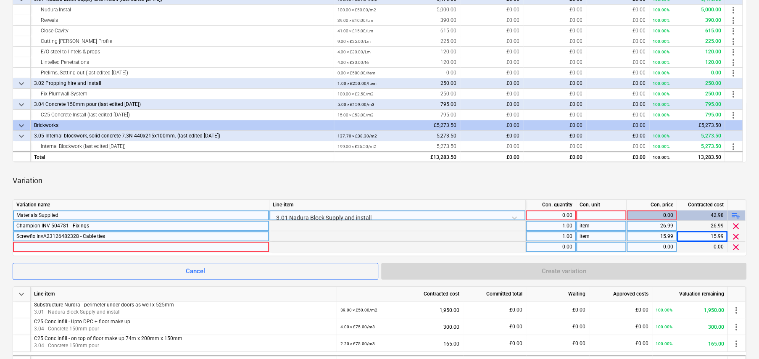
click at [87, 243] on div at bounding box center [140, 247] width 249 height 10
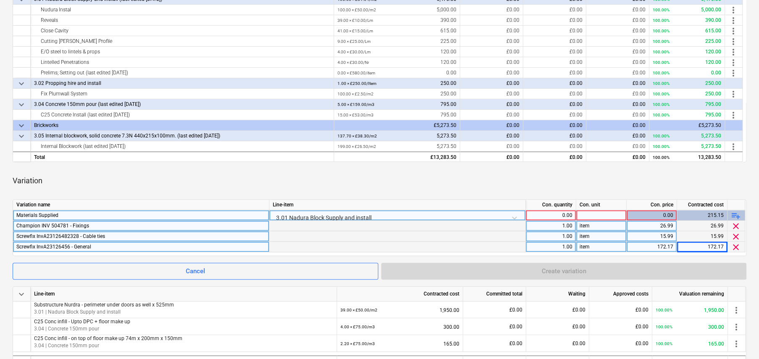
click at [603, 214] on div at bounding box center [601, 215] width 50 height 11
click at [571, 215] on div "0.00" at bounding box center [550, 215] width 43 height 11
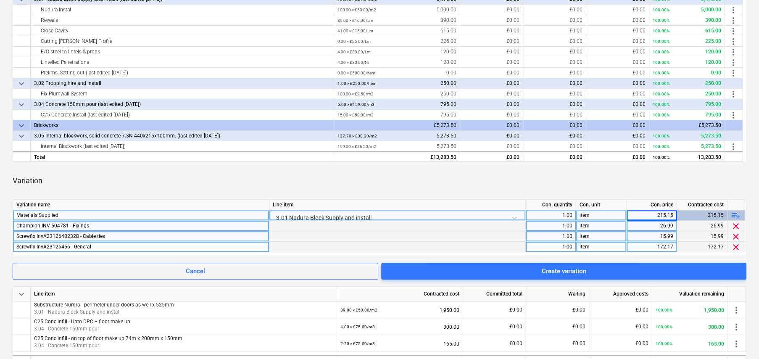
click at [597, 176] on div "Variation" at bounding box center [380, 181] width 734 height 24
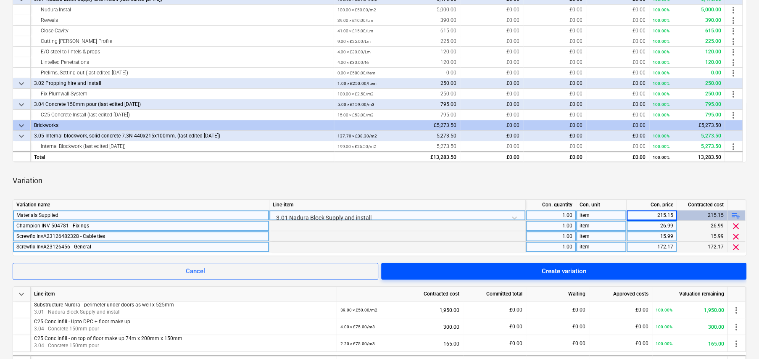
click at [589, 270] on span "Create variation" at bounding box center [563, 271] width 345 height 11
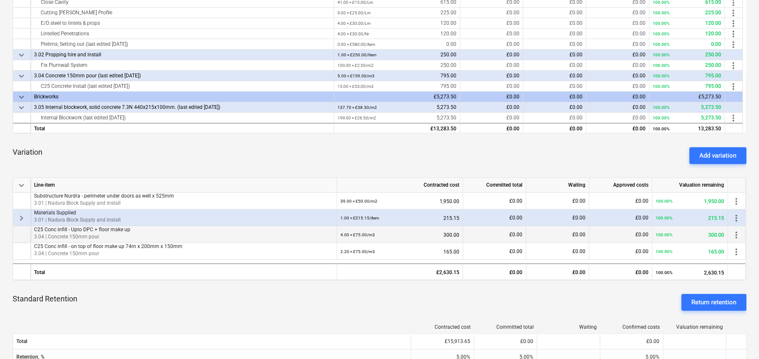
scroll to position [253, 0]
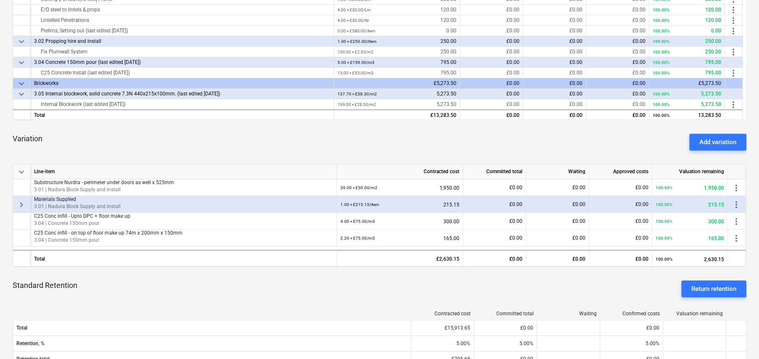
click at [23, 203] on span "keyboard_arrow_right" at bounding box center [21, 205] width 10 height 10
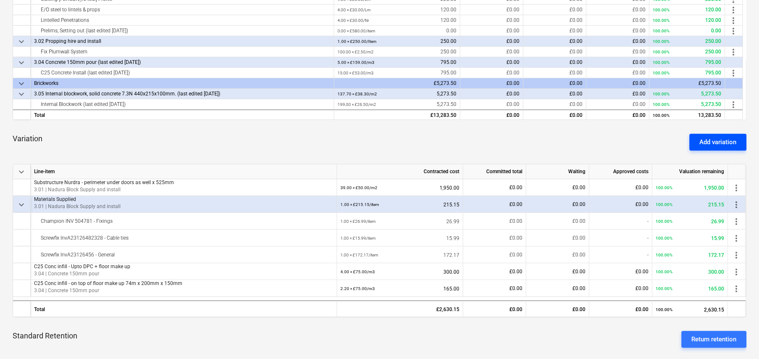
click at [699, 142] on div "Add variation" at bounding box center [717, 142] width 37 height 11
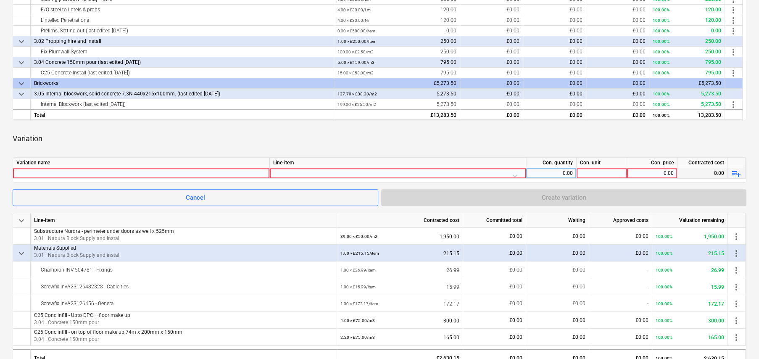
click at [138, 171] on div at bounding box center [141, 173] width 250 height 10
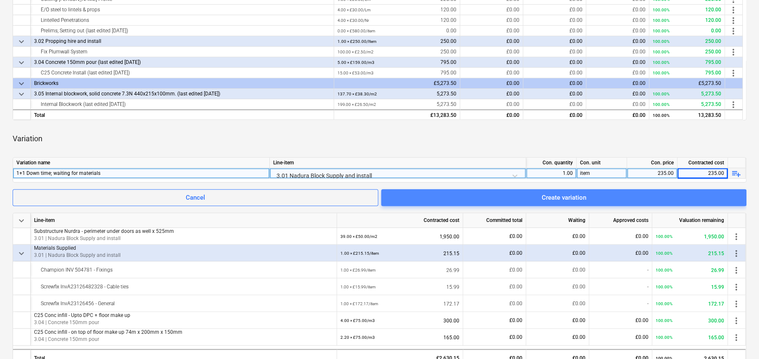
click at [542, 202] on div "Create variation" at bounding box center [564, 197] width 45 height 11
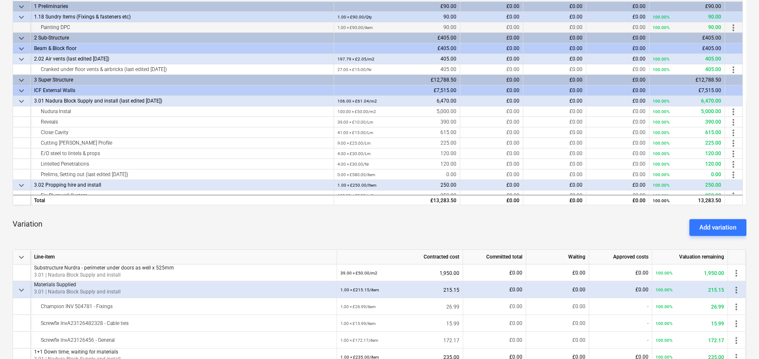
click at [733, 27] on span "more_vert" at bounding box center [733, 28] width 10 height 10
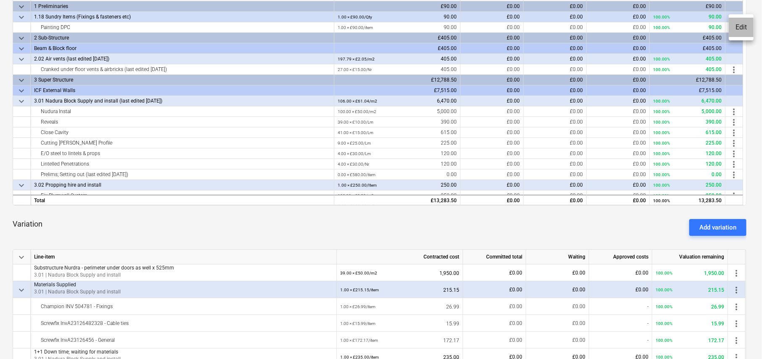
click at [739, 29] on li "Edit" at bounding box center [740, 27] width 25 height 19
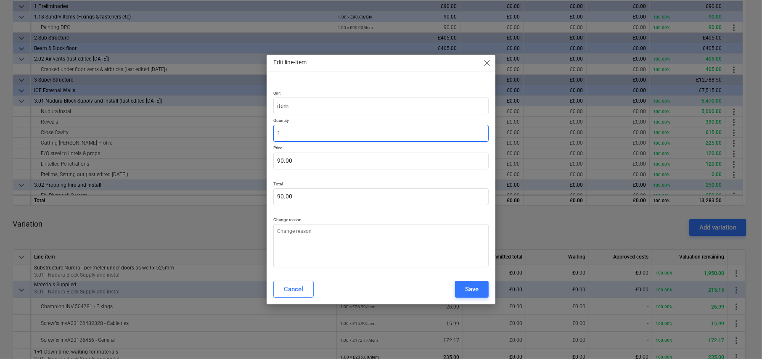
click at [330, 137] on input "1" at bounding box center [380, 133] width 215 height 17
click at [473, 285] on div "Save" at bounding box center [471, 289] width 13 height 11
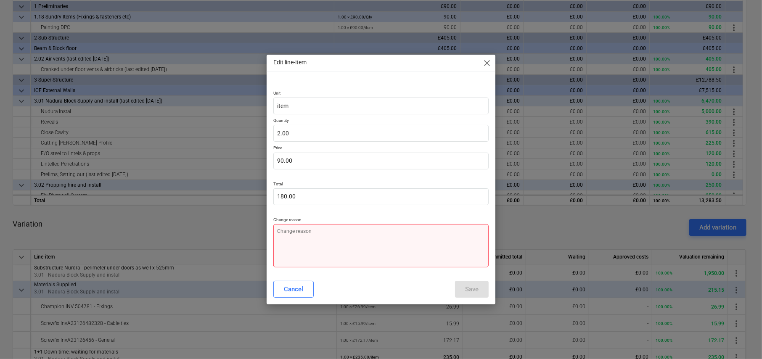
click at [305, 229] on textarea at bounding box center [380, 245] width 215 height 43
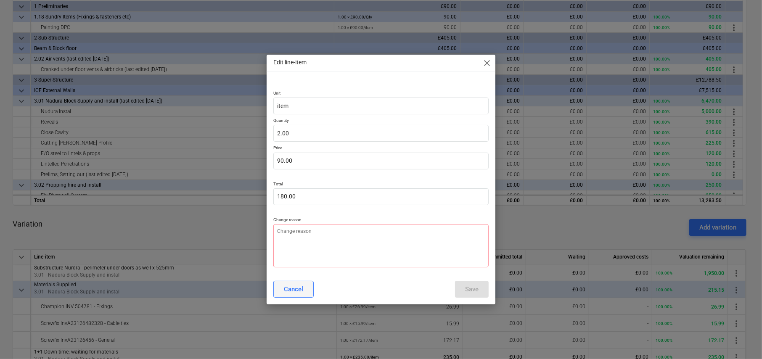
click at [298, 291] on div "Cancel" at bounding box center [293, 289] width 19 height 11
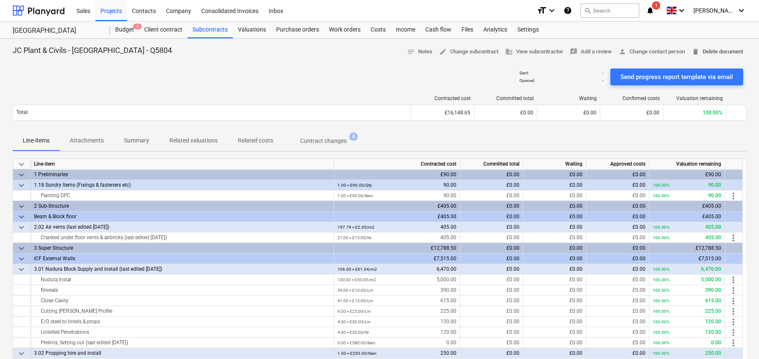
click at [713, 51] on span "delete Delete document" at bounding box center [717, 52] width 51 height 10
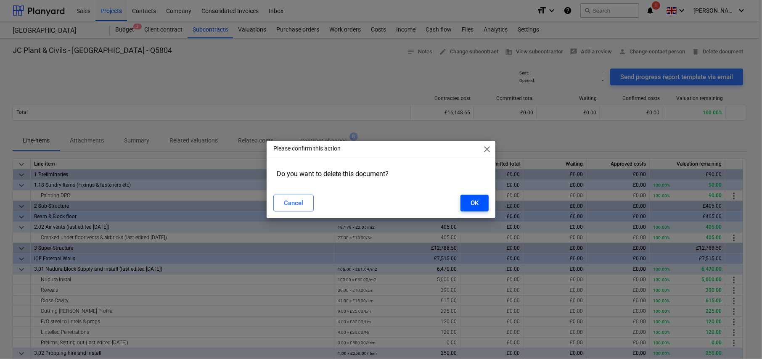
click at [474, 204] on div "OK" at bounding box center [474, 203] width 8 height 11
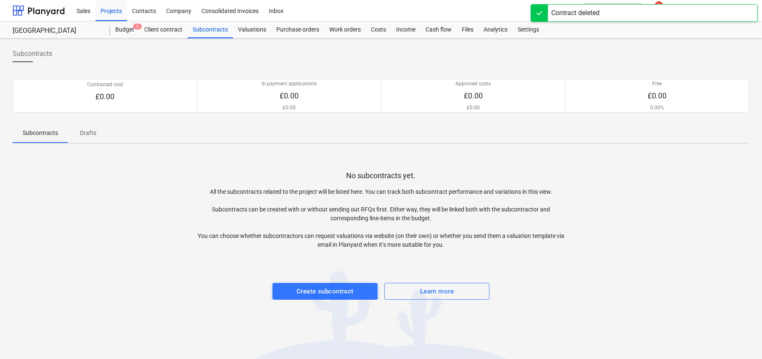
drag, startPoint x: 84, startPoint y: 134, endPoint x: 142, endPoint y: 159, distance: 62.9
click at [85, 134] on p "Drafts" at bounding box center [88, 133] width 20 height 9
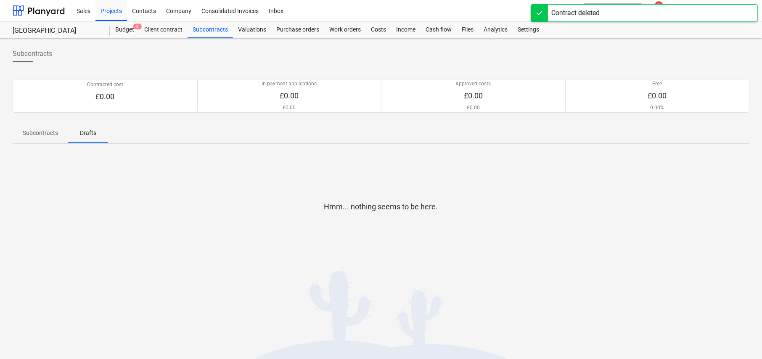
click at [37, 138] on span "Subcontracts" at bounding box center [40, 133] width 55 height 14
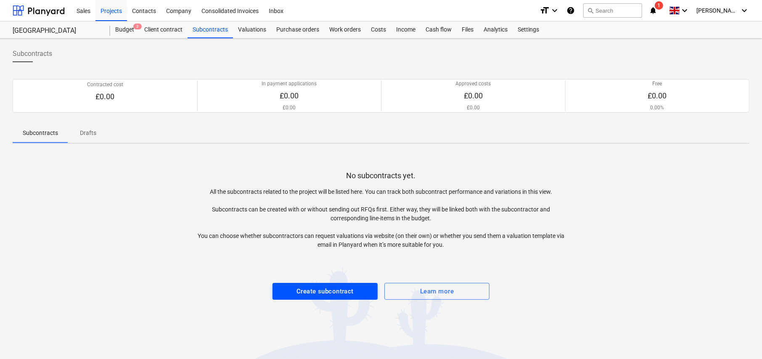
click at [330, 292] on div "Create subcontract" at bounding box center [324, 291] width 57 height 11
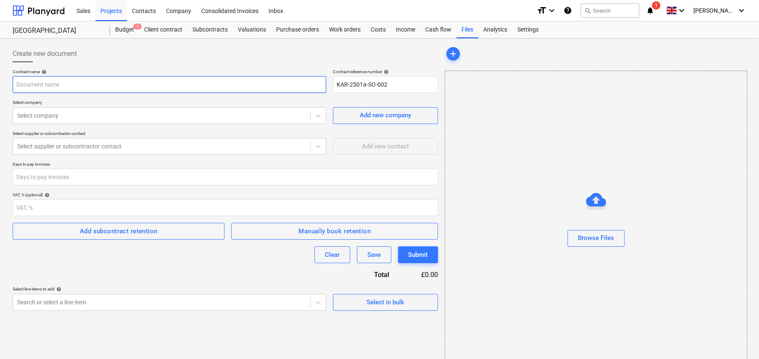
click at [85, 84] on input "text" at bounding box center [170, 84] width 314 height 17
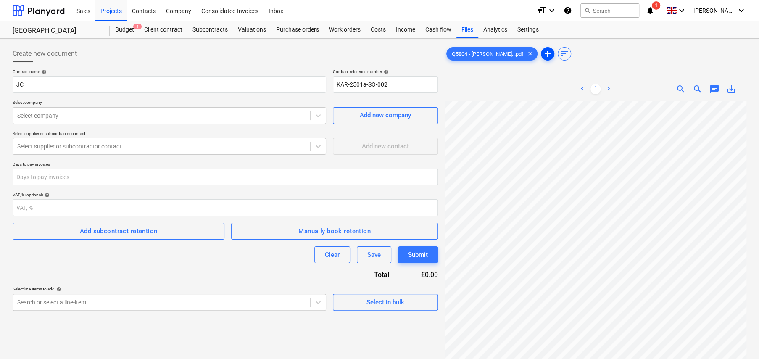
click at [543, 54] on span "add" at bounding box center [548, 54] width 10 height 10
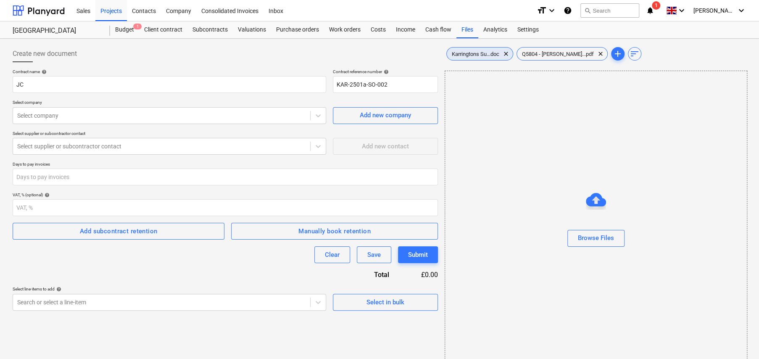
click at [472, 51] on span "Karringtons Su...doc" at bounding box center [476, 54] width 58 height 6
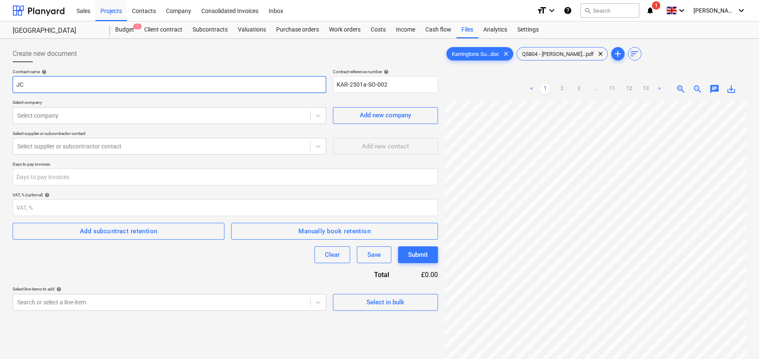
click at [68, 83] on input "JC" at bounding box center [170, 84] width 314 height 17
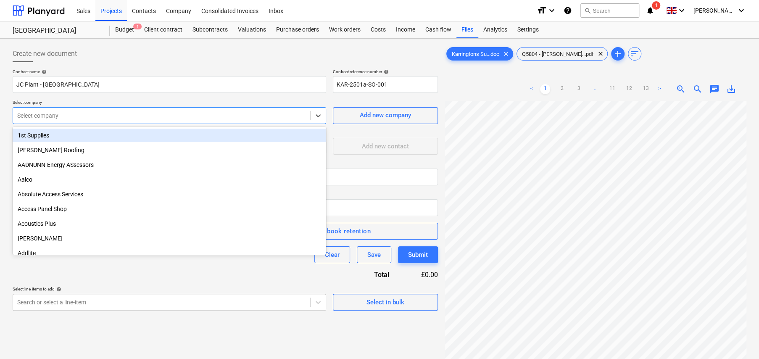
click at [105, 114] on div at bounding box center [161, 115] width 289 height 8
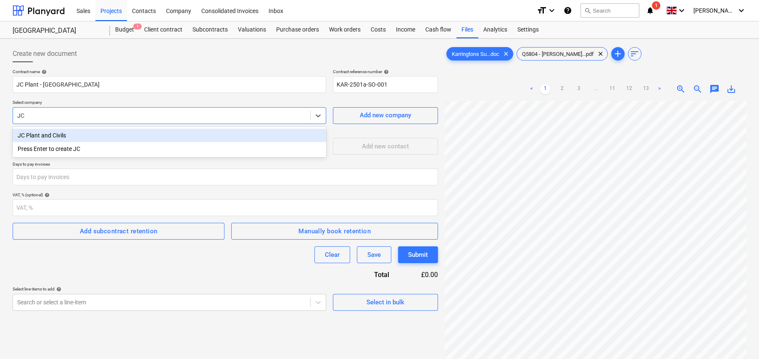
click at [58, 137] on div "JC Plant and Civils" at bounding box center [170, 135] width 314 height 13
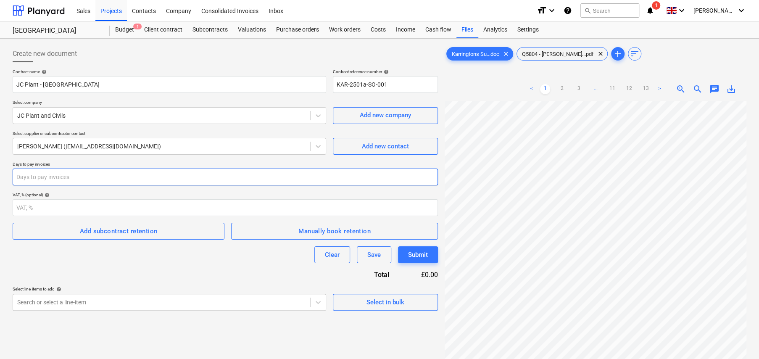
click at [109, 179] on input "number" at bounding box center [225, 177] width 425 height 17
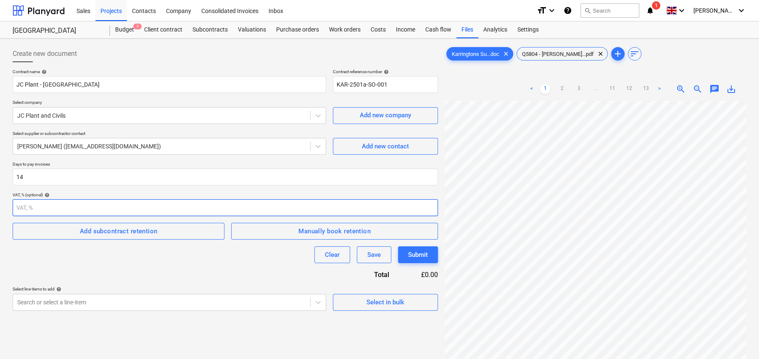
scroll to position [113, 0]
click at [182, 274] on div "Contract name help JC Plant - Little Barn Field Contract reference number help …" at bounding box center [225, 190] width 425 height 242
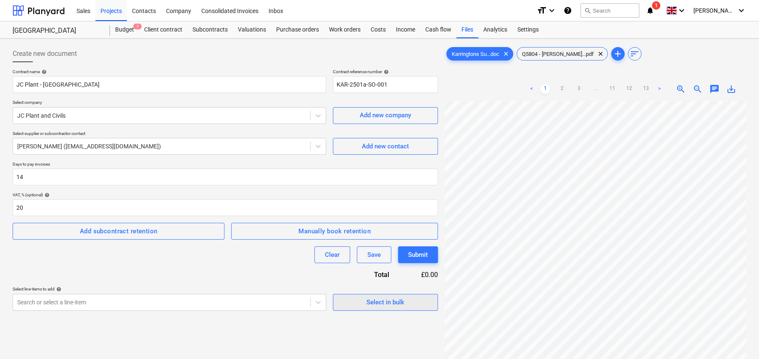
click at [384, 301] on div "Select in bulk" at bounding box center [385, 302] width 38 height 11
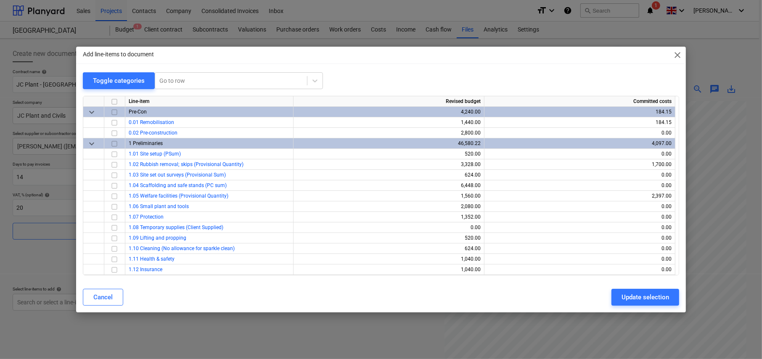
click at [37, 258] on div "Add line-items to document close Toggle categories Go to row Line-item Revised …" at bounding box center [381, 179] width 762 height 359
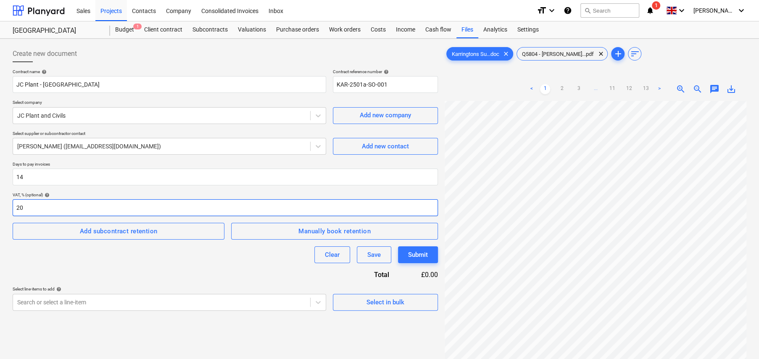
click at [53, 207] on input "20" at bounding box center [225, 207] width 425 height 17
click at [174, 258] on div "Clear Save Submit" at bounding box center [225, 254] width 425 height 17
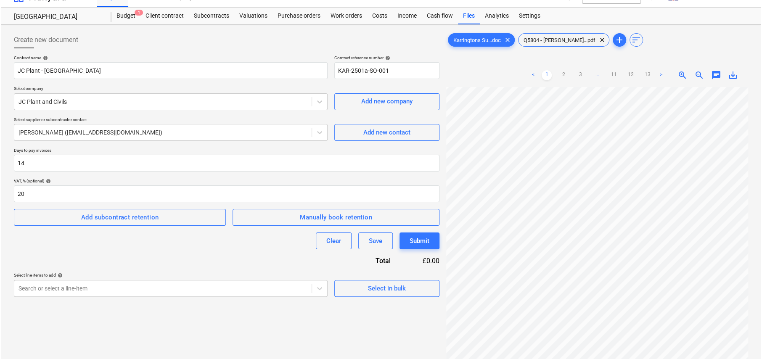
scroll to position [84, 0]
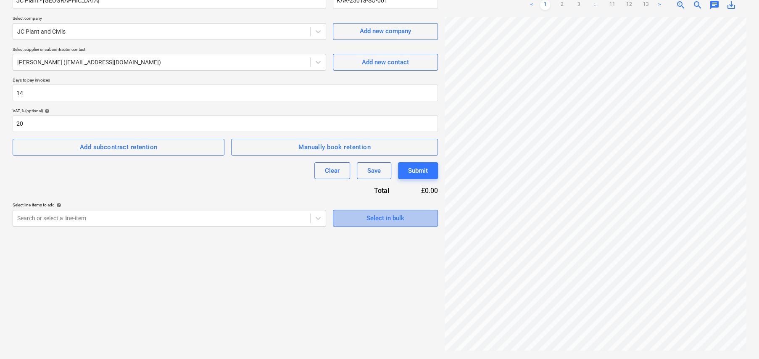
click at [395, 222] on div "Select in bulk" at bounding box center [385, 218] width 38 height 11
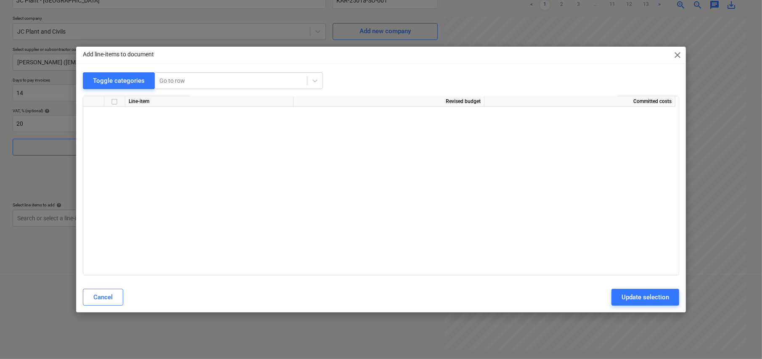
scroll to position [252, 0]
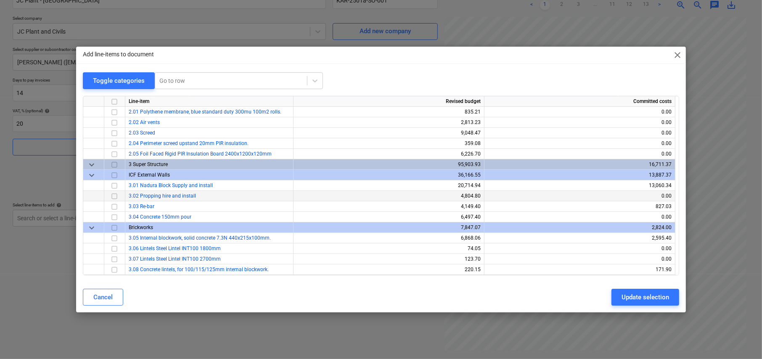
click at [114, 187] on input "checkbox" at bounding box center [114, 186] width 10 height 10
click at [113, 195] on input "checkbox" at bounding box center [114, 196] width 10 height 10
click at [115, 216] on input "checkbox" at bounding box center [114, 217] width 10 height 10
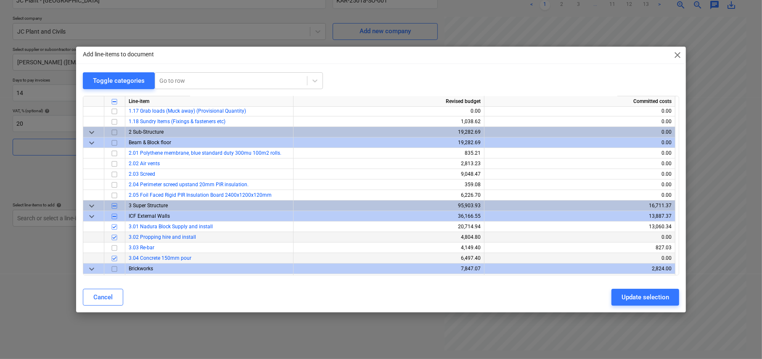
scroll to position [210, 0]
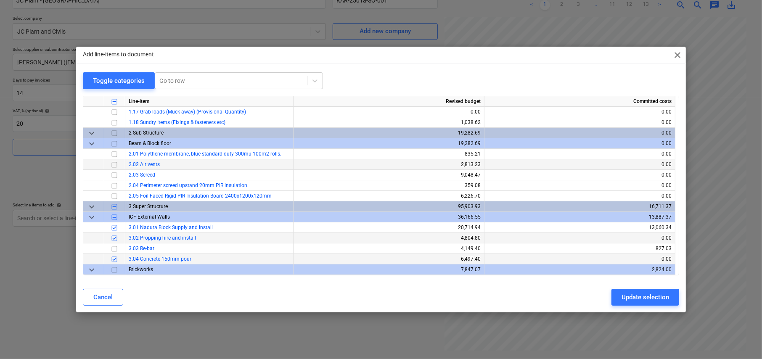
click at [113, 164] on input "checkbox" at bounding box center [114, 165] width 10 height 10
click at [114, 155] on input "checkbox" at bounding box center [114, 154] width 10 height 10
click at [115, 120] on input "checkbox" at bounding box center [114, 123] width 10 height 10
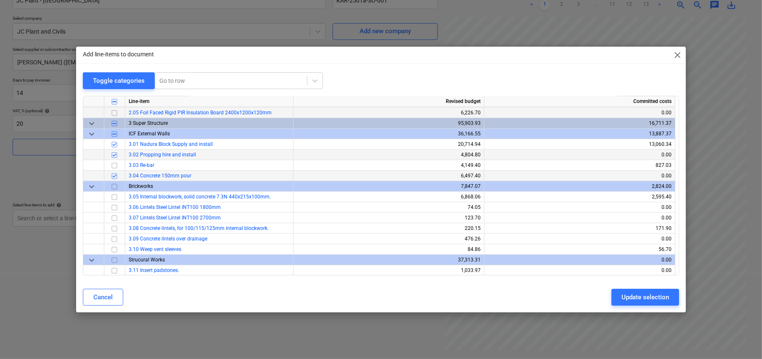
scroll to position [294, 0]
click at [112, 196] on input "checkbox" at bounding box center [114, 196] width 10 height 10
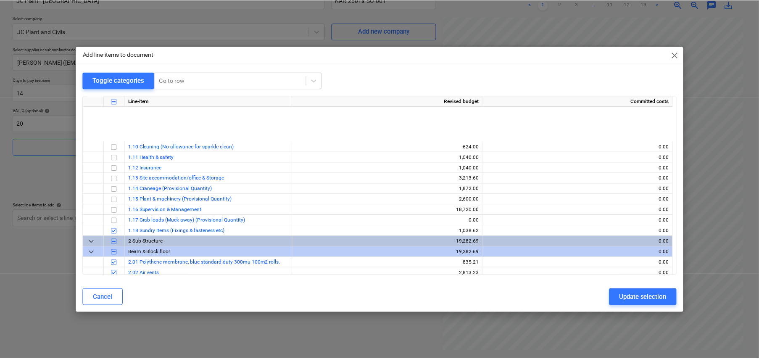
scroll to position [42, 0]
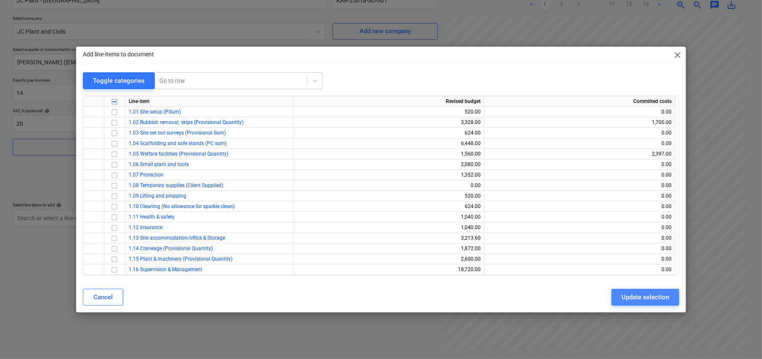
click at [640, 299] on div "Update selection" at bounding box center [644, 297] width 47 height 11
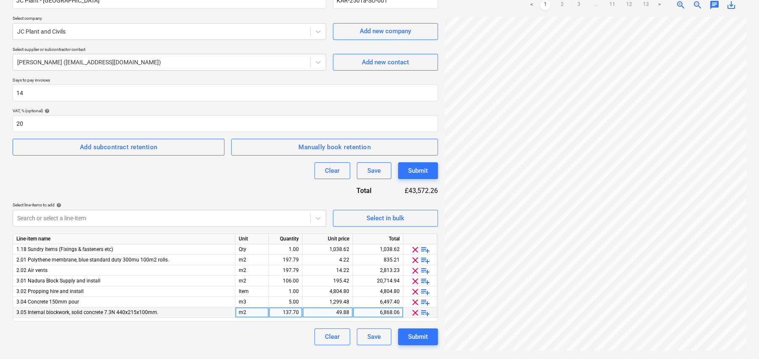
click at [424, 313] on span "playlist_add" at bounding box center [425, 313] width 10 height 10
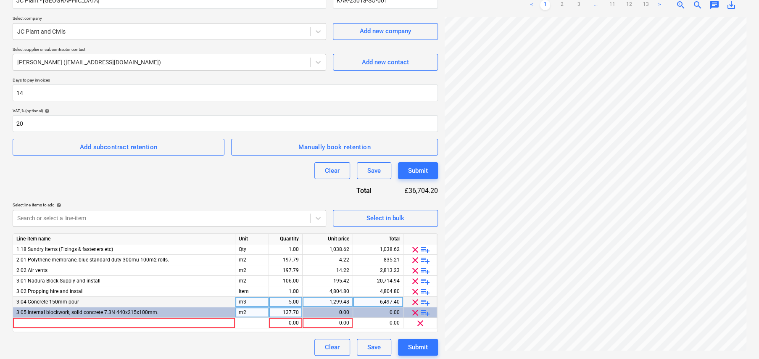
click at [425, 300] on span "playlist_add" at bounding box center [425, 302] width 10 height 10
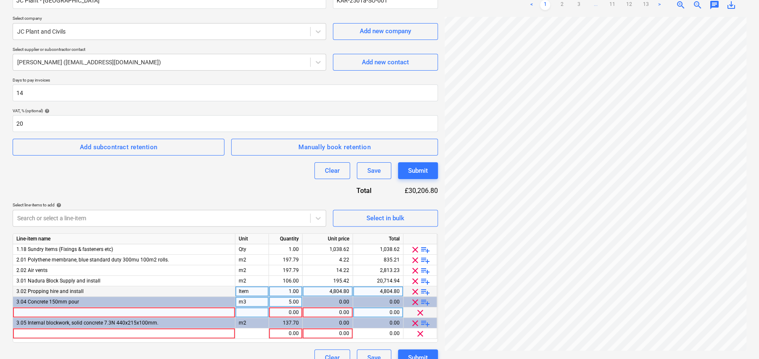
click at [425, 291] on span "playlist_add" at bounding box center [425, 292] width 10 height 10
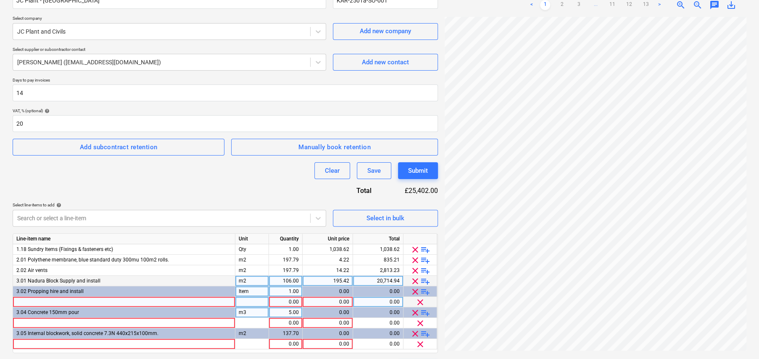
click at [423, 280] on span "playlist_add" at bounding box center [425, 281] width 10 height 10
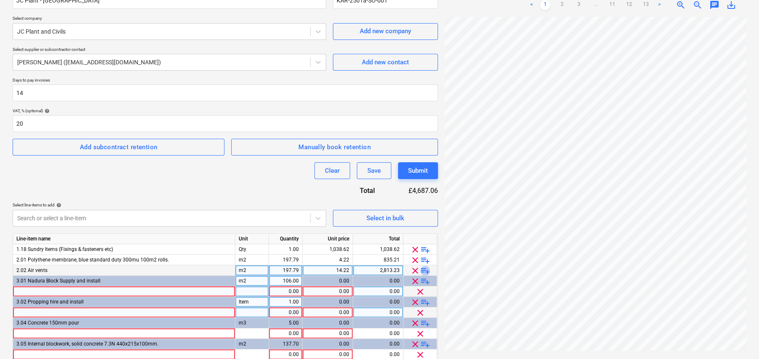
click at [423, 266] on span "playlist_add" at bounding box center [425, 271] width 10 height 10
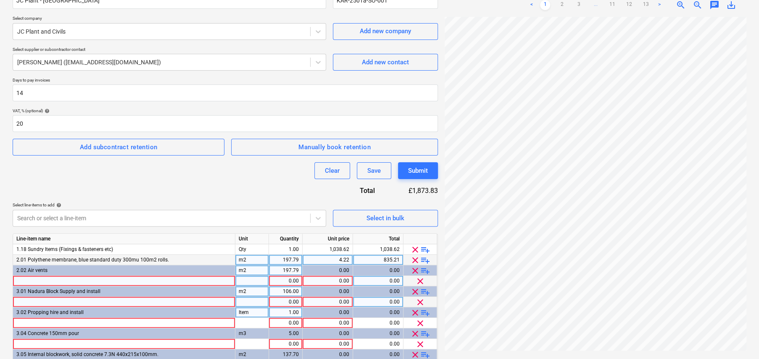
click at [423, 259] on span "playlist_add" at bounding box center [425, 260] width 10 height 10
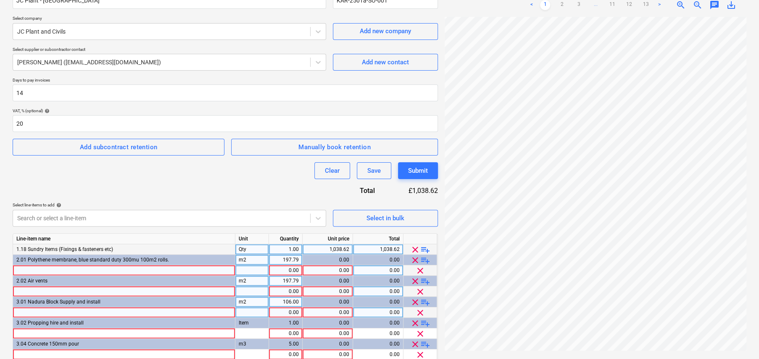
click at [424, 248] on span "playlist_add" at bounding box center [425, 250] width 10 height 10
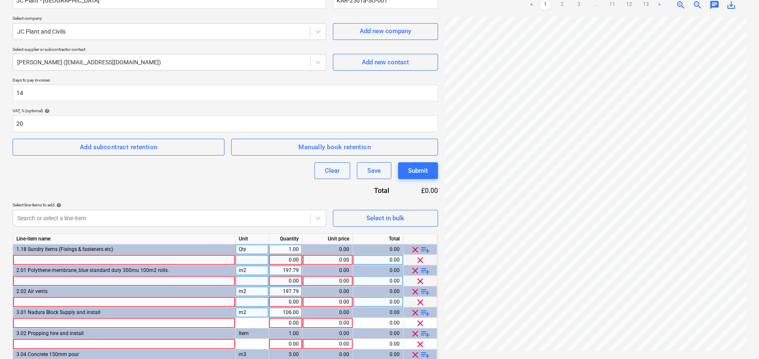
click at [427, 269] on span "playlist_add" at bounding box center [425, 271] width 10 height 10
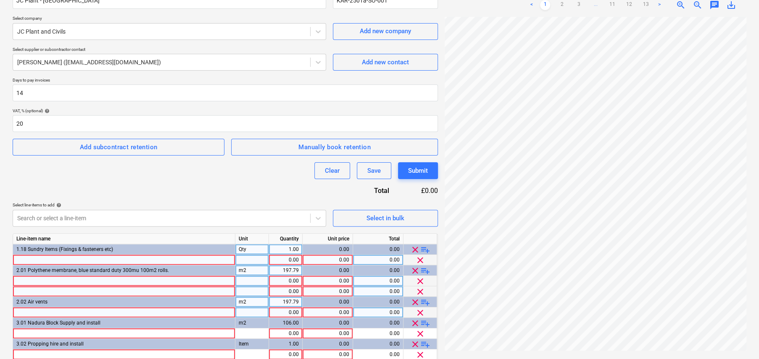
click at [427, 269] on span "playlist_add" at bounding box center [425, 271] width 10 height 10
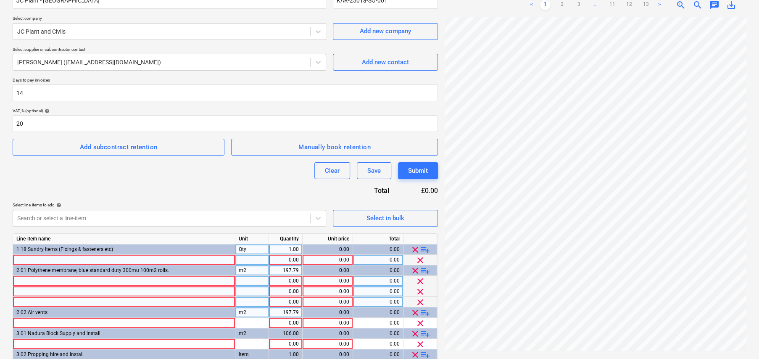
click at [427, 269] on span "playlist_add" at bounding box center [425, 271] width 10 height 10
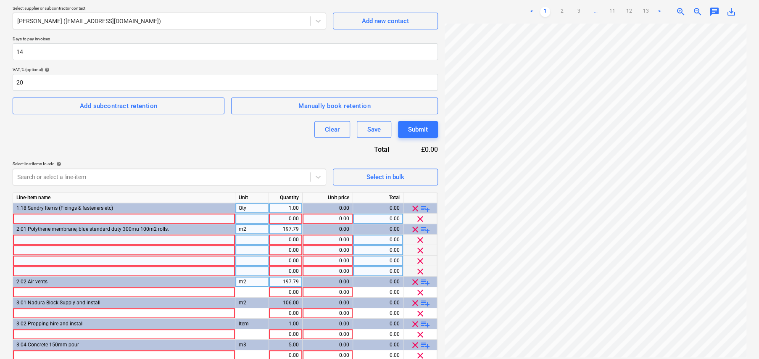
scroll to position [126, 0]
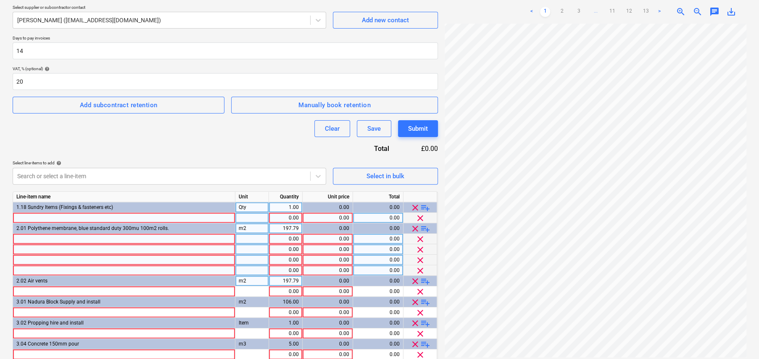
click at [427, 279] on span "playlist_add" at bounding box center [425, 281] width 10 height 10
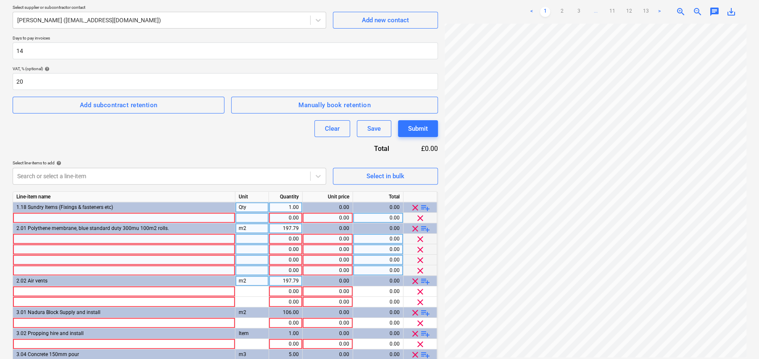
click at [427, 279] on span "playlist_add" at bounding box center [425, 281] width 10 height 10
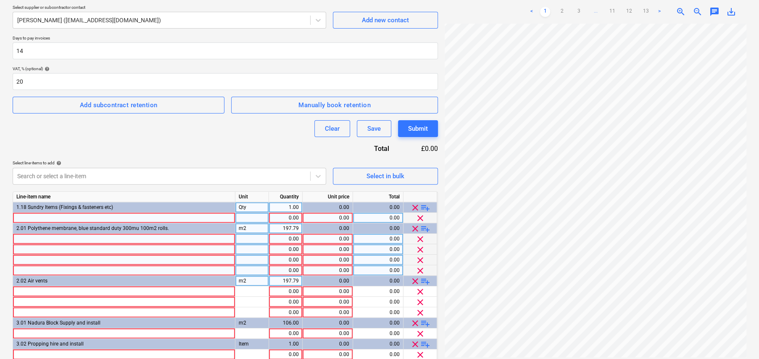
click at [427, 279] on span "playlist_add" at bounding box center [425, 281] width 10 height 10
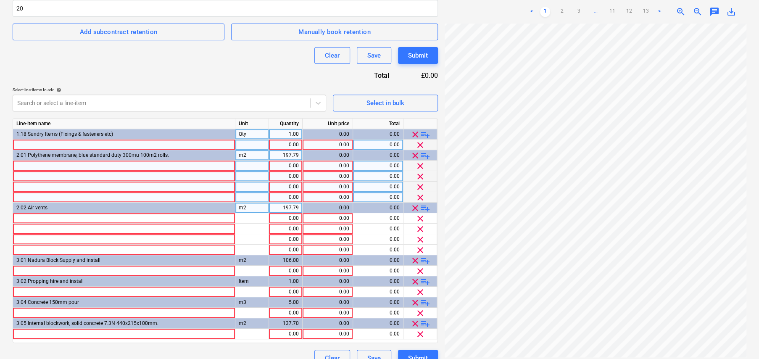
scroll to position [213, 0]
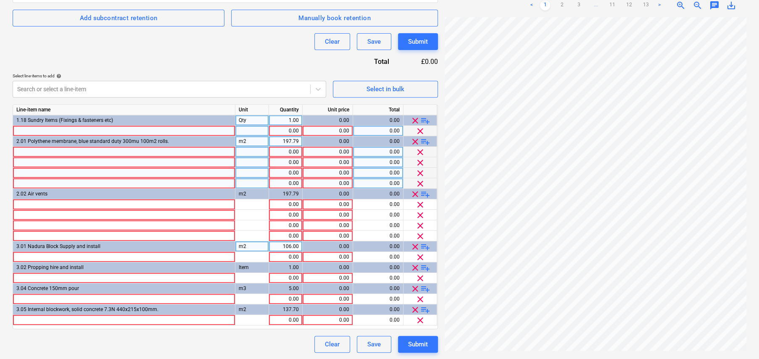
click at [424, 245] on span "playlist_add" at bounding box center [425, 247] width 10 height 10
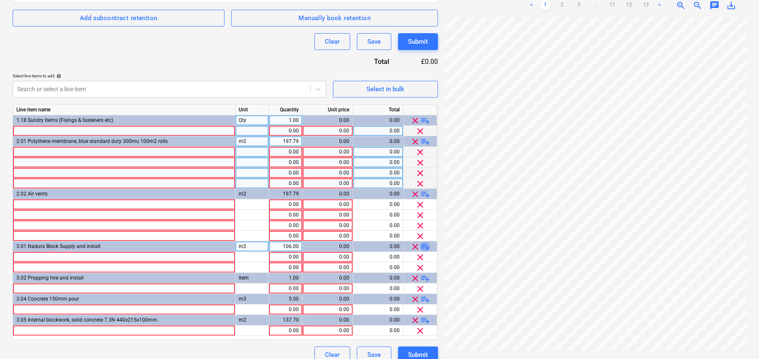
click at [424, 245] on span "playlist_add" at bounding box center [425, 247] width 10 height 10
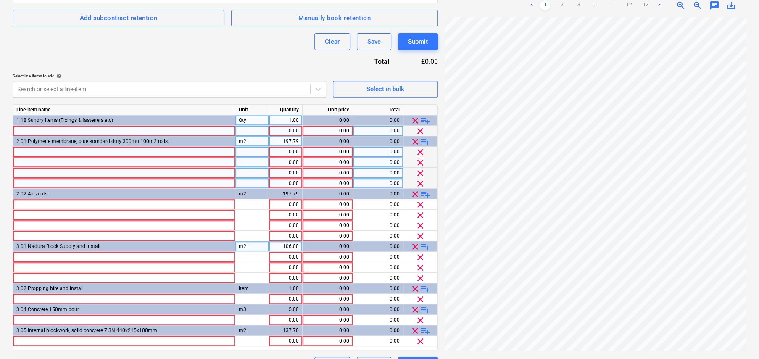
click at [424, 245] on span "playlist_add" at bounding box center [425, 247] width 10 height 10
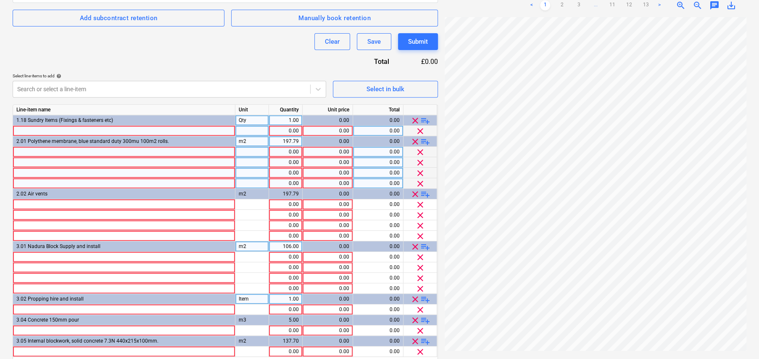
click at [427, 298] on span "playlist_add" at bounding box center [425, 299] width 10 height 10
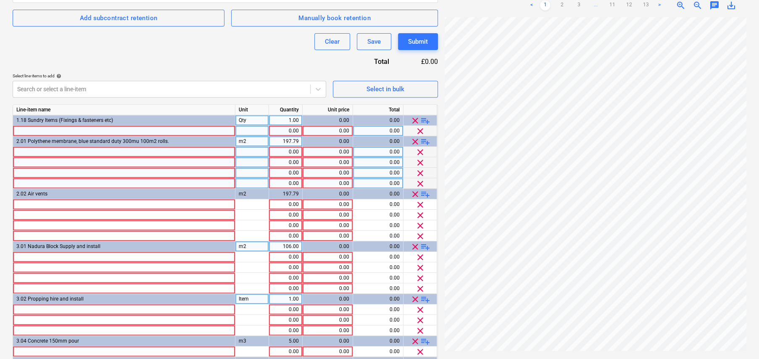
click at [427, 298] on span "playlist_add" at bounding box center [425, 299] width 10 height 10
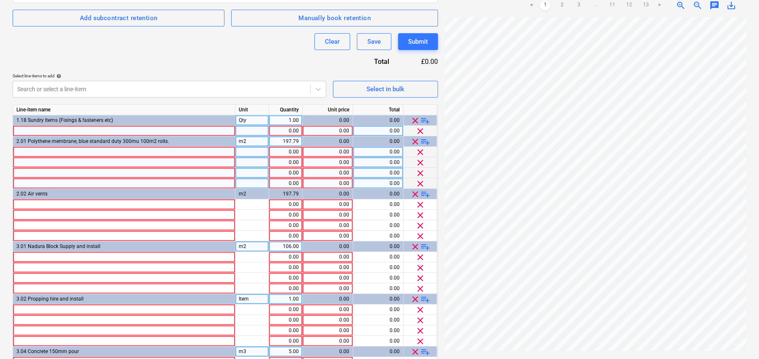
click at [427, 349] on span "playlist_add" at bounding box center [425, 352] width 10 height 10
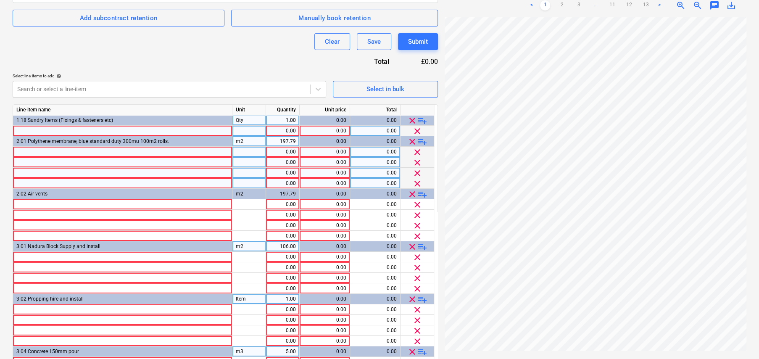
click at [427, 349] on div "clear playlist_add" at bounding box center [417, 351] width 26 height 11
click at [424, 349] on span "playlist_add" at bounding box center [422, 352] width 10 height 10
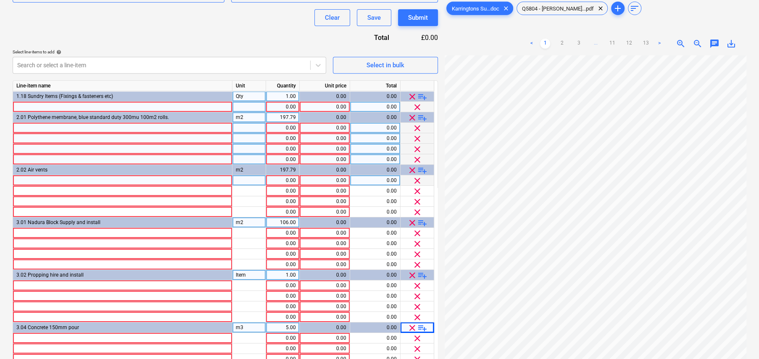
scroll to position [233, 0]
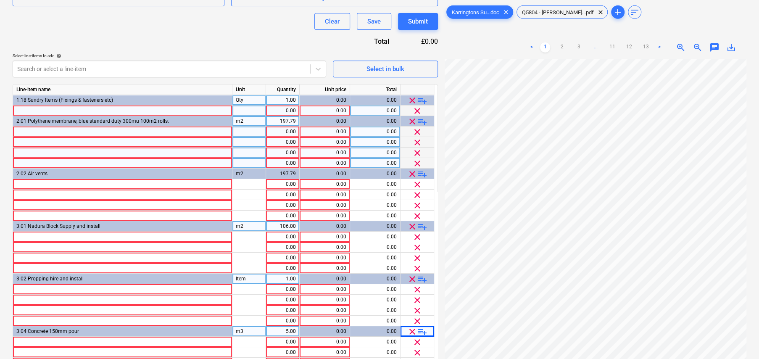
click at [88, 111] on div at bounding box center [122, 110] width 219 height 11
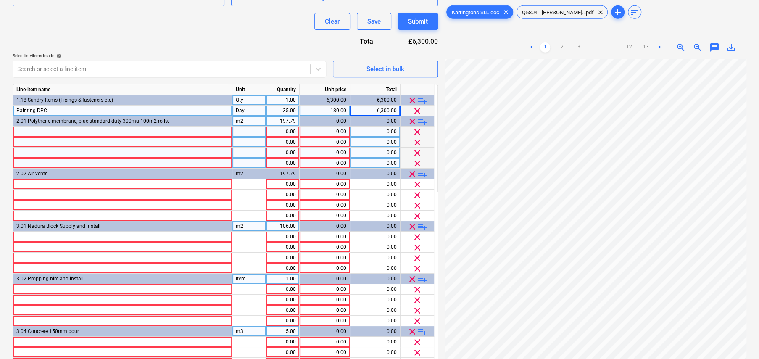
click at [283, 111] on div "35.00" at bounding box center [282, 110] width 26 height 11
click at [65, 233] on div at bounding box center [122, 237] width 219 height 11
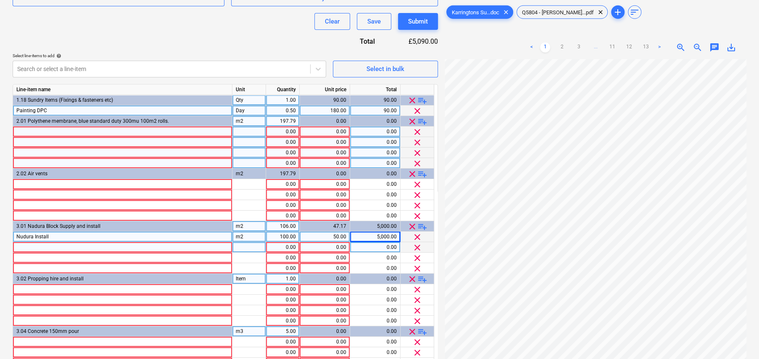
click at [73, 246] on div at bounding box center [122, 247] width 219 height 11
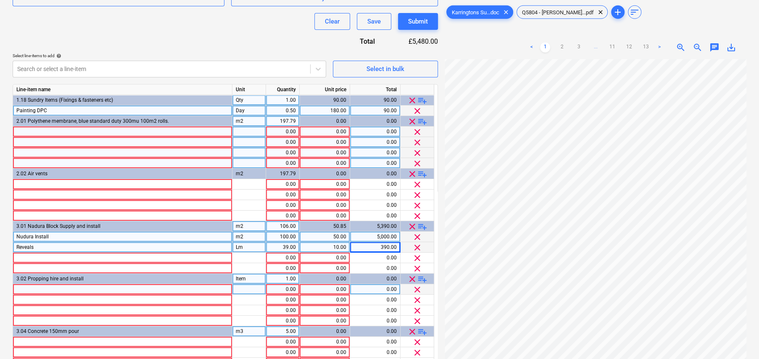
click at [87, 285] on div at bounding box center [122, 289] width 219 height 11
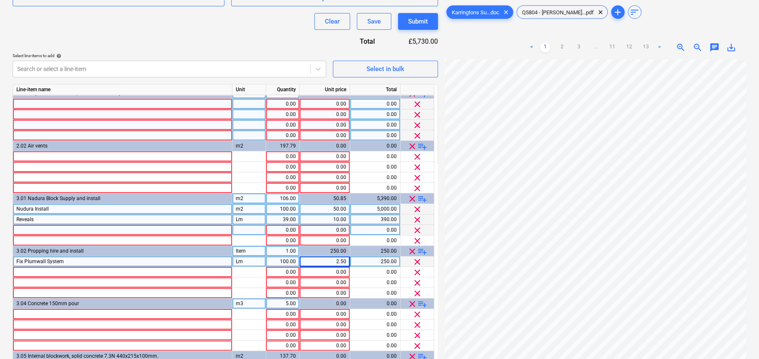
scroll to position [29, 0]
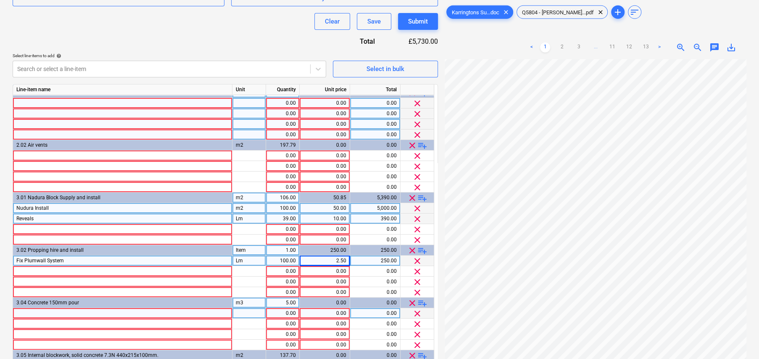
click at [83, 309] on div at bounding box center [122, 313] width 219 height 11
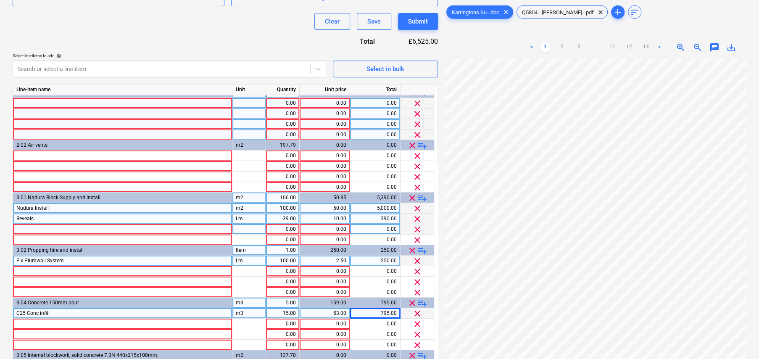
click at [38, 224] on div at bounding box center [122, 229] width 219 height 11
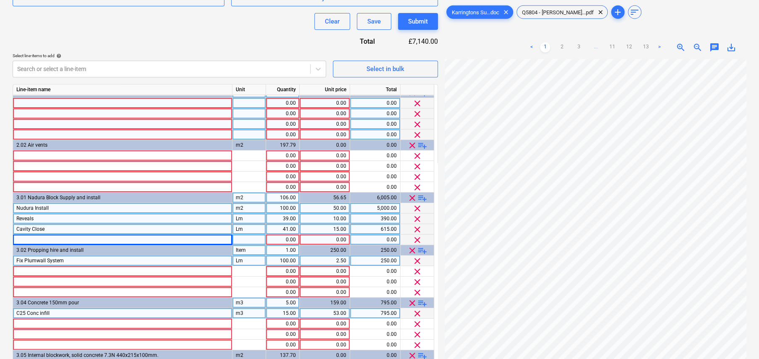
click at [117, 238] on div at bounding box center [122, 240] width 219 height 11
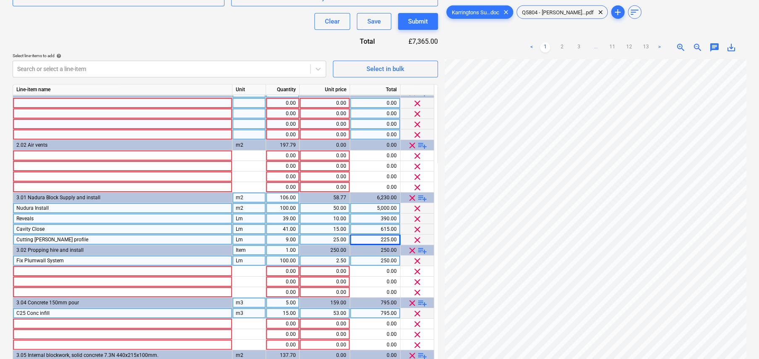
click at [421, 195] on span "playlist_add" at bounding box center [422, 198] width 10 height 10
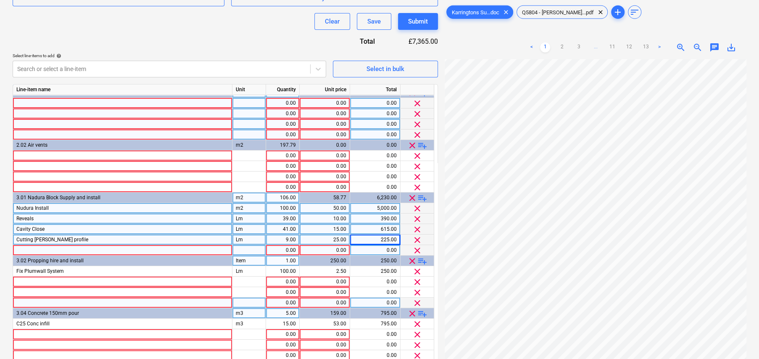
click at [423, 196] on span "playlist_add" at bounding box center [422, 198] width 10 height 10
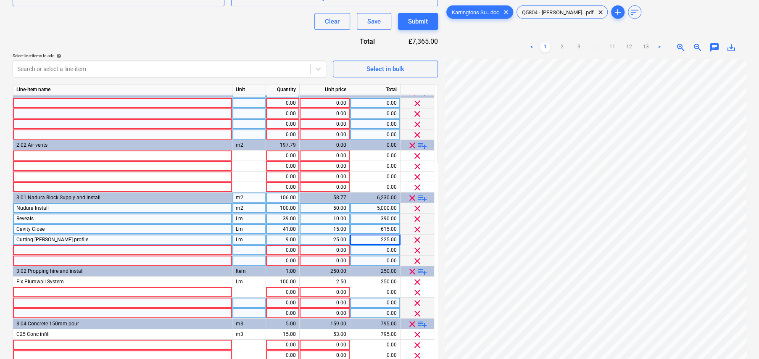
click at [423, 196] on span "playlist_add" at bounding box center [422, 198] width 10 height 10
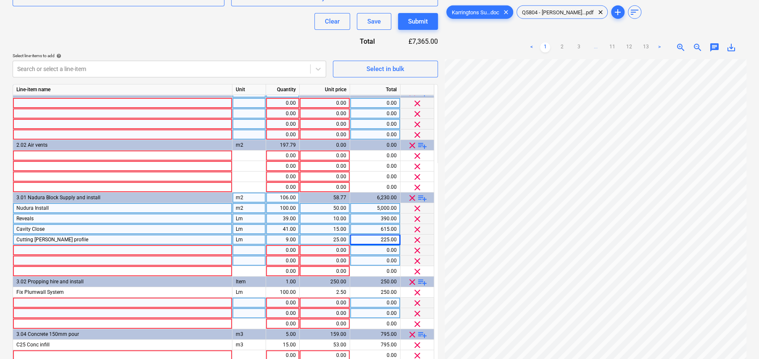
click at [156, 248] on div at bounding box center [122, 250] width 219 height 11
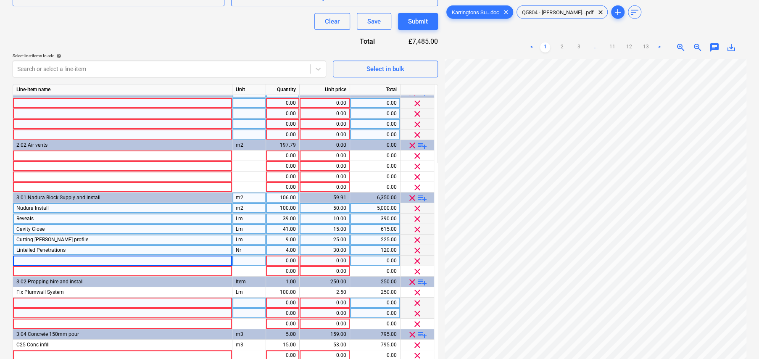
click at [105, 258] on div at bounding box center [122, 261] width 219 height 11
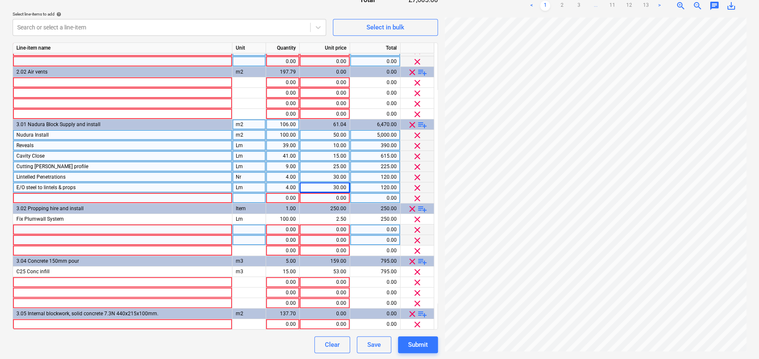
scroll to position [275, 0]
click at [49, 321] on div at bounding box center [122, 324] width 219 height 11
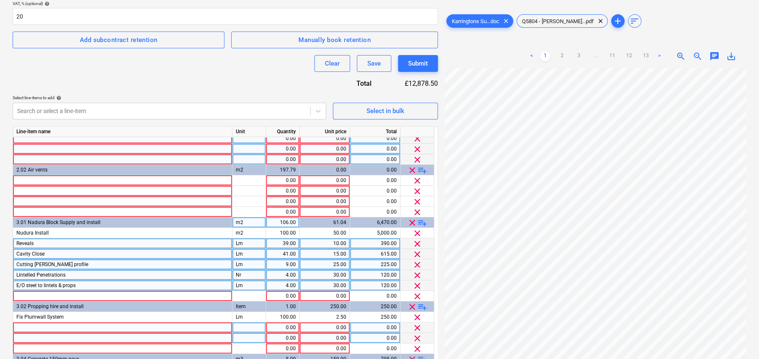
scroll to position [60, 0]
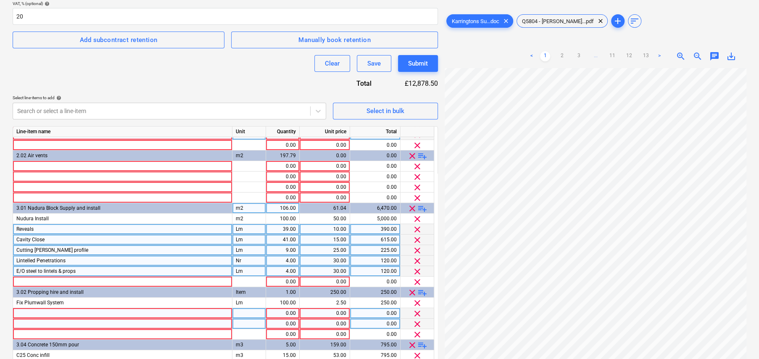
click at [424, 207] on span "playlist_add" at bounding box center [422, 208] width 10 height 10
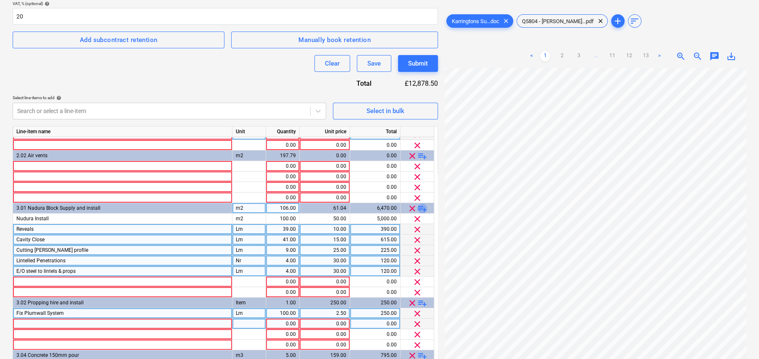
click at [424, 208] on span "playlist_add" at bounding box center [422, 208] width 10 height 10
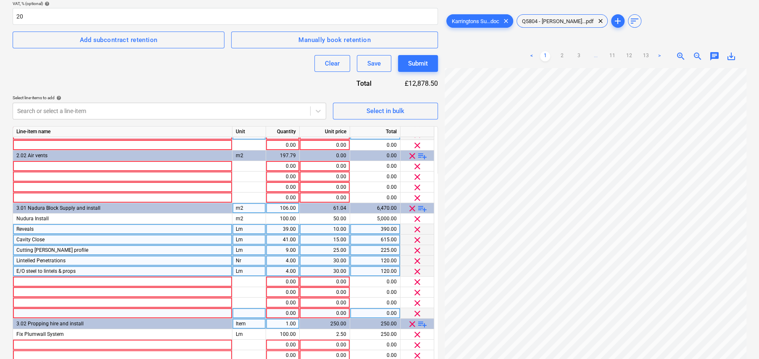
click at [424, 208] on span "playlist_add" at bounding box center [422, 208] width 10 height 10
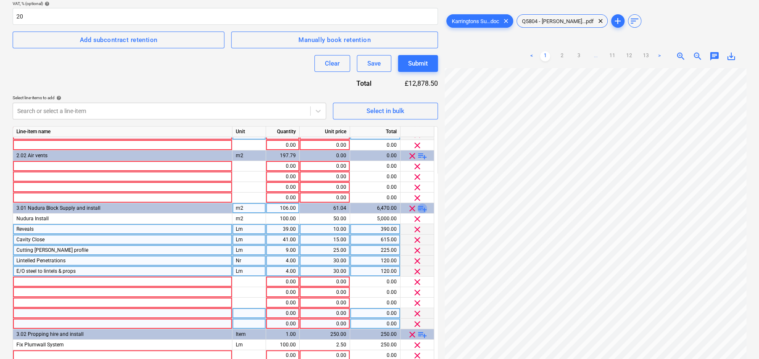
click at [424, 208] on span "playlist_add" at bounding box center [422, 208] width 10 height 10
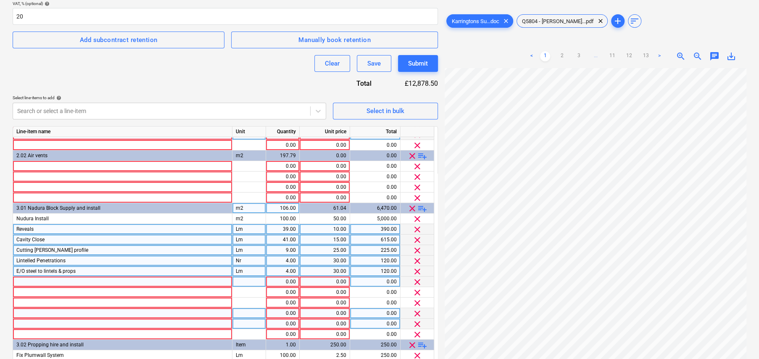
click at [56, 279] on div at bounding box center [122, 282] width 219 height 11
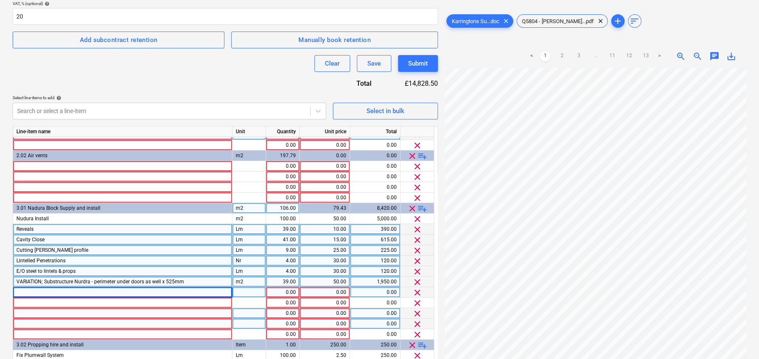
click at [50, 290] on div at bounding box center [122, 292] width 219 height 11
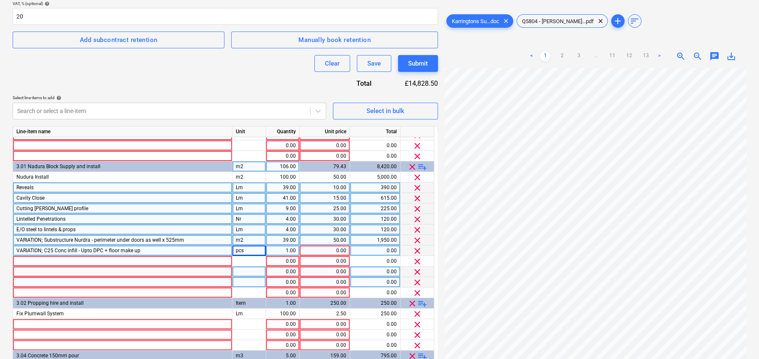
scroll to position [102, 0]
click at [419, 240] on span "clear" at bounding box center [417, 240] width 10 height 10
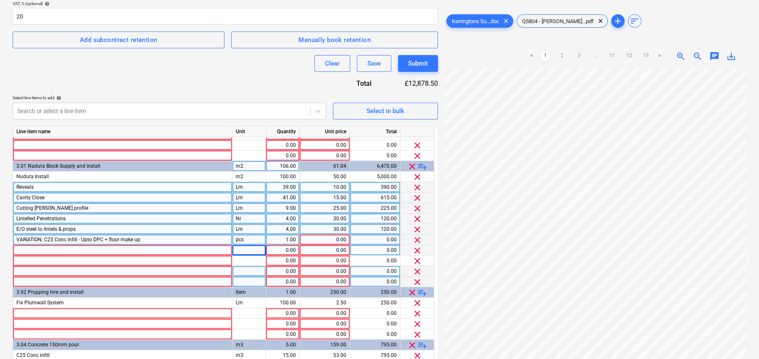
click at [418, 239] on span "clear" at bounding box center [417, 240] width 10 height 10
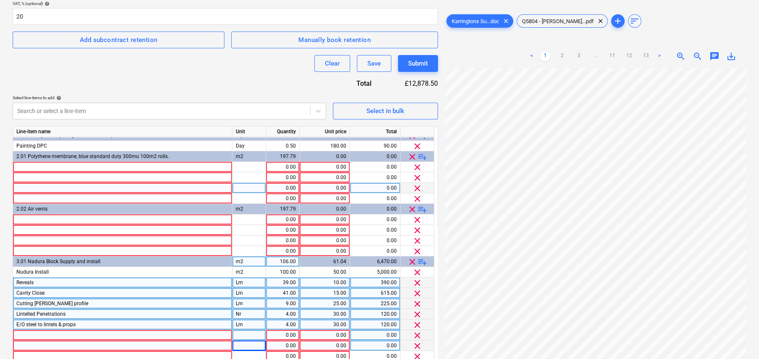
scroll to position [0, 0]
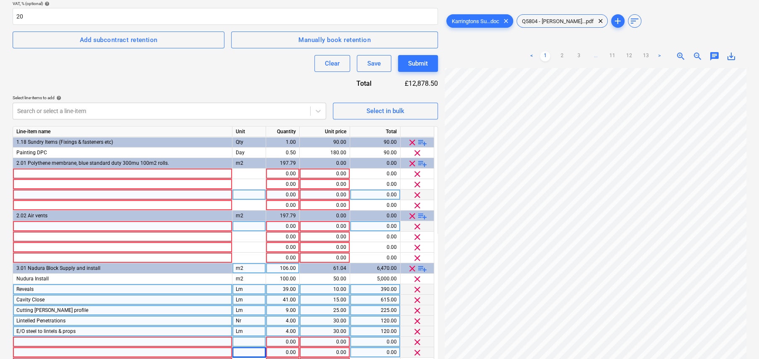
click at [63, 222] on div at bounding box center [122, 226] width 219 height 11
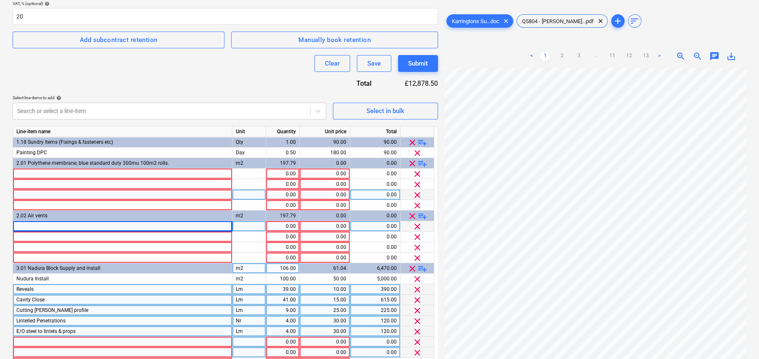
click at [62, 222] on div at bounding box center [122, 226] width 219 height 11
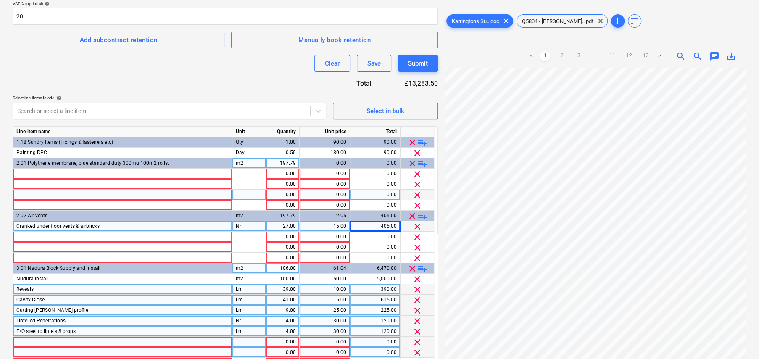
click at [413, 162] on span "clear" at bounding box center [412, 163] width 10 height 10
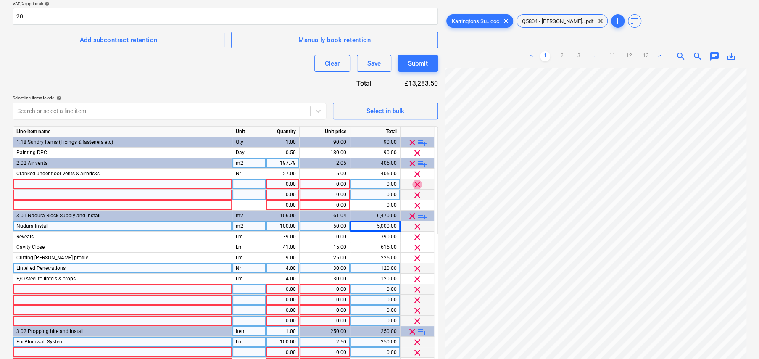
click at [416, 182] on span "clear" at bounding box center [417, 184] width 10 height 10
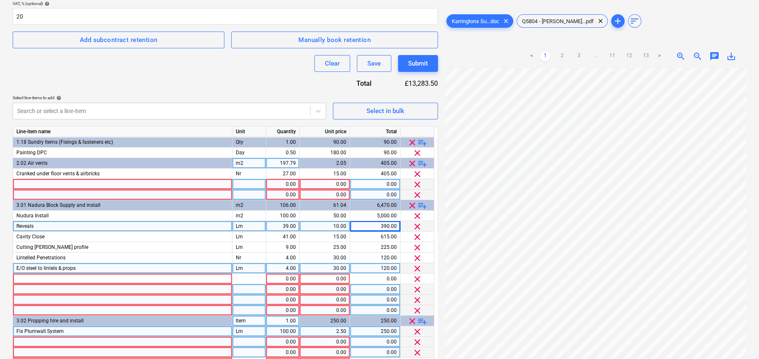
click at [416, 185] on span "clear" at bounding box center [417, 184] width 10 height 10
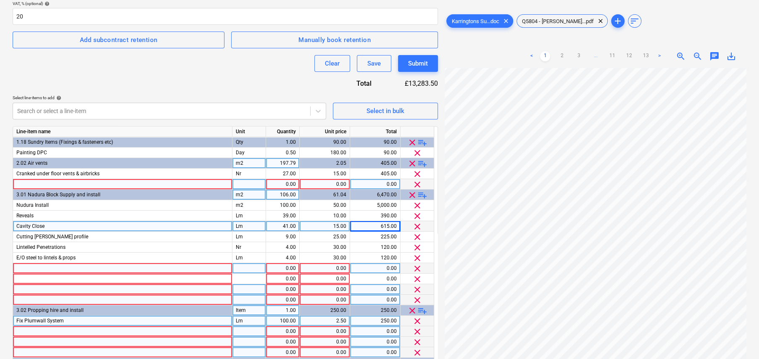
click at [416, 183] on span "clear" at bounding box center [417, 184] width 10 height 10
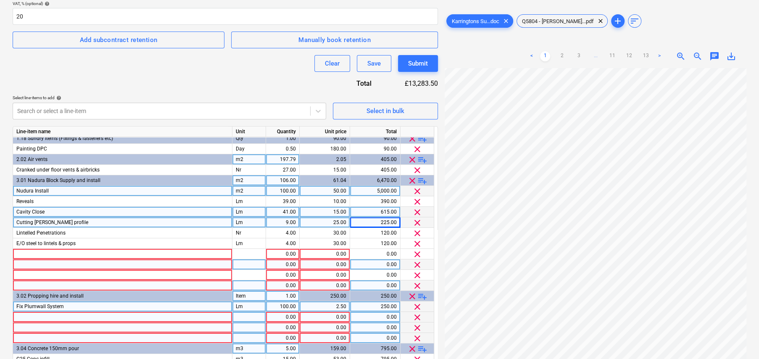
scroll to position [8, 0]
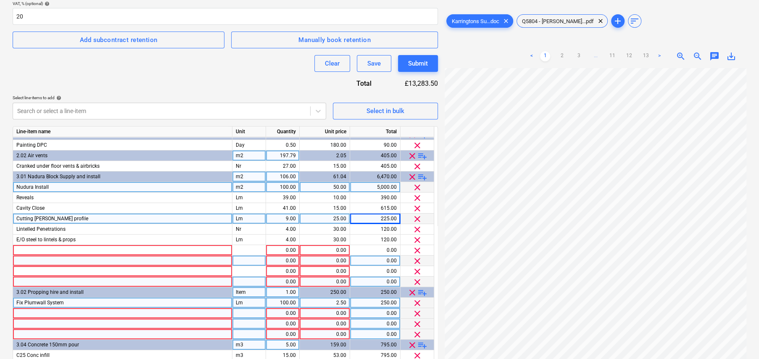
click at [417, 278] on span "clear" at bounding box center [417, 282] width 10 height 10
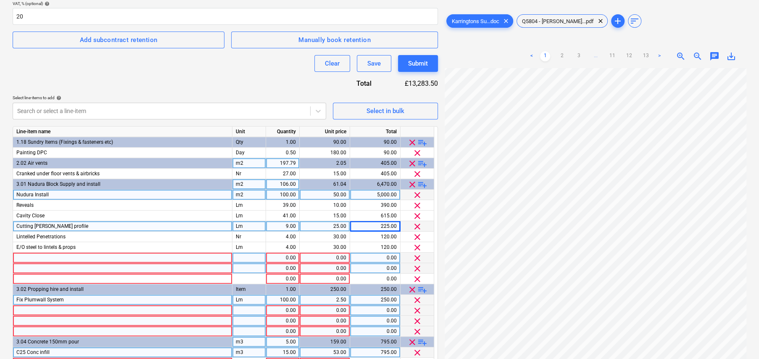
click at [417, 256] on span "clear" at bounding box center [417, 258] width 10 height 10
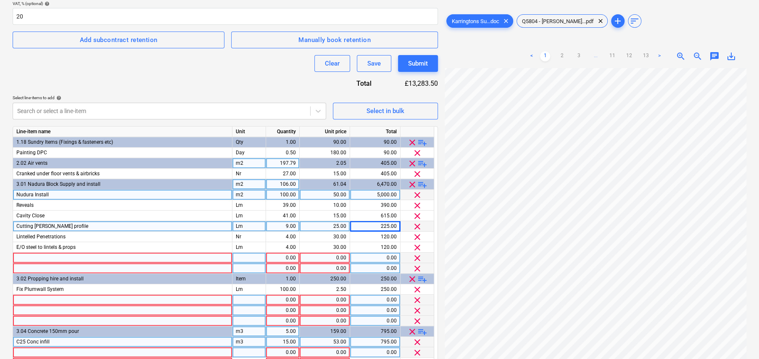
click at [417, 256] on span "clear" at bounding box center [417, 258] width 10 height 10
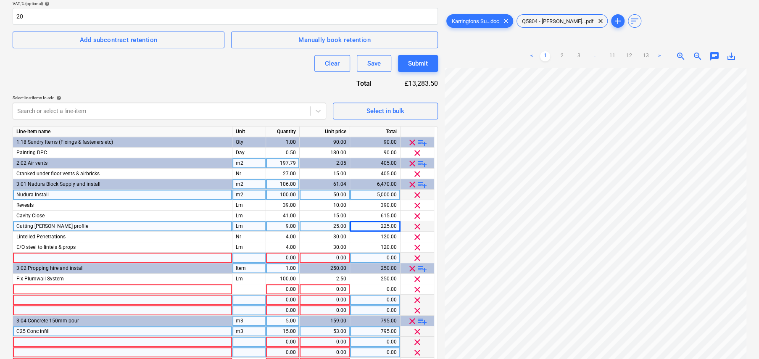
click at [418, 256] on span "clear" at bounding box center [417, 258] width 10 height 10
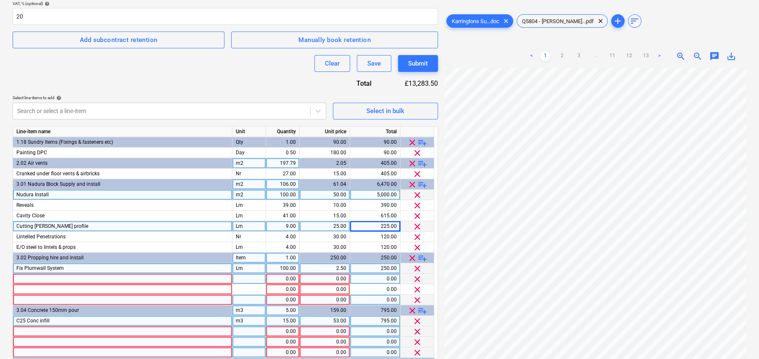
click at [418, 275] on span "clear" at bounding box center [417, 279] width 10 height 10
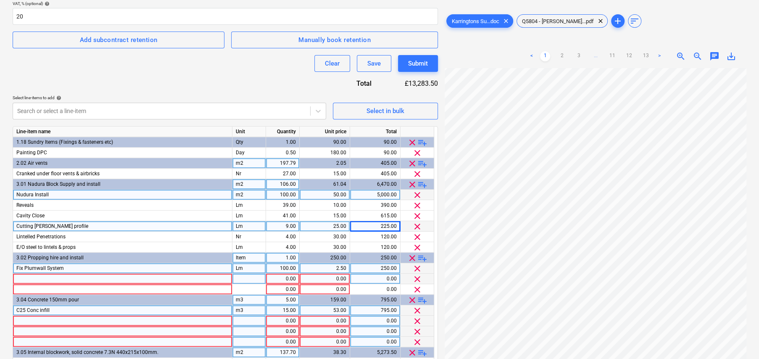
click at [419, 278] on span "clear" at bounding box center [417, 279] width 10 height 10
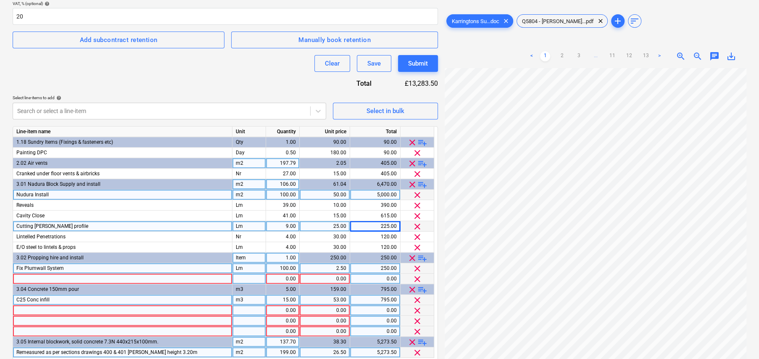
click at [418, 276] on span "clear" at bounding box center [417, 279] width 10 height 10
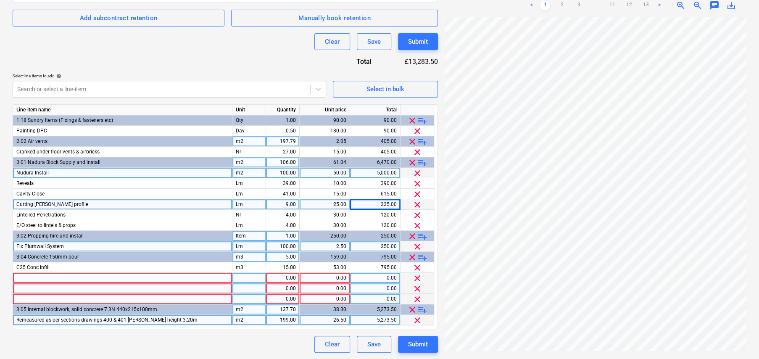
click at [417, 278] on span "clear" at bounding box center [417, 278] width 10 height 10
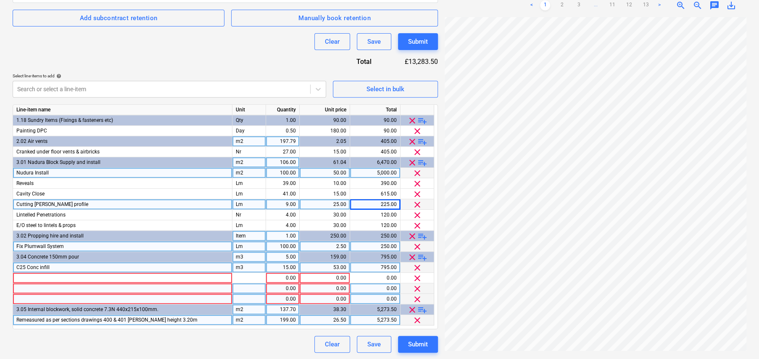
scroll to position [206, 0]
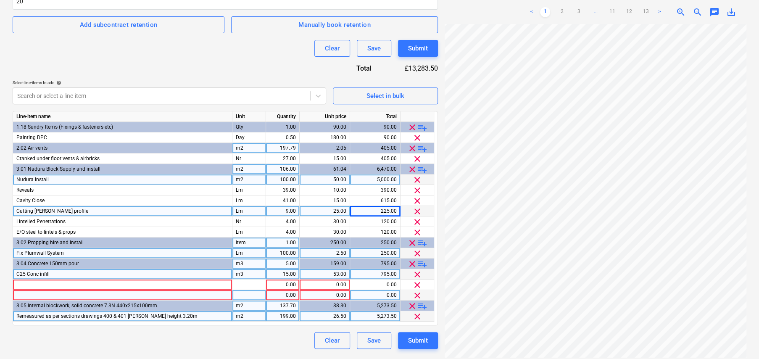
click at [418, 282] on span "clear" at bounding box center [417, 285] width 10 height 10
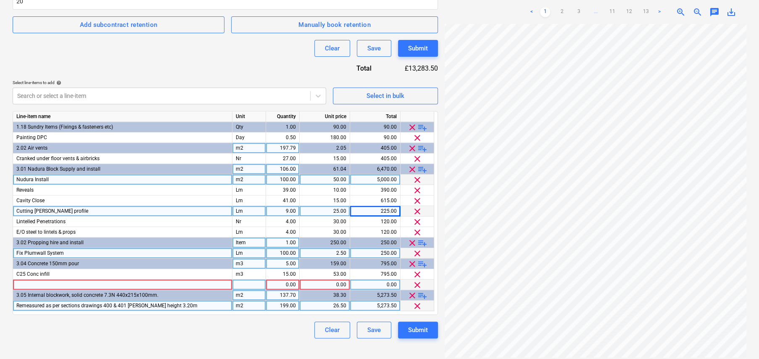
click at [418, 284] on span "clear" at bounding box center [417, 285] width 10 height 10
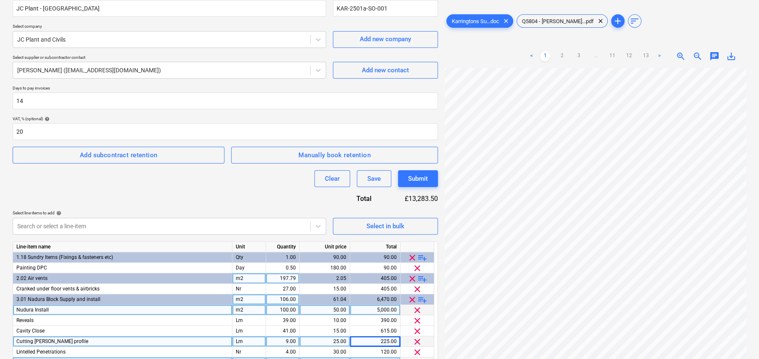
scroll to position [18, 0]
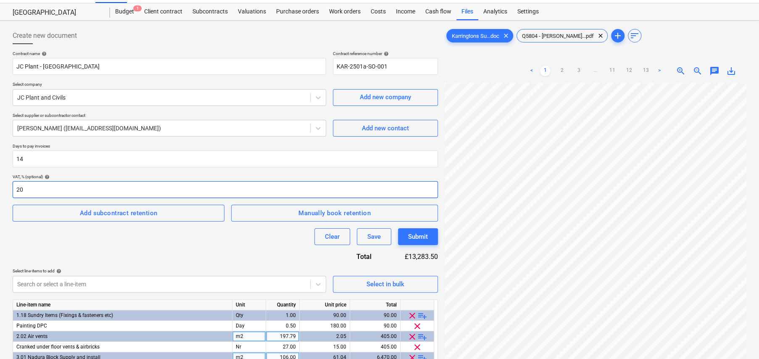
click at [78, 186] on input "20" at bounding box center [225, 189] width 425 height 17
drag, startPoint x: 15, startPoint y: 188, endPoint x: 50, endPoint y: 191, distance: 35.4
click at [50, 191] on input "20" at bounding box center [225, 189] width 425 height 17
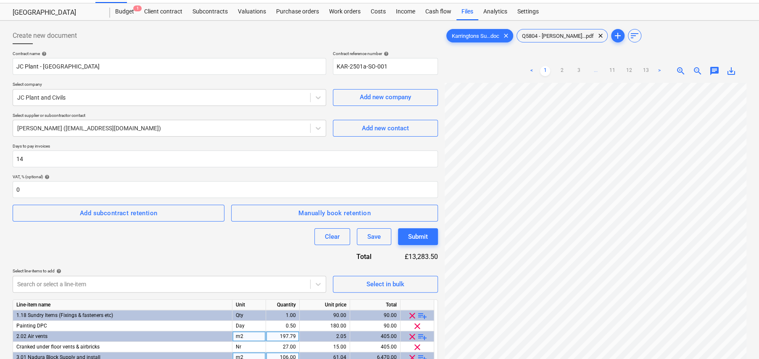
click at [168, 254] on div "Contract name help JC Plant - Little Barn Field Contract reference number help …" at bounding box center [225, 283] width 425 height 465
click at [44, 190] on input "0" at bounding box center [225, 189] width 425 height 17
click at [159, 249] on div "Contract name help JC Plant - Little Barn Field Contract reference number help …" at bounding box center [225, 283] width 425 height 465
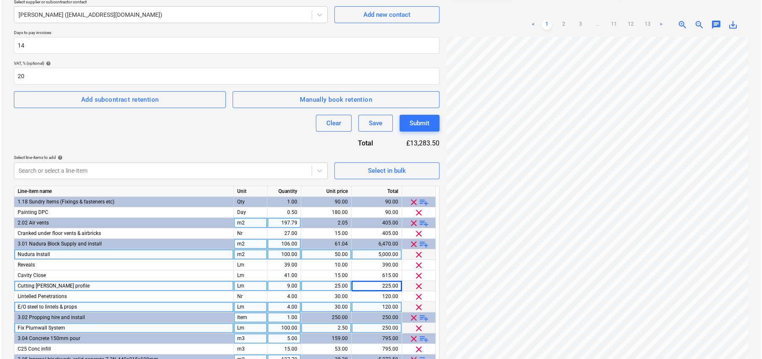
scroll to position [182, 0]
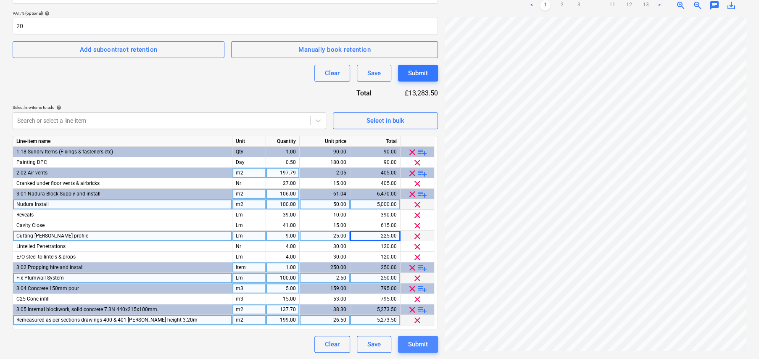
click at [422, 346] on div "Submit" at bounding box center [418, 344] width 20 height 11
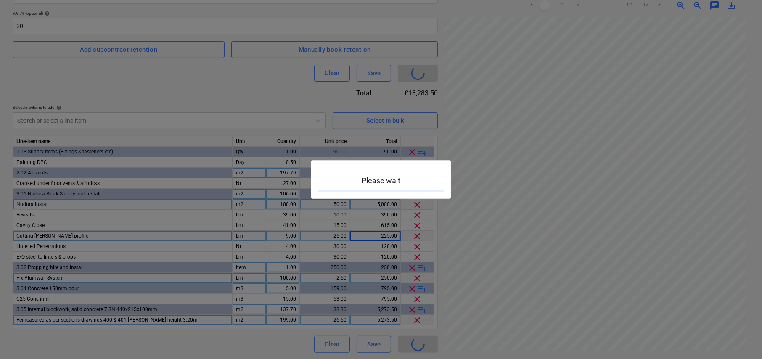
scroll to position [84, 0]
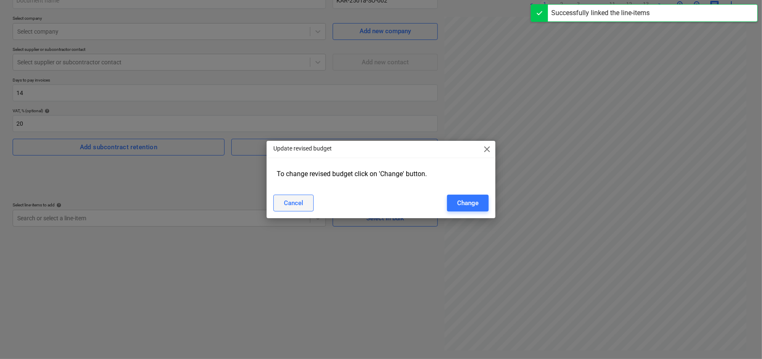
click at [298, 203] on div "Cancel" at bounding box center [293, 203] width 19 height 11
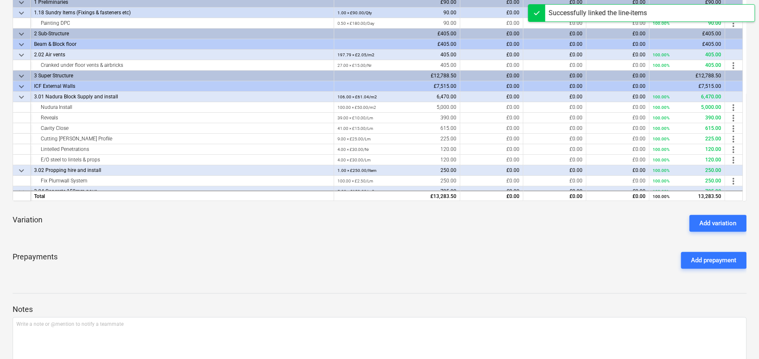
scroll to position [171, 0]
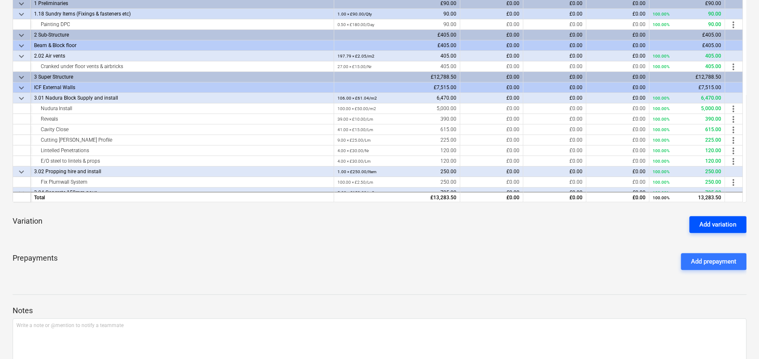
click at [714, 224] on div "Add variation" at bounding box center [717, 224] width 37 height 11
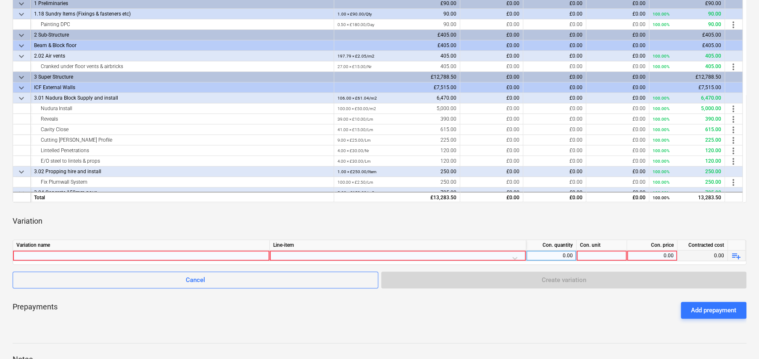
click at [247, 256] on div at bounding box center [141, 255] width 250 height 10
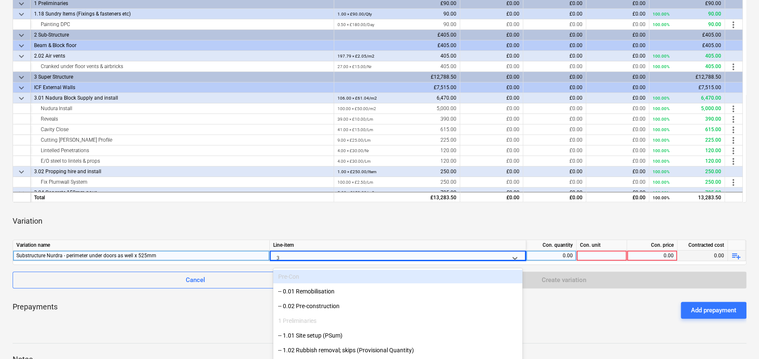
scroll to position [211, 0]
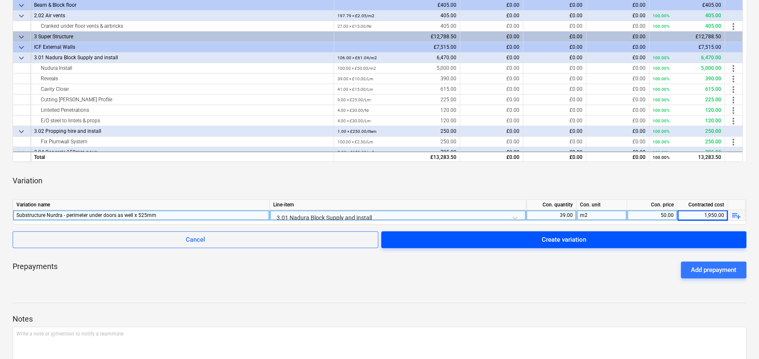
click at [575, 240] on div "Create variation" at bounding box center [564, 239] width 45 height 11
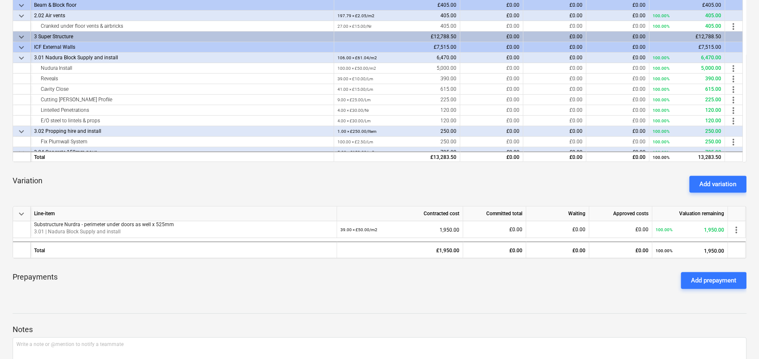
drag, startPoint x: 720, startPoint y: 183, endPoint x: 623, endPoint y: 190, distance: 96.9
click at [720, 183] on div "Add variation" at bounding box center [717, 184] width 37 height 11
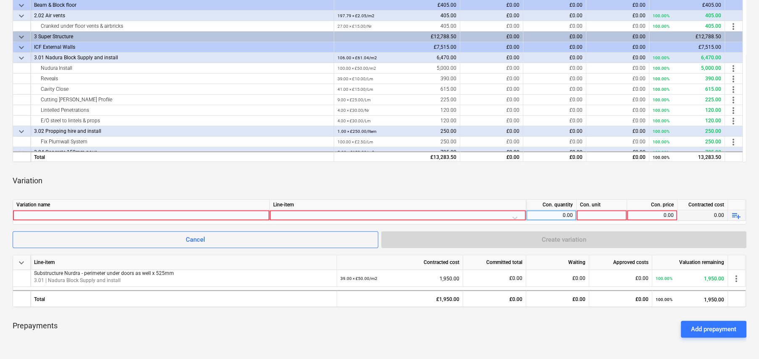
click at [98, 215] on div at bounding box center [141, 215] width 250 height 10
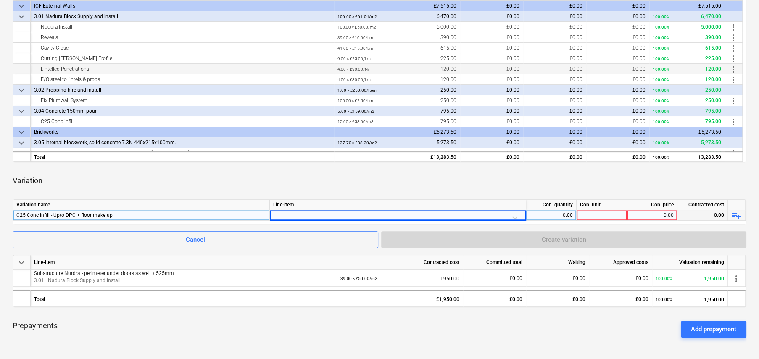
scroll to position [42, 0]
click at [284, 214] on div at bounding box center [397, 217] width 249 height 15
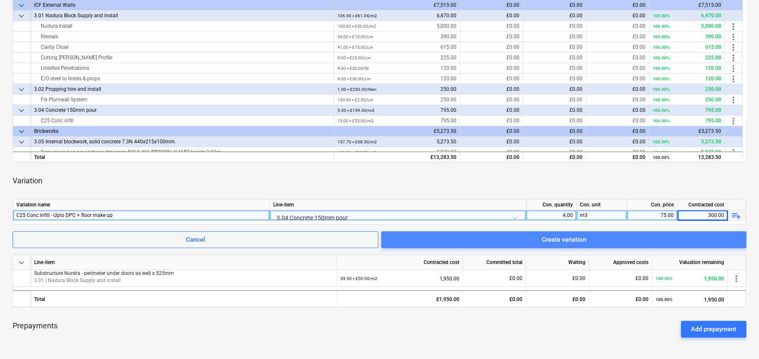
click at [590, 237] on span "Create variation" at bounding box center [563, 239] width 345 height 11
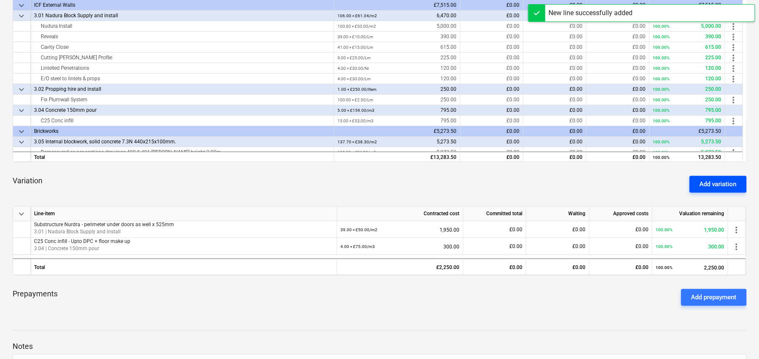
click at [720, 183] on div "Add variation" at bounding box center [717, 184] width 37 height 11
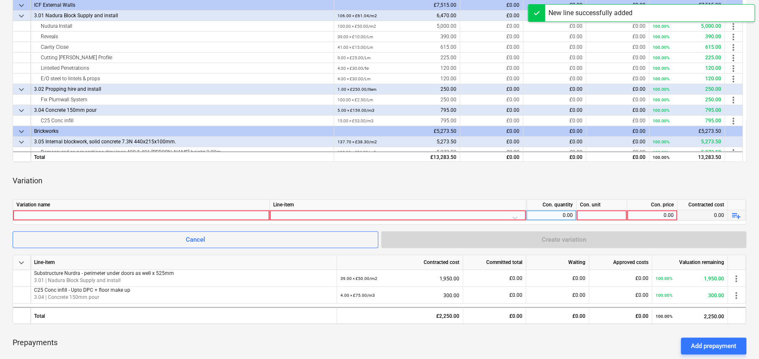
click at [79, 215] on div at bounding box center [141, 215] width 250 height 10
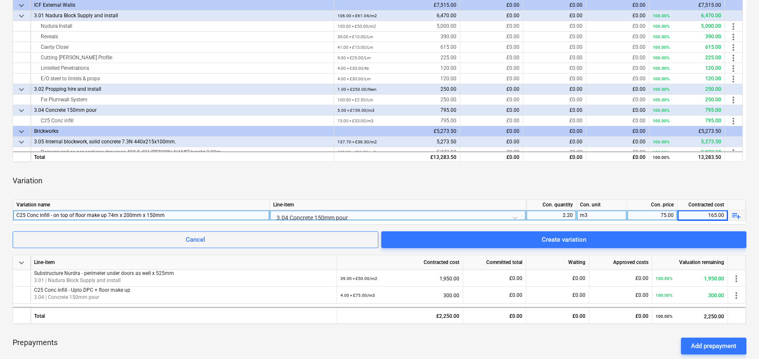
drag, startPoint x: 573, startPoint y: 240, endPoint x: 585, endPoint y: 240, distance: 12.2
click at [573, 240] on div "Create variation" at bounding box center [564, 239] width 45 height 11
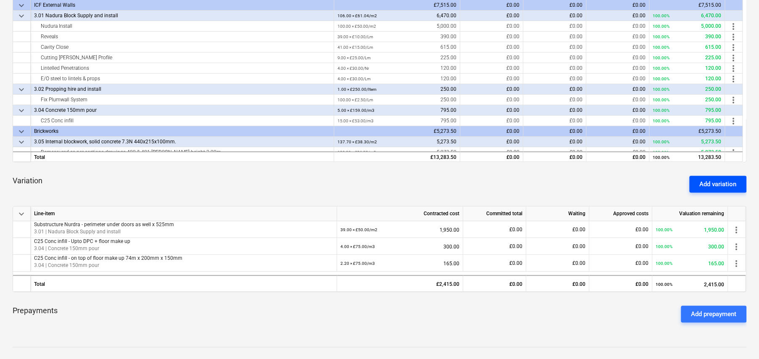
click at [717, 181] on div "Add variation" at bounding box center [717, 184] width 37 height 11
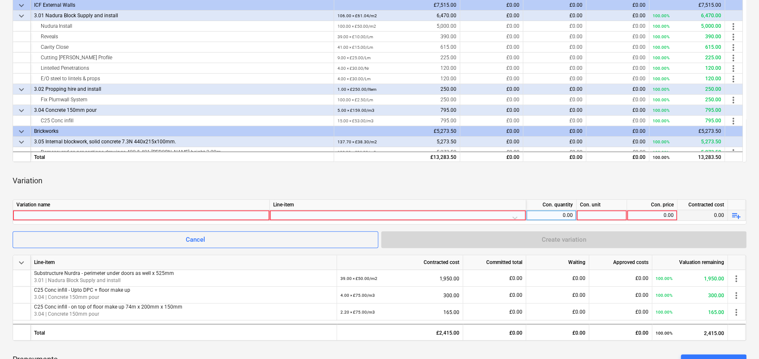
click at [166, 212] on div at bounding box center [141, 215] width 250 height 10
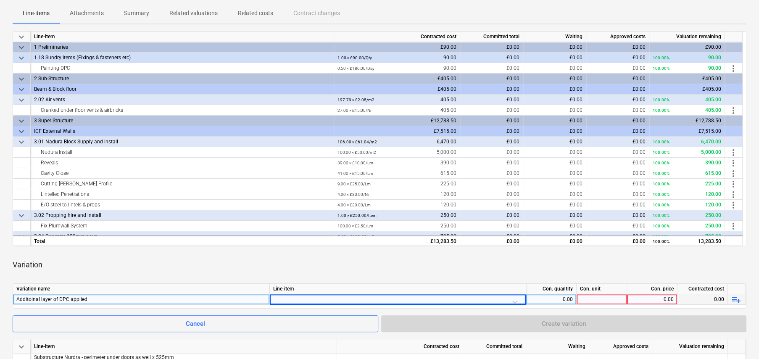
click at [369, 298] on div at bounding box center [397, 301] width 249 height 15
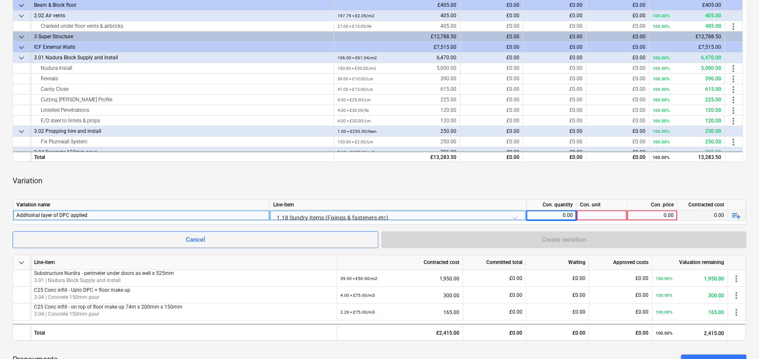
click at [560, 214] on div "0.00" at bounding box center [551, 215] width 43 height 11
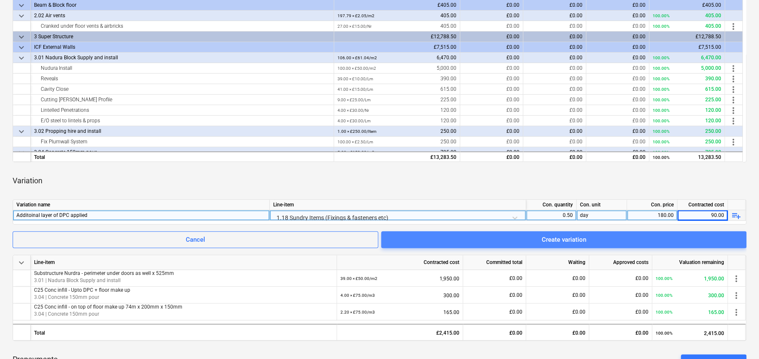
click at [557, 242] on div "Create variation" at bounding box center [564, 239] width 45 height 11
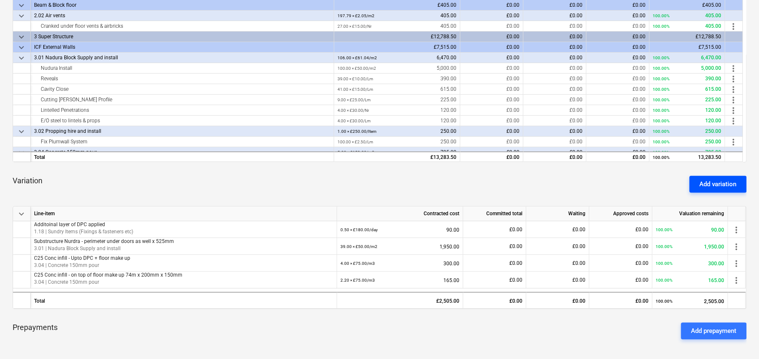
click at [727, 189] on div "Add variation" at bounding box center [717, 184] width 37 height 11
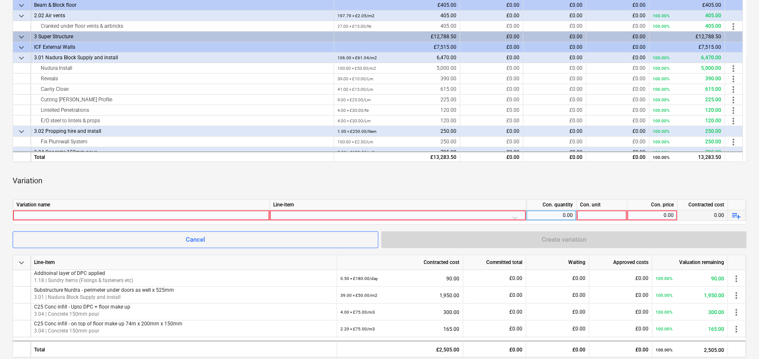
click at [92, 214] on div at bounding box center [141, 215] width 250 height 10
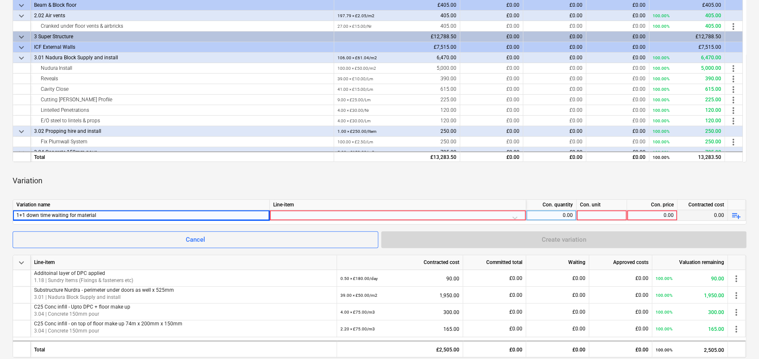
click at [299, 215] on div at bounding box center [397, 217] width 249 height 15
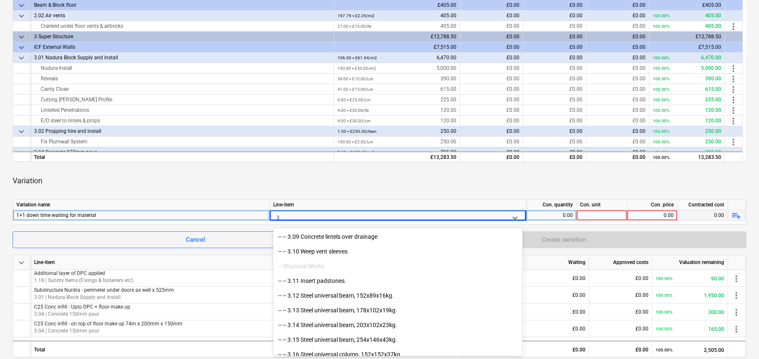
scroll to position [271, 0]
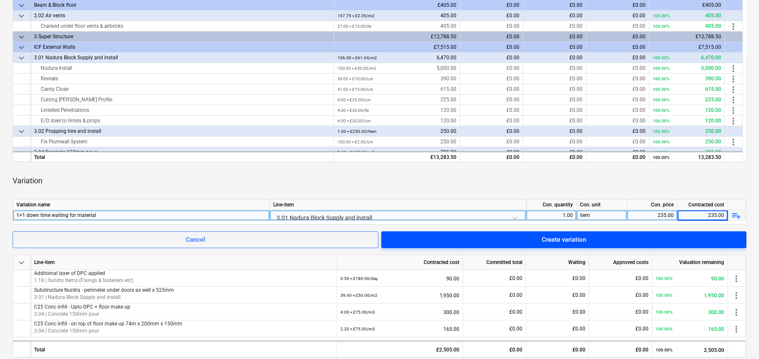
click at [593, 243] on span "Create variation" at bounding box center [563, 239] width 345 height 11
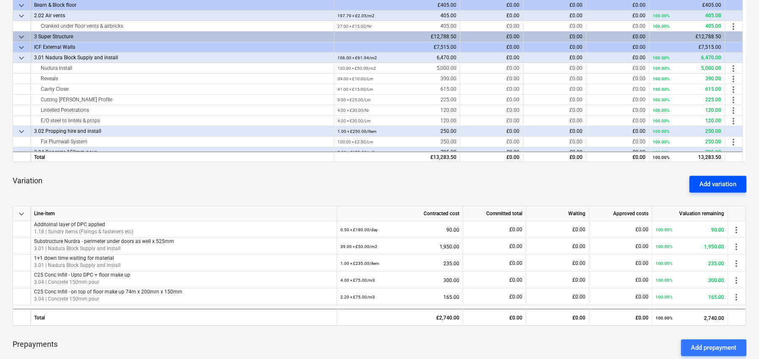
click at [704, 187] on div "Add variation" at bounding box center [717, 184] width 37 height 11
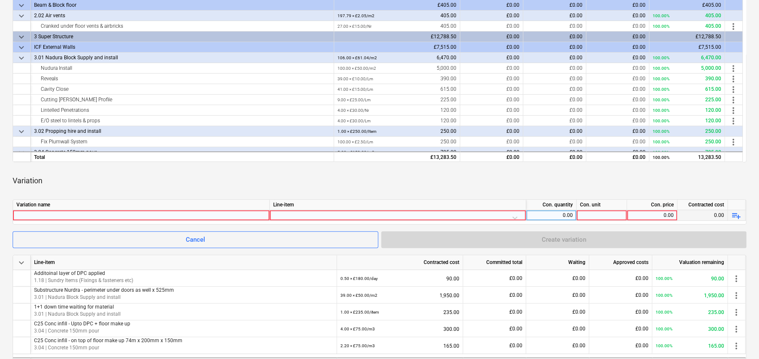
click at [42, 214] on div at bounding box center [141, 215] width 250 height 10
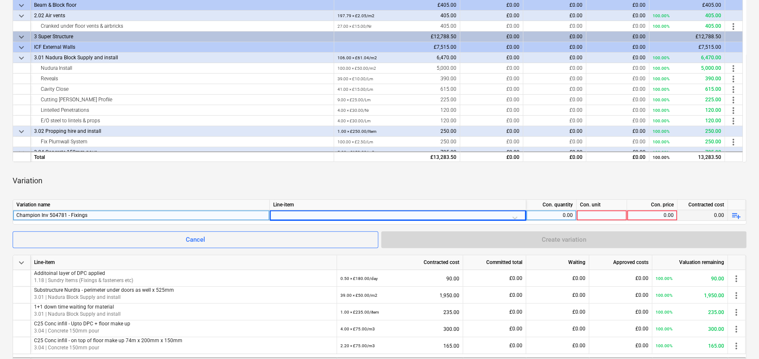
click at [340, 213] on div at bounding box center [397, 217] width 249 height 15
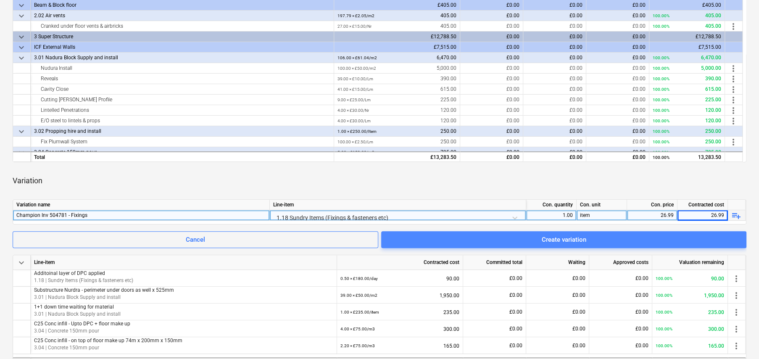
click at [583, 241] on div "Create variation" at bounding box center [564, 239] width 45 height 11
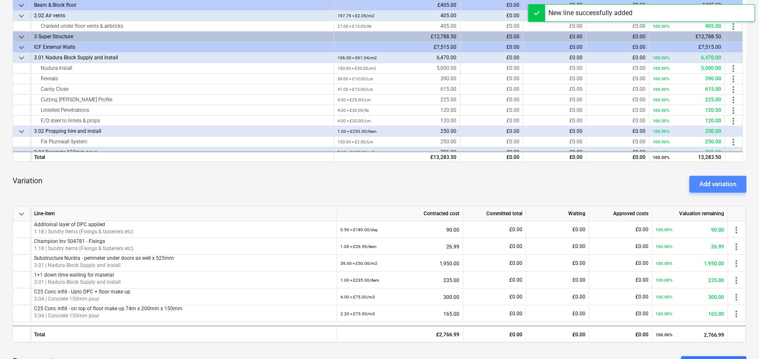
click at [714, 187] on div "Add variation" at bounding box center [717, 184] width 37 height 11
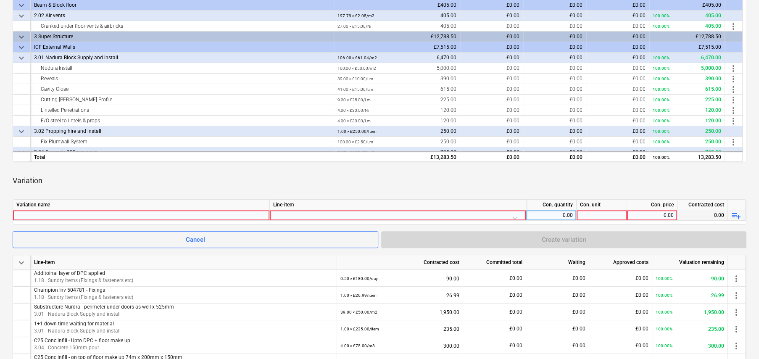
click at [49, 215] on div at bounding box center [141, 215] width 250 height 10
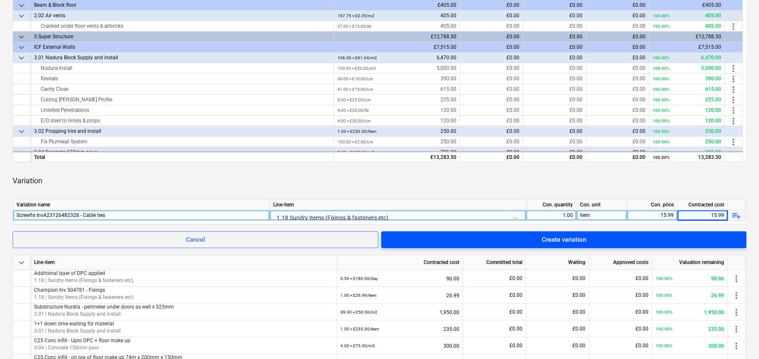
click at [558, 240] on div "Create variation" at bounding box center [564, 239] width 45 height 11
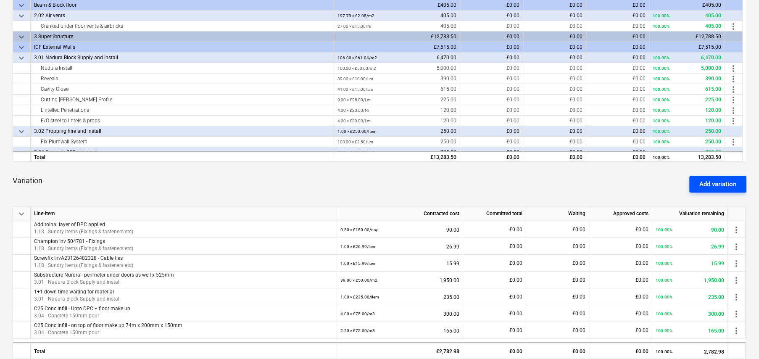
click at [716, 185] on div "Add variation" at bounding box center [717, 184] width 37 height 11
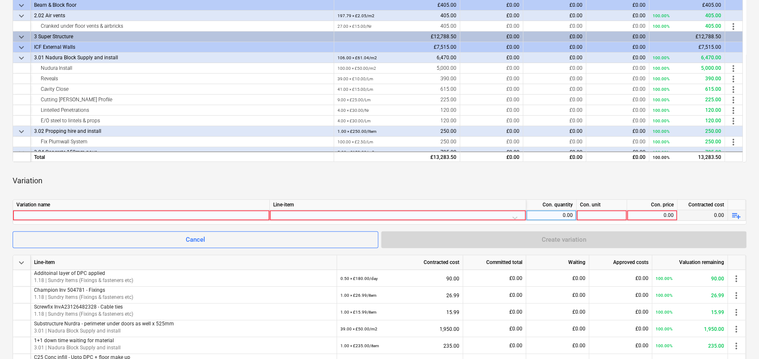
click at [42, 214] on div at bounding box center [141, 215] width 250 height 10
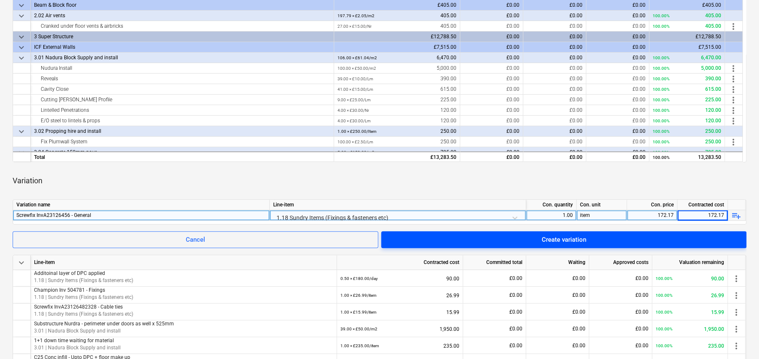
click at [578, 240] on div "Create variation" at bounding box center [564, 239] width 45 height 11
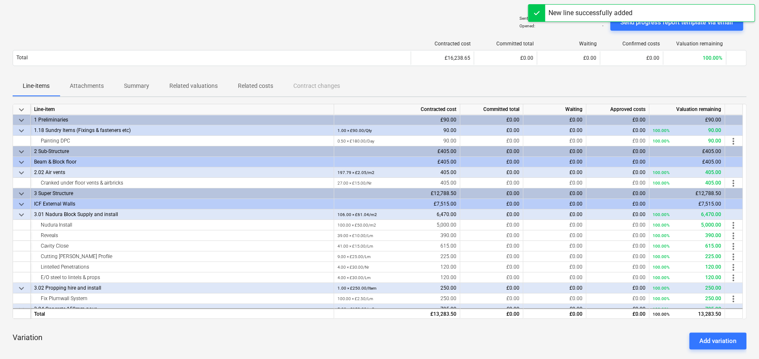
scroll to position [1, 0]
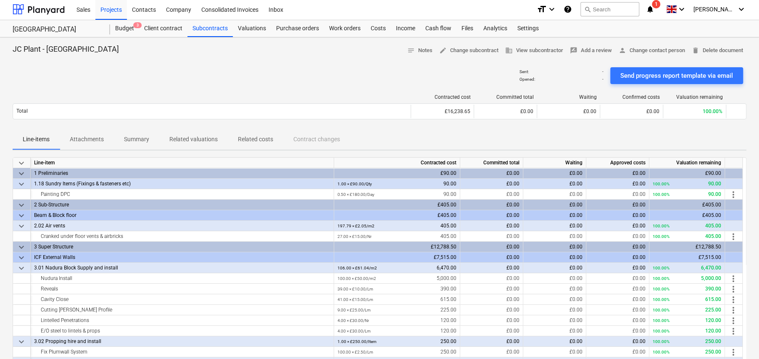
click at [471, 132] on div "Line-items Attachments Summary Related valuations Related costs Contract changes" at bounding box center [380, 139] width 734 height 20
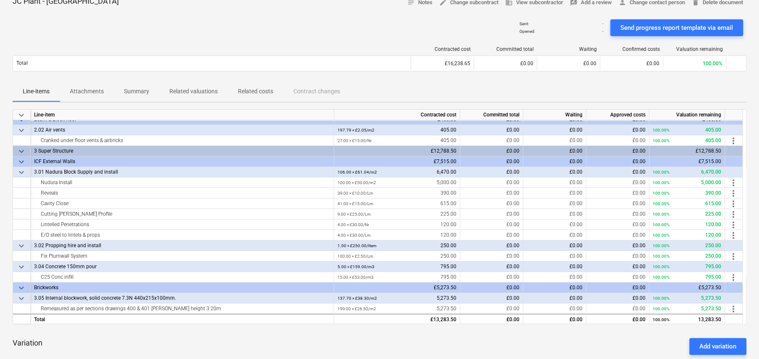
scroll to position [0, 0]
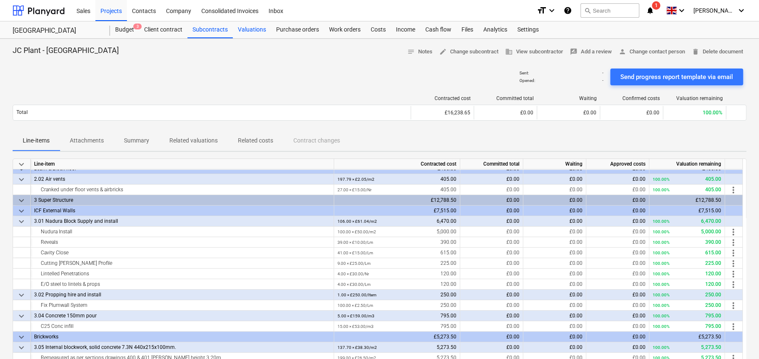
click at [250, 29] on div "Valuations" at bounding box center [252, 29] width 38 height 17
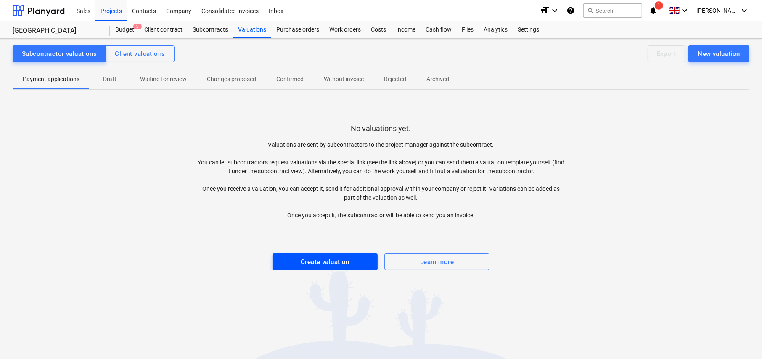
click at [325, 264] on div "Create valuation" at bounding box center [325, 261] width 49 height 11
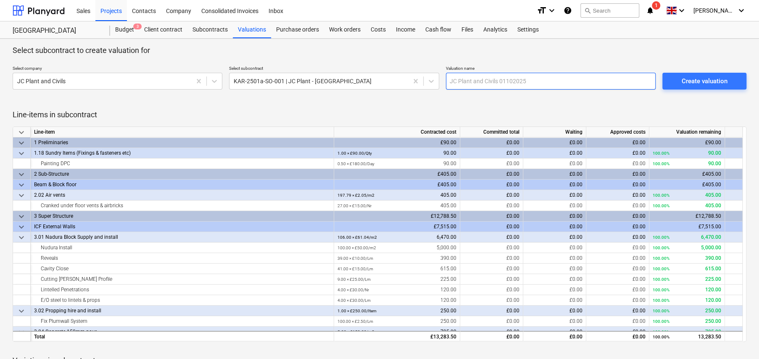
click at [511, 80] on input "text" at bounding box center [551, 81] width 210 height 17
click at [533, 80] on input "JC Plant" at bounding box center [551, 81] width 210 height 17
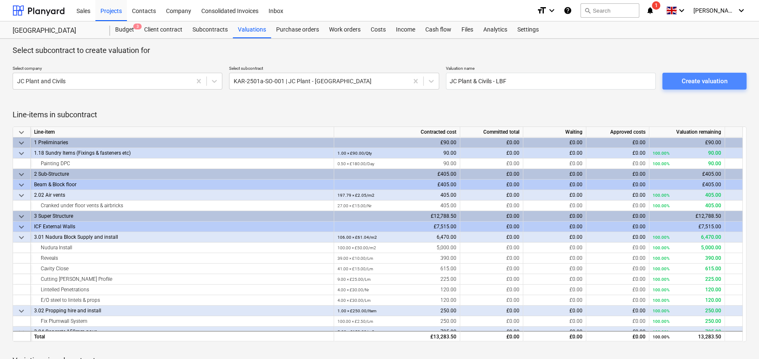
click at [714, 83] on div "Create valuation" at bounding box center [704, 81] width 46 height 11
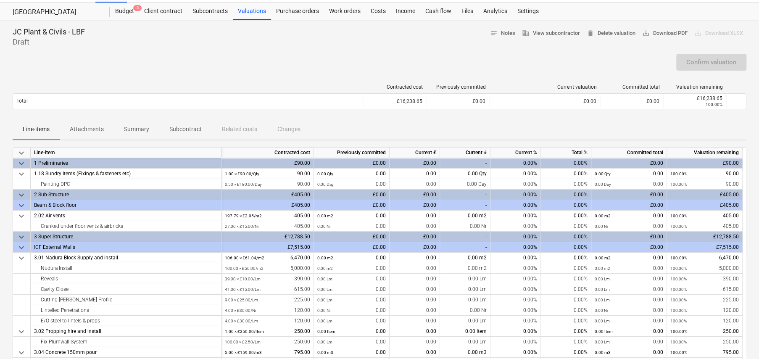
scroll to position [42, 0]
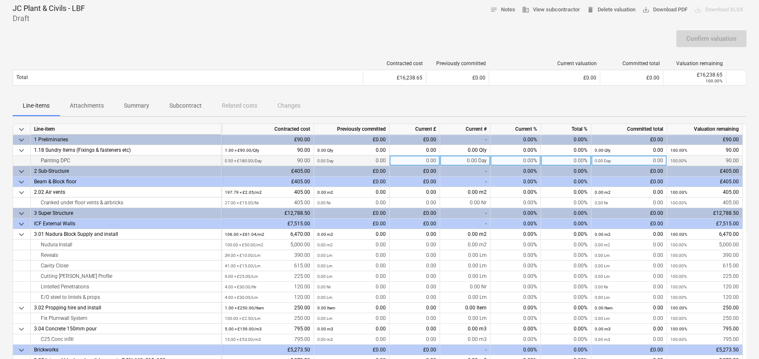
click at [579, 160] on div "0.00%" at bounding box center [566, 161] width 50 height 11
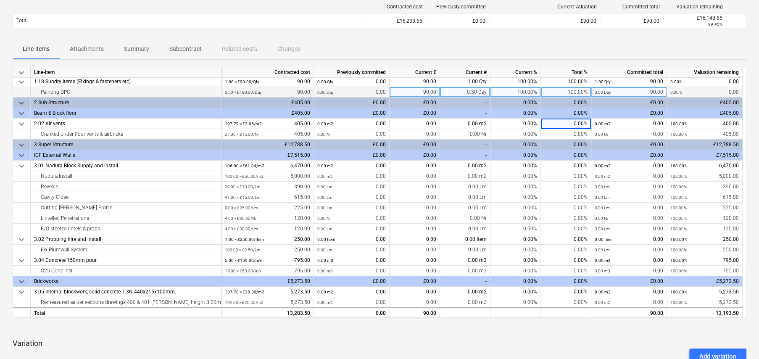
scroll to position [336, 0]
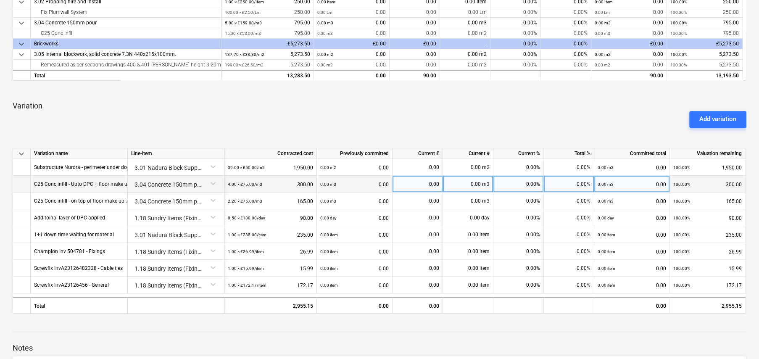
click at [583, 183] on div "0.00%" at bounding box center [569, 184] width 50 height 17
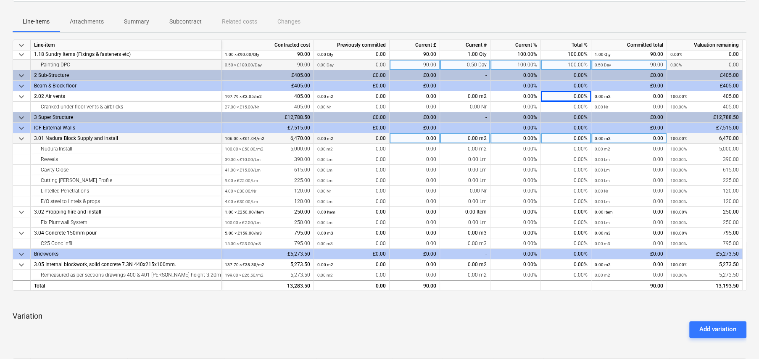
scroll to position [0, 0]
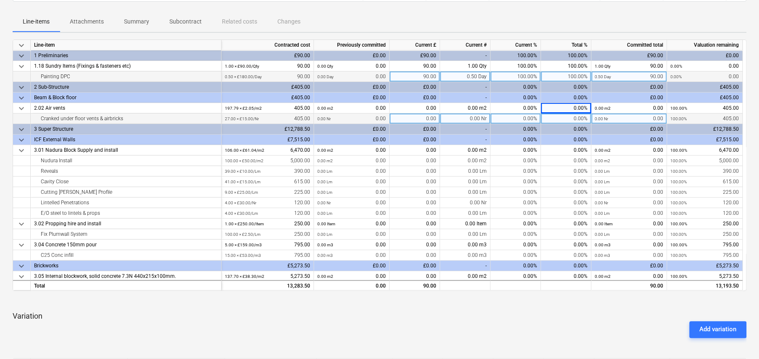
click at [579, 118] on div "0.00%" at bounding box center [566, 118] width 50 height 11
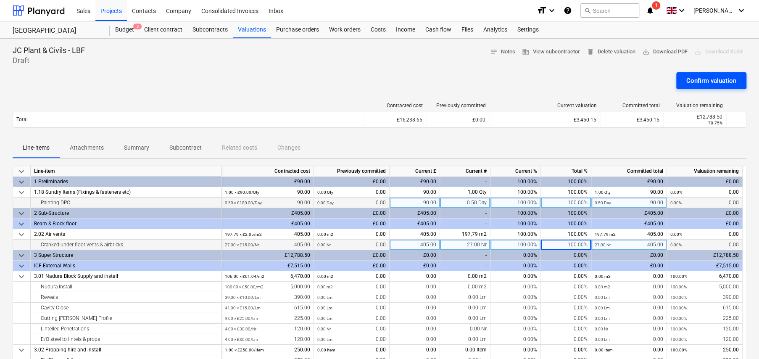
click at [686, 83] on div "Confirm valuation" at bounding box center [711, 80] width 50 height 11
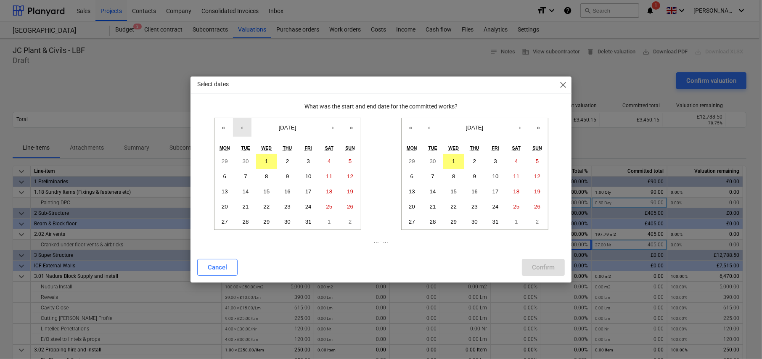
click at [239, 127] on button "‹" at bounding box center [242, 127] width 18 height 18
click at [227, 202] on button "22" at bounding box center [224, 206] width 21 height 15
click at [498, 219] on button "31" at bounding box center [495, 221] width 21 height 15
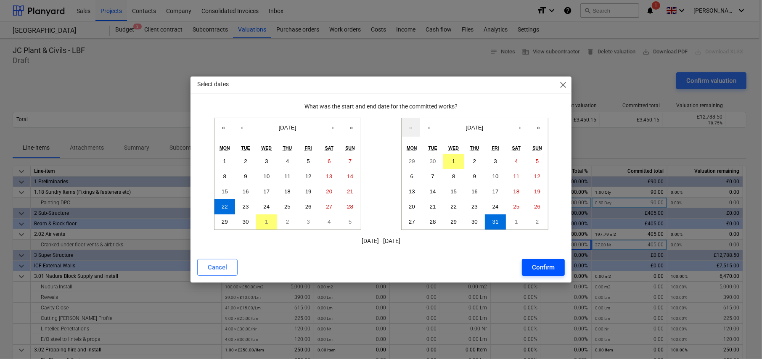
click at [546, 266] on div "Confirm" at bounding box center [543, 267] width 23 height 11
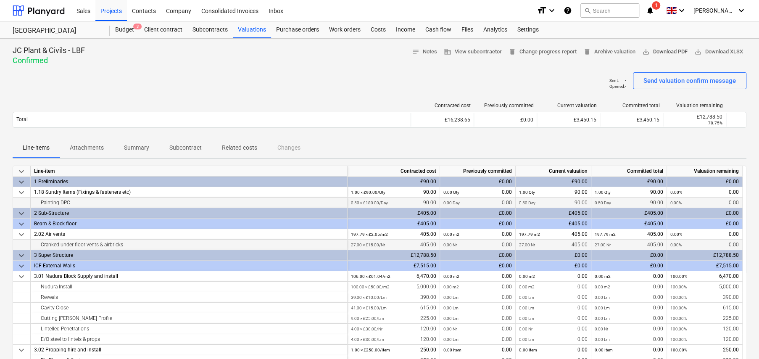
click at [668, 49] on span "save_alt Download PDF" at bounding box center [664, 52] width 45 height 10
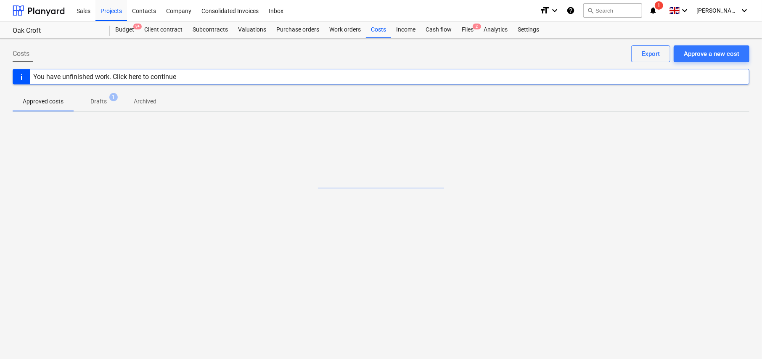
click at [100, 105] on p "Drafts" at bounding box center [98, 101] width 16 height 9
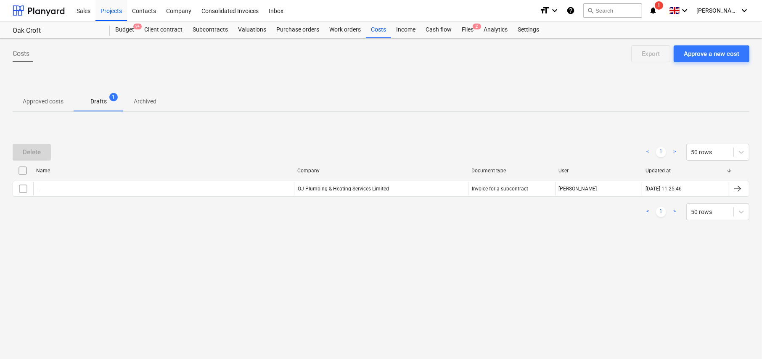
click at [47, 99] on p "Approved costs" at bounding box center [43, 101] width 41 height 9
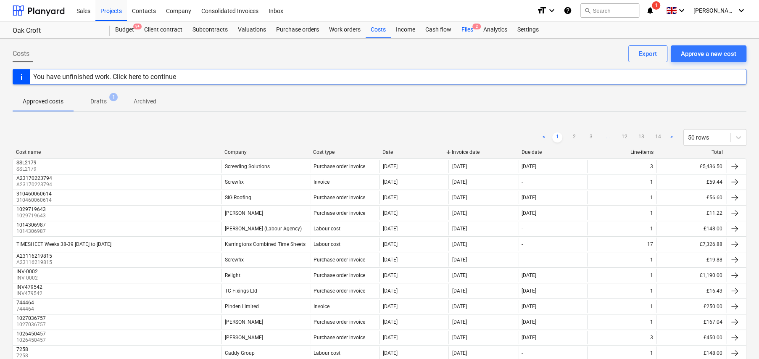
click at [469, 29] on div "Files 2" at bounding box center [467, 29] width 22 height 17
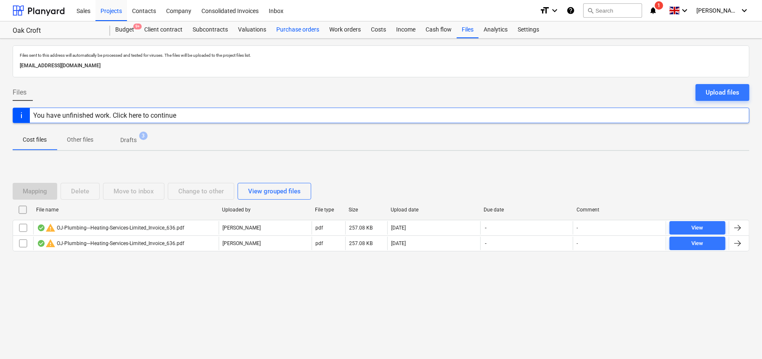
drag, startPoint x: 304, startPoint y: 32, endPoint x: 304, endPoint y: 37, distance: 5.0
click at [304, 32] on div "Purchase orders" at bounding box center [297, 29] width 53 height 17
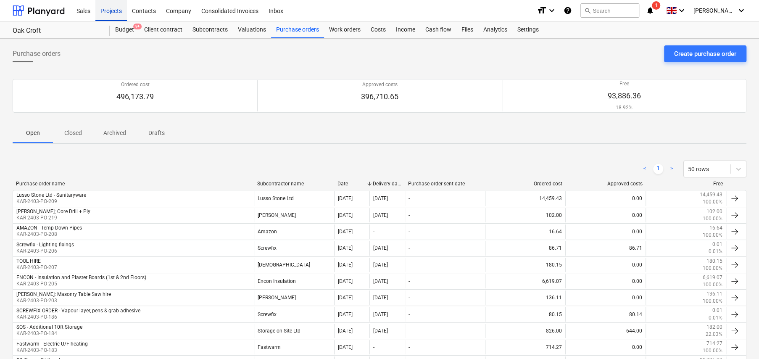
click at [119, 10] on div "Projects" at bounding box center [111, 10] width 32 height 21
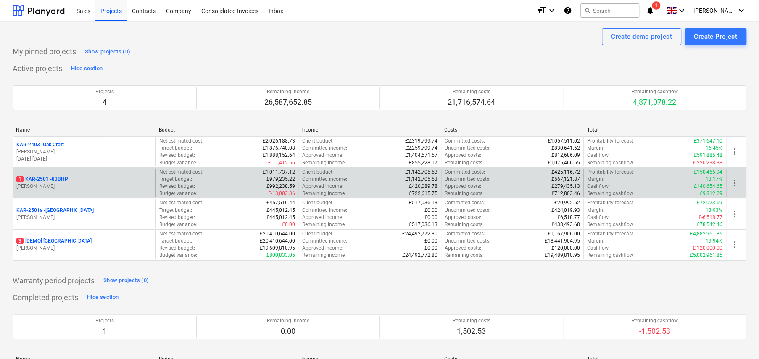
click at [60, 177] on p "1 KAR-2501 - 83BHP" at bounding box center [42, 179] width 52 height 7
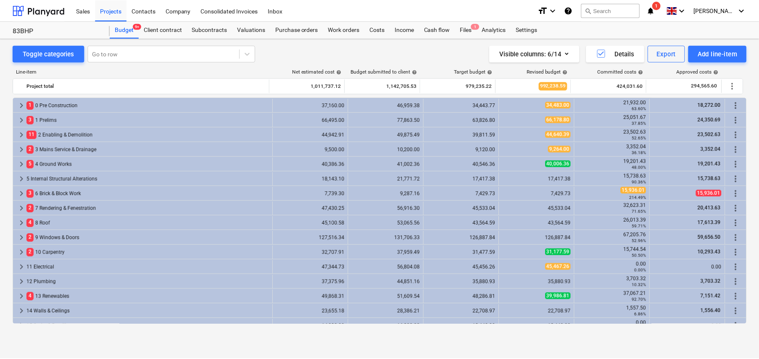
scroll to position [84, 0]
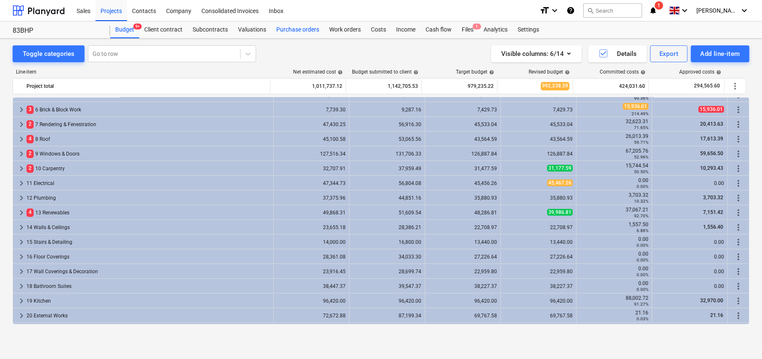
click at [300, 29] on div "Purchase orders" at bounding box center [297, 29] width 53 height 17
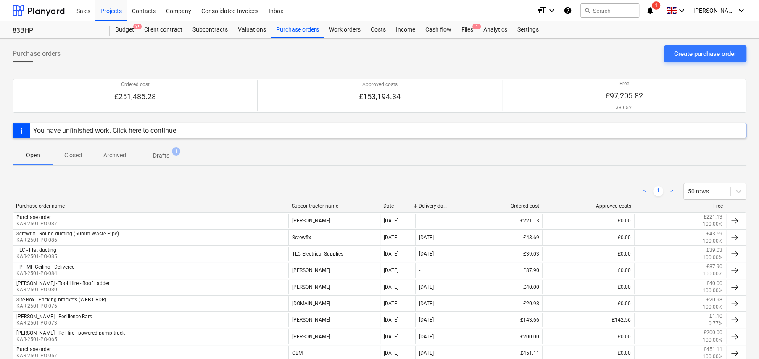
click at [68, 156] on p "Closed" at bounding box center [73, 155] width 20 height 9
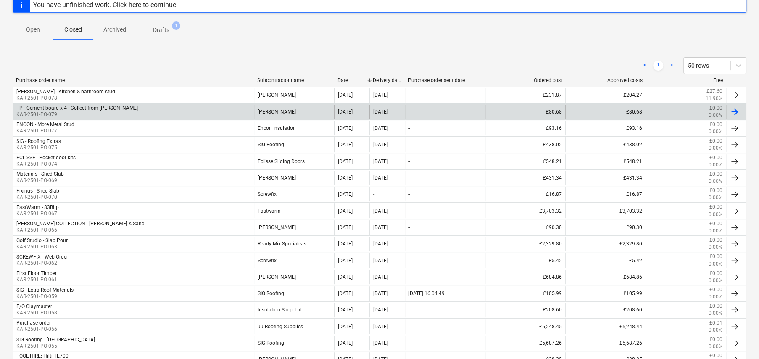
scroll to position [126, 0]
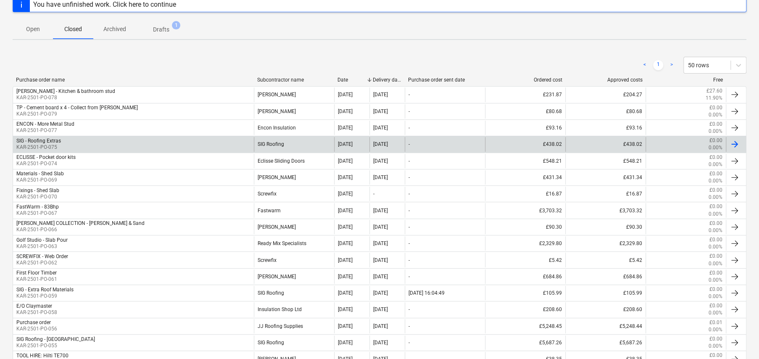
click at [70, 145] on div "SIG - Roofing Extras KAR-2501-PO-075" at bounding box center [133, 144] width 241 height 14
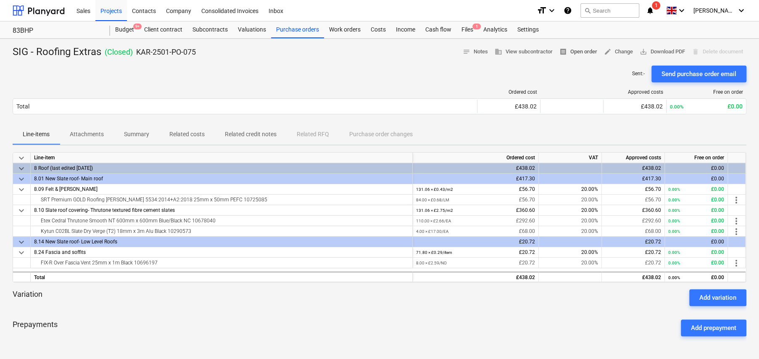
click at [578, 54] on span "receipt Open order" at bounding box center [578, 52] width 38 height 10
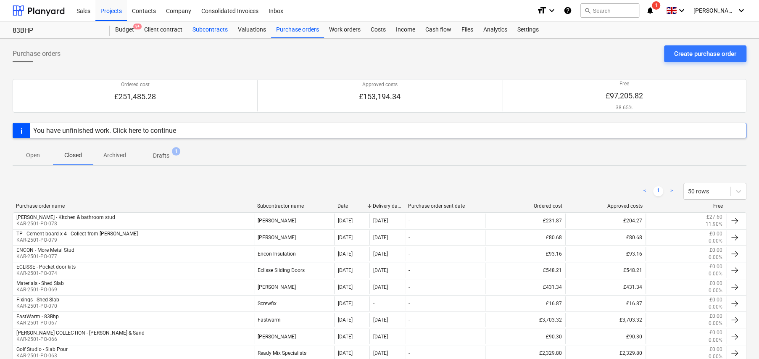
click at [217, 30] on div "Subcontracts" at bounding box center [209, 29] width 45 height 17
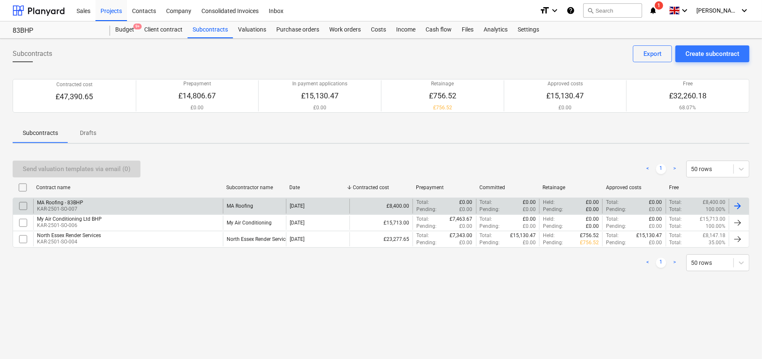
click at [81, 203] on div "MA Roofing - 83BHP" at bounding box center [60, 203] width 46 height 6
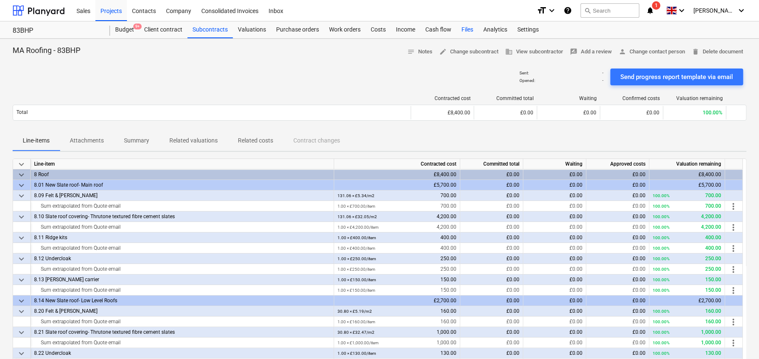
click at [467, 30] on div "Files" at bounding box center [467, 29] width 22 height 17
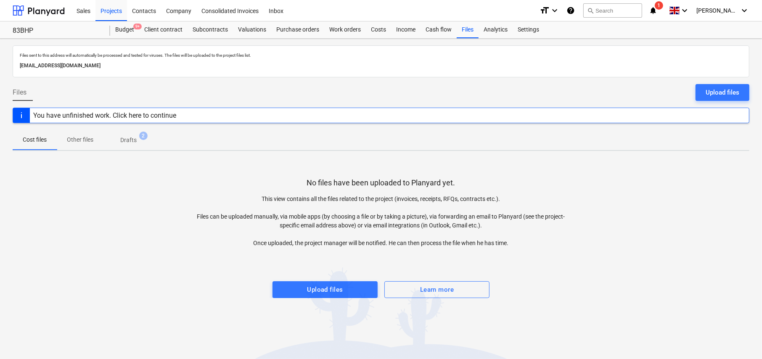
click at [137, 139] on span "Drafts 2" at bounding box center [128, 140] width 30 height 9
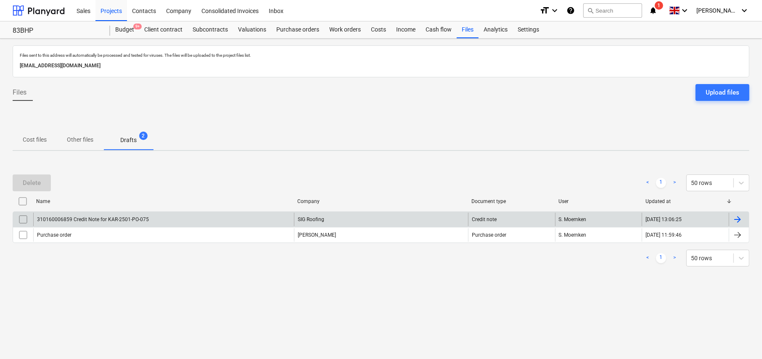
click at [23, 219] on input "checkbox" at bounding box center [22, 219] width 13 height 13
click at [36, 187] on div "Delete" at bounding box center [32, 182] width 18 height 11
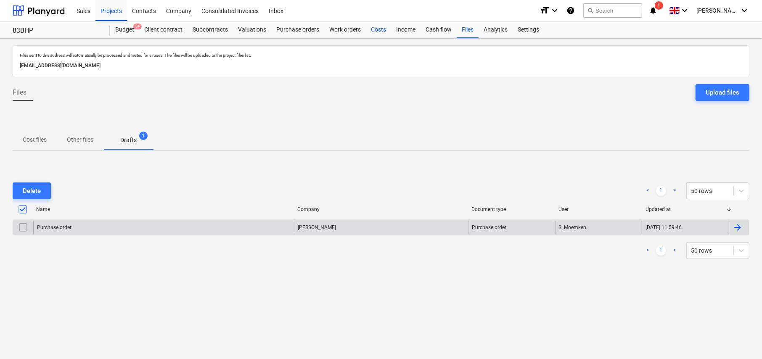
click at [379, 30] on div "Costs" at bounding box center [378, 29] width 25 height 17
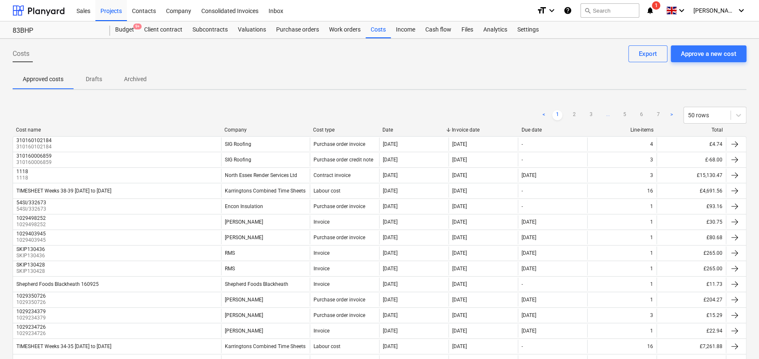
click at [92, 78] on p "Drafts" at bounding box center [94, 79] width 20 height 9
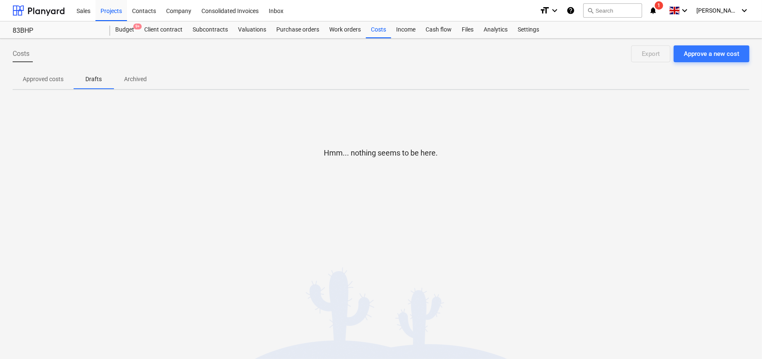
click at [137, 79] on p "Archived" at bounding box center [135, 79] width 23 height 9
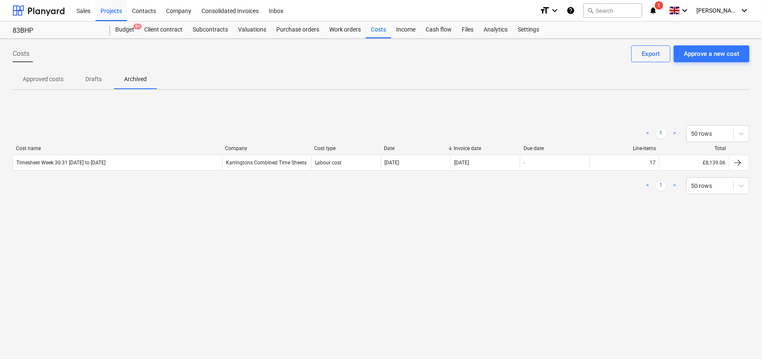
click at [44, 79] on p "Approved costs" at bounding box center [43, 79] width 41 height 9
